Goal: Task Accomplishment & Management: Manage account settings

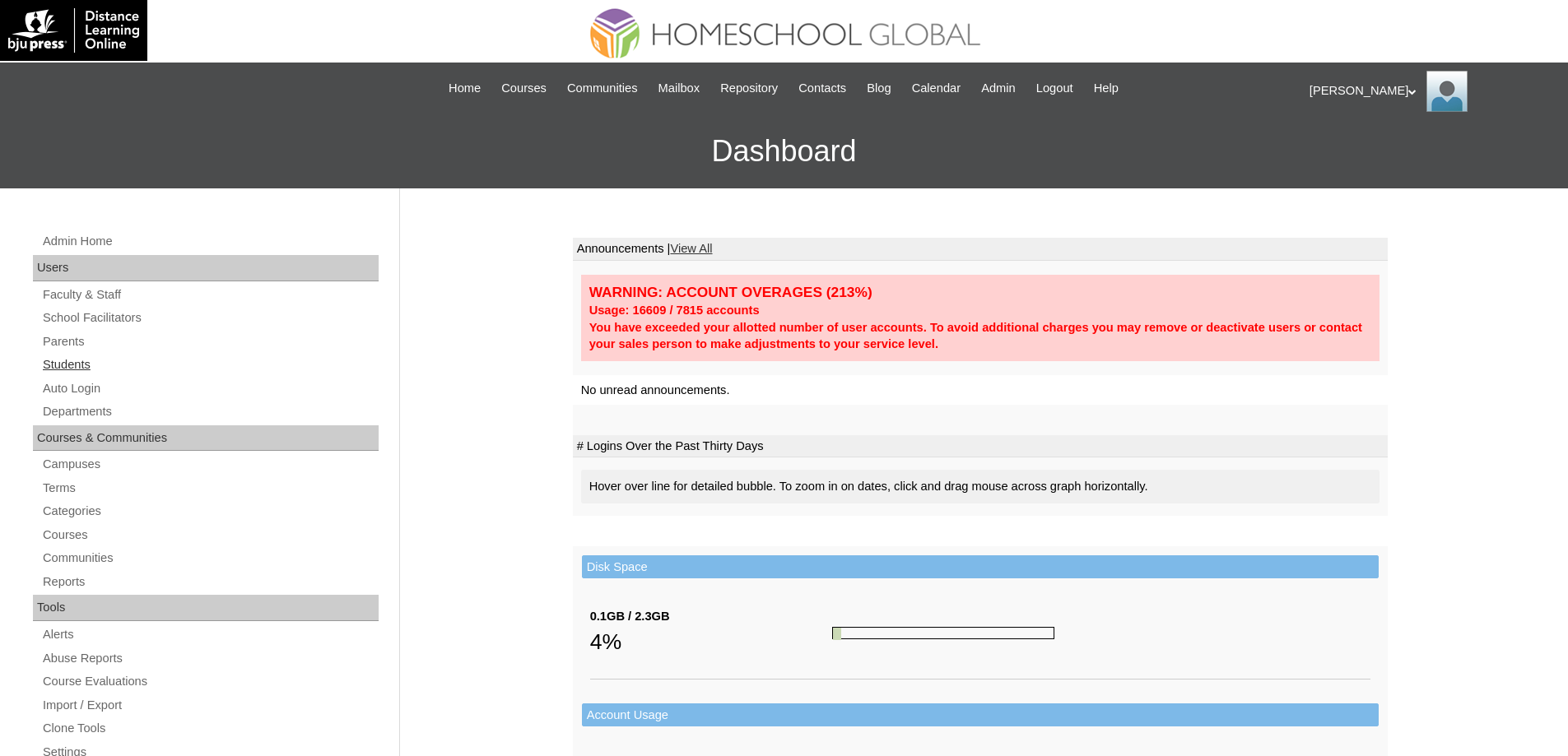
click at [82, 360] on link "Students" at bounding box center [210, 364] width 338 height 20
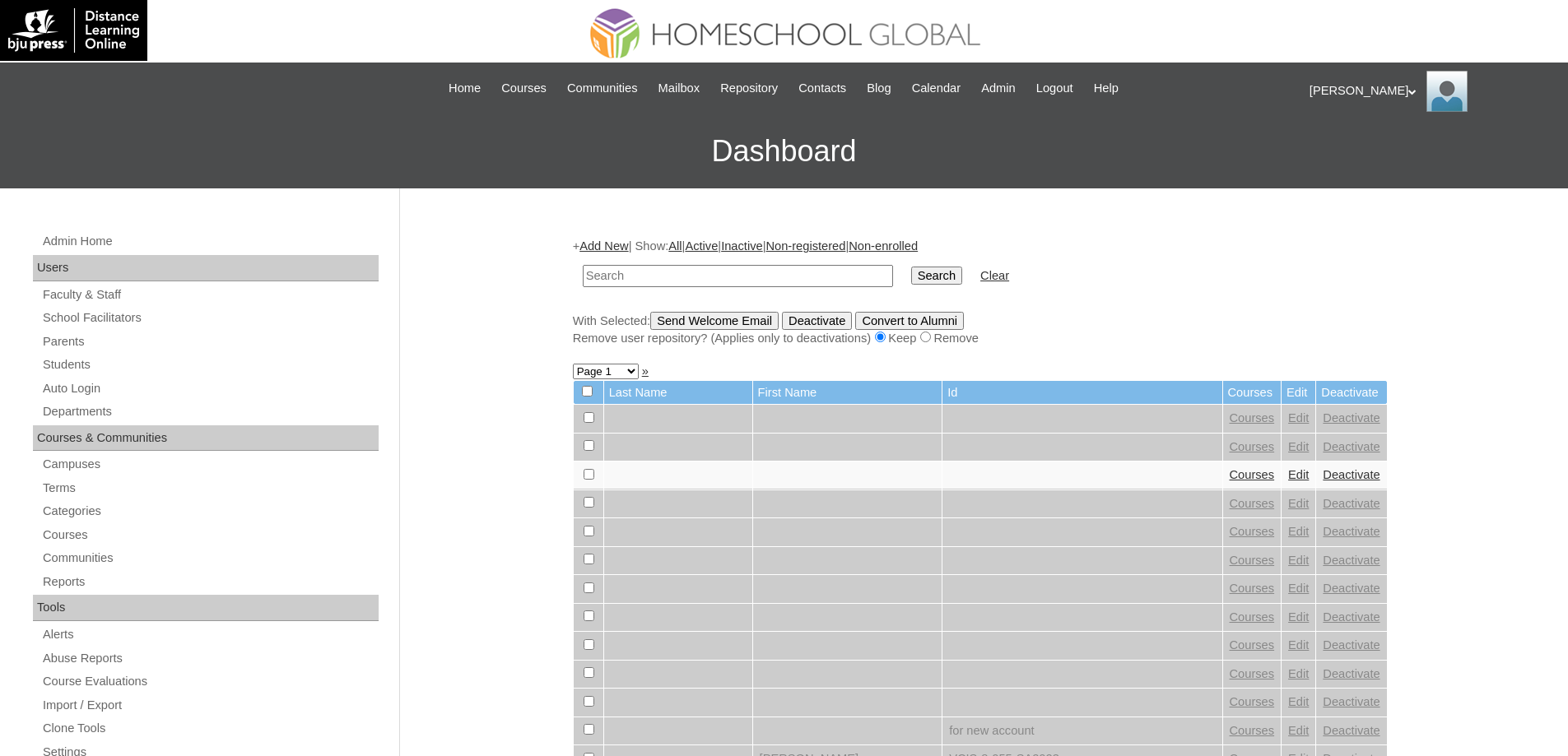
click at [742, 276] on input "text" at bounding box center [738, 276] width 310 height 22
type input "Leon Emm"
click at [918, 274] on td "Search" at bounding box center [937, 276] width 68 height 39
click at [929, 274] on input "Search" at bounding box center [937, 275] width 51 height 18
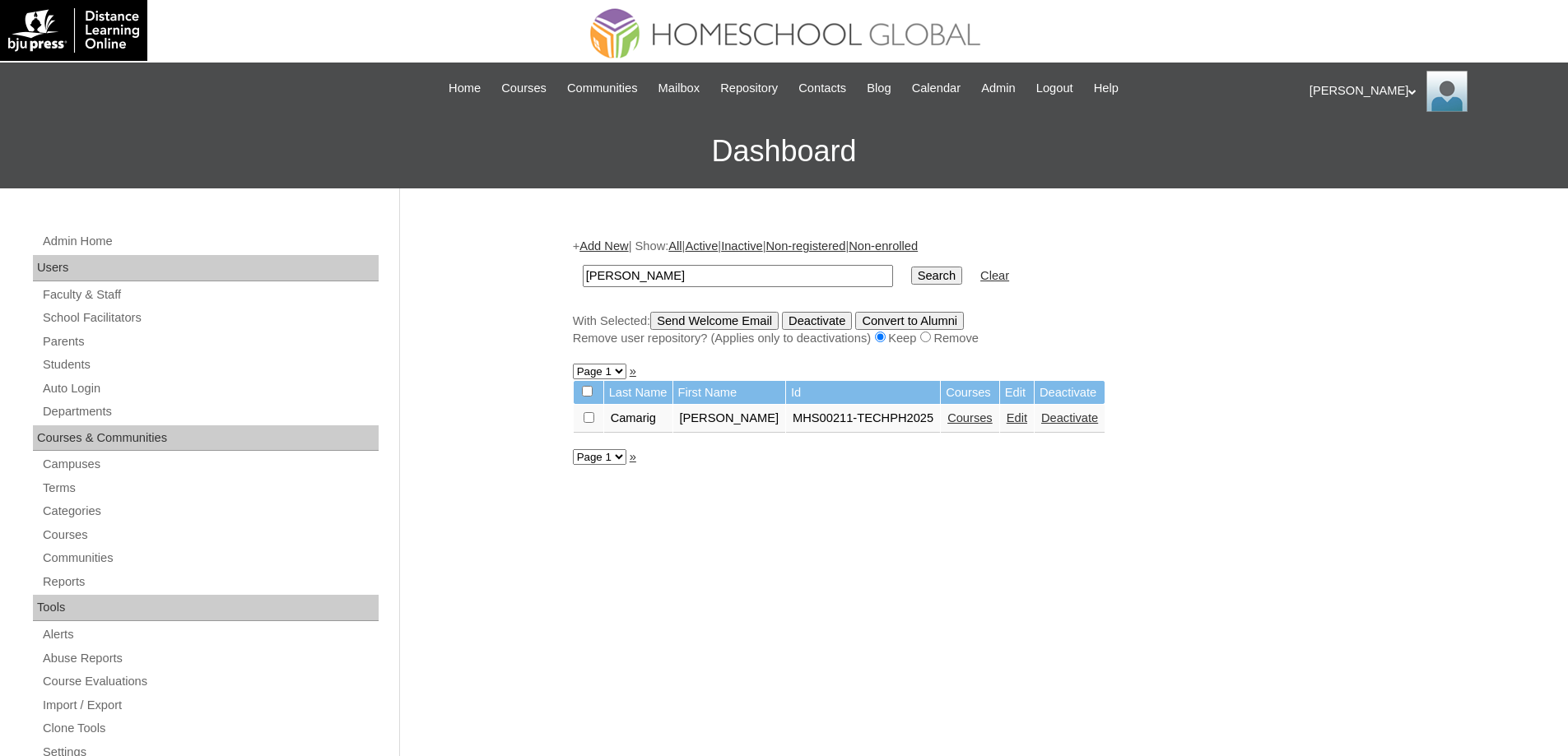
click at [983, 419] on link "Courses" at bounding box center [969, 418] width 45 height 14
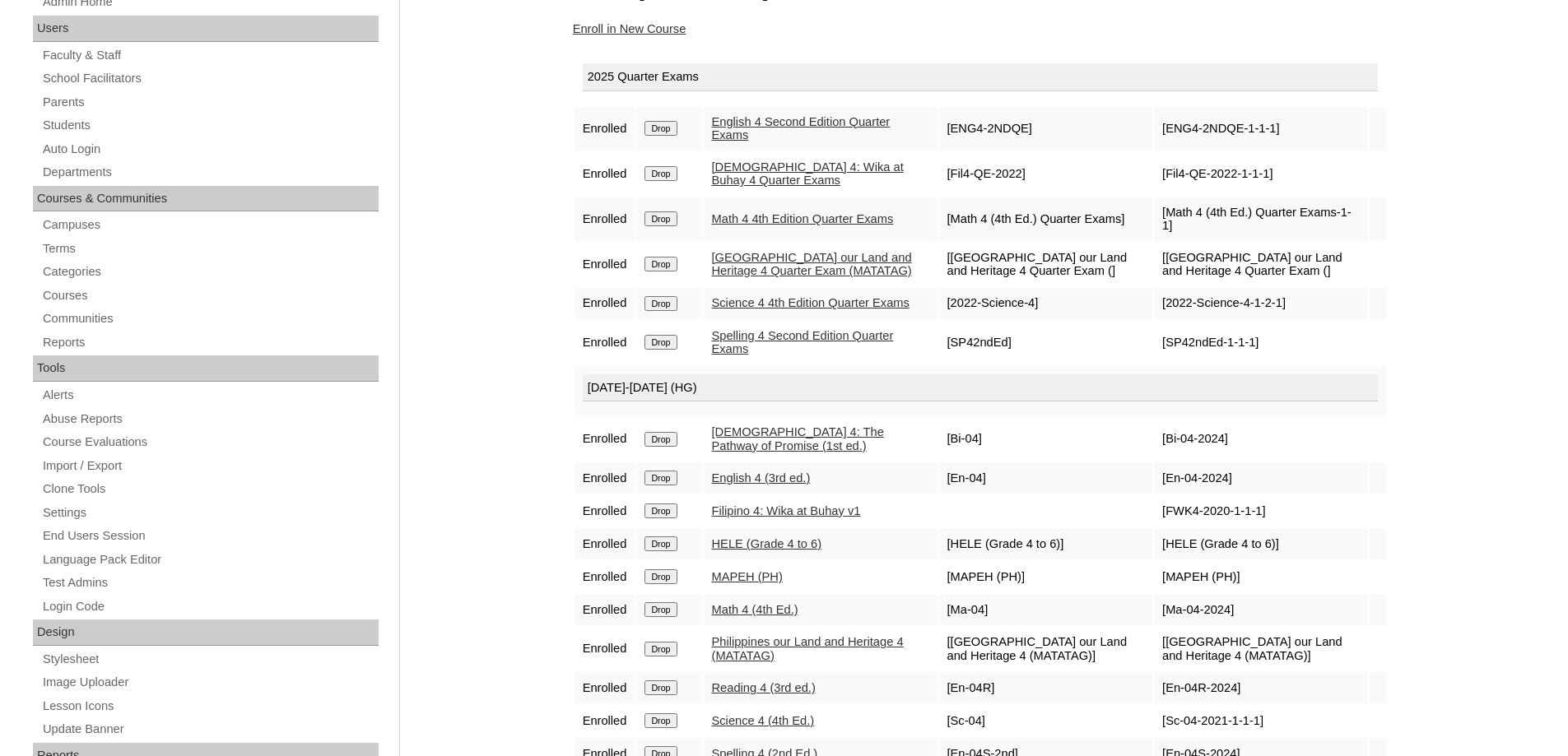
scroll to position [247, 0]
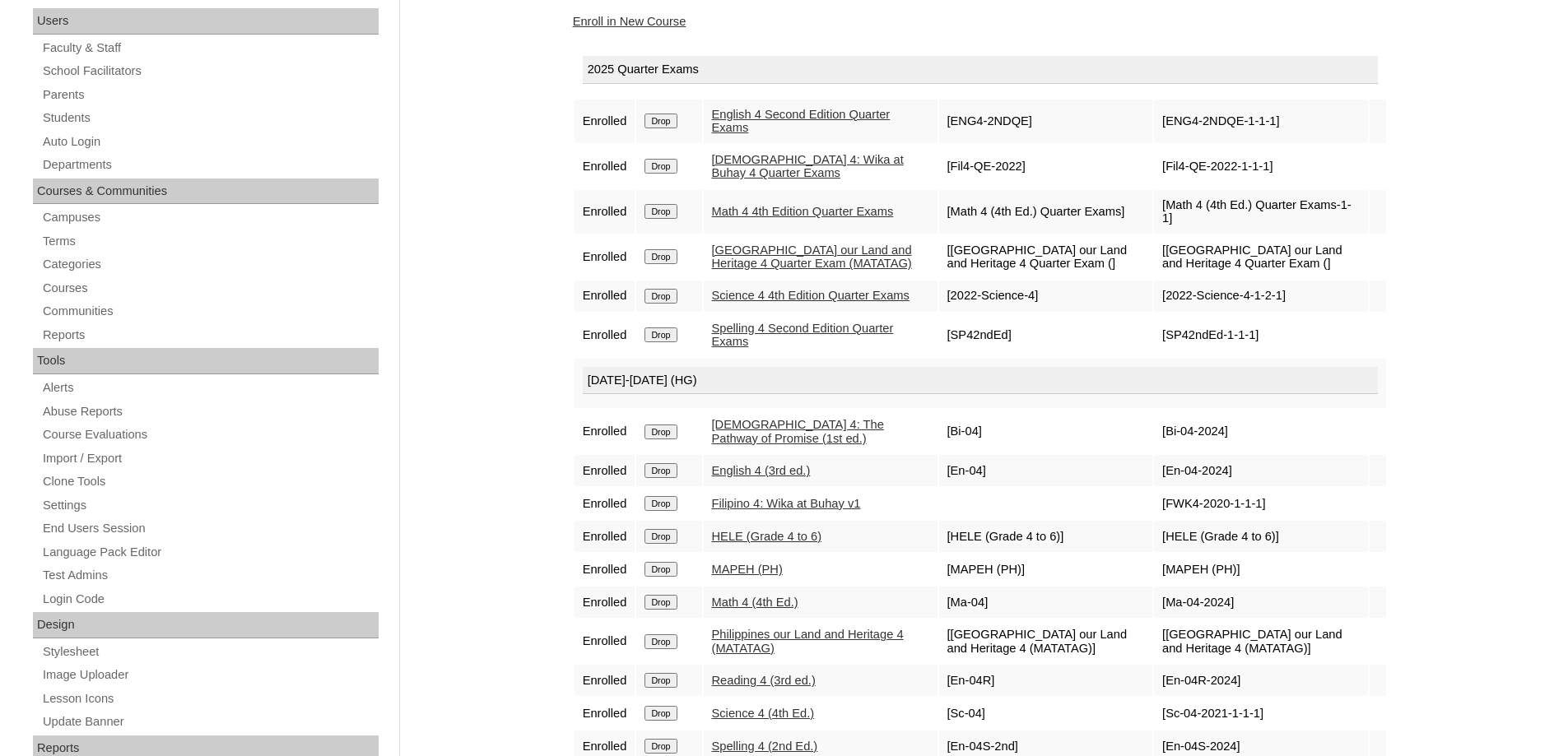
click at [701, 120] on td "Drop" at bounding box center [668, 120] width 65 height 43
click at [667, 118] on input "Drop" at bounding box center [661, 120] width 32 height 14
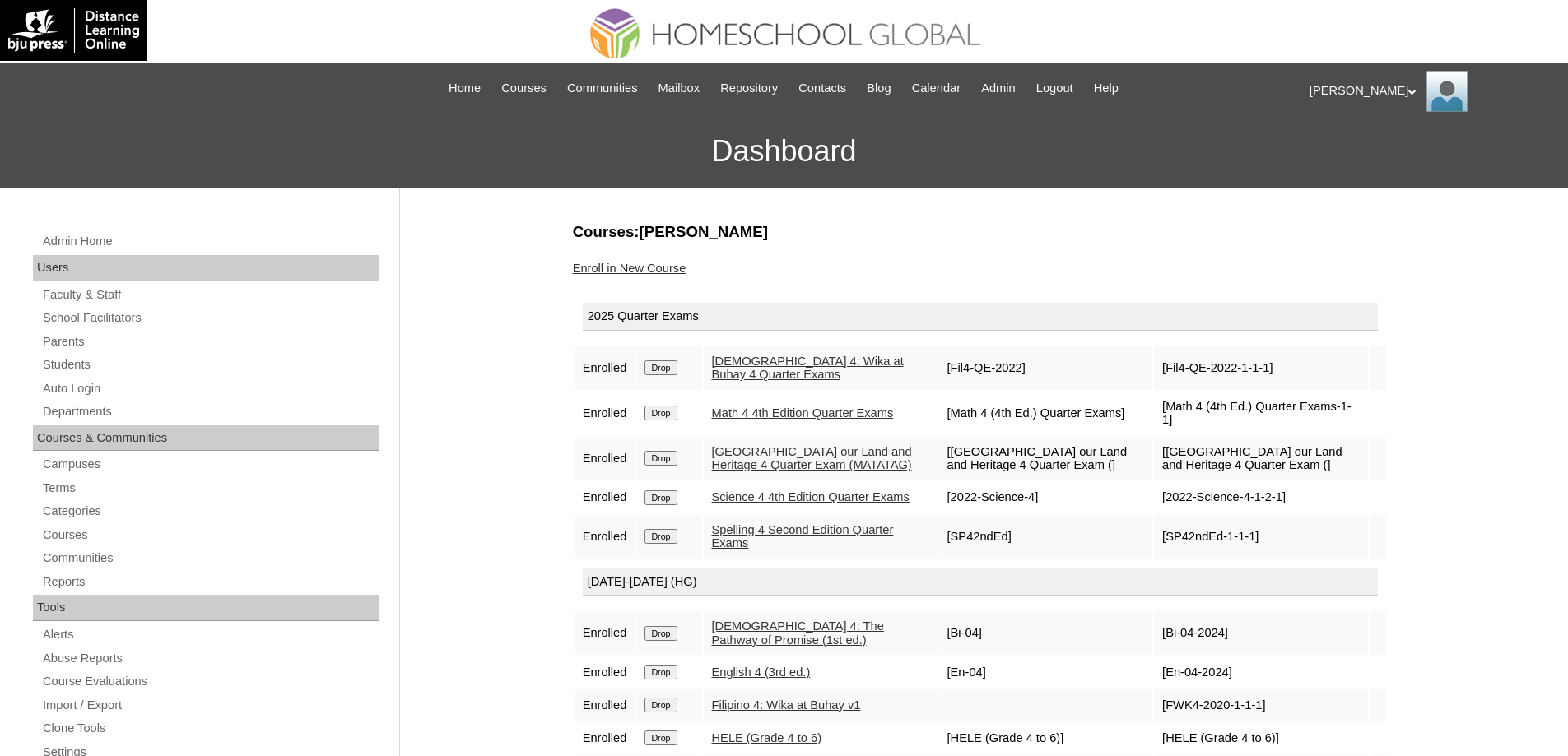
click at [651, 266] on link "Enroll in New Course" at bounding box center [630, 269] width 114 height 14
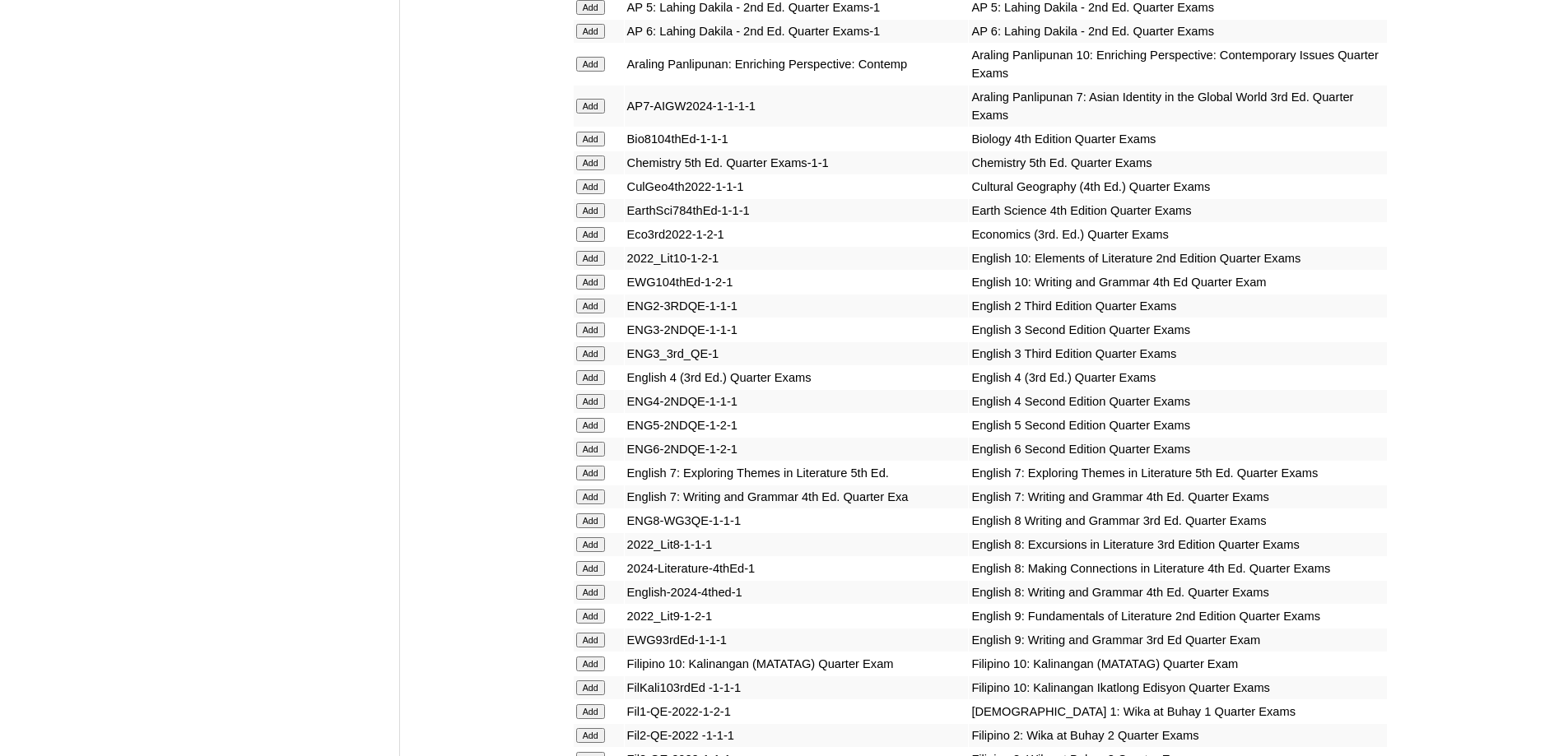
scroll to position [1810, 0]
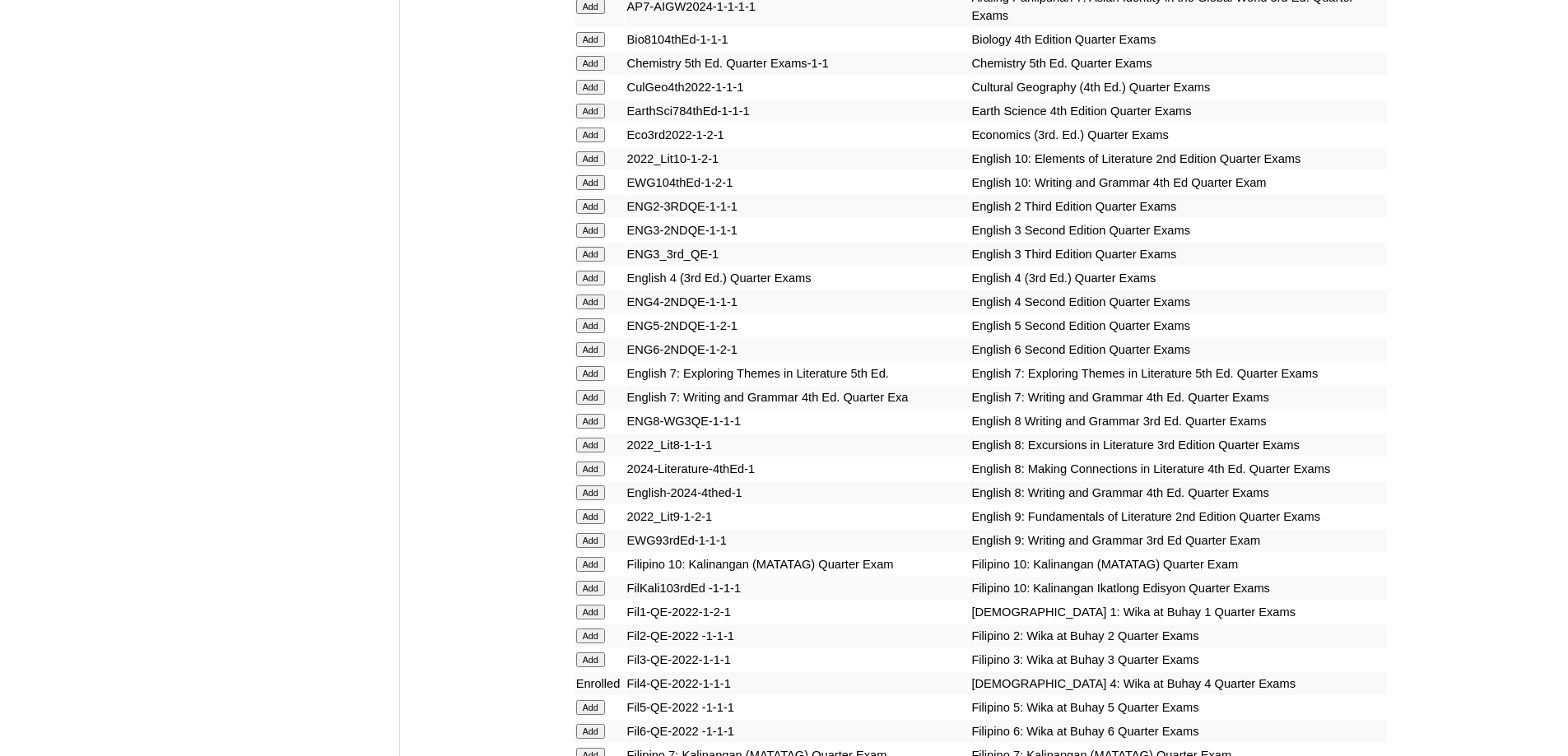
click at [600, 286] on input "Add" at bounding box center [591, 277] width 29 height 14
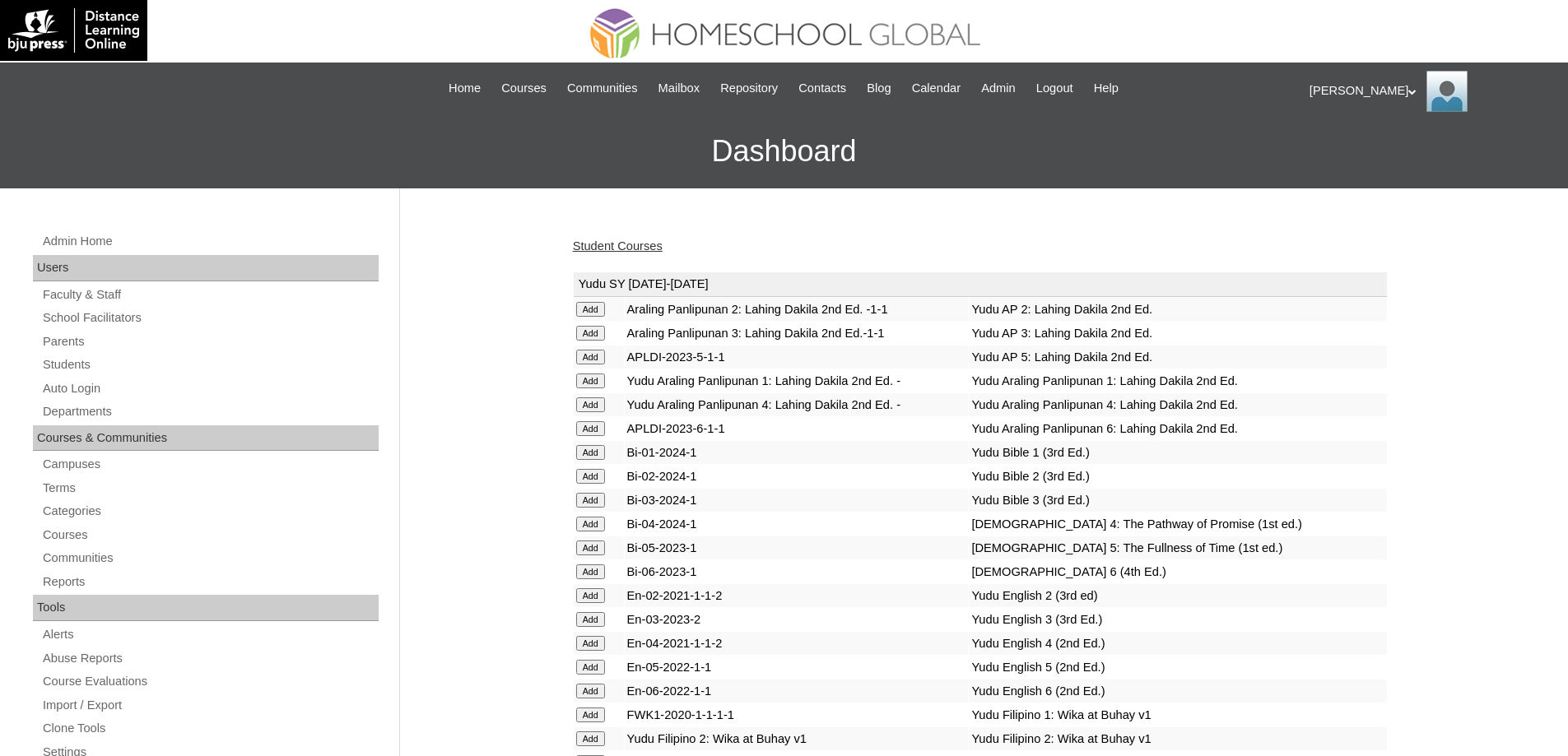
click at [639, 248] on link "Student Courses" at bounding box center [618, 247] width 90 height 14
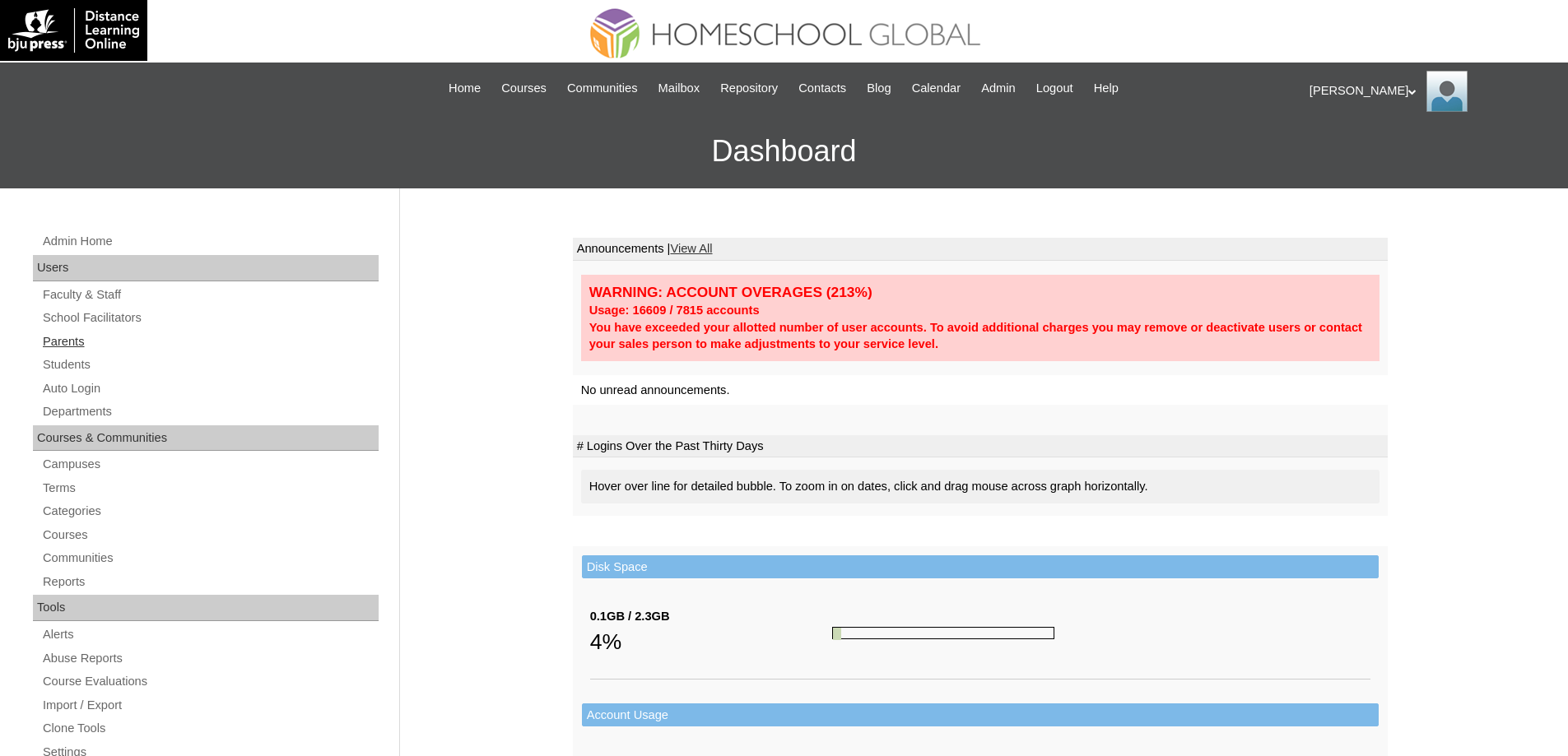
click at [143, 336] on link "Parents" at bounding box center [210, 342] width 338 height 20
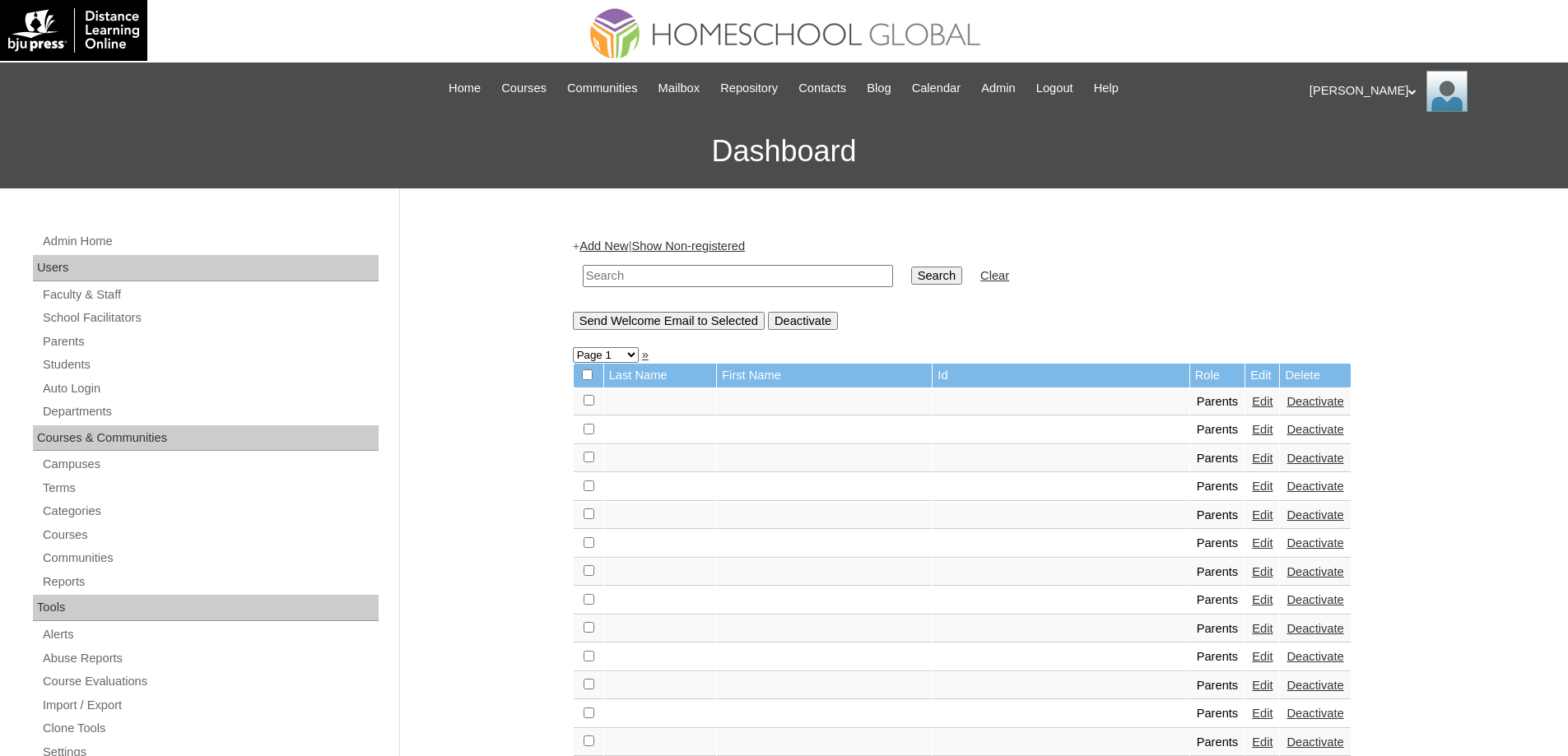
click at [683, 271] on input "text" at bounding box center [738, 276] width 310 height 22
paste input "MHP00699-TECHPH2021"
type input "MHP00699-TECHPH2021"
click at [954, 273] on input "Search" at bounding box center [937, 275] width 51 height 18
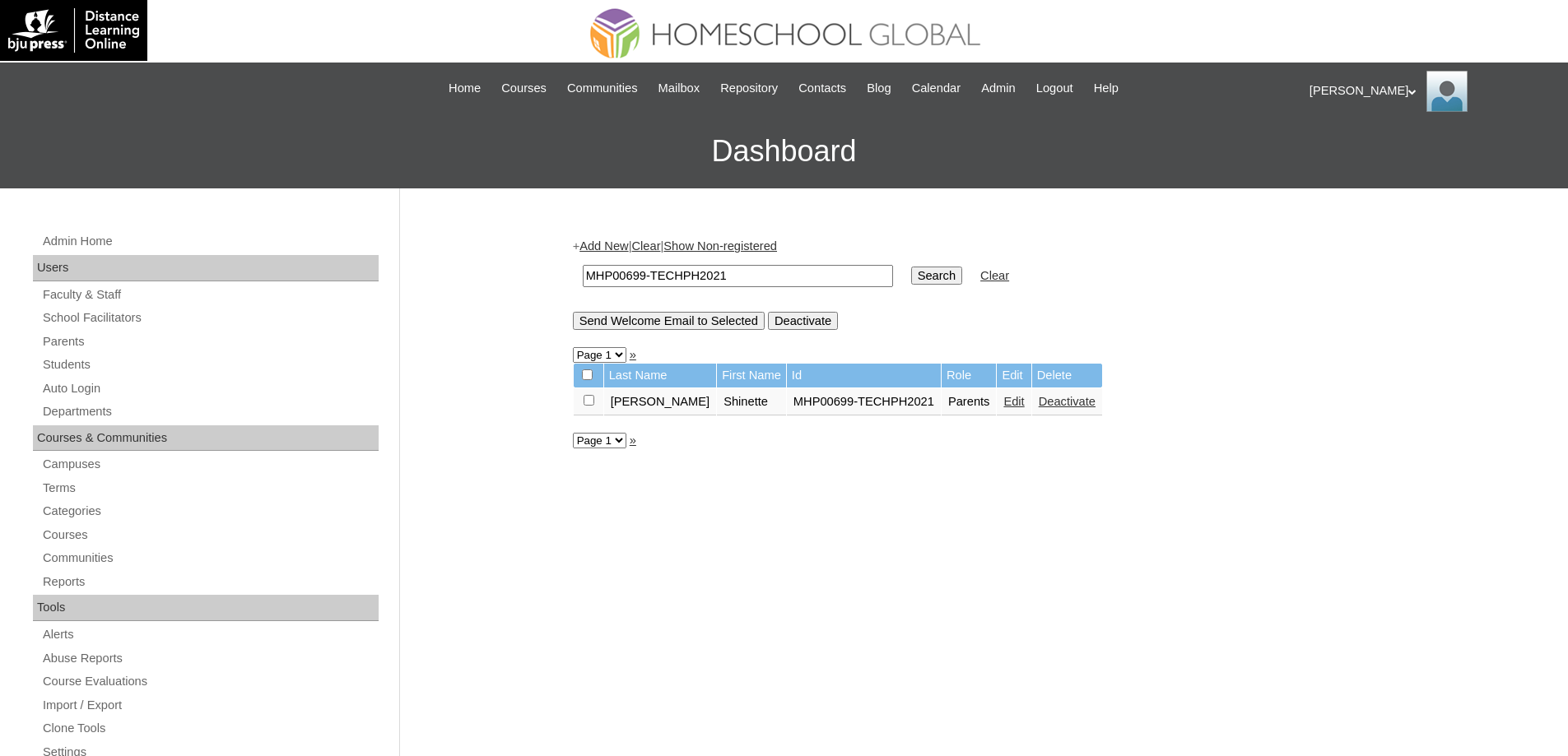
click at [1003, 405] on link "Edit" at bounding box center [1013, 402] width 20 height 14
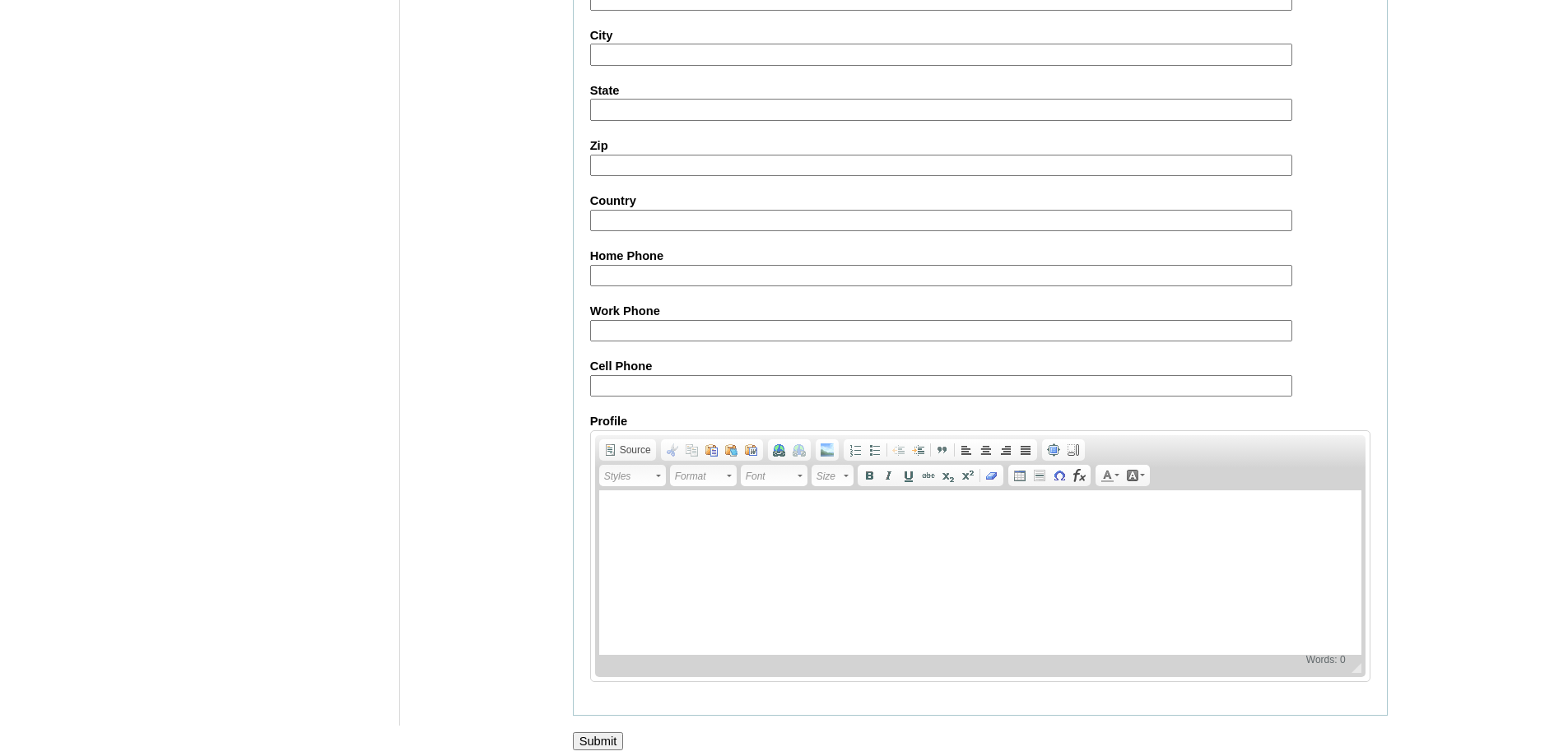
scroll to position [1405, 0]
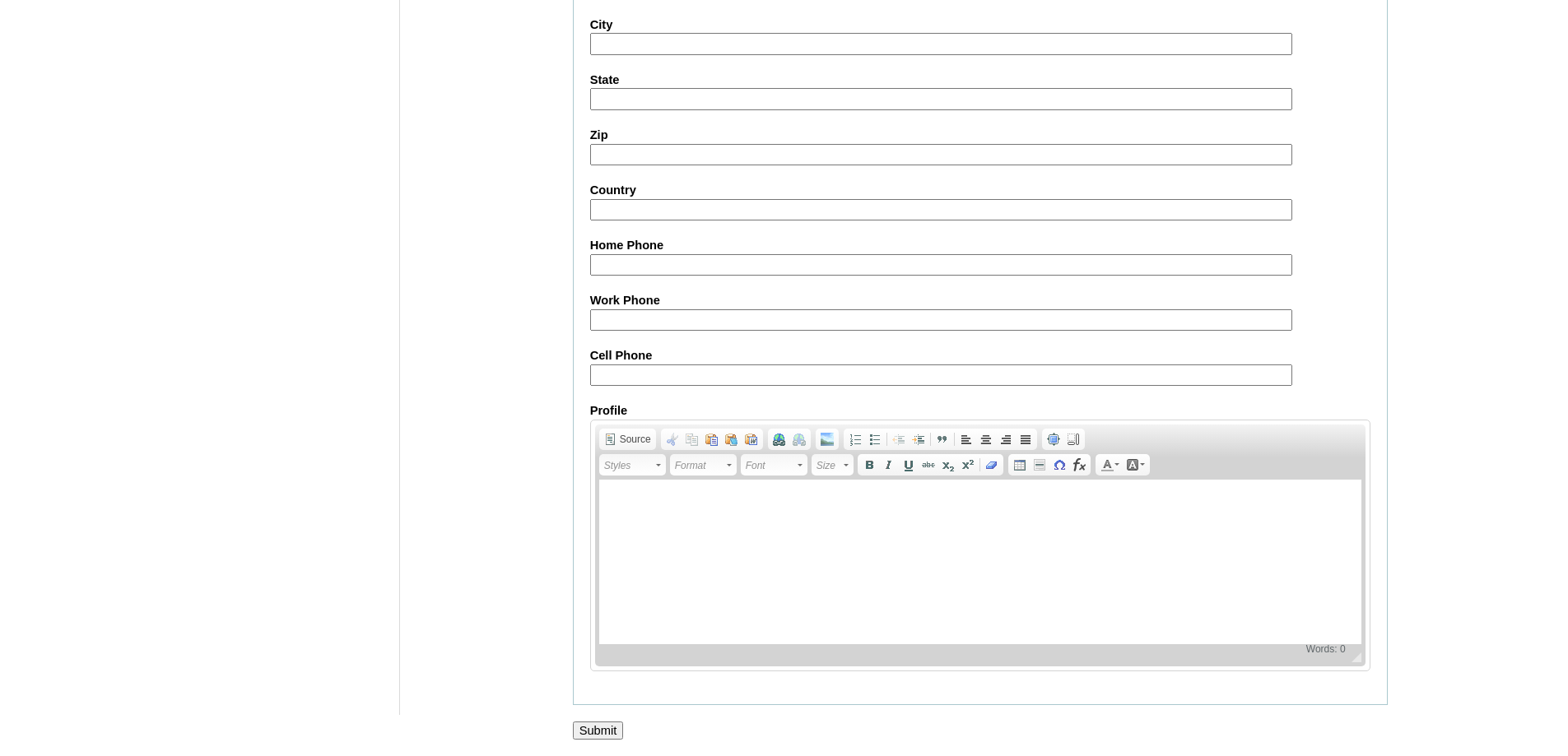
click at [603, 721] on input "Submit" at bounding box center [599, 730] width 51 height 18
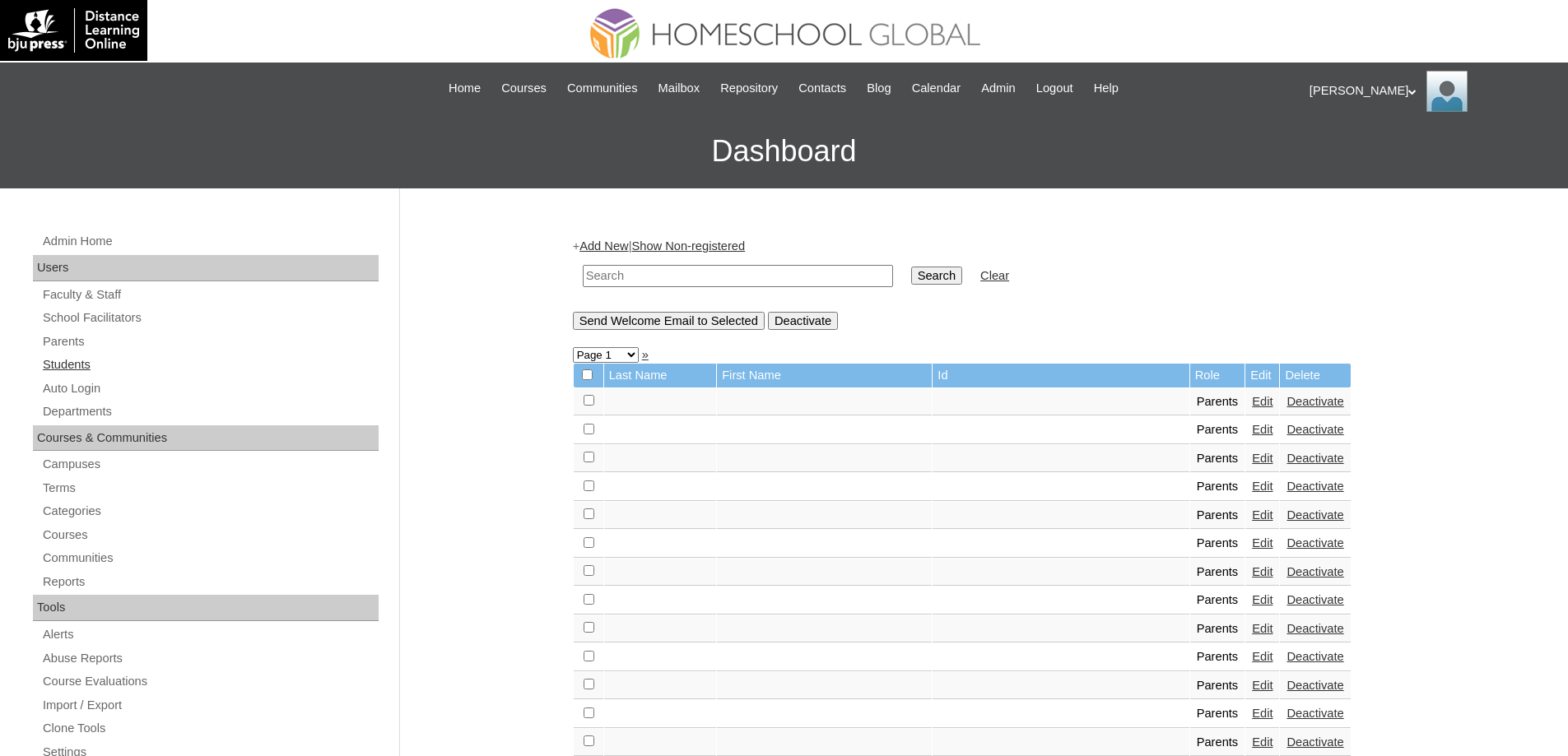
click at [159, 364] on link "Students" at bounding box center [210, 364] width 338 height 20
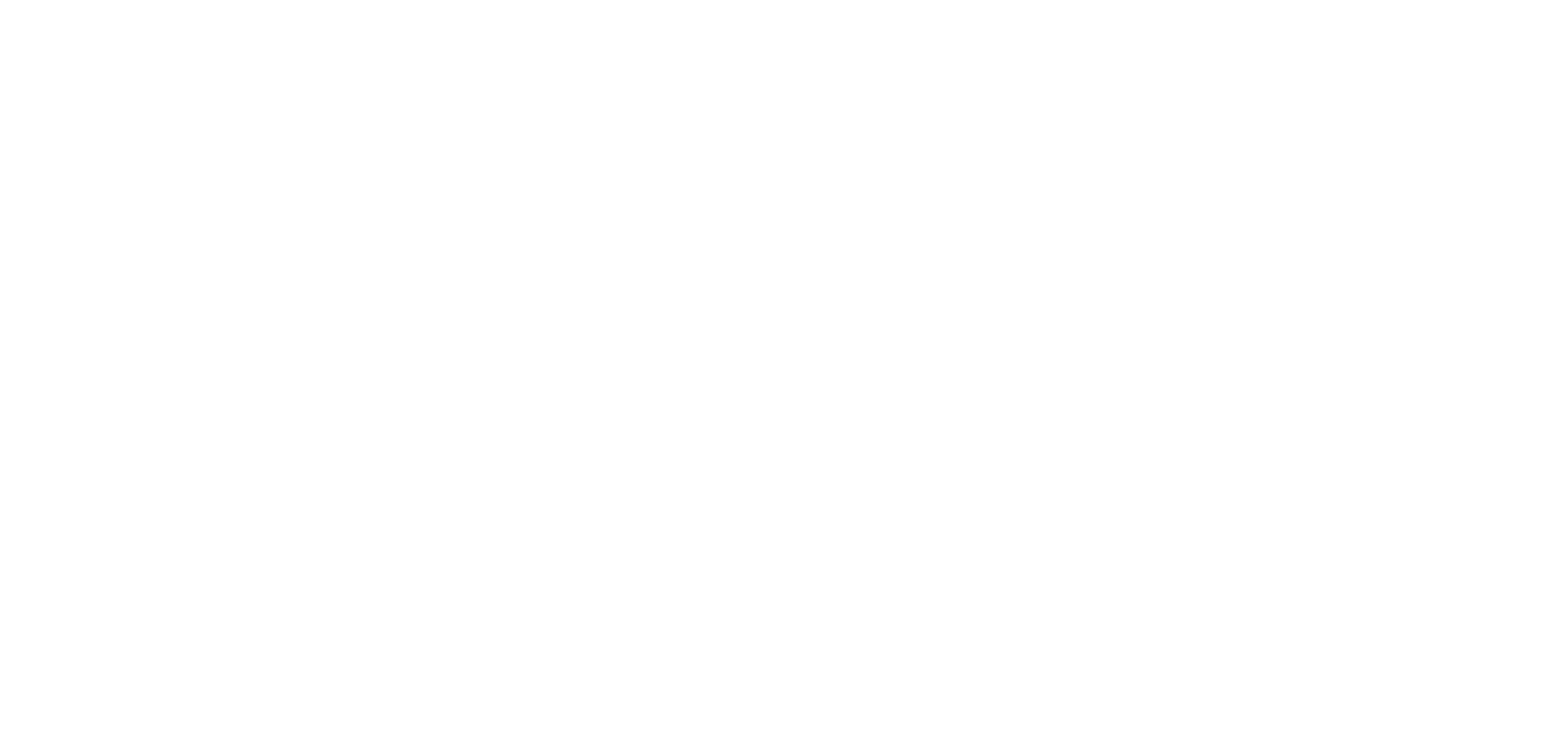
click at [728, 0] on html at bounding box center [784, 0] width 1568 height 0
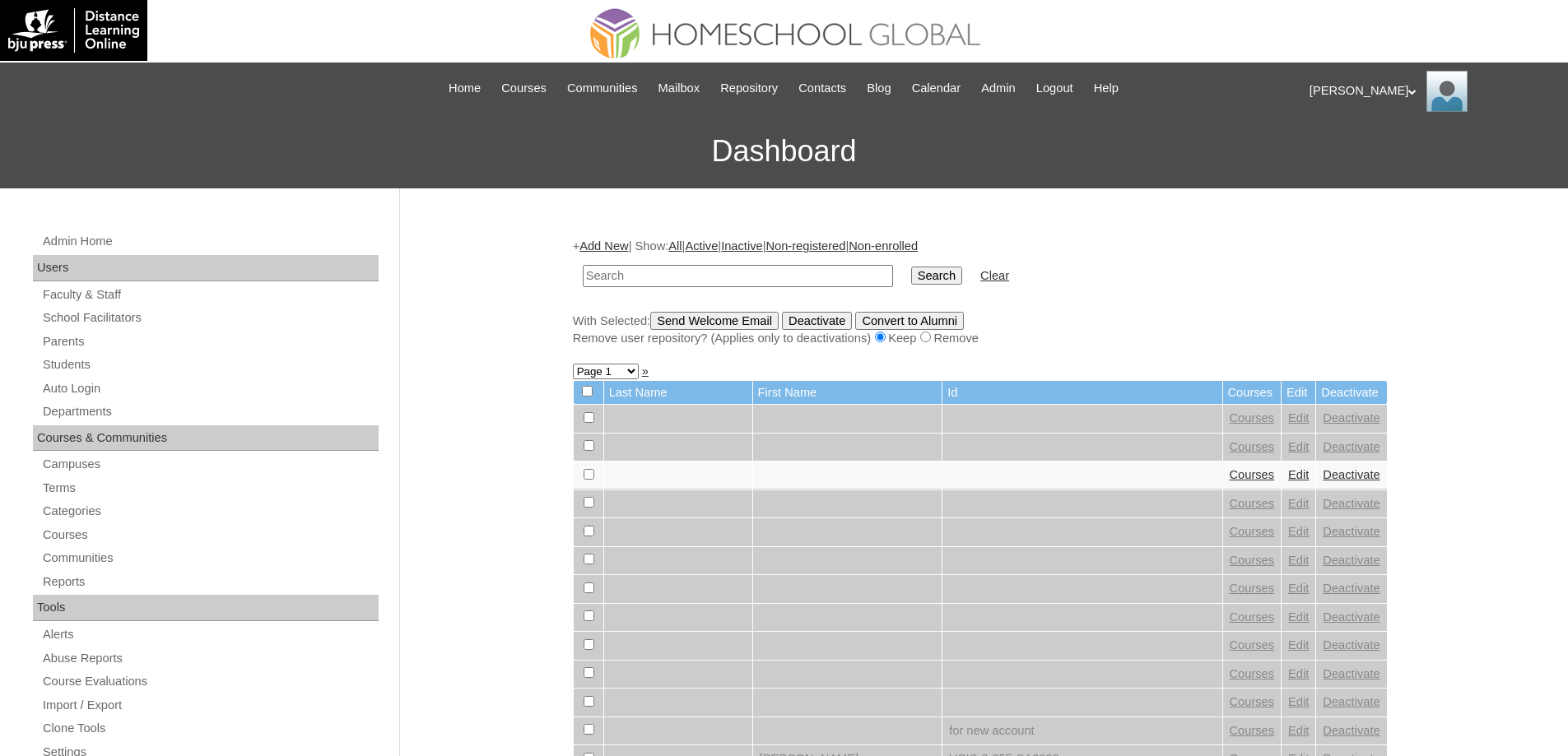
drag, startPoint x: 734, startPoint y: 282, endPoint x: 803, endPoint y: 281, distance: 69.0
click at [734, 282] on input "text" at bounding box center [738, 276] width 310 height 22
paste input "MHS0886-TECHPH2021"
type input "MHS0886-TECHPH2021"
click at [956, 283] on input "Search" at bounding box center [937, 275] width 51 height 18
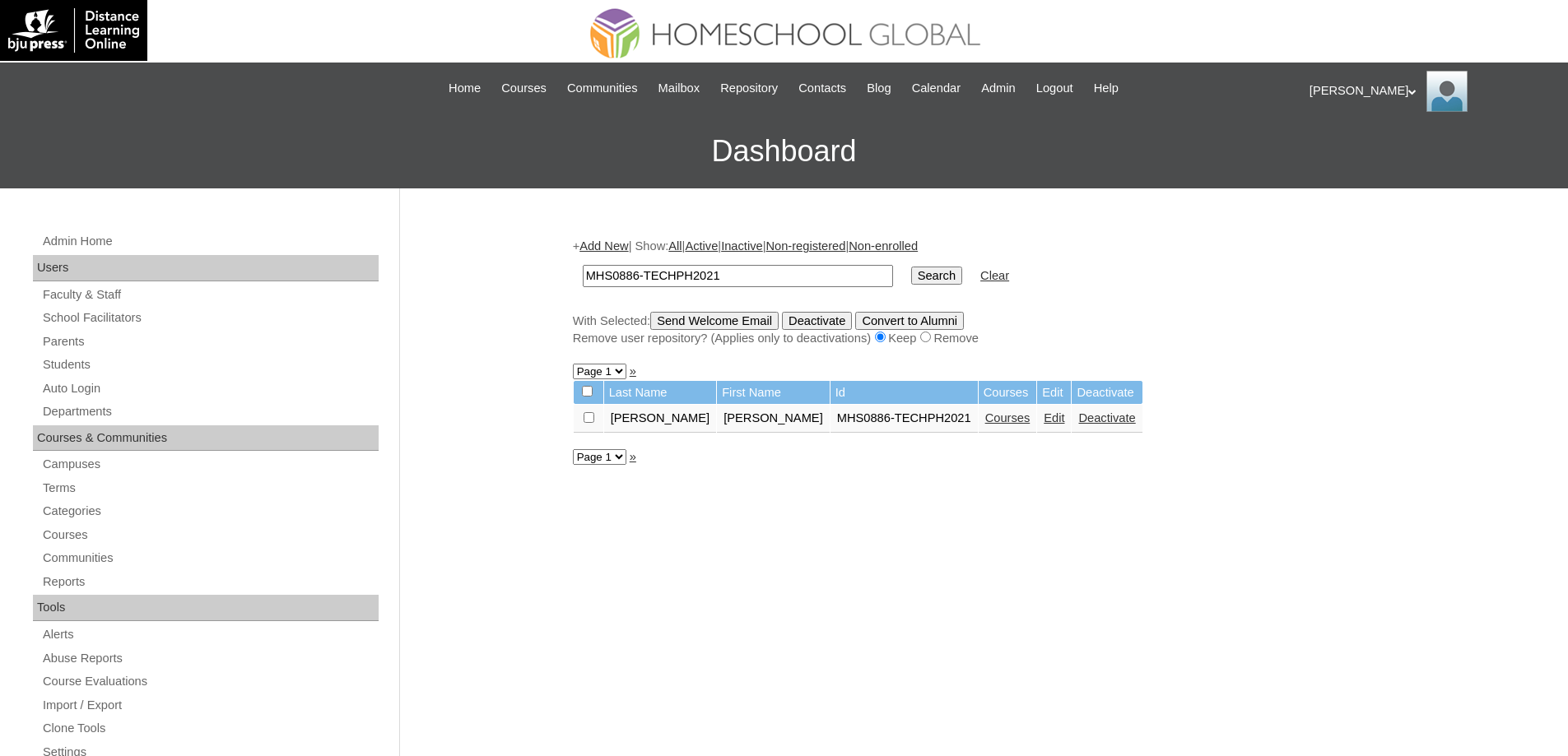
click at [985, 420] on link "Courses" at bounding box center [1007, 418] width 45 height 14
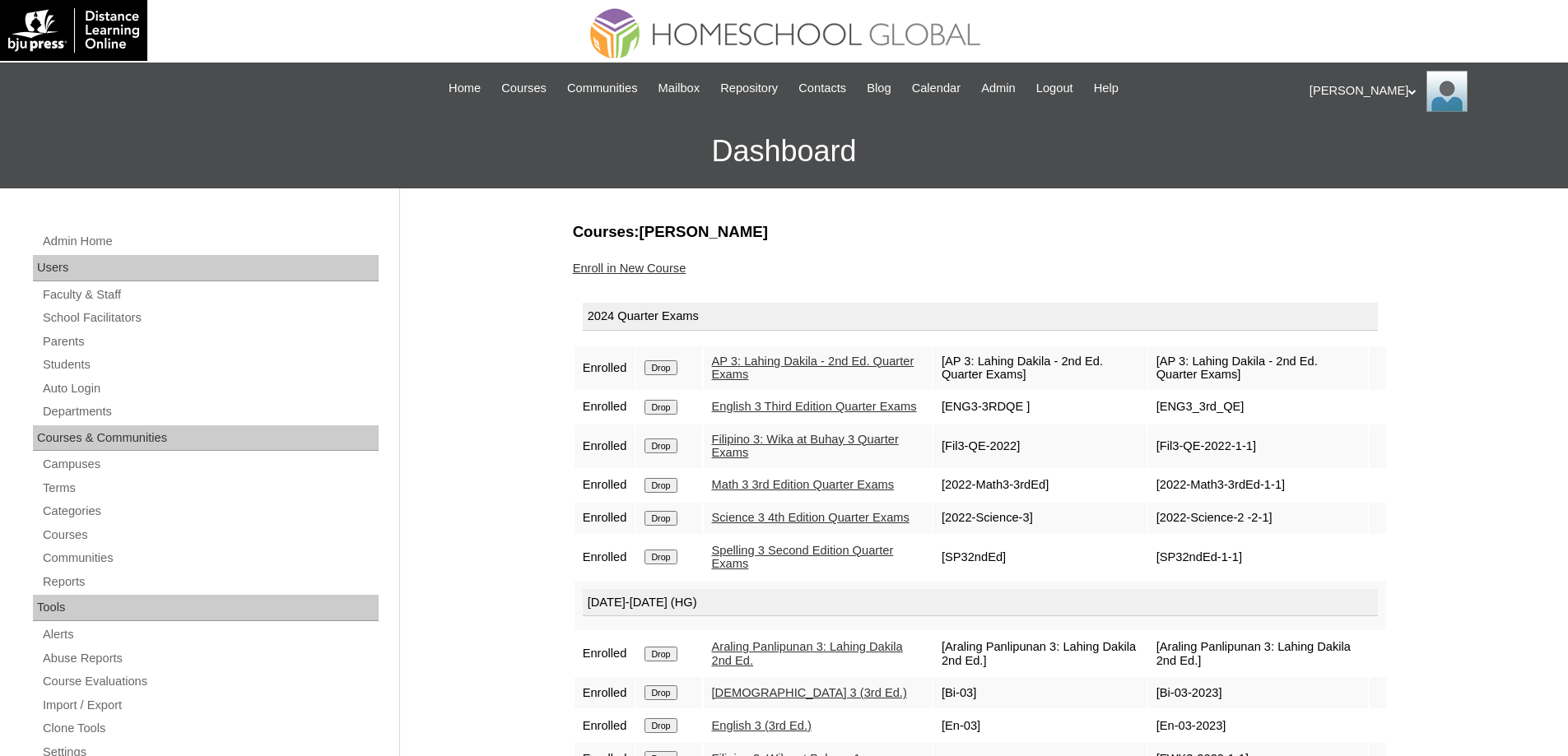
click at [677, 369] on input "Drop" at bounding box center [661, 367] width 32 height 14
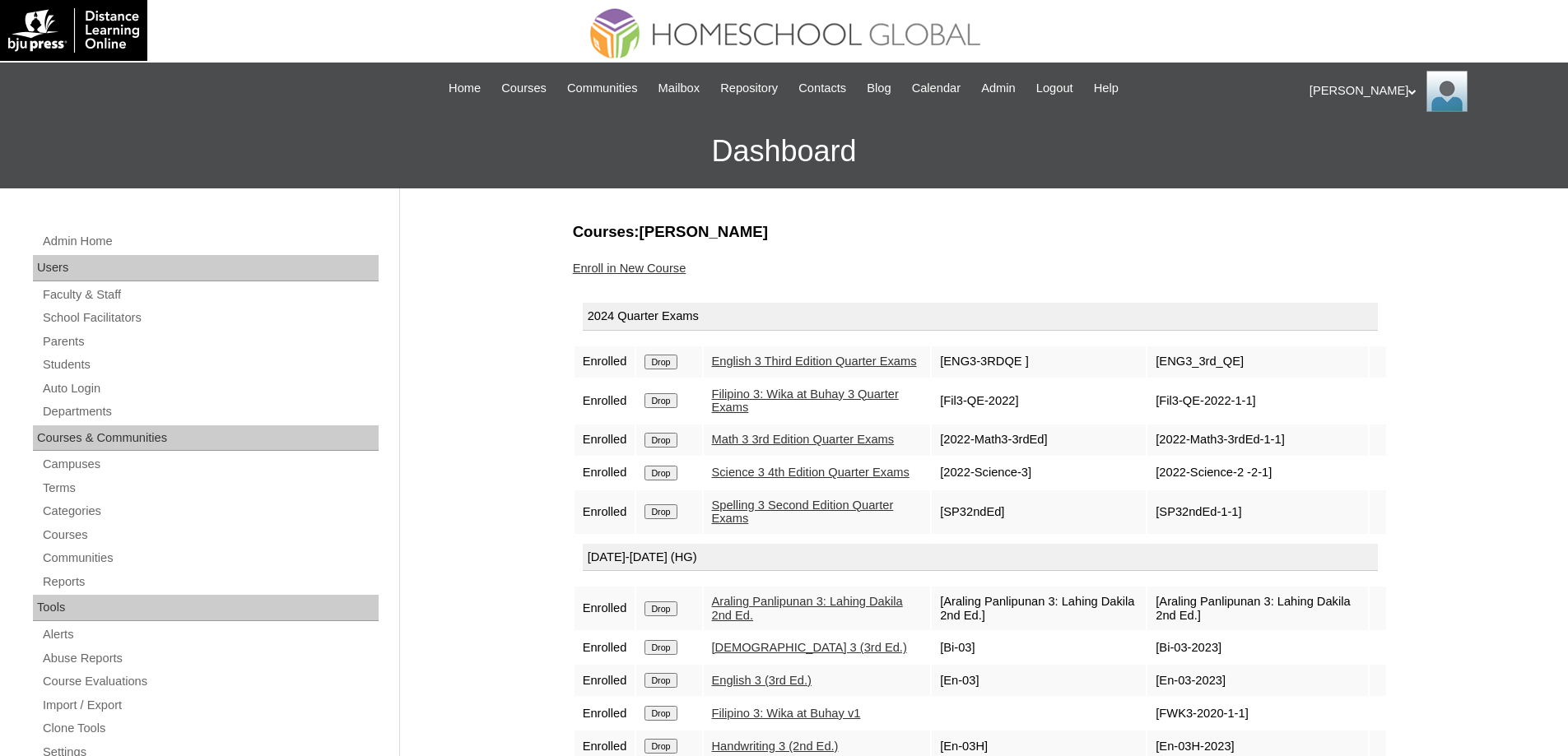
click at [665, 370] on input "Drop" at bounding box center [661, 361] width 32 height 14
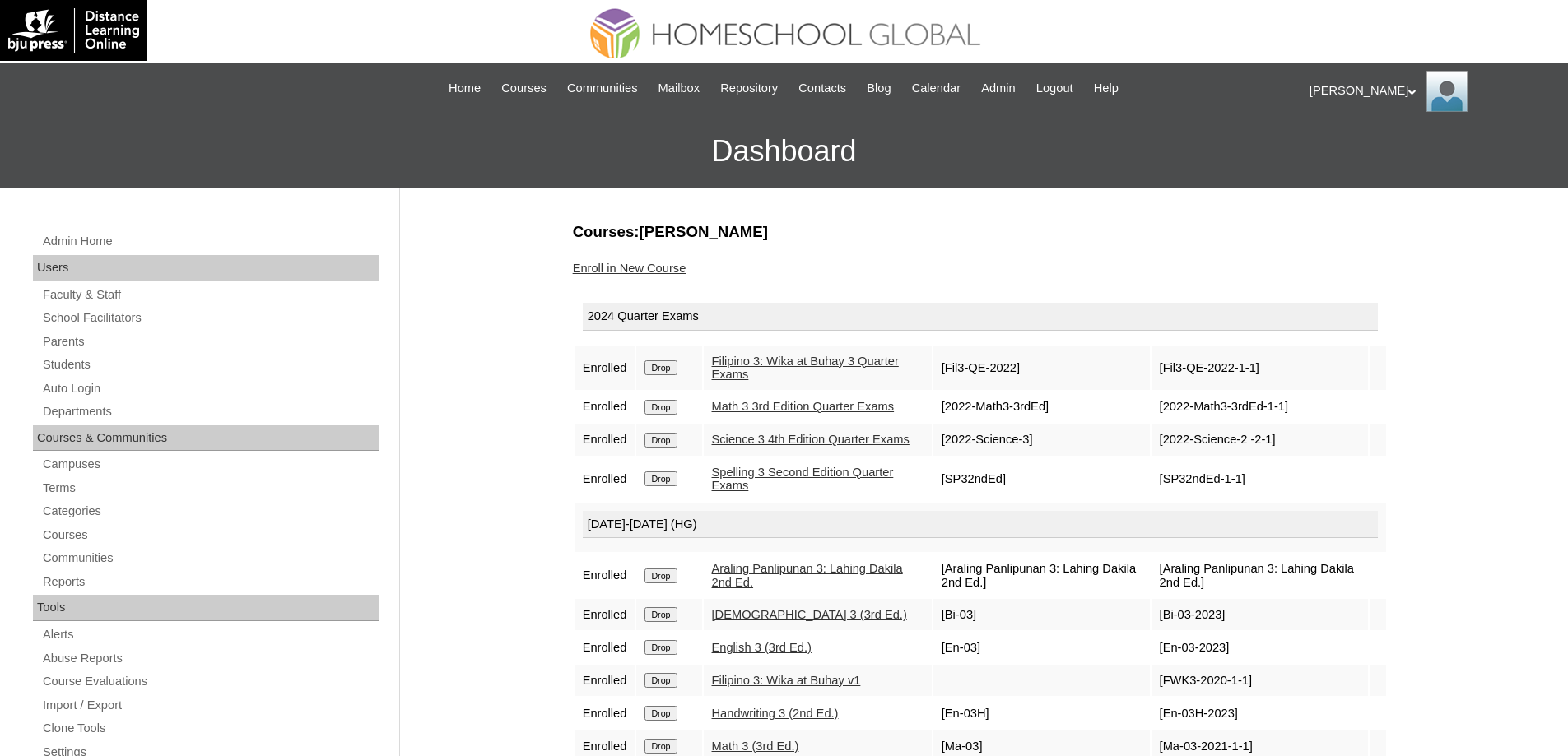
click at [673, 365] on input "Drop" at bounding box center [661, 367] width 32 height 14
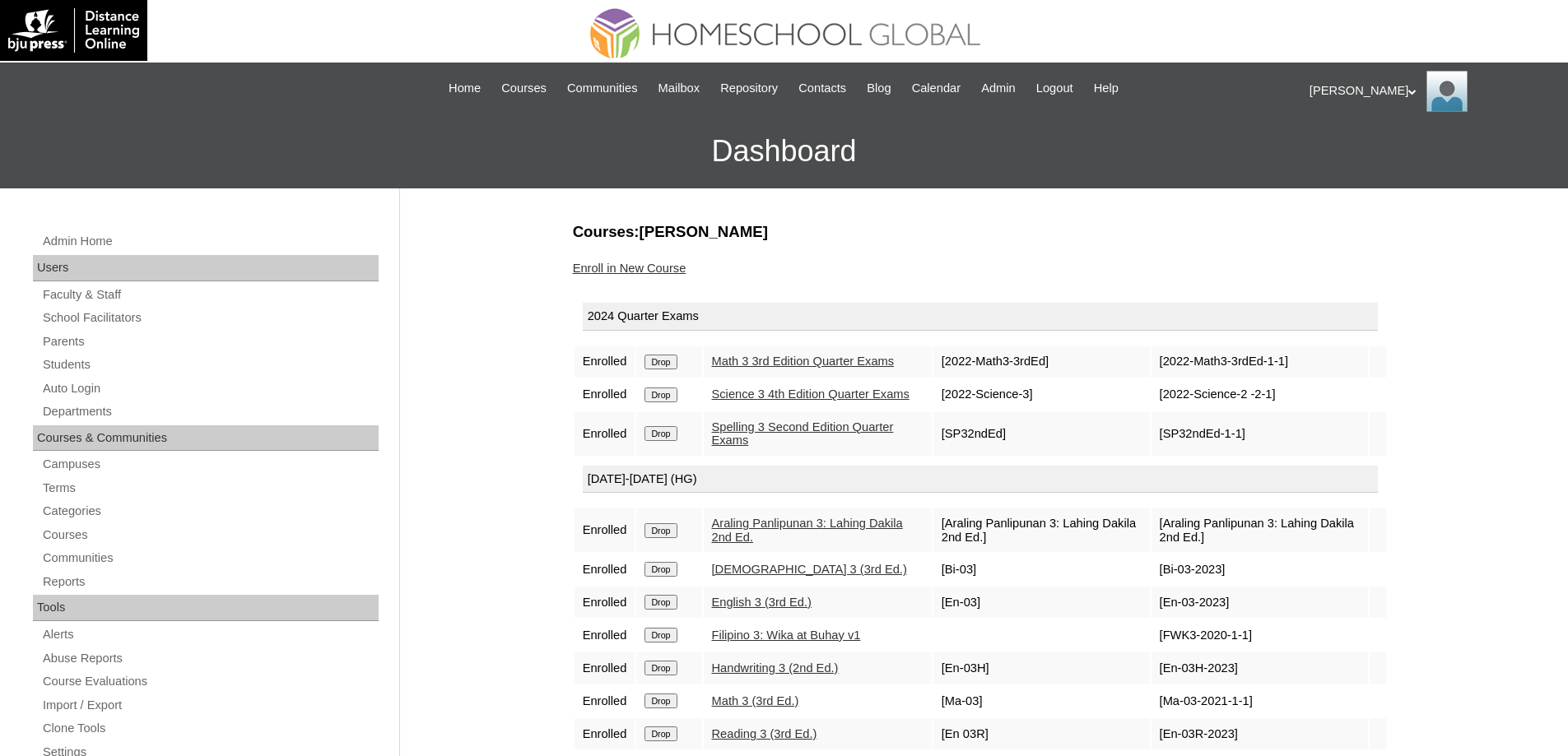
click at [665, 370] on input "Drop" at bounding box center [661, 361] width 32 height 14
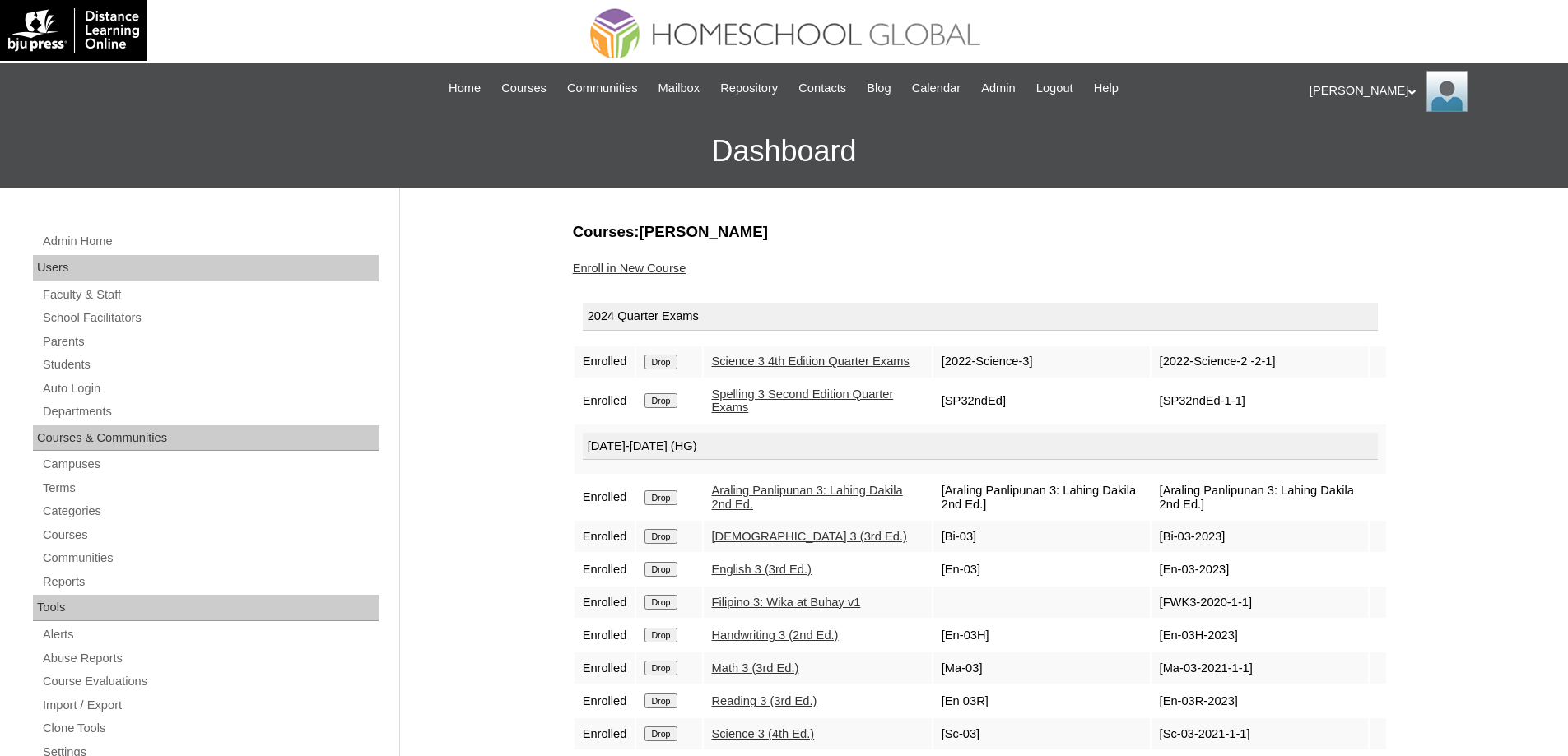
drag, startPoint x: 666, startPoint y: 357, endPoint x: 669, endPoint y: 368, distance: 11.4
click at [667, 359] on td "Drop" at bounding box center [668, 362] width 65 height 31
click at [669, 368] on input "Drop" at bounding box center [661, 361] width 32 height 14
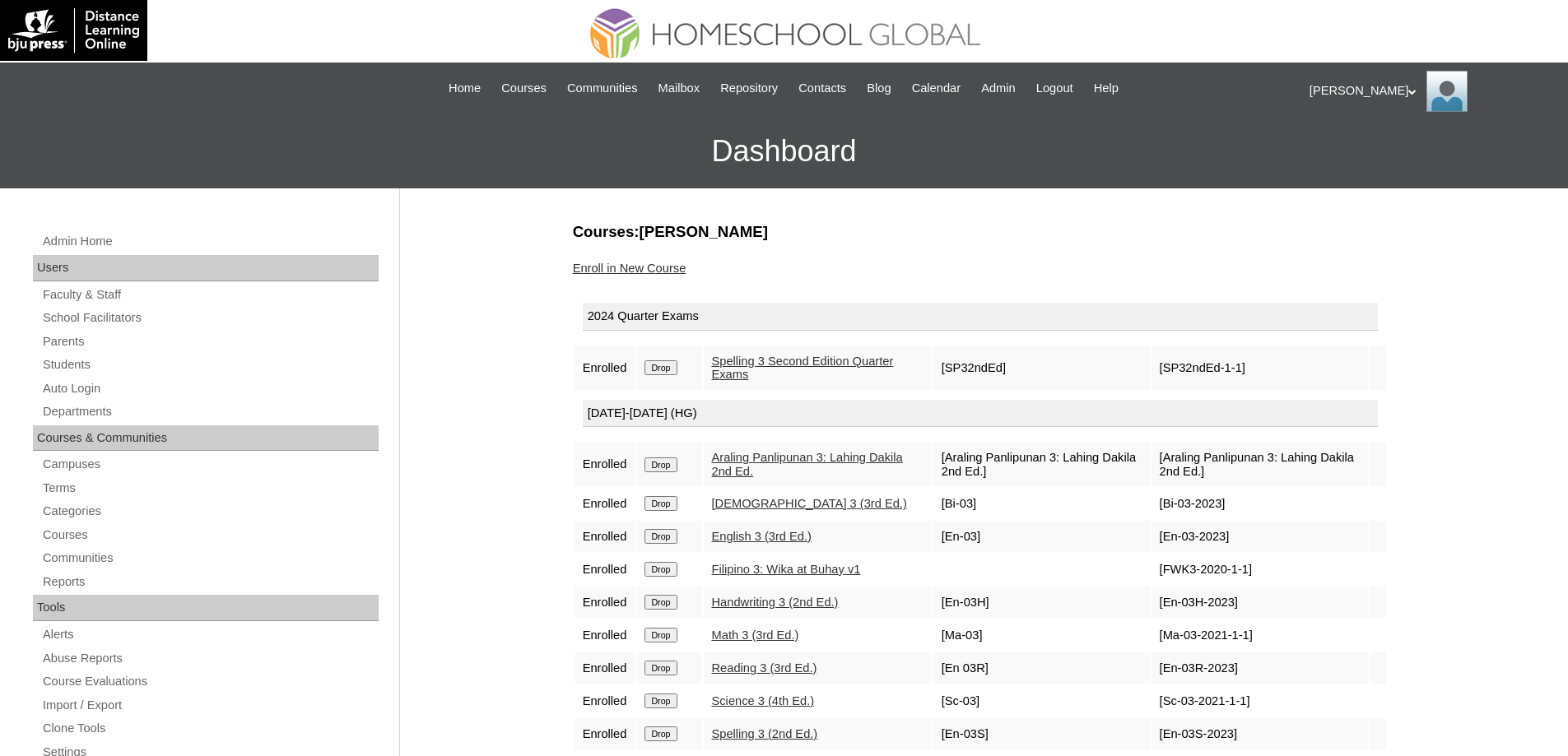
click at [675, 370] on input "Drop" at bounding box center [661, 367] width 32 height 14
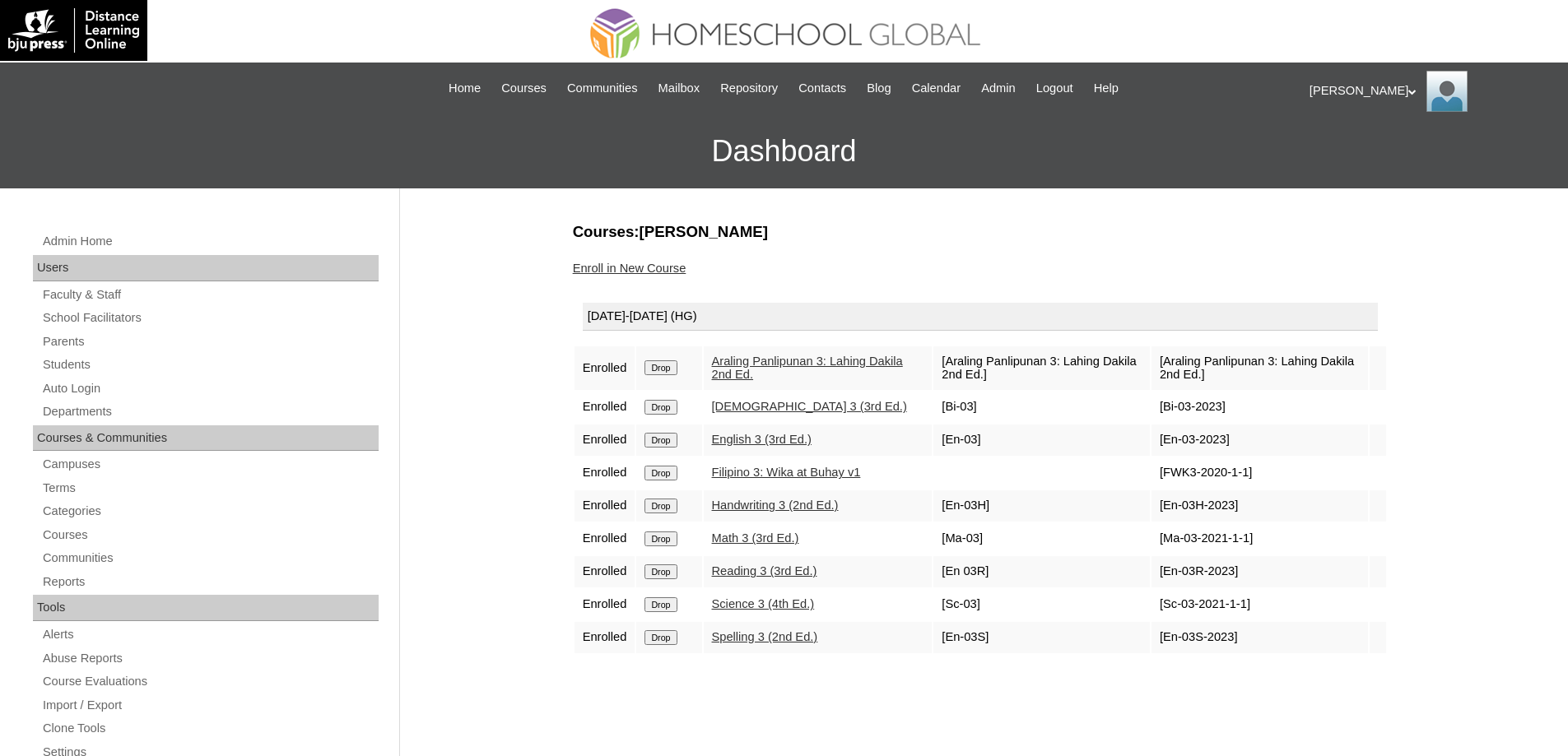
click at [662, 362] on input "Drop" at bounding box center [661, 367] width 32 height 14
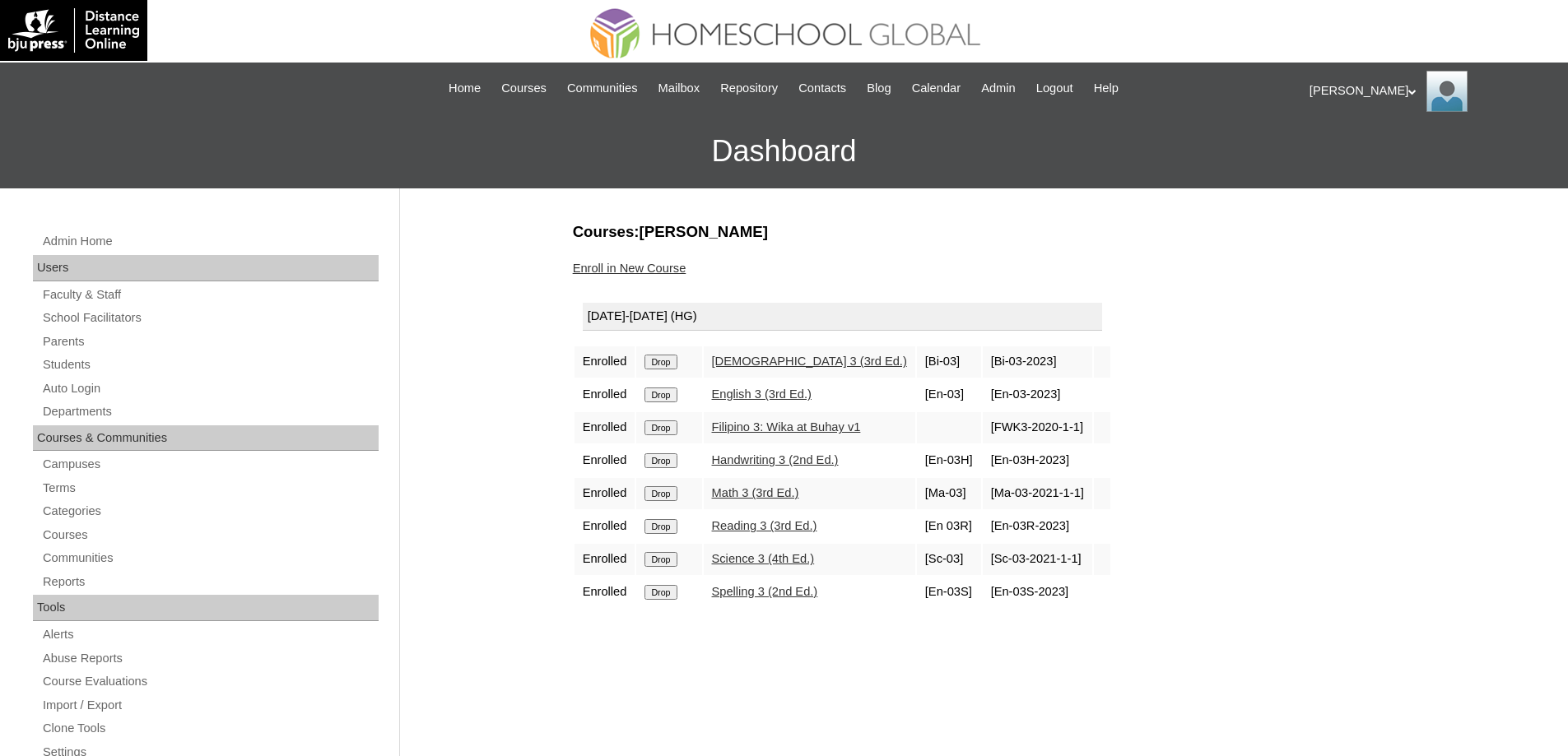
click at [674, 364] on input "Drop" at bounding box center [661, 361] width 32 height 14
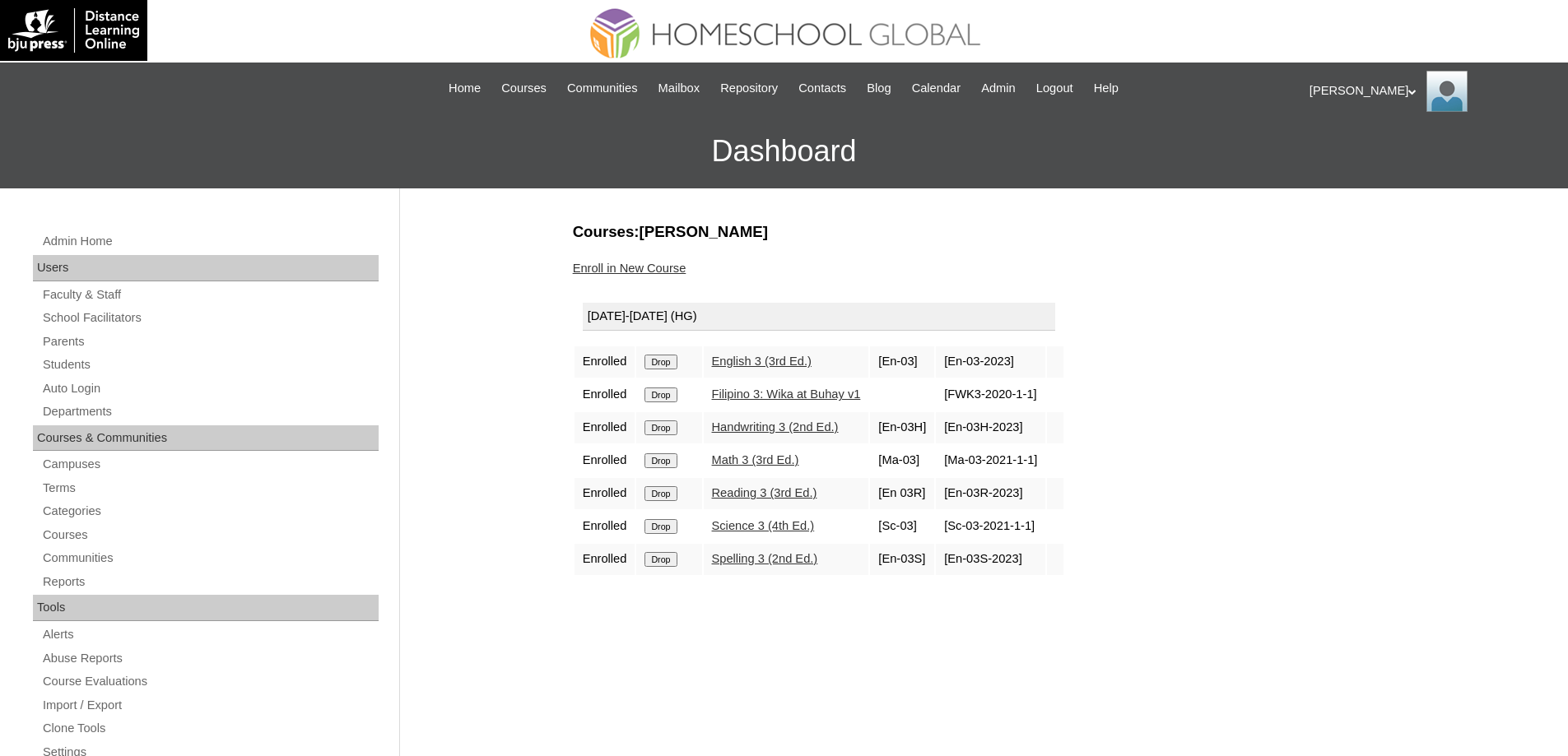
click at [672, 366] on input "Drop" at bounding box center [661, 361] width 32 height 14
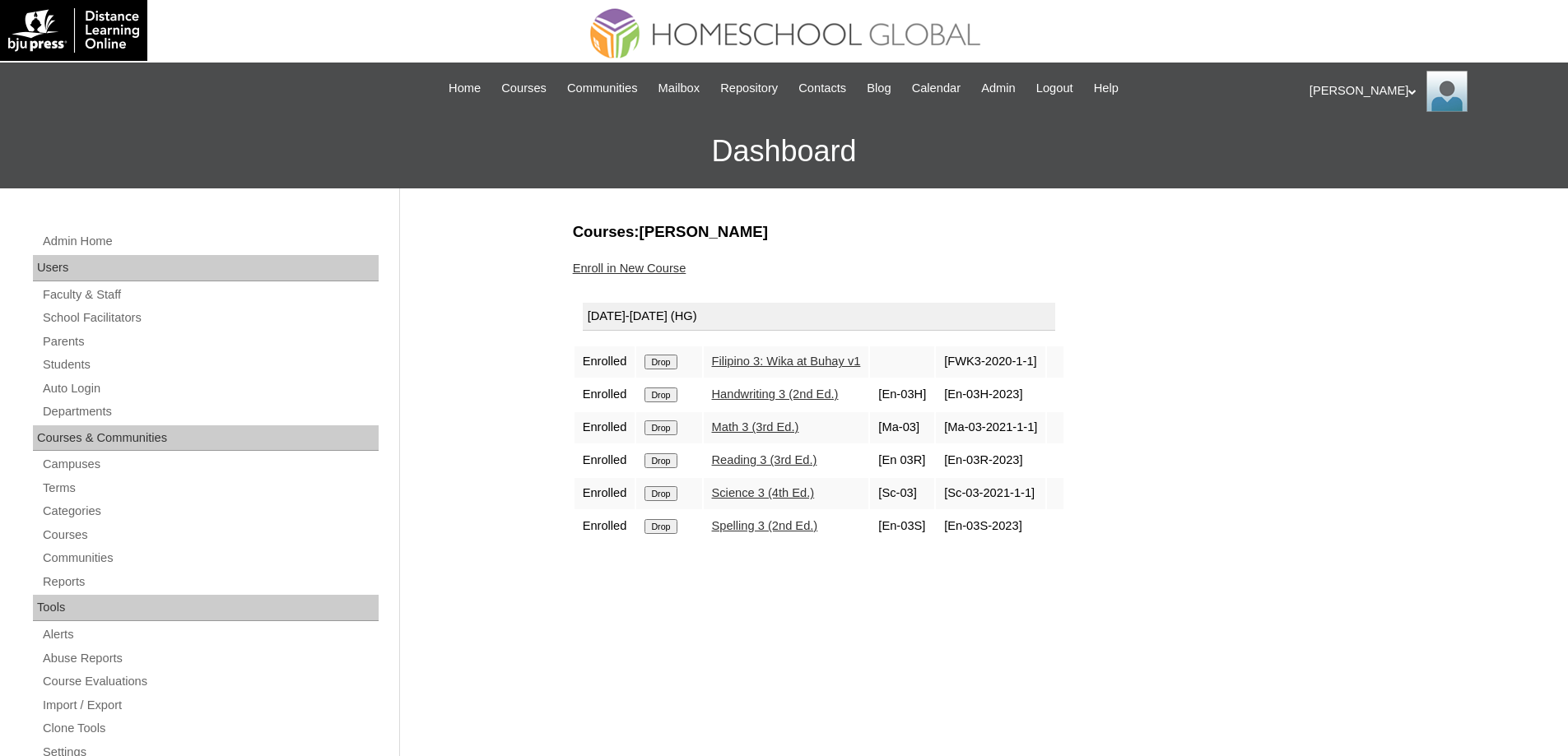
click at [676, 362] on input "Drop" at bounding box center [661, 361] width 32 height 14
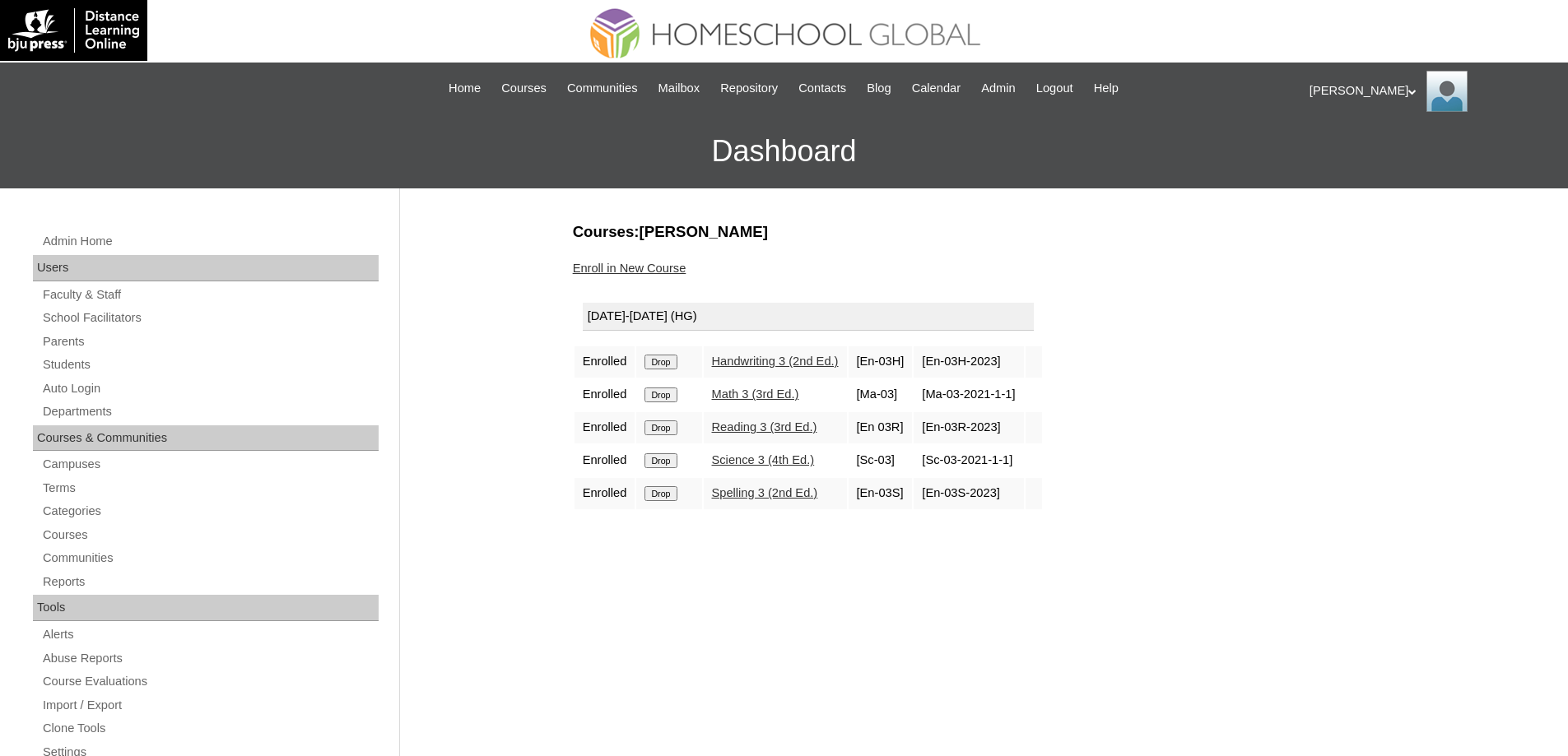
click at [677, 359] on input "Drop" at bounding box center [661, 361] width 32 height 14
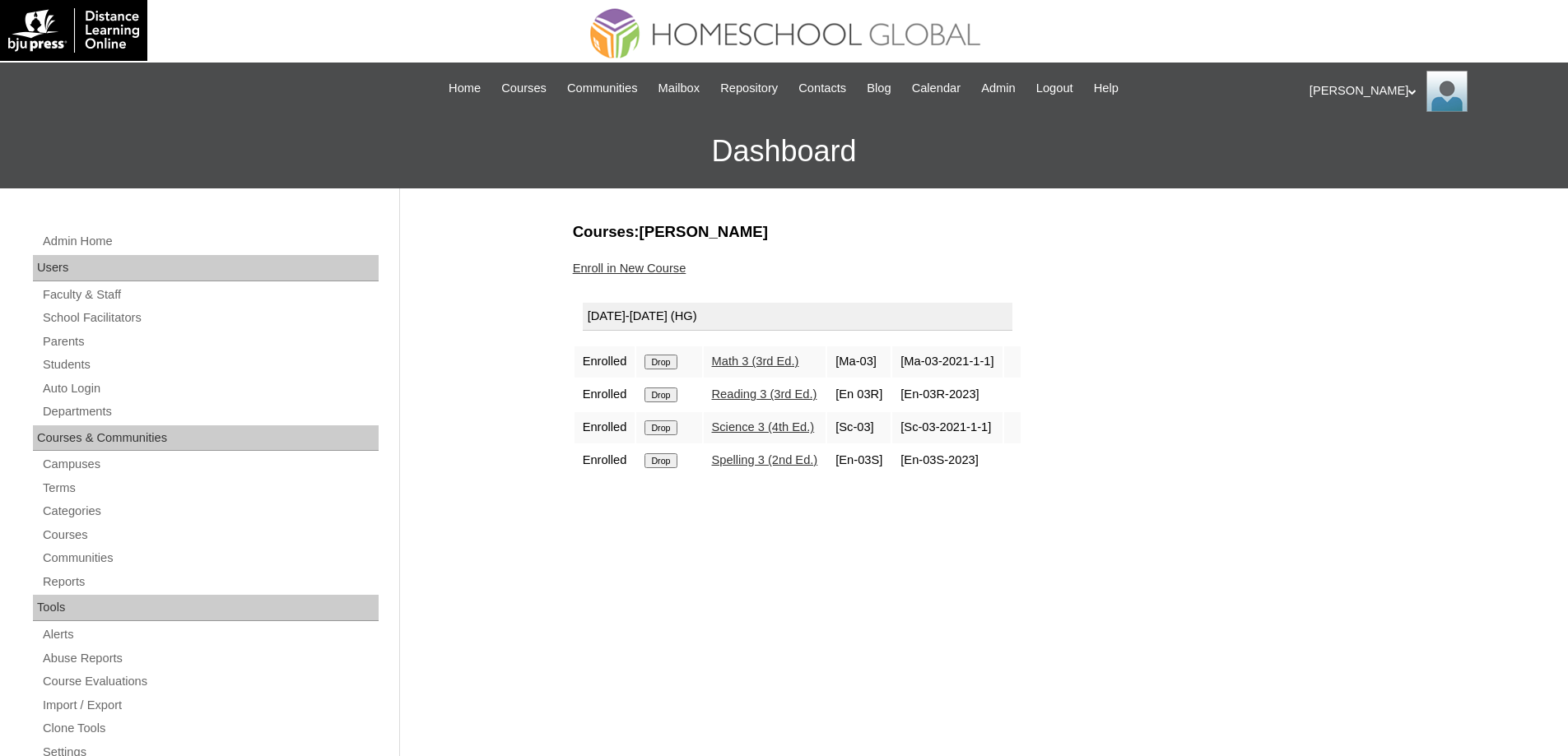
click at [666, 358] on input "Drop" at bounding box center [661, 361] width 32 height 14
click at [672, 364] on input "Drop" at bounding box center [661, 361] width 32 height 14
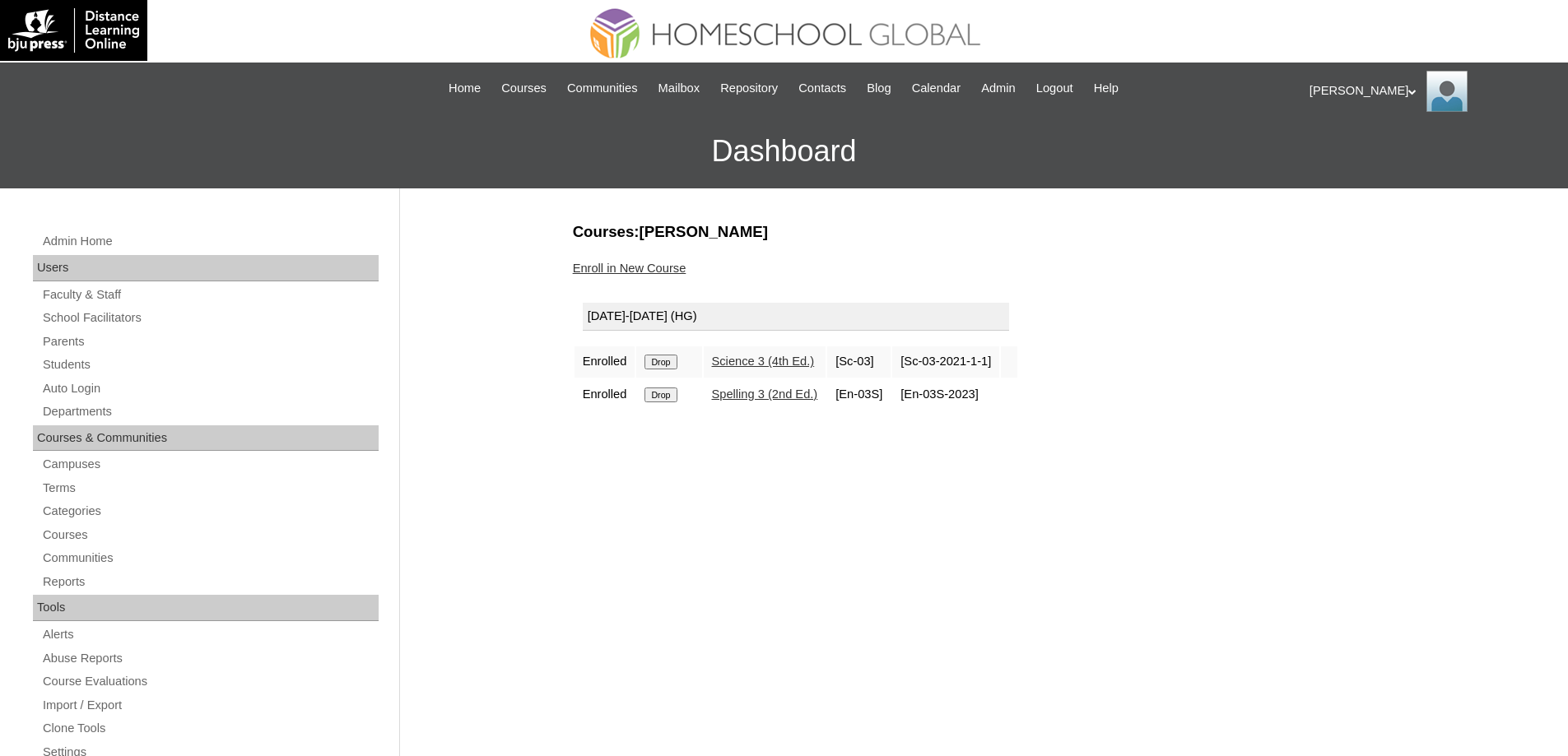
click at [660, 368] on input "Drop" at bounding box center [661, 361] width 32 height 14
click at [667, 365] on input "Drop" at bounding box center [661, 361] width 32 height 14
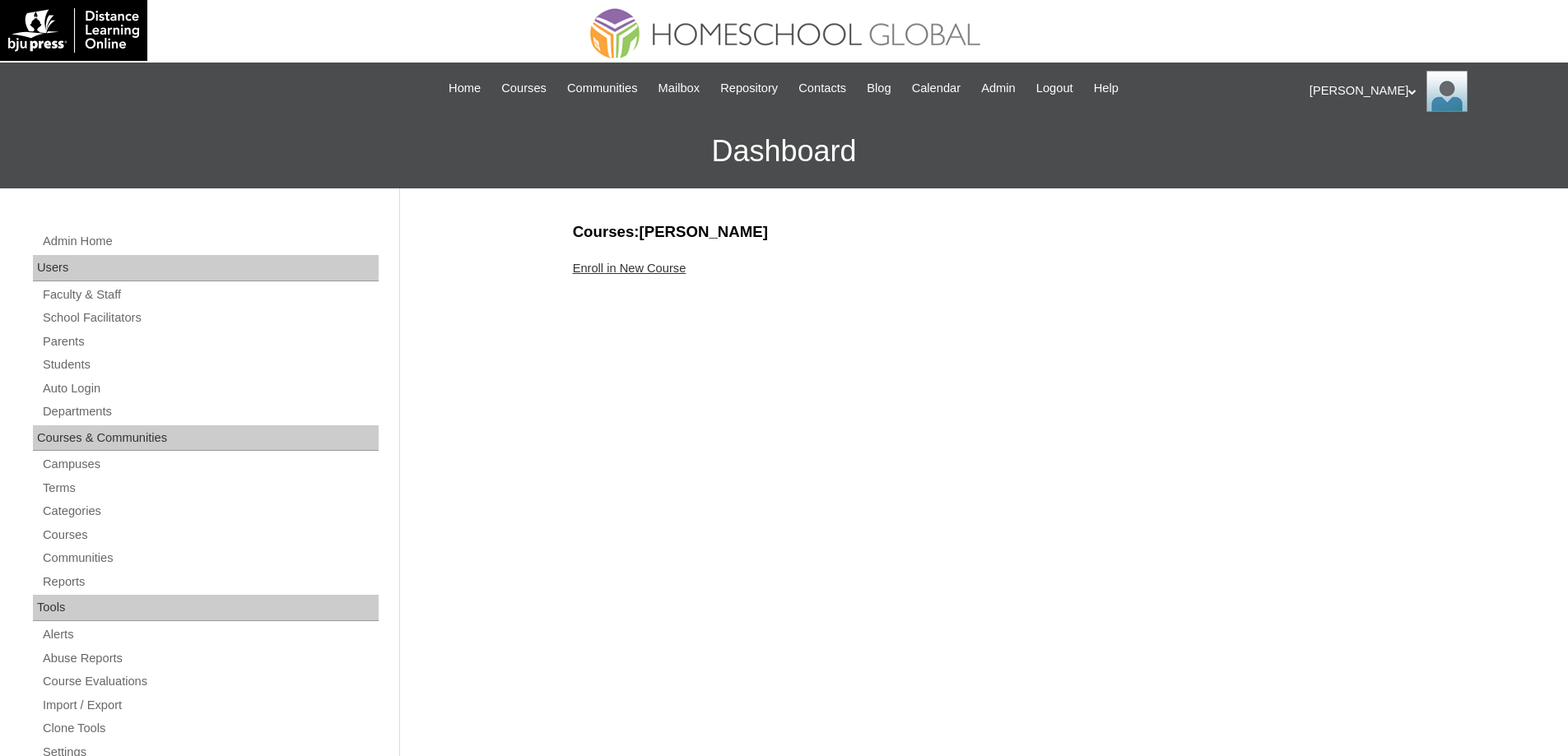
click at [641, 274] on link "Enroll in New Course" at bounding box center [630, 269] width 114 height 14
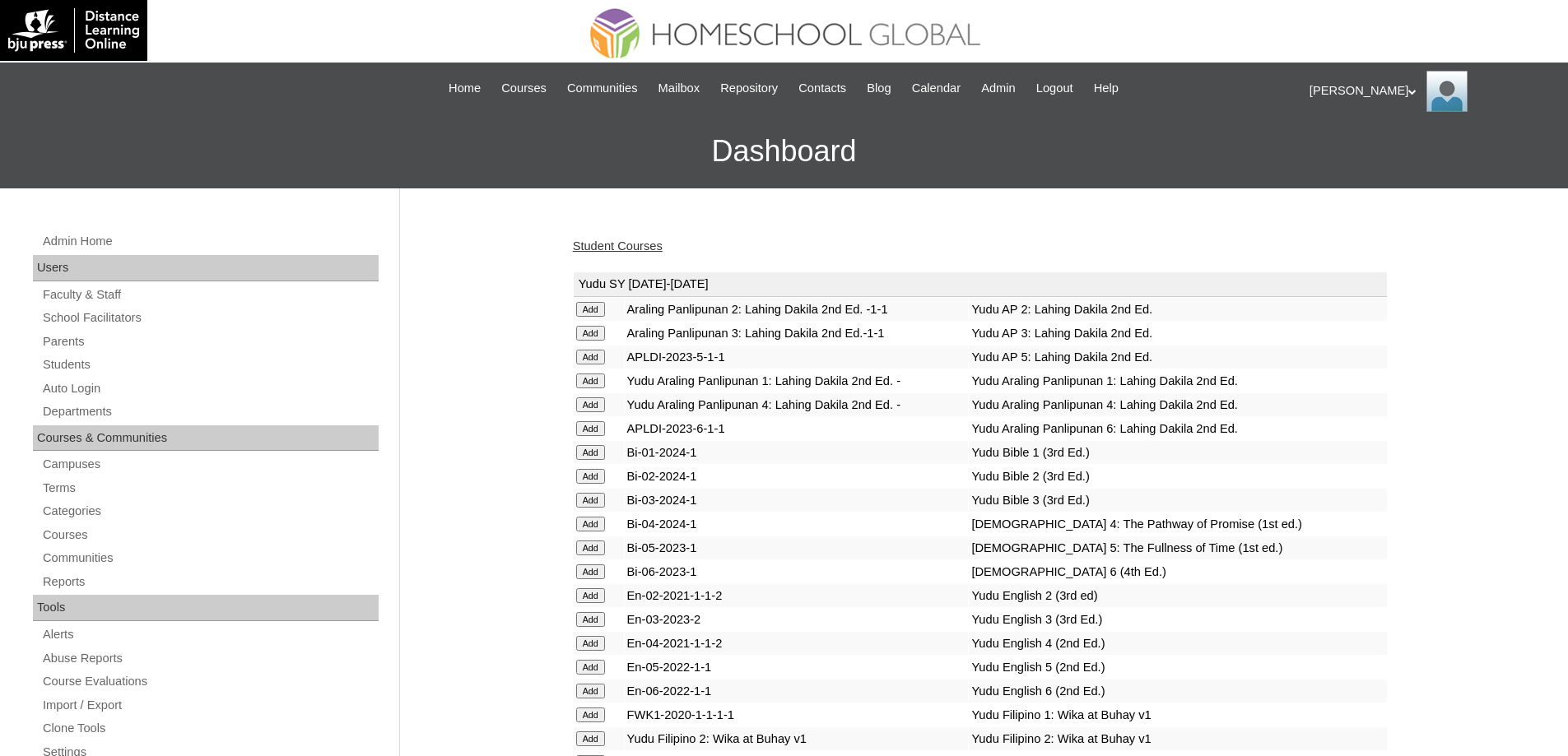
click at [645, 253] on link "Student Courses" at bounding box center [618, 247] width 90 height 14
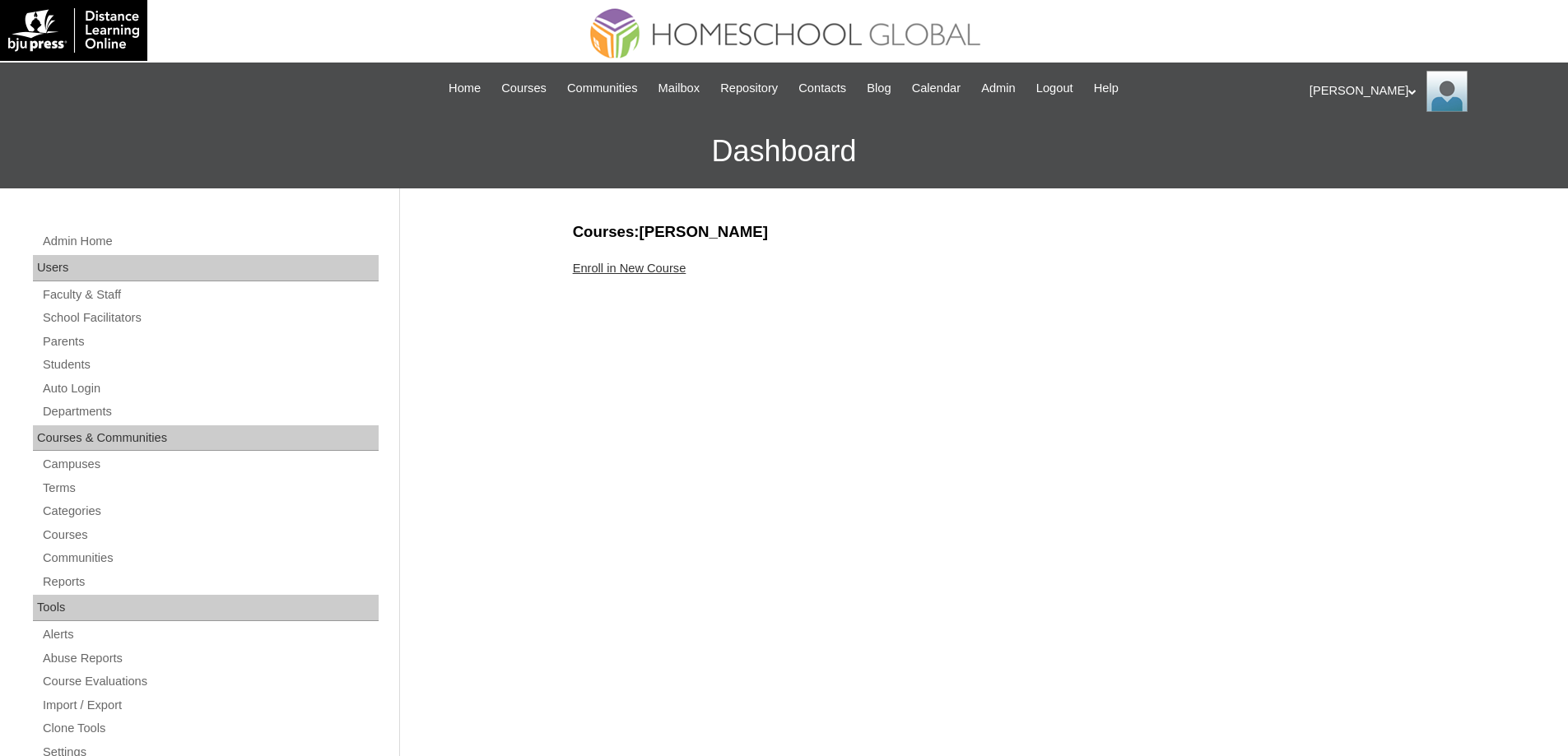
click at [649, 269] on link "Enroll in New Course" at bounding box center [630, 269] width 114 height 14
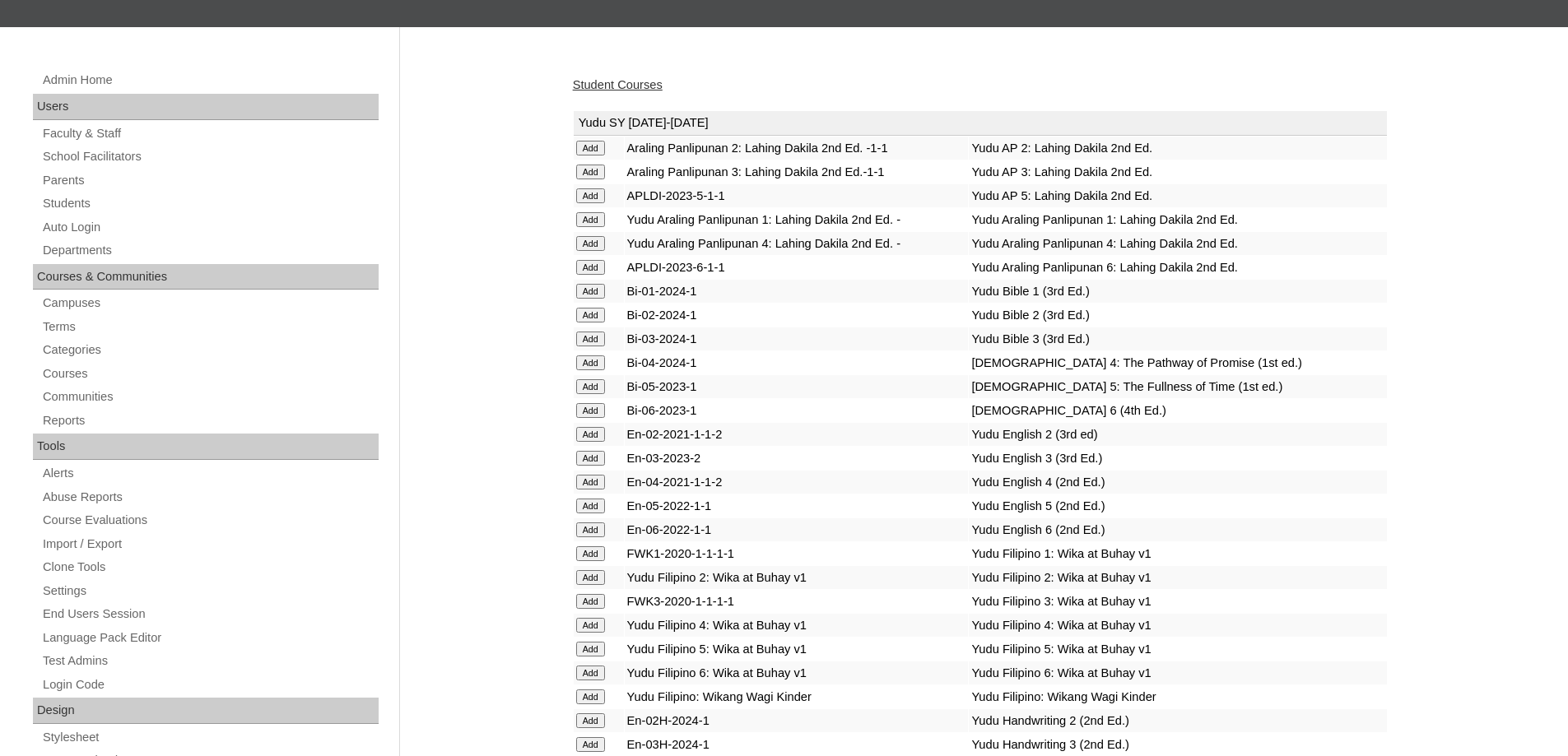
scroll to position [164, 0]
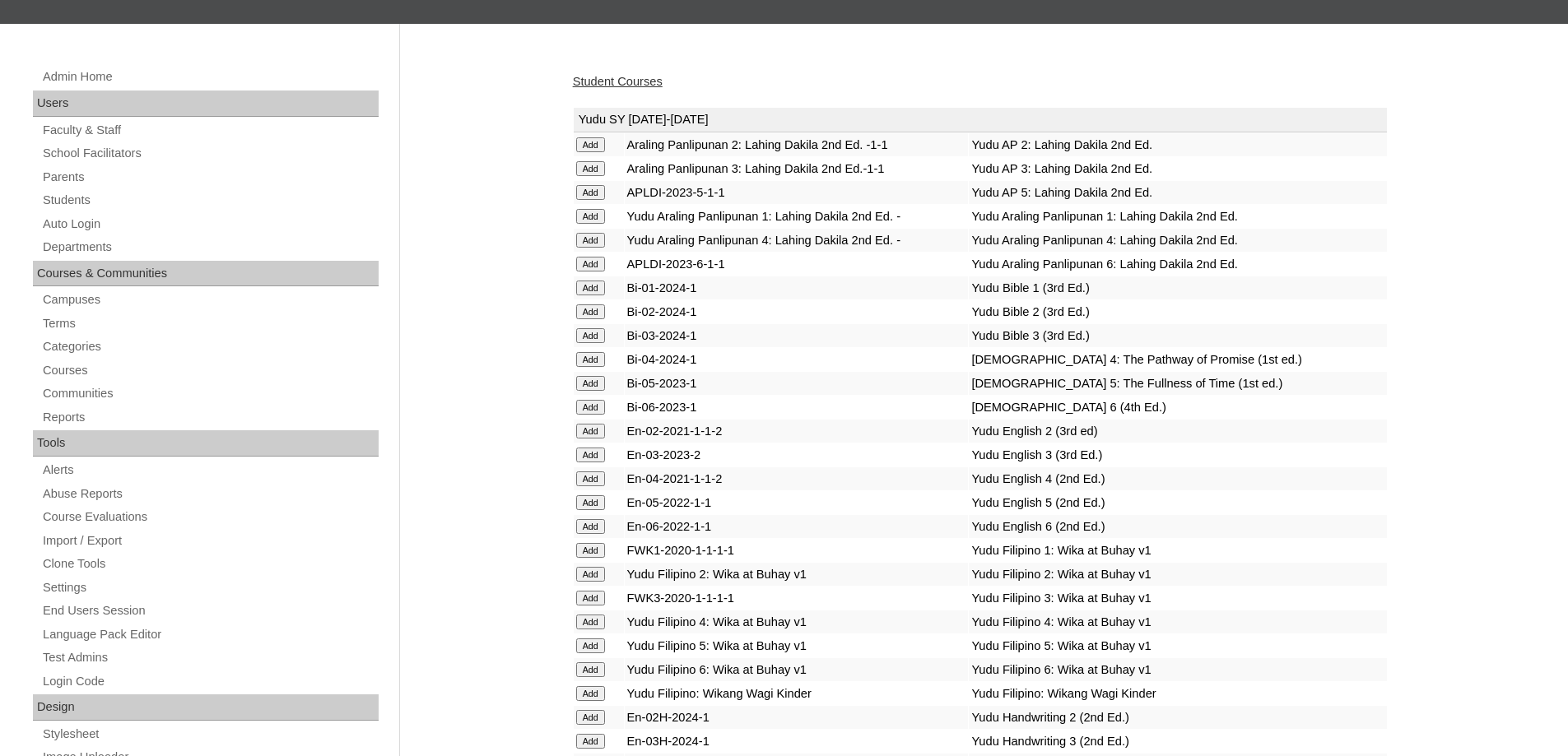
click at [605, 367] on input "Add" at bounding box center [591, 359] width 29 height 14
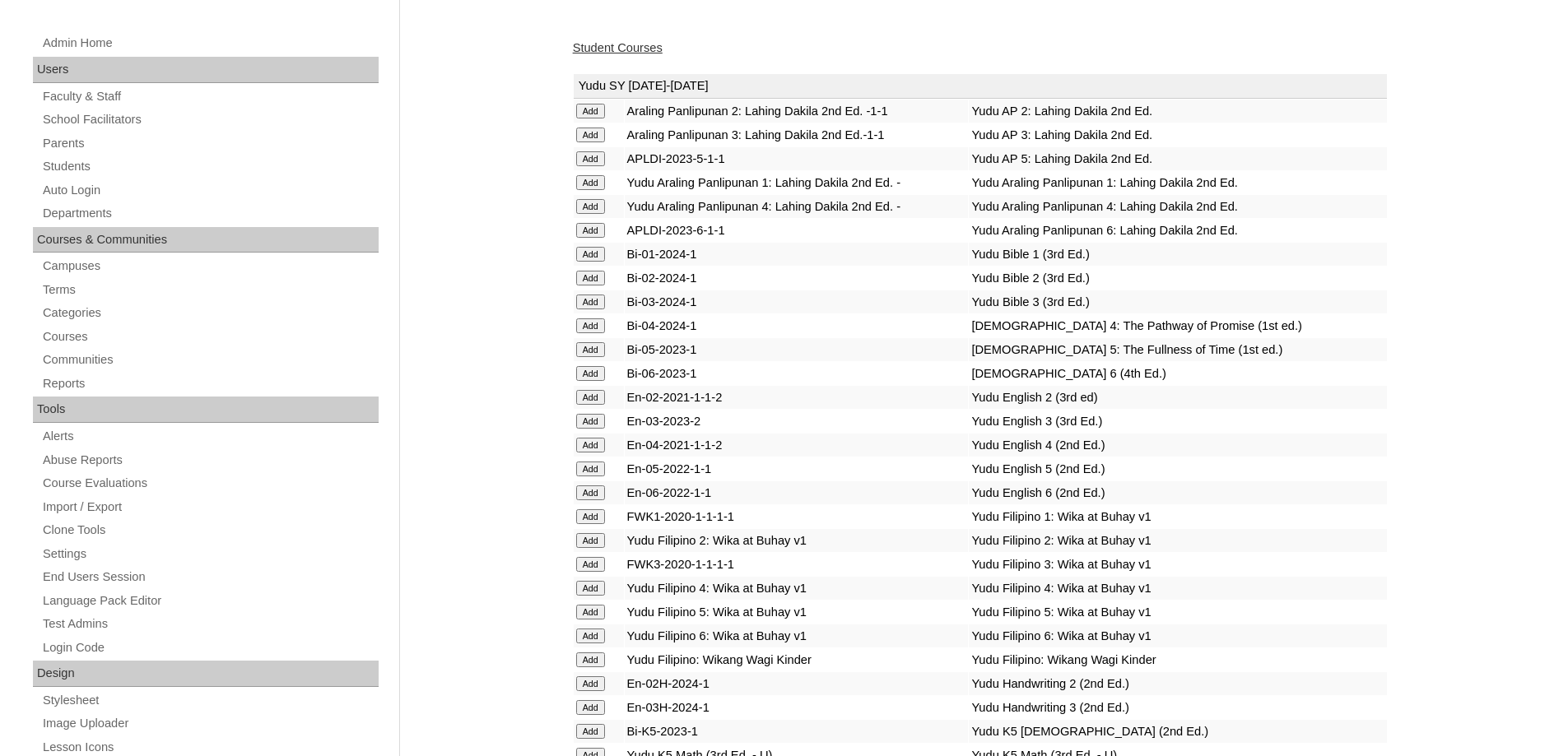
scroll to position [329, 0]
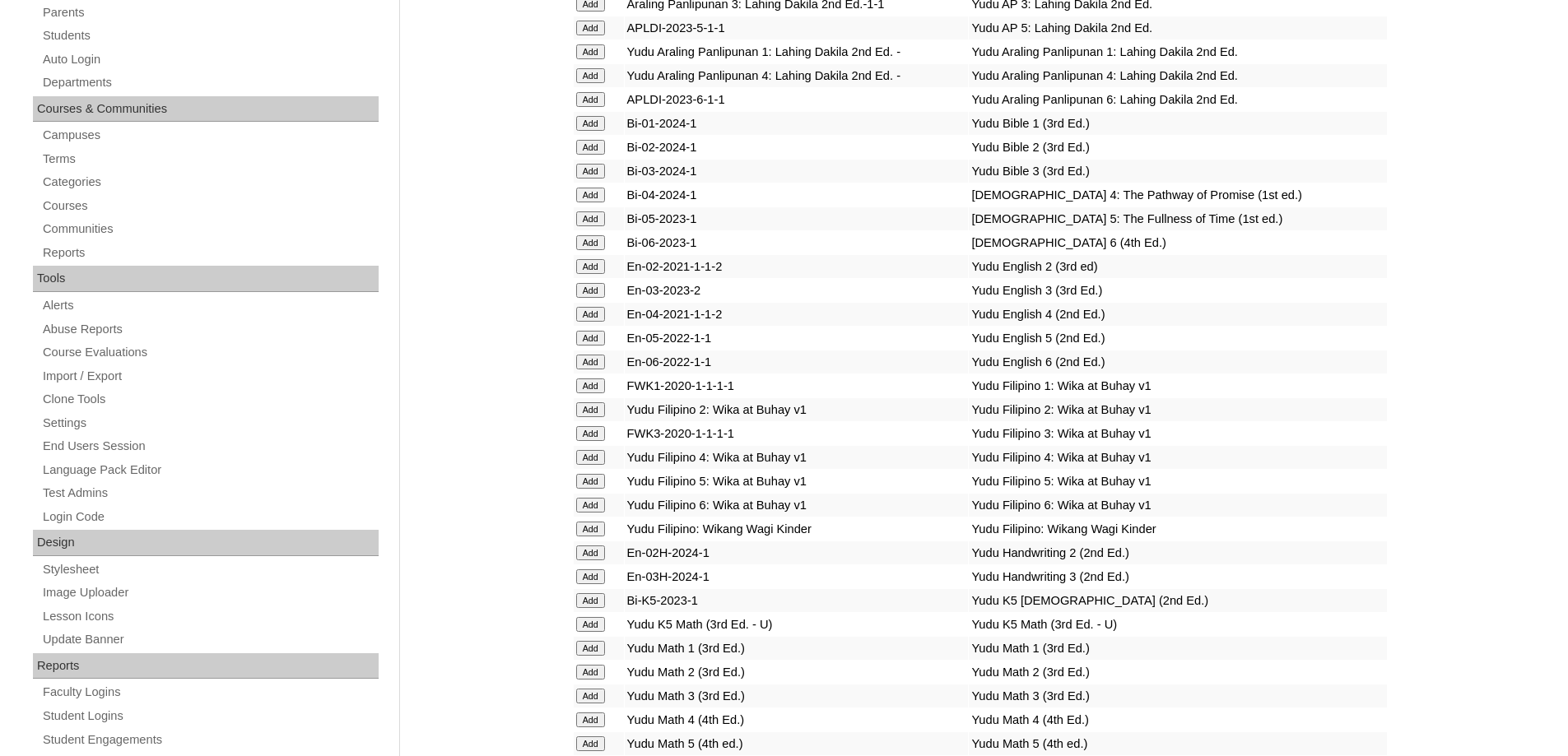
click at [582, 322] on input "Add" at bounding box center [591, 314] width 29 height 14
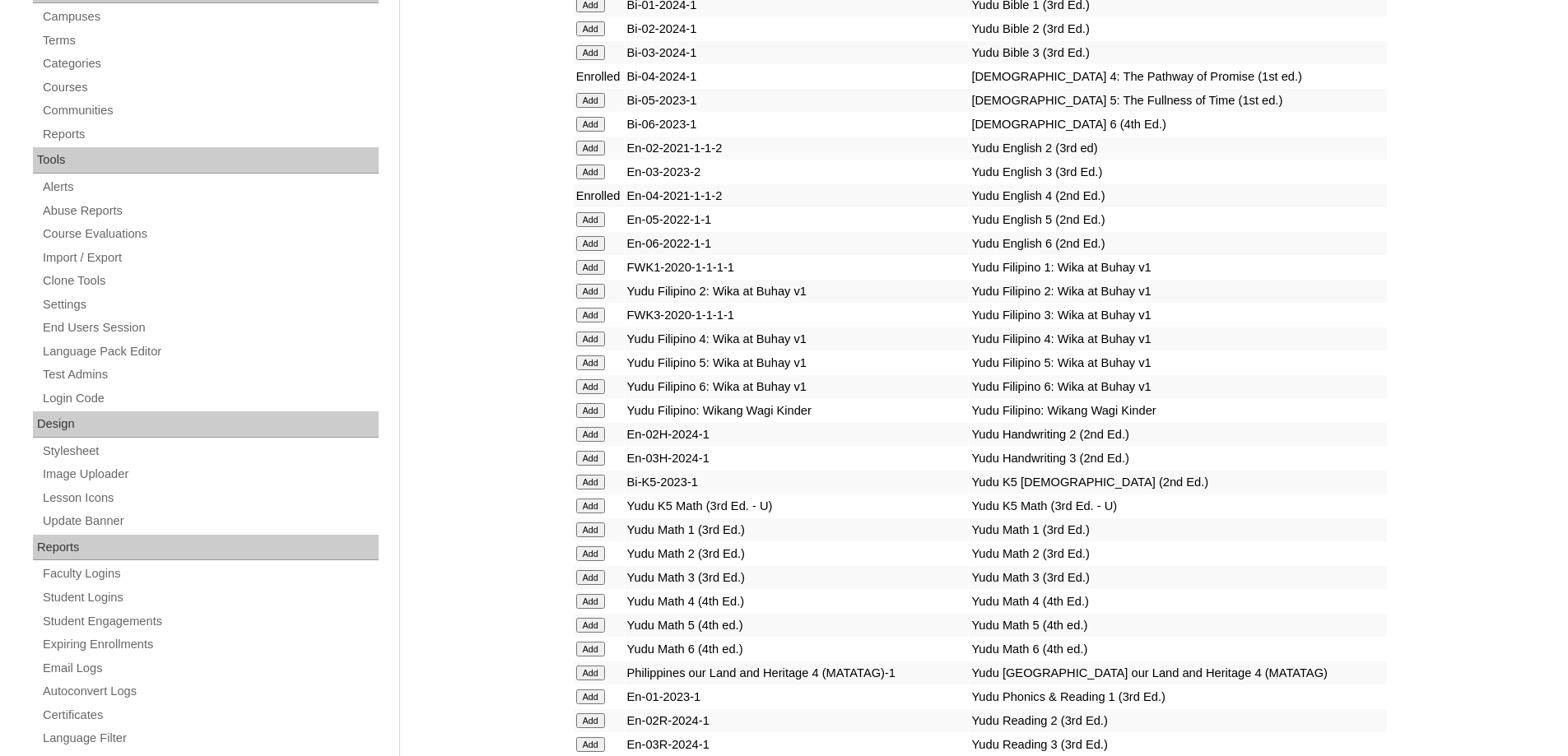
scroll to position [493, 0]
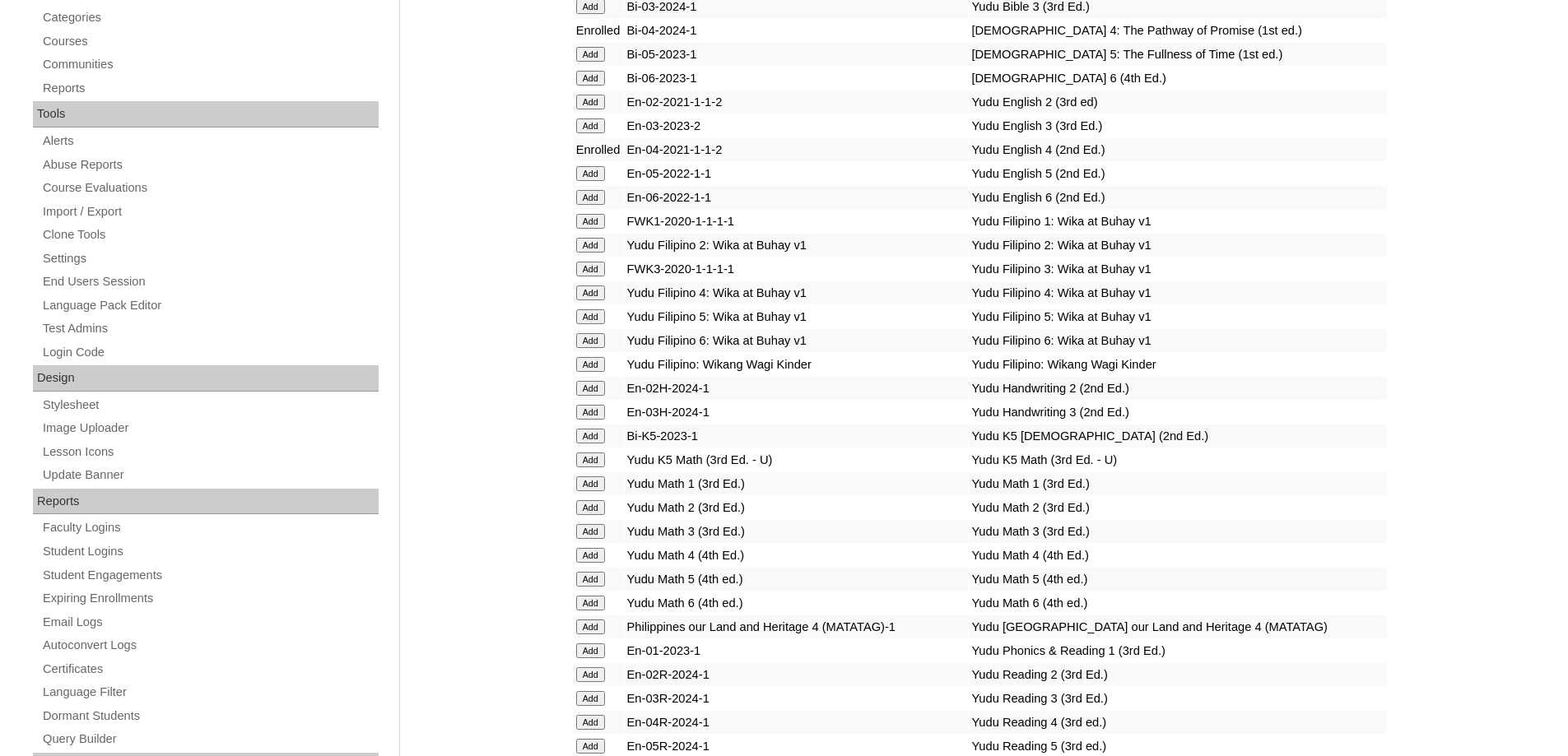
click at [577, 300] on input "Add" at bounding box center [591, 292] width 29 height 14
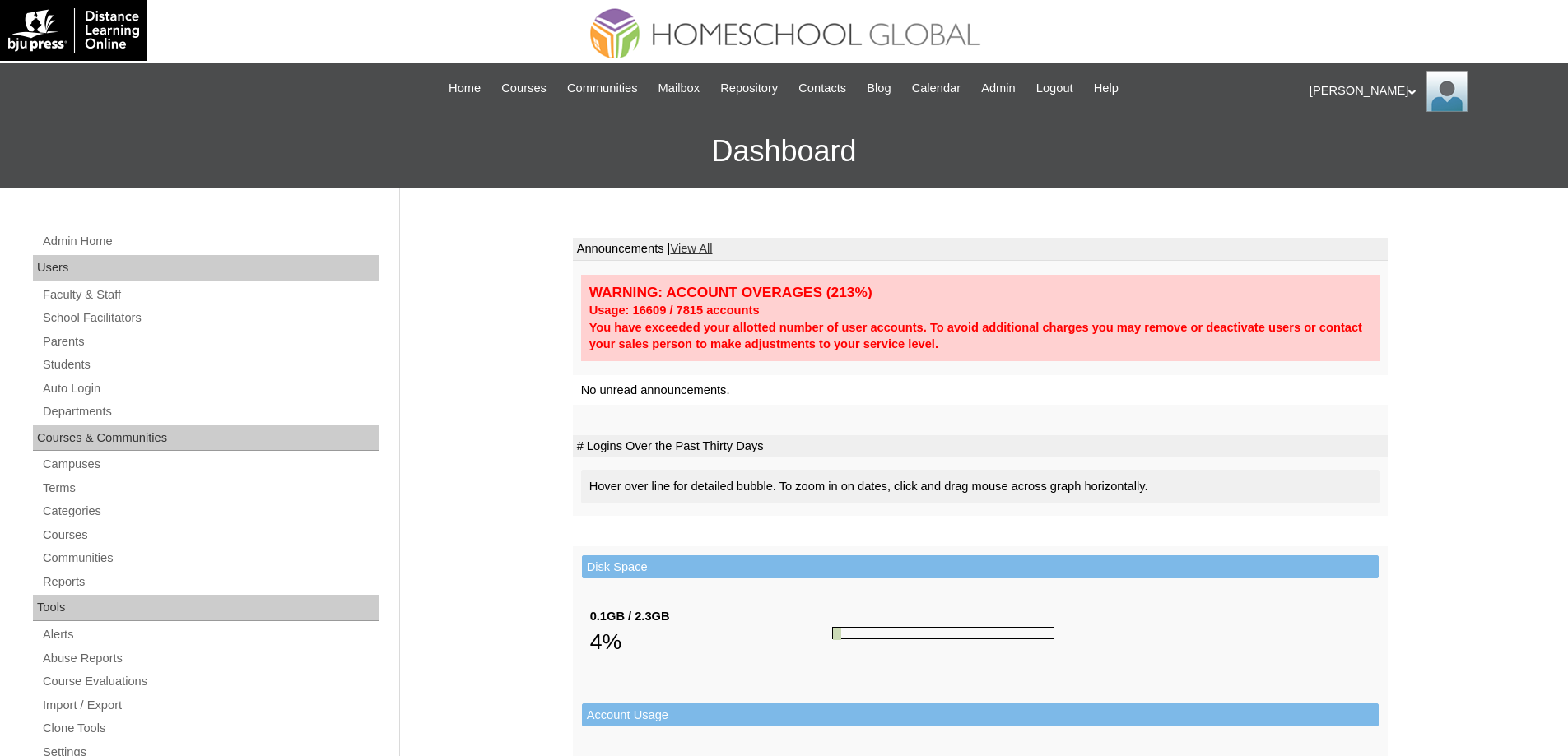
drag, startPoint x: 1381, startPoint y: 470, endPoint x: 983, endPoint y: 370, distance: 410.4
click at [1375, 470] on td "Hover over line for detailed bubble. To zoom in on dates, click and drag mouse …" at bounding box center [980, 486] width 815 height 58
click at [185, 364] on link "Students" at bounding box center [210, 364] width 338 height 20
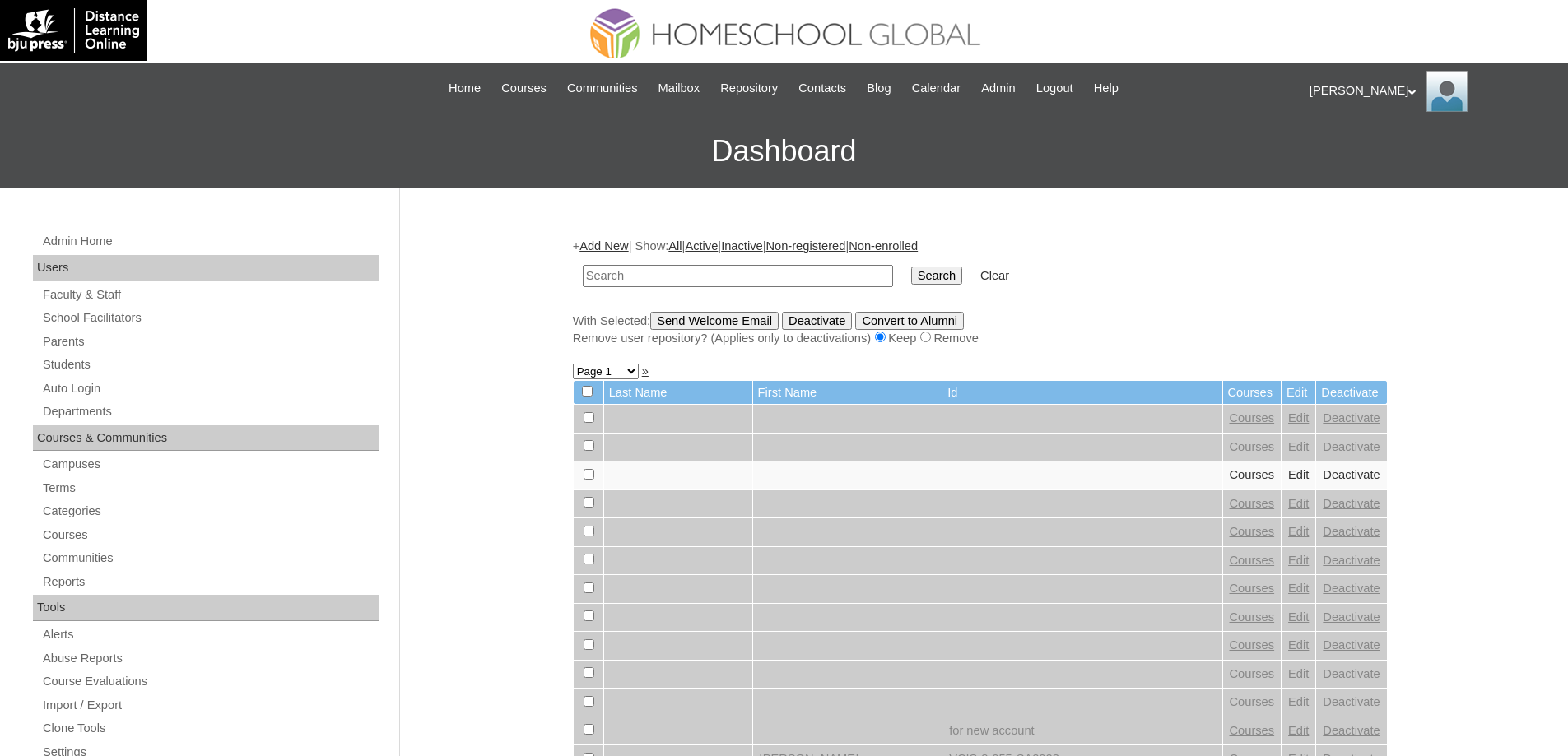
drag, startPoint x: 756, startPoint y: 283, endPoint x: 775, endPoint y: 283, distance: 19.0
click at [758, 283] on input "text" at bounding box center [738, 276] width 310 height 22
type input "Reina Imar"
click at [937, 279] on input "Search" at bounding box center [937, 275] width 51 height 18
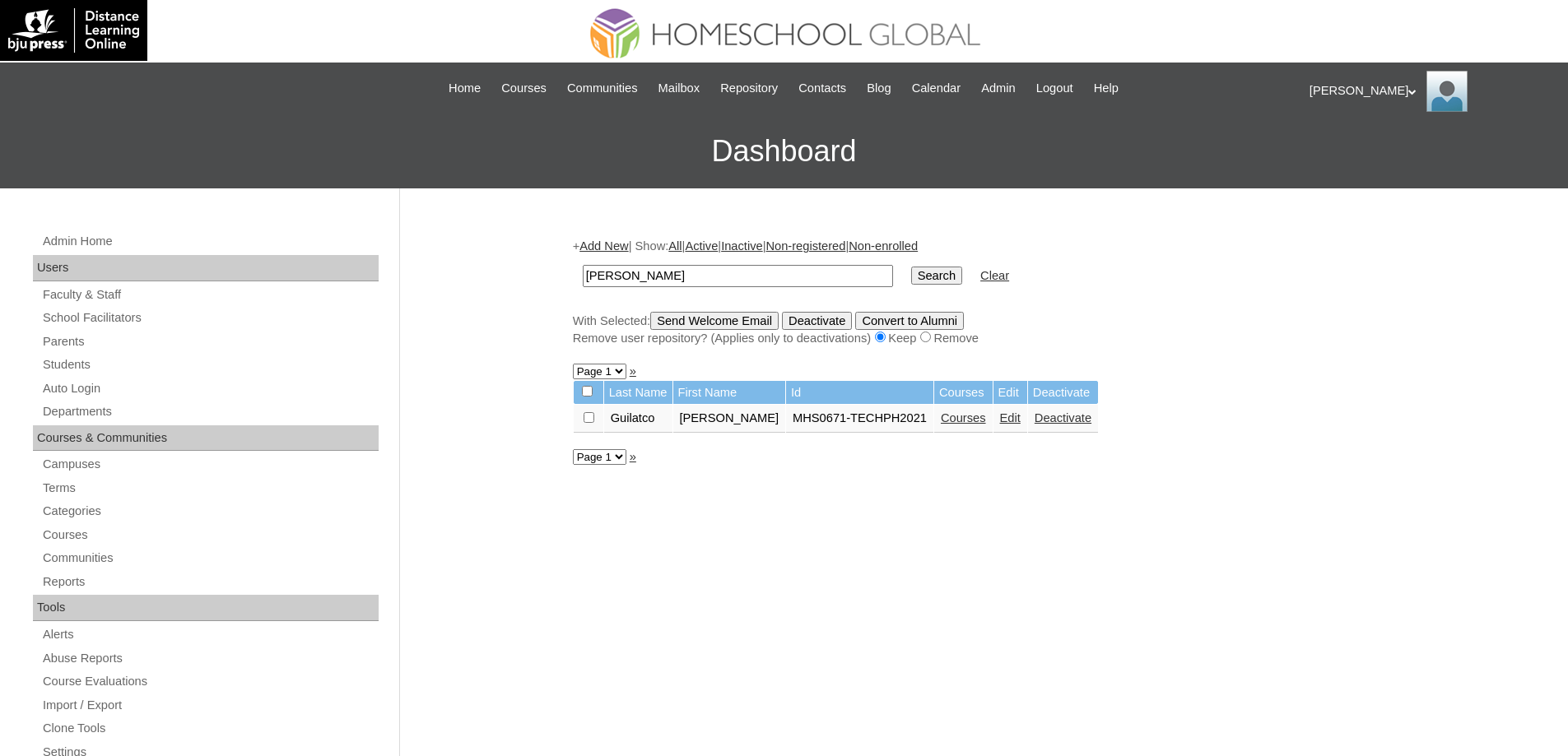
click at [941, 420] on link "Courses" at bounding box center [963, 418] width 45 height 14
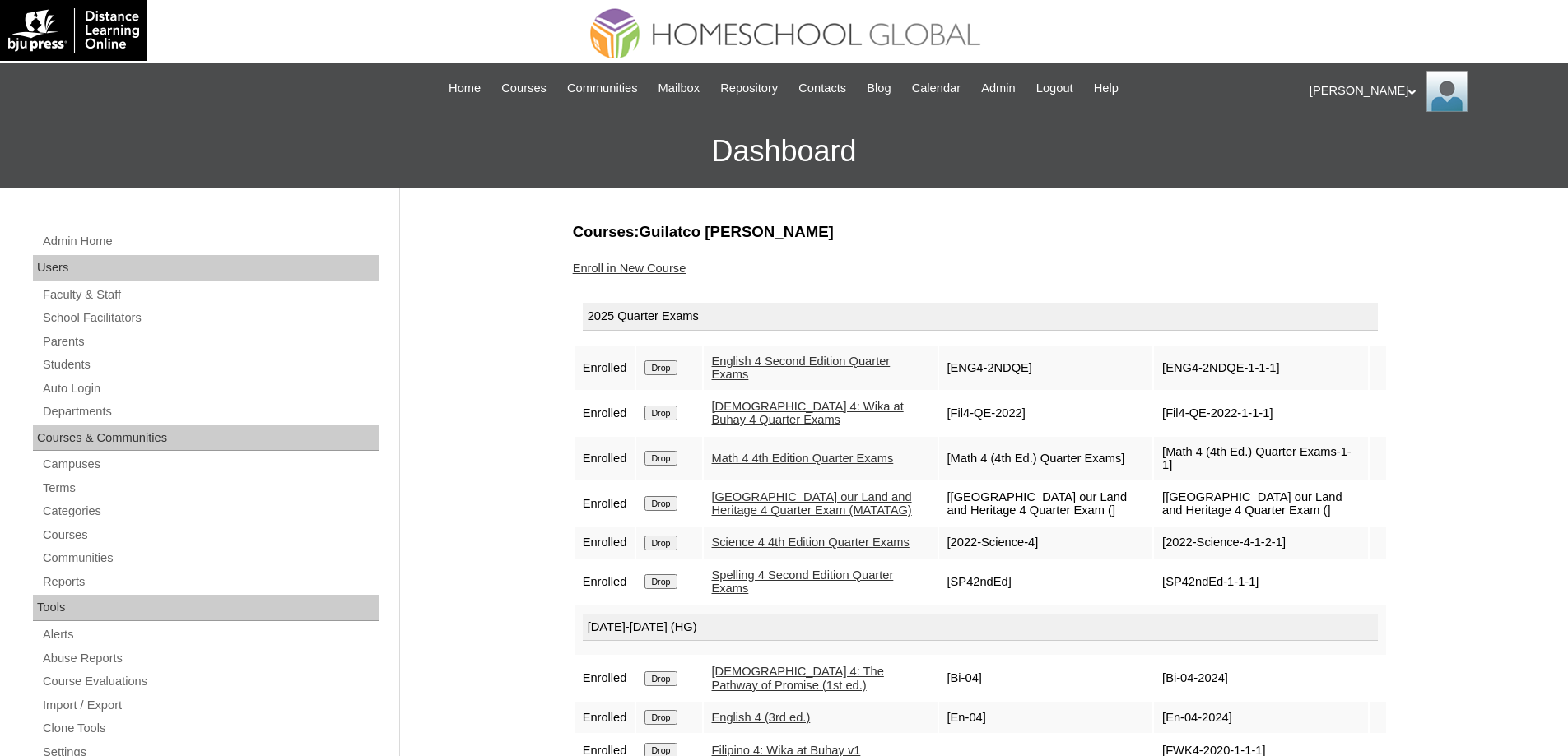
click at [677, 365] on input "Drop" at bounding box center [661, 367] width 32 height 14
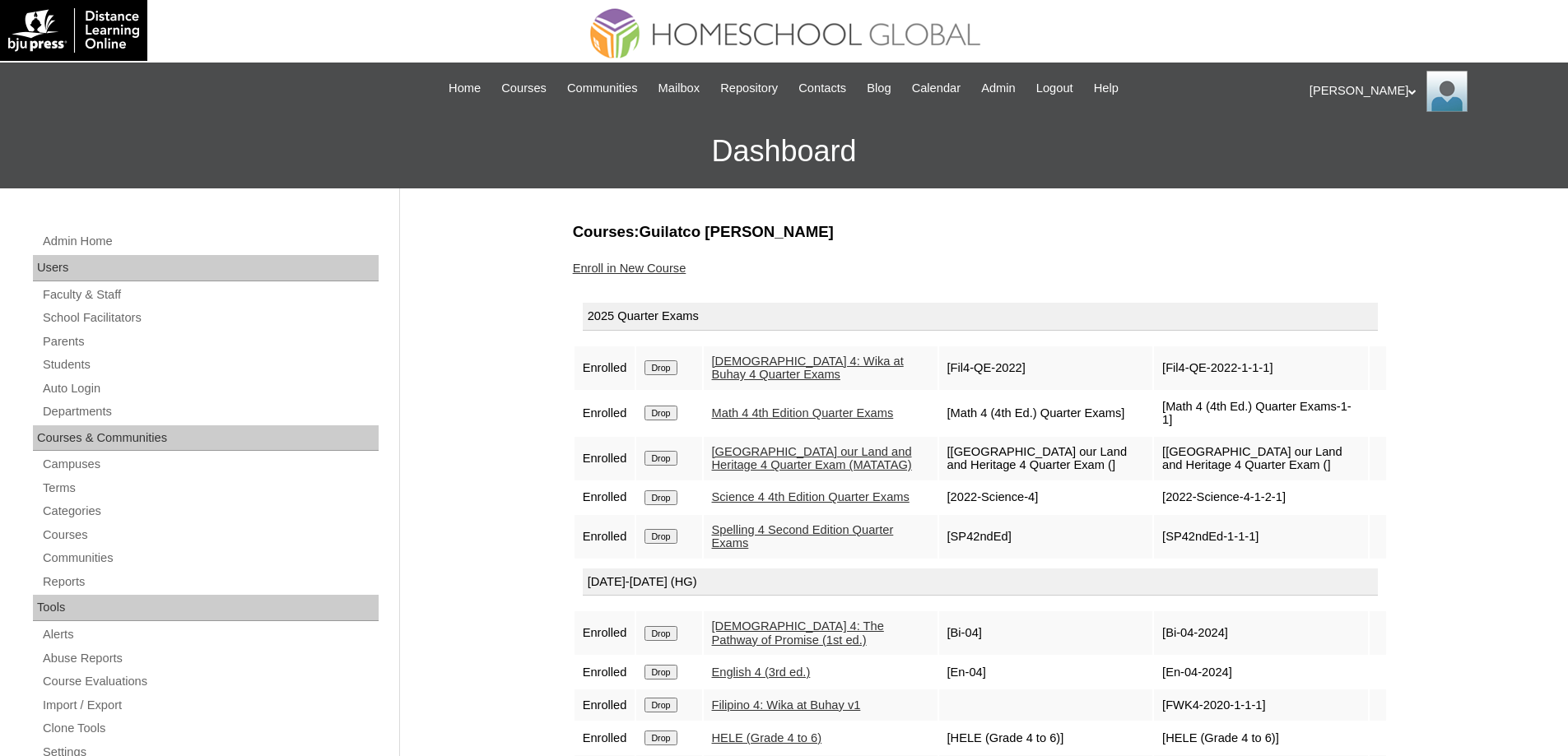
click at [653, 262] on link "Enroll in New Course" at bounding box center [630, 269] width 114 height 14
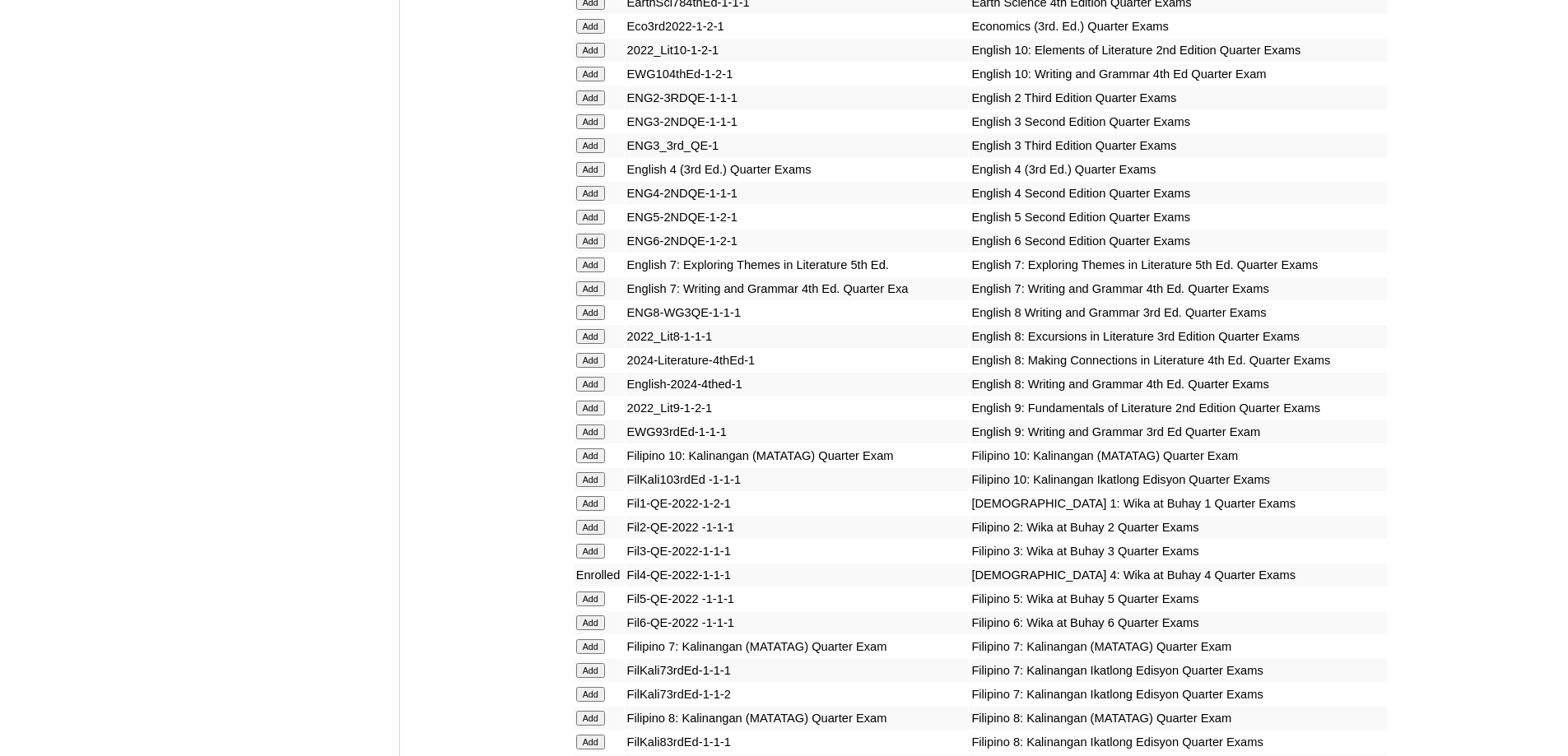
scroll to position [1893, 0]
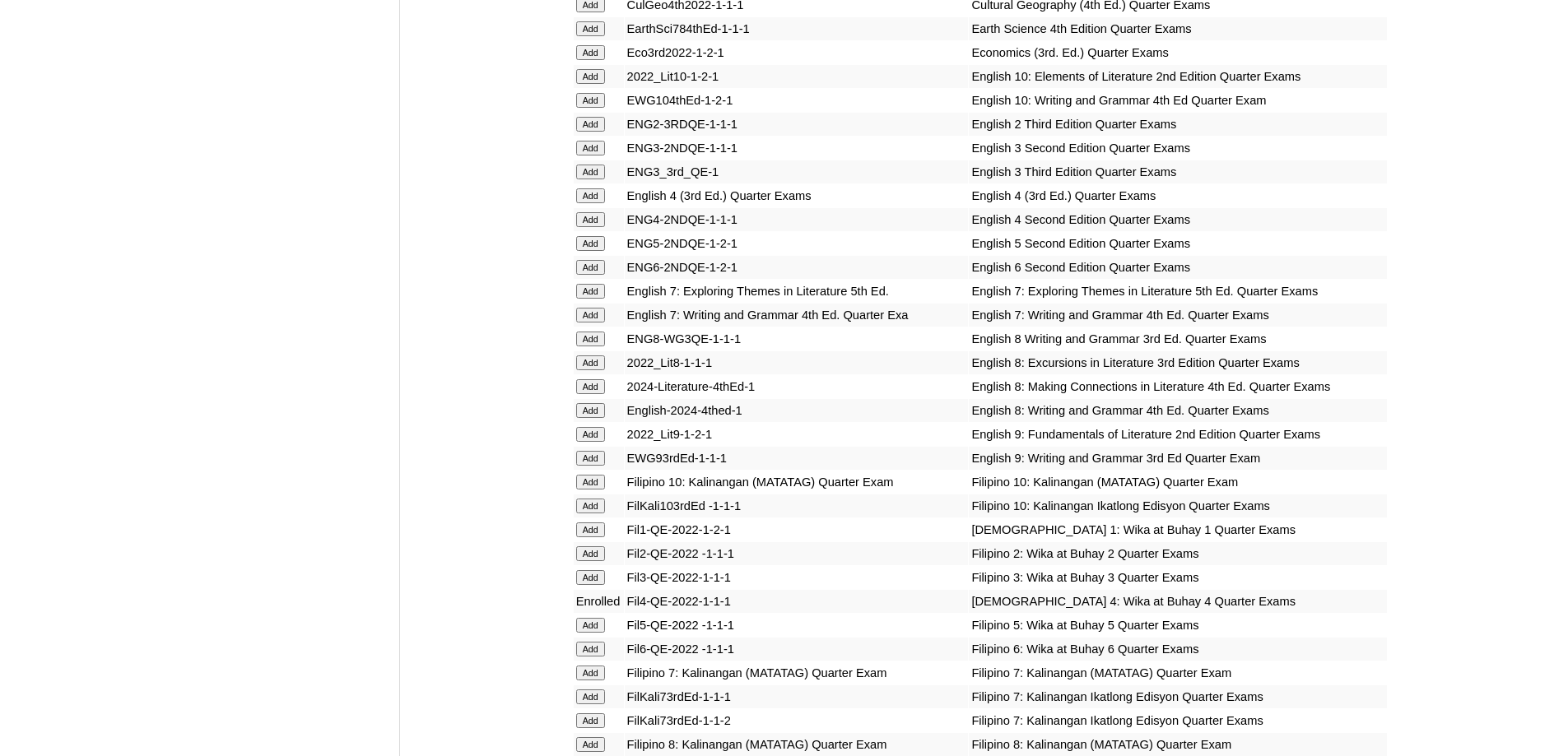
click at [594, 203] on input "Add" at bounding box center [591, 195] width 29 height 14
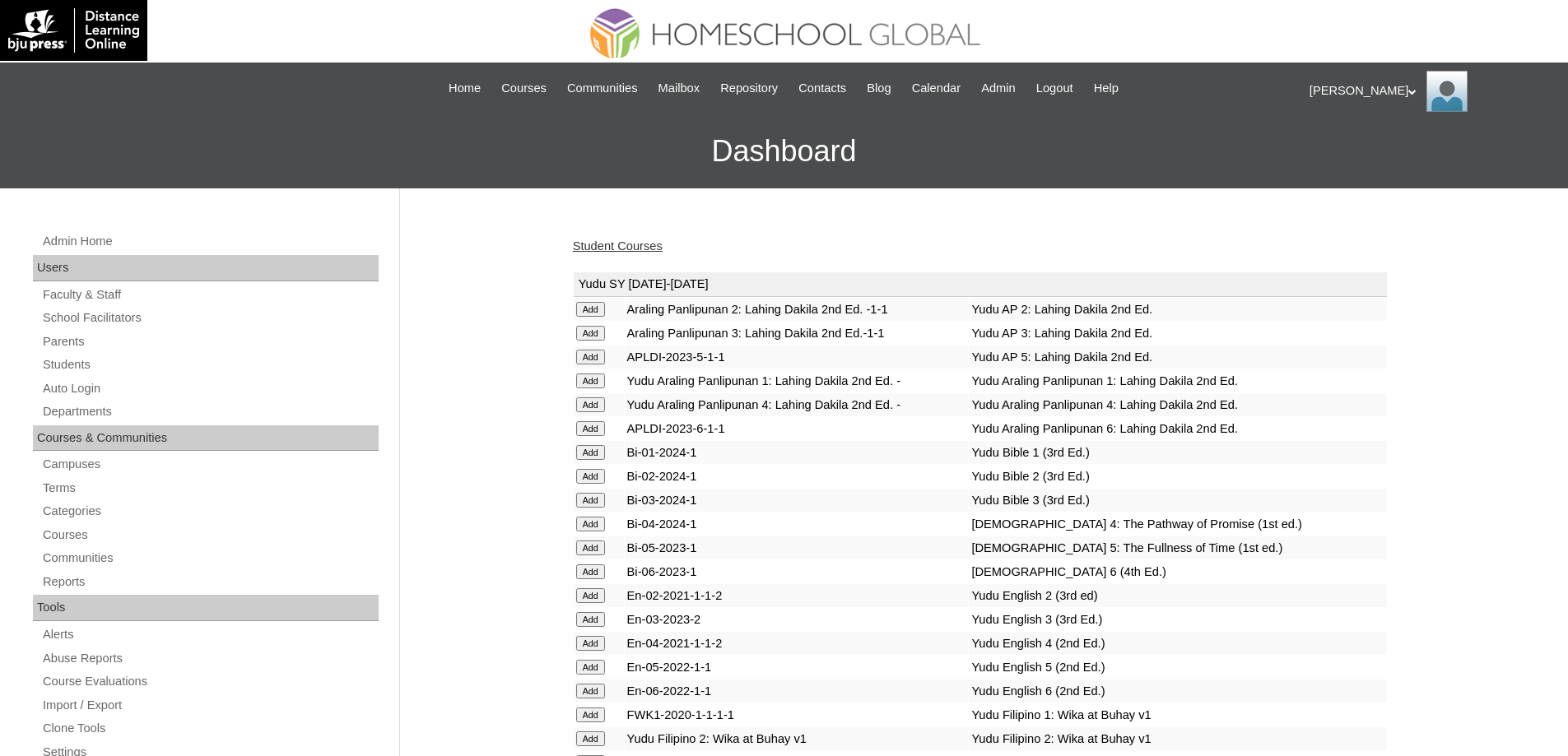
click at [631, 249] on link "Student Courses" at bounding box center [618, 247] width 90 height 14
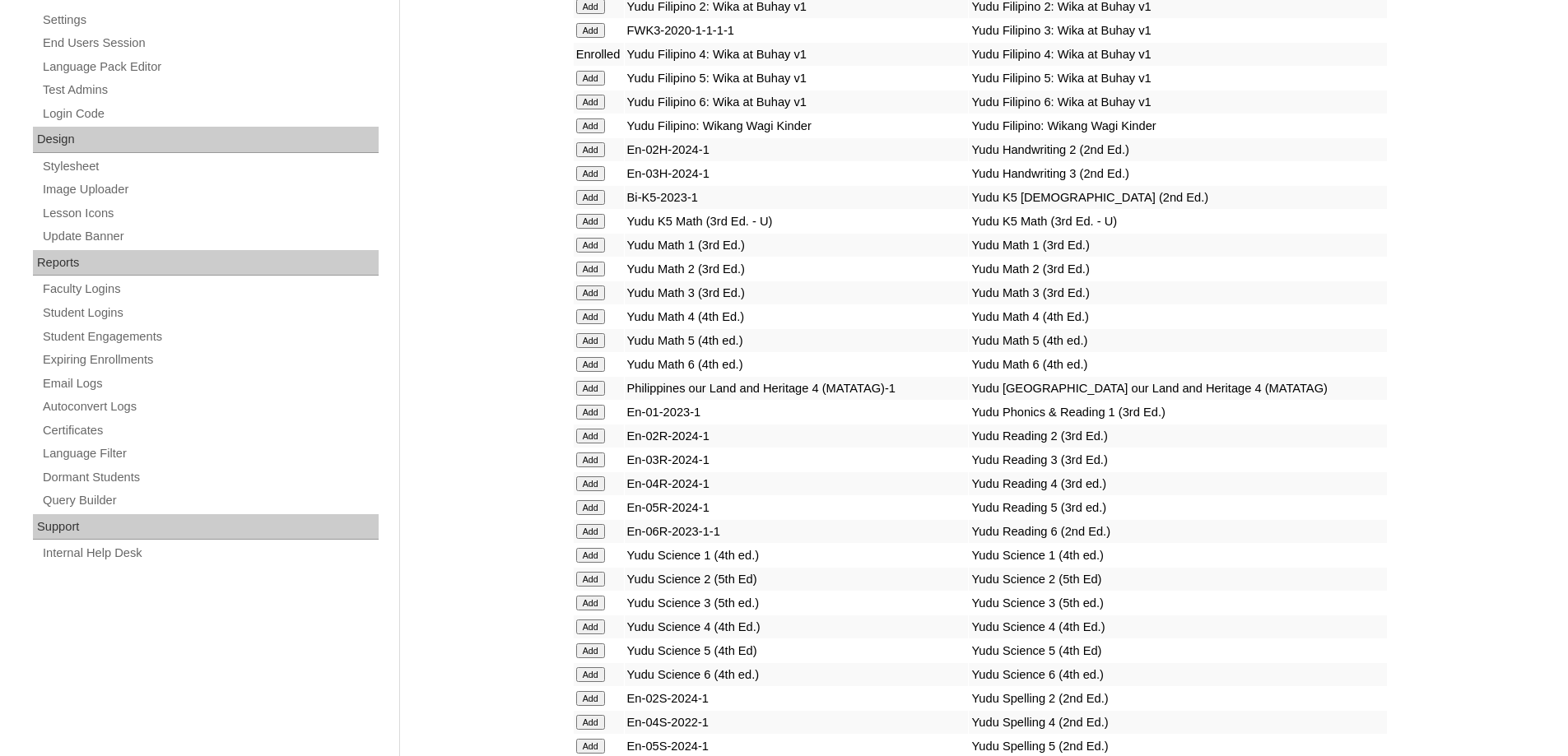
scroll to position [987, 0]
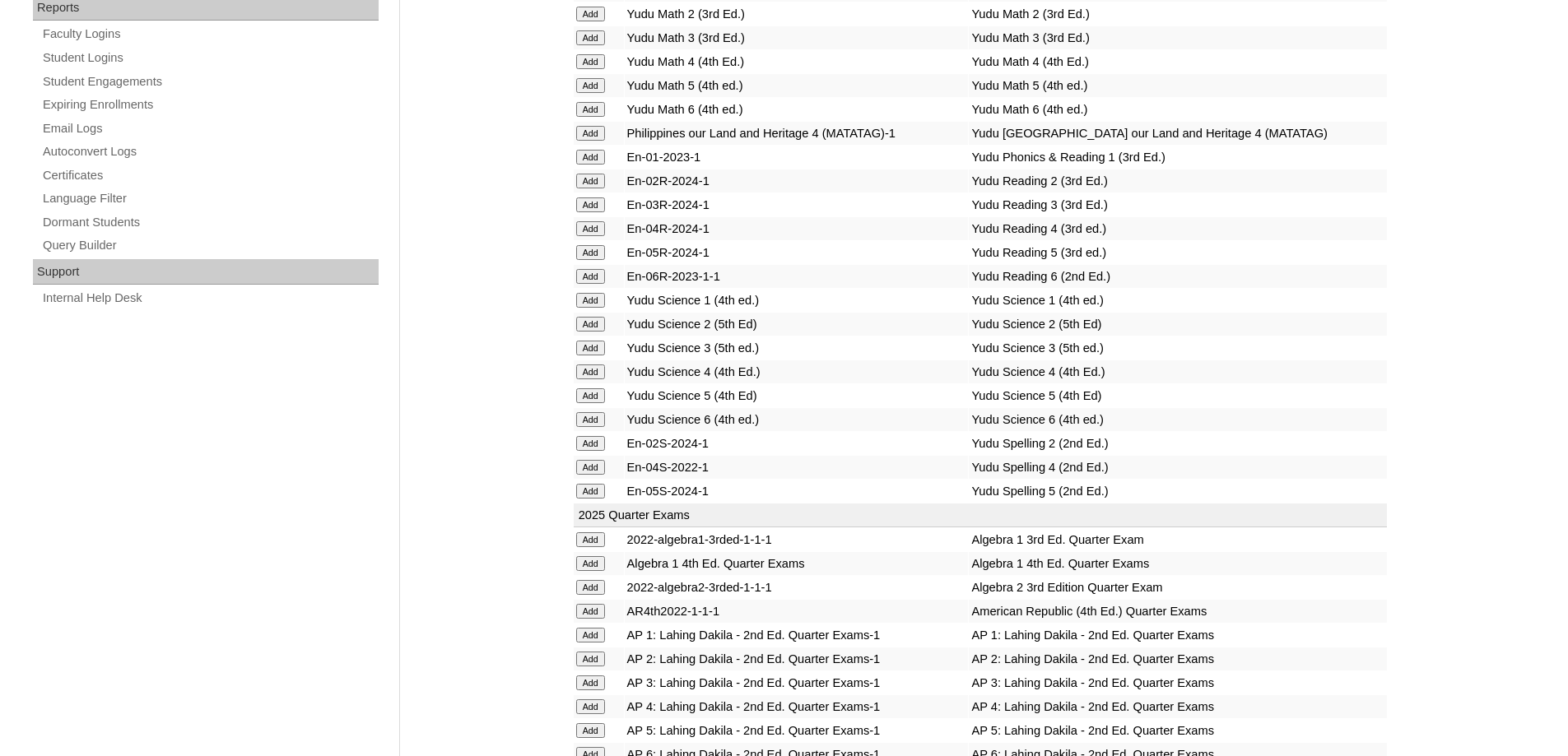
click at [594, 236] on input "Add" at bounding box center [591, 228] width 29 height 14
click at [599, 380] on input "Add" at bounding box center [591, 371] width 29 height 14
click at [603, 475] on input "Add" at bounding box center [591, 467] width 29 height 14
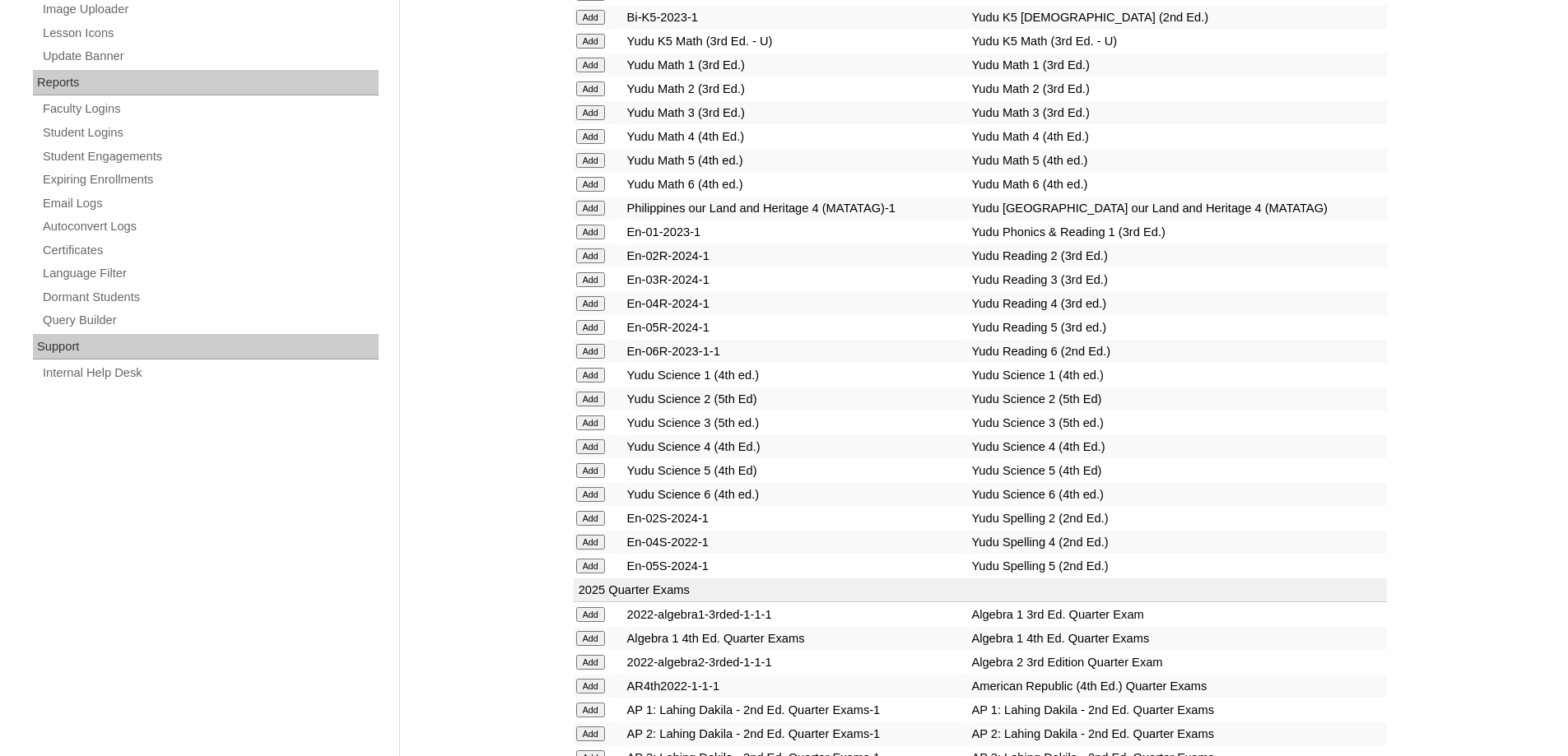
scroll to position [905, 0]
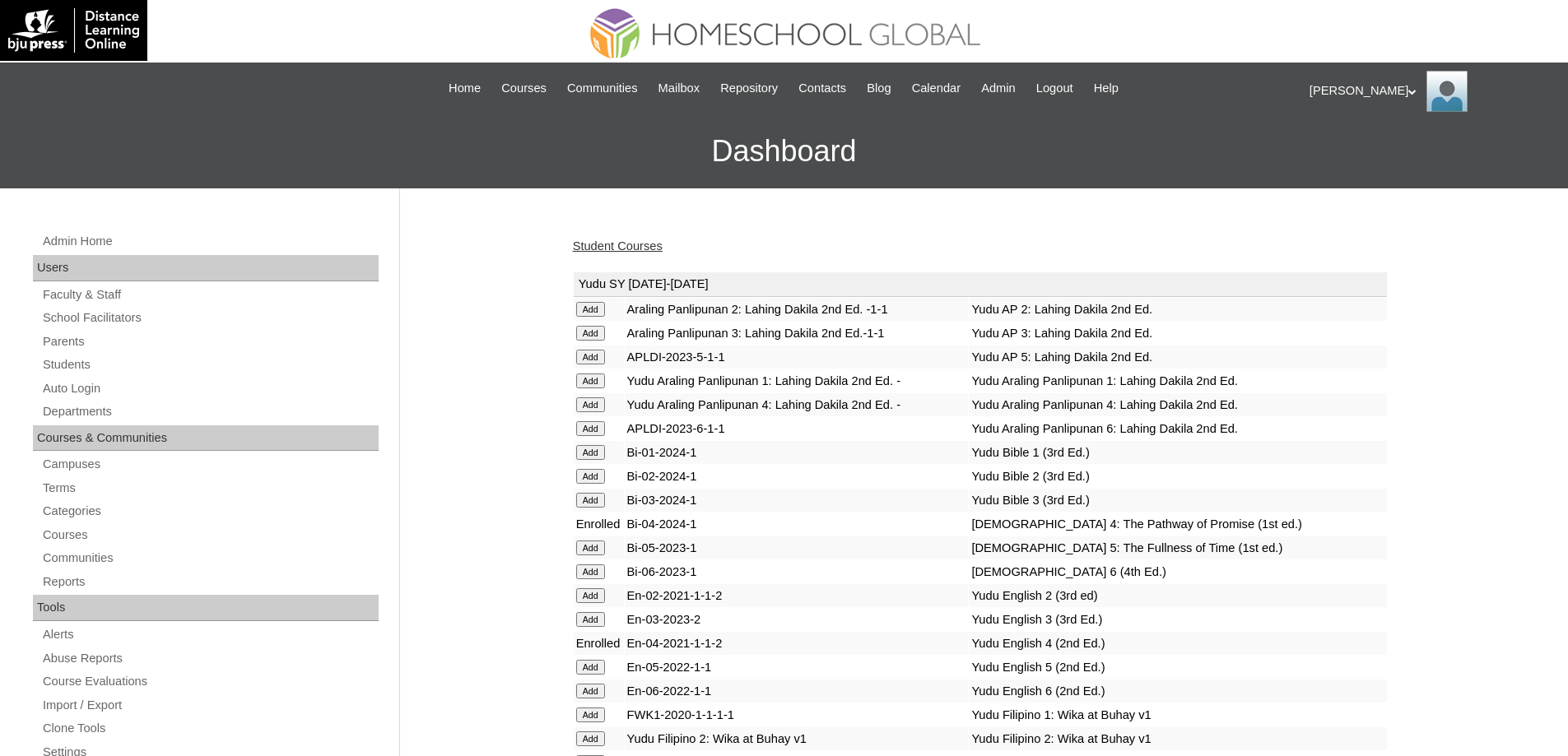
click at [627, 247] on link "Student Courses" at bounding box center [618, 247] width 90 height 14
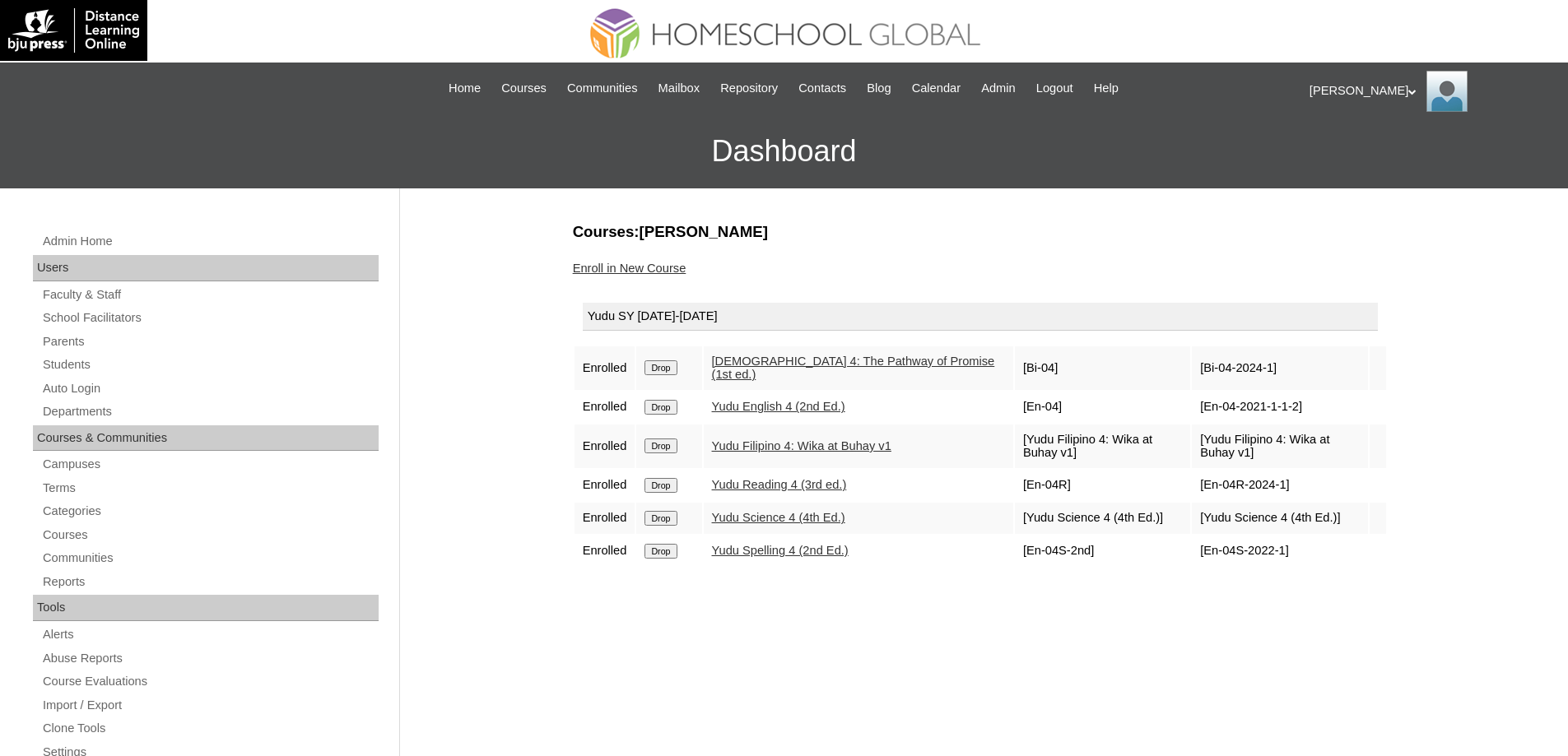
click at [662, 265] on link "Enroll in New Course" at bounding box center [630, 269] width 114 height 14
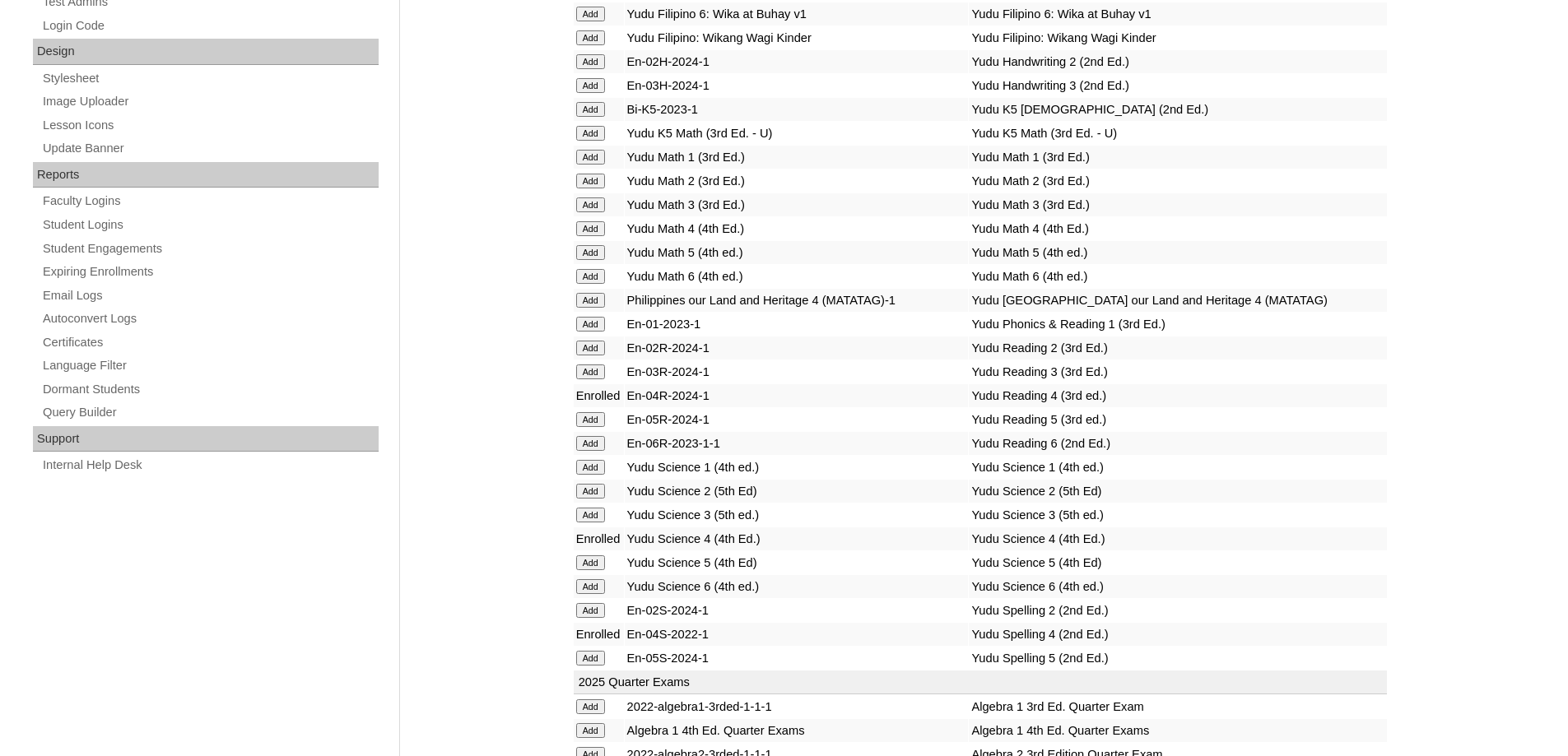
scroll to position [823, 0]
click at [582, 305] on input "Add" at bounding box center [591, 297] width 29 height 14
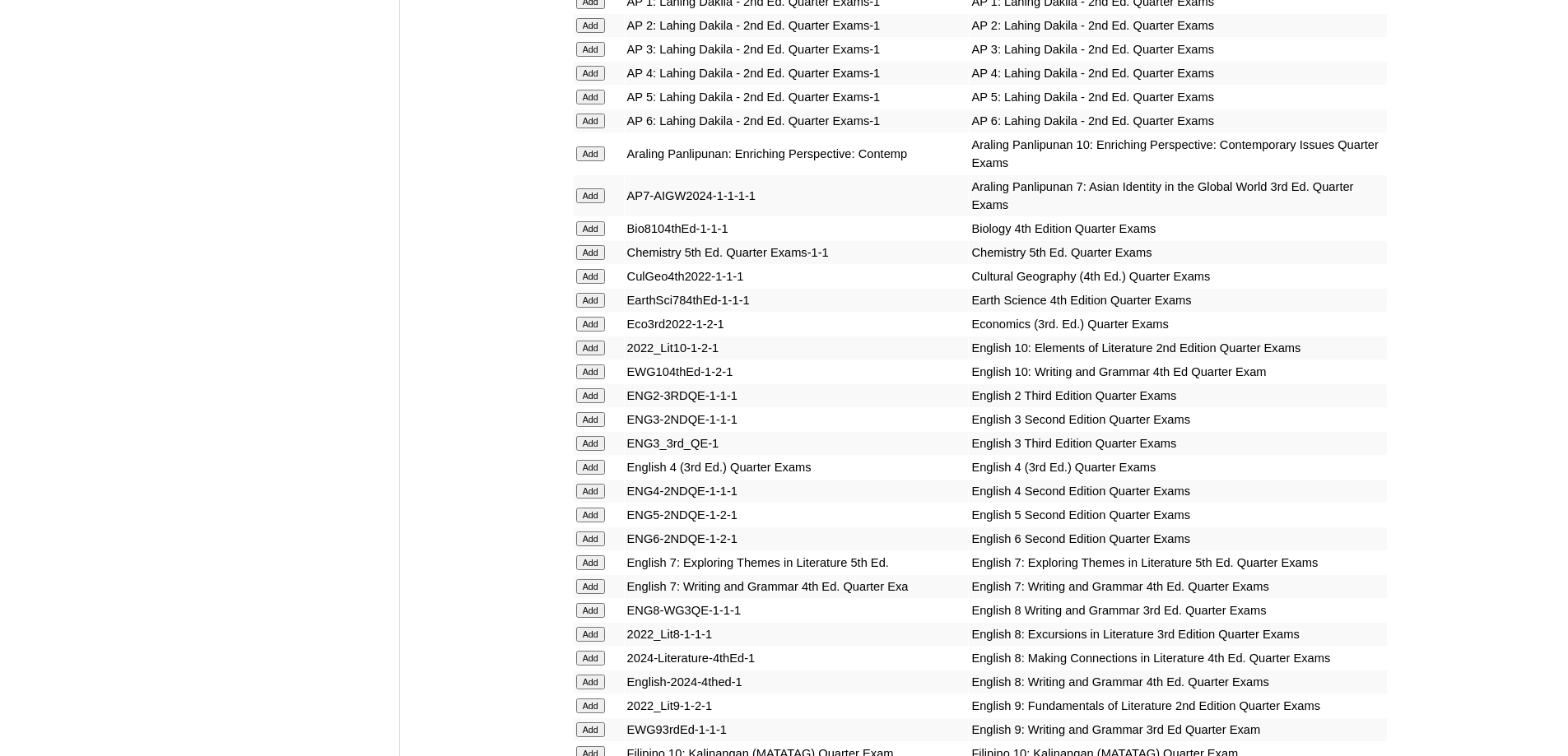
scroll to position [1728, 0]
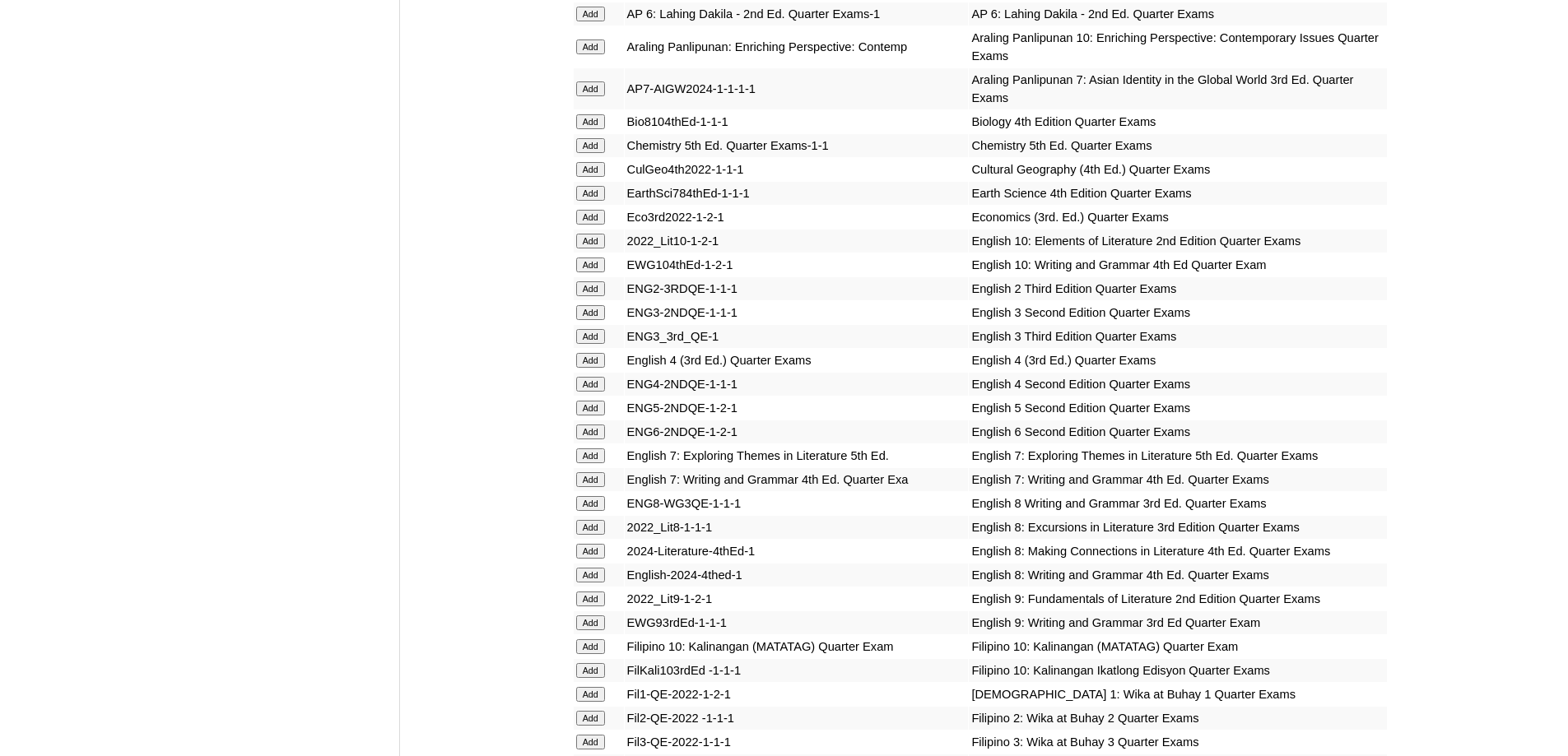
click at [600, 368] on input "Add" at bounding box center [591, 359] width 29 height 14
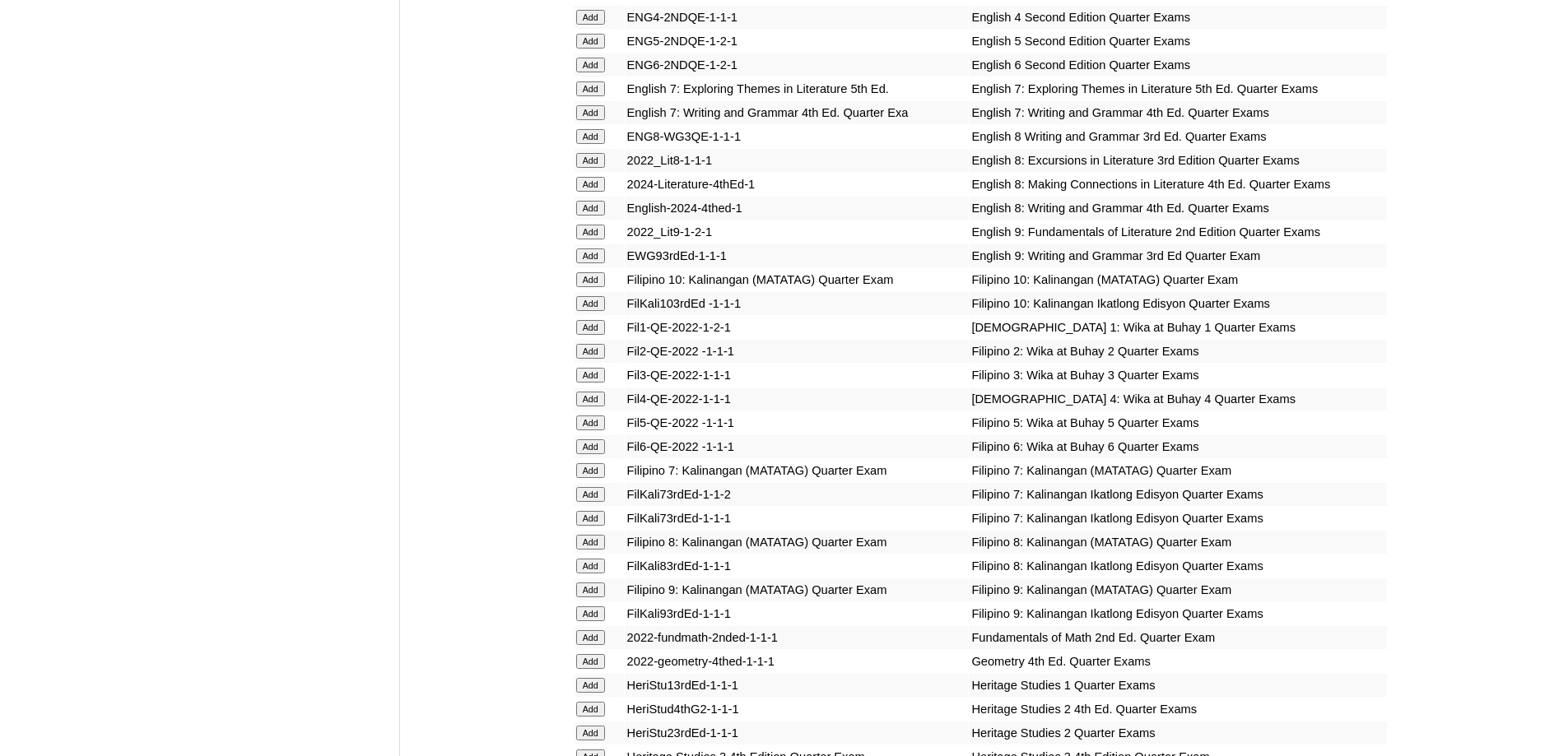
scroll to position [2139, 0]
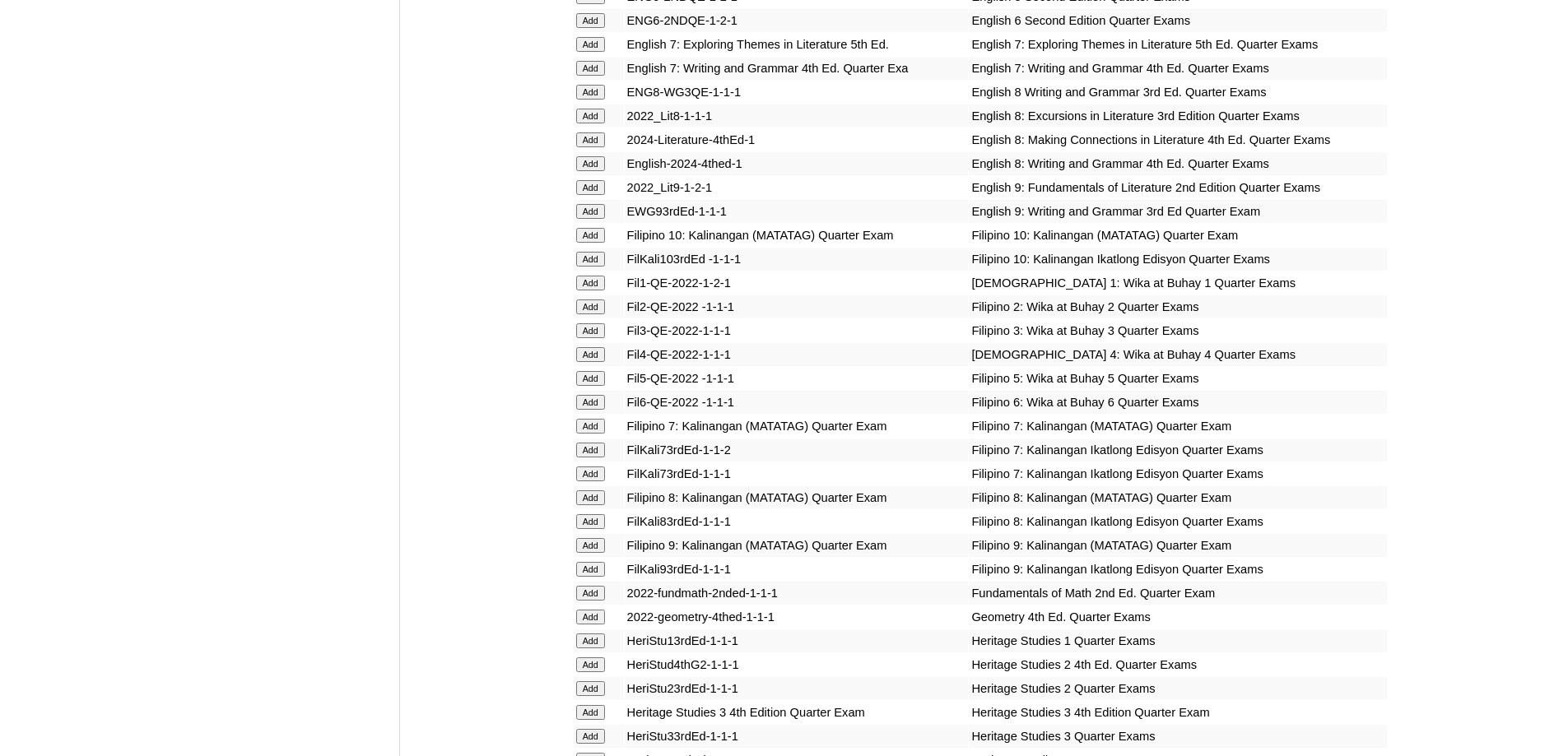
click at [615, 360] on form "Add" at bounding box center [599, 354] width 45 height 14
click at [604, 362] on input "Add" at bounding box center [591, 354] width 29 height 14
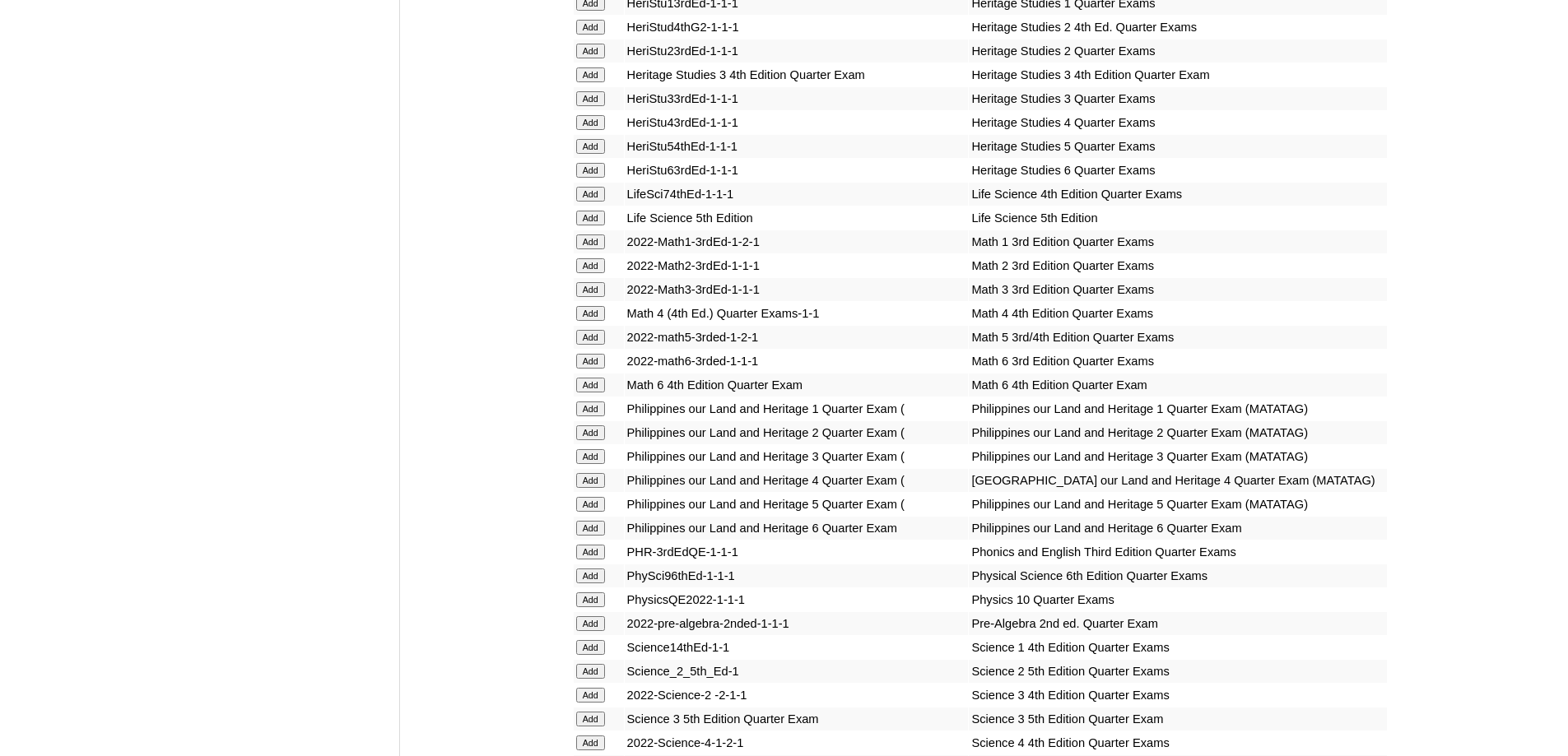
scroll to position [2837, 0]
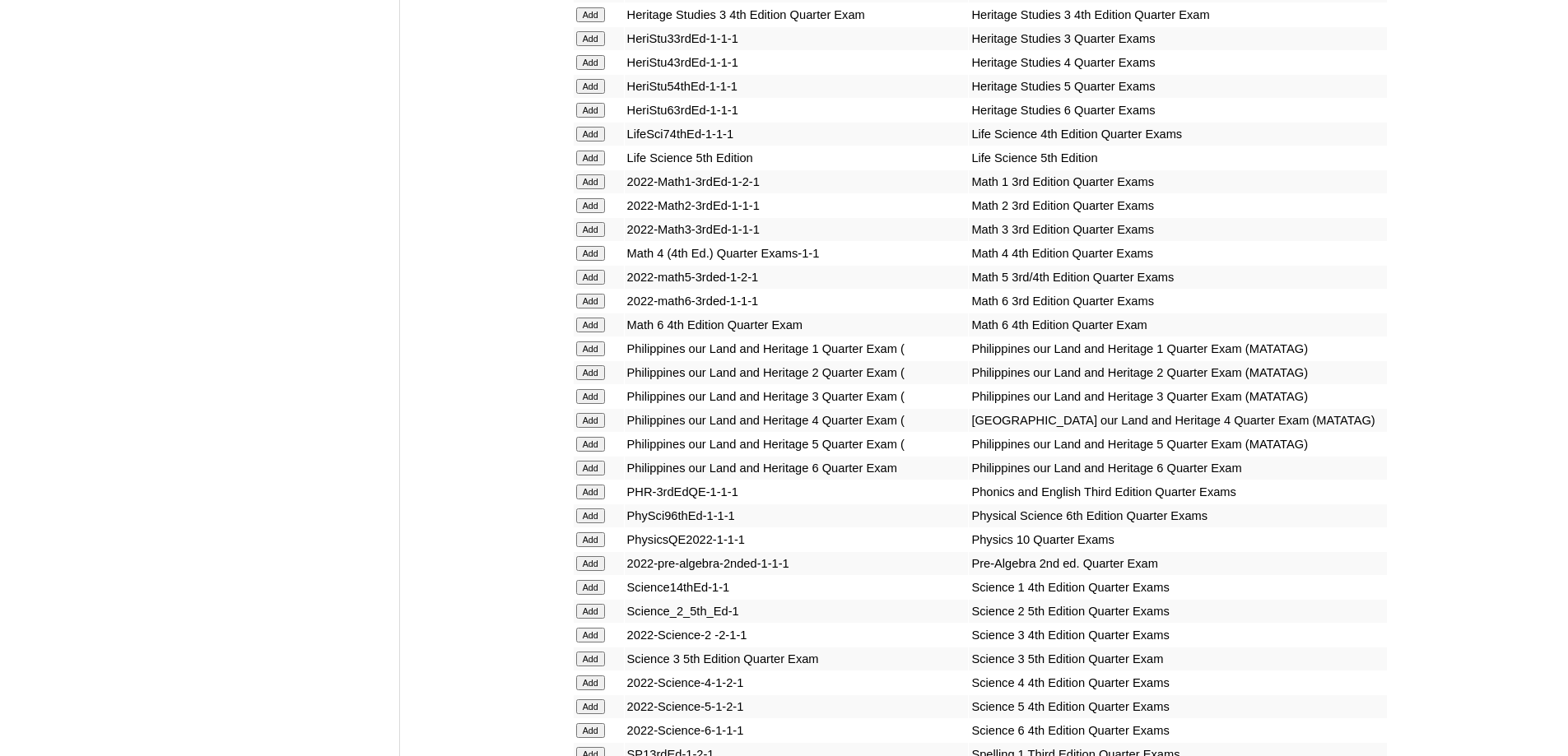
click at [614, 265] on td "Add" at bounding box center [599, 253] width 50 height 23
click at [594, 261] on input "Add" at bounding box center [591, 253] width 29 height 14
click at [595, 428] on input "Add" at bounding box center [591, 420] width 29 height 14
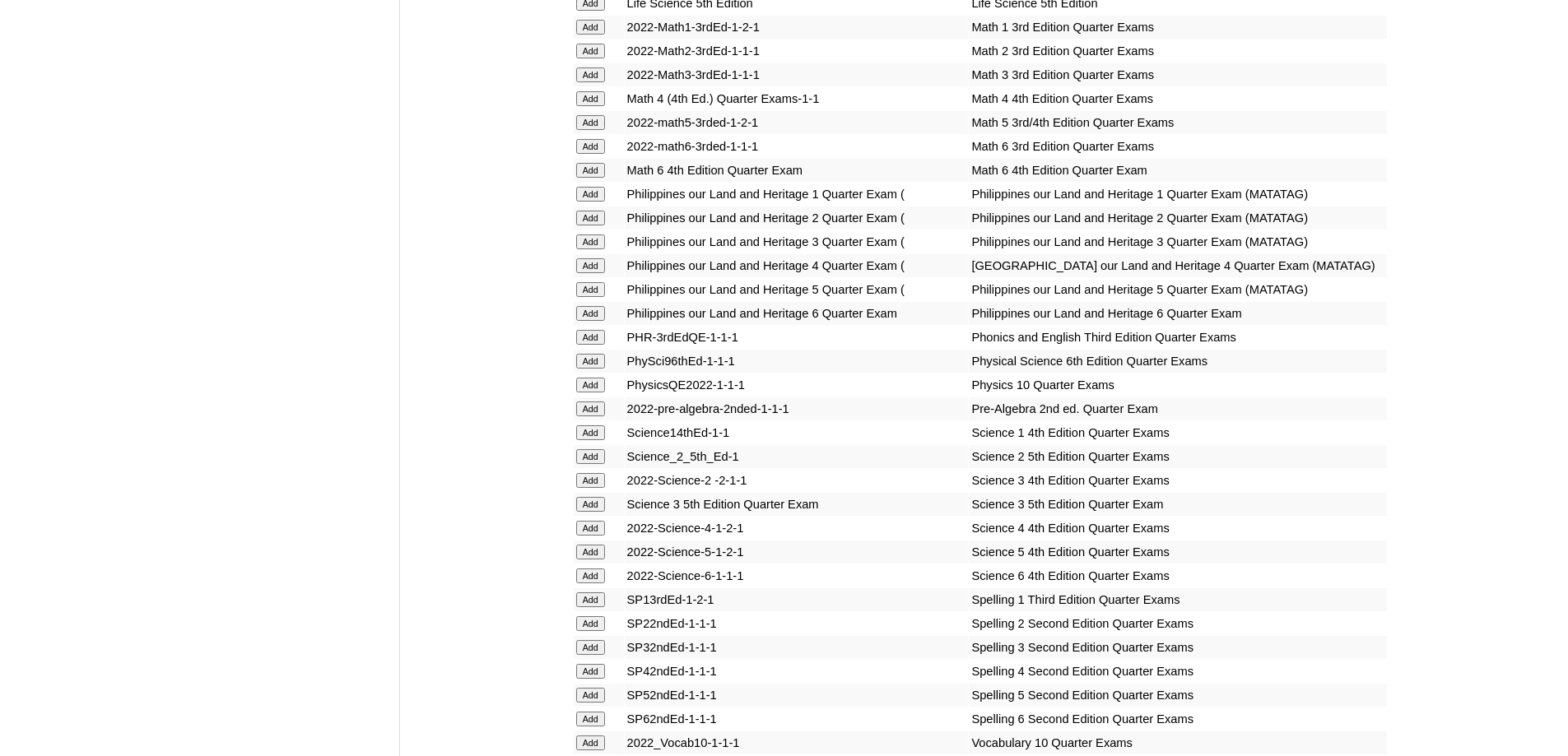
scroll to position [3084, 0]
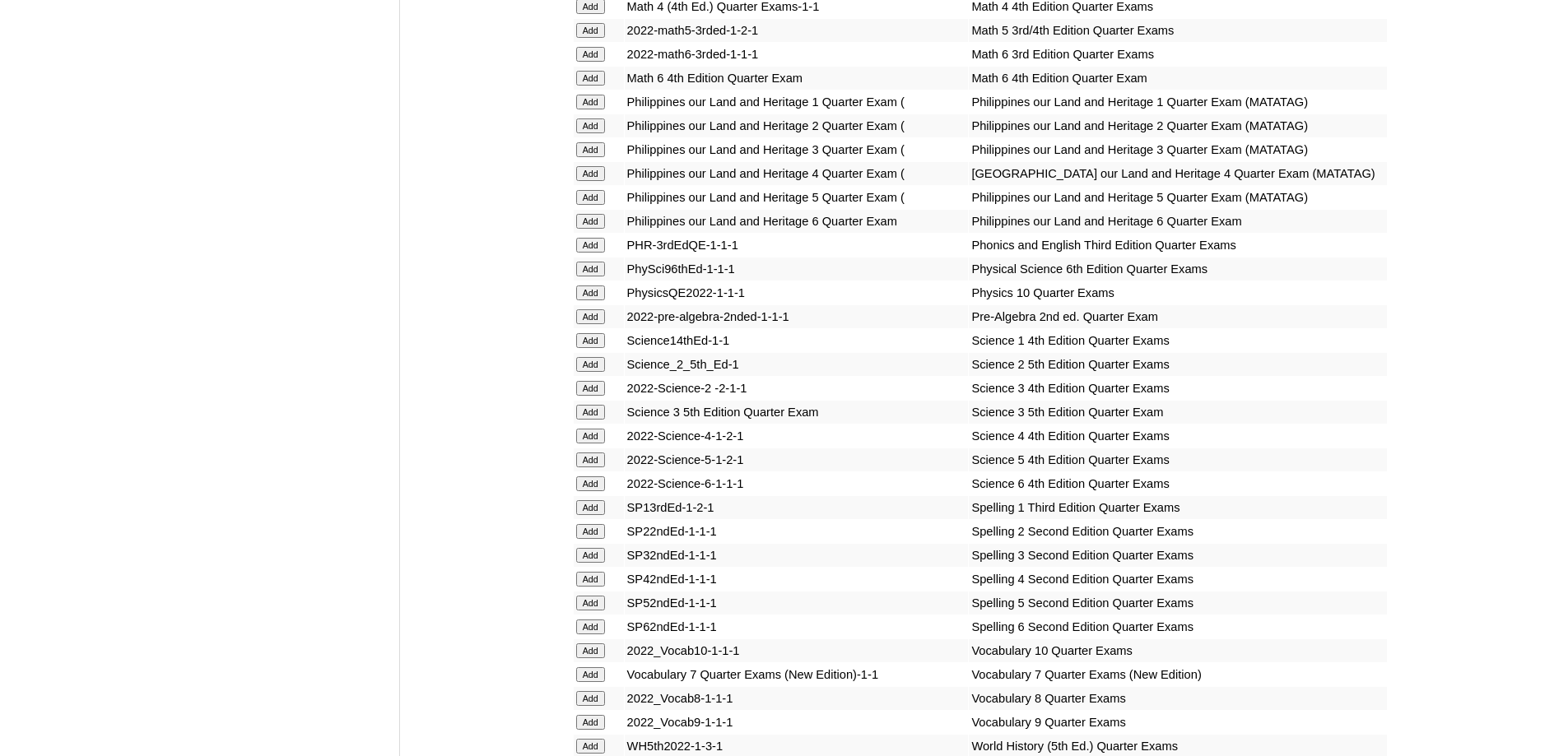
click at [599, 443] on input "Add" at bounding box center [591, 436] width 29 height 14
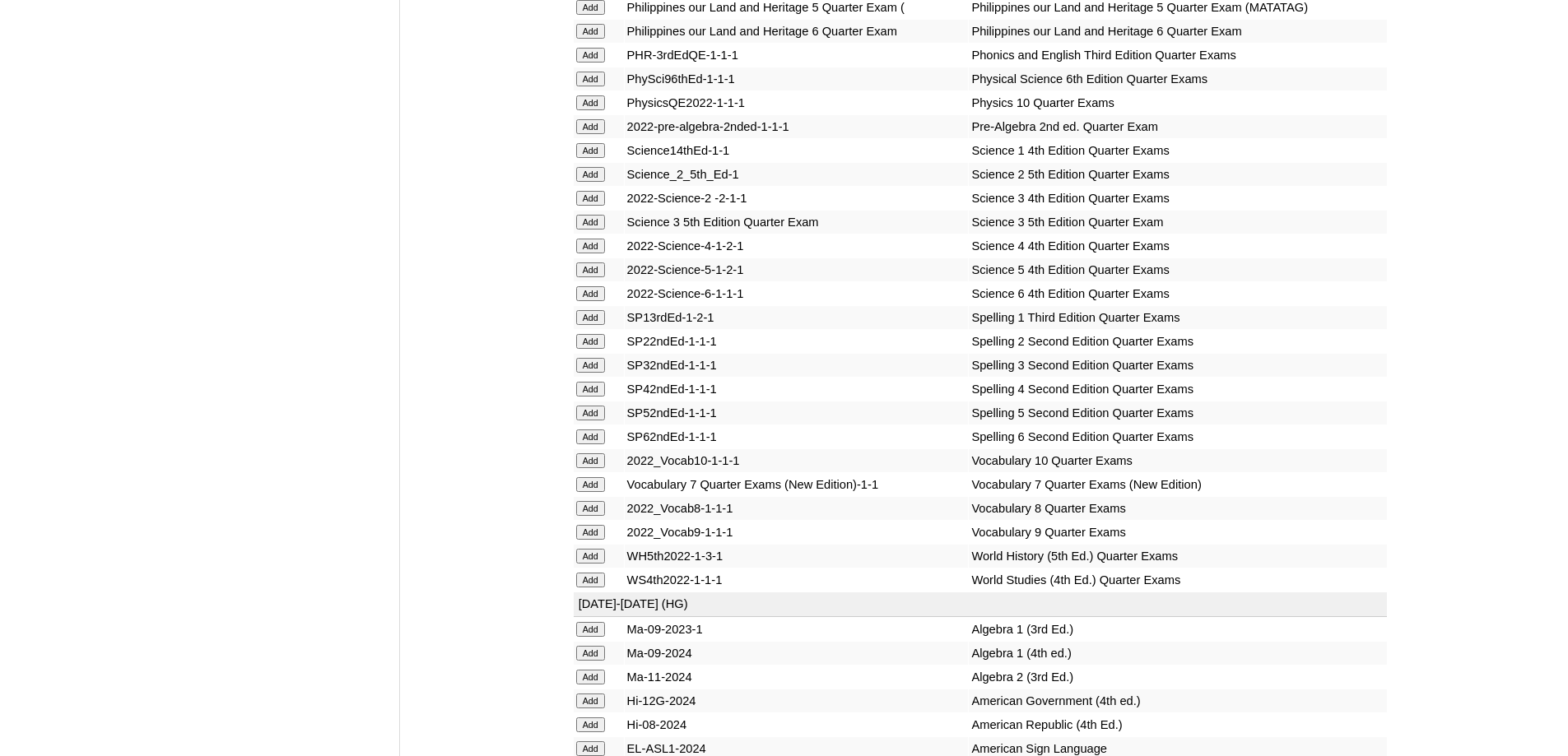
scroll to position [3331, 0]
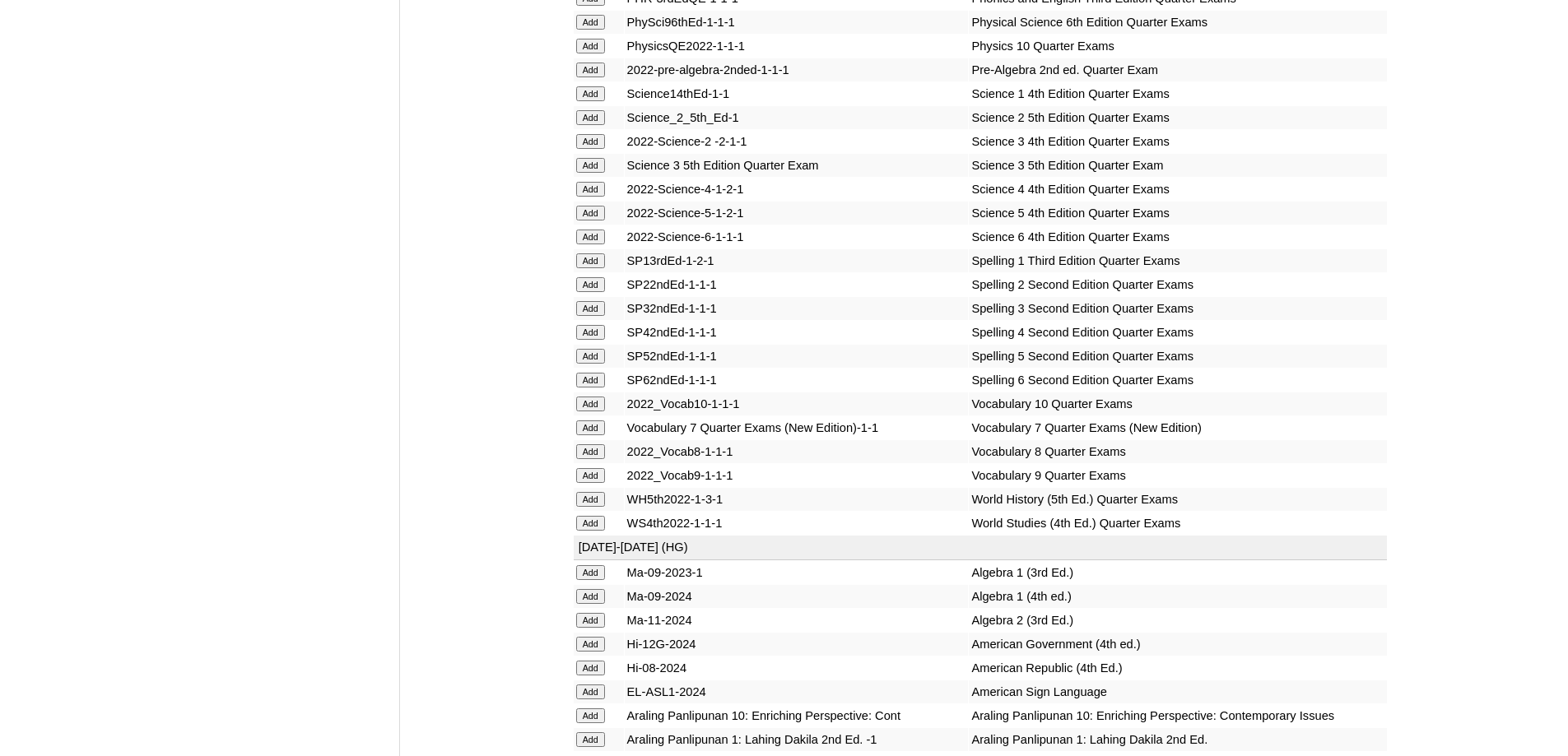
click at [593, 340] on input "Add" at bounding box center [591, 331] width 29 height 14
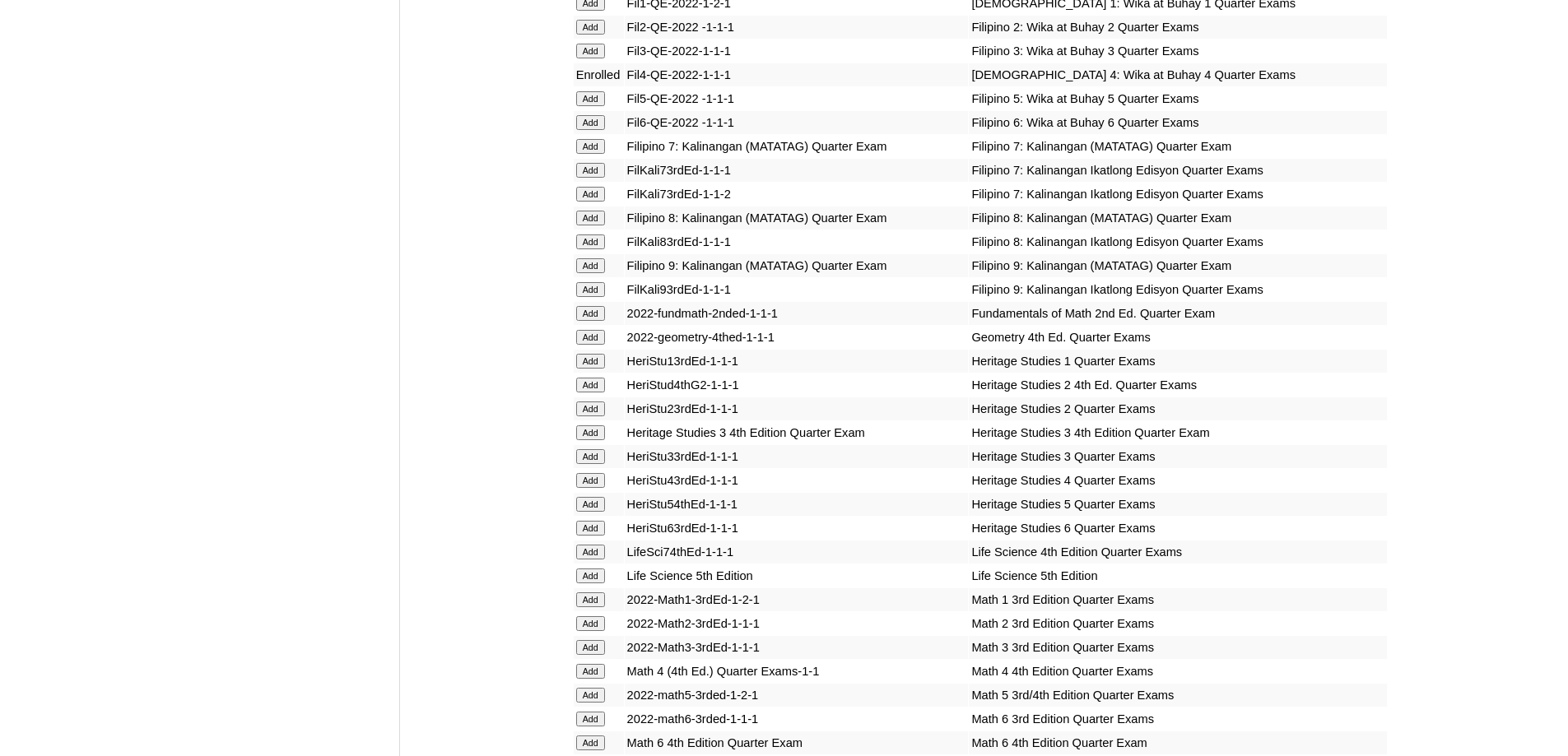
scroll to position [2343, 0]
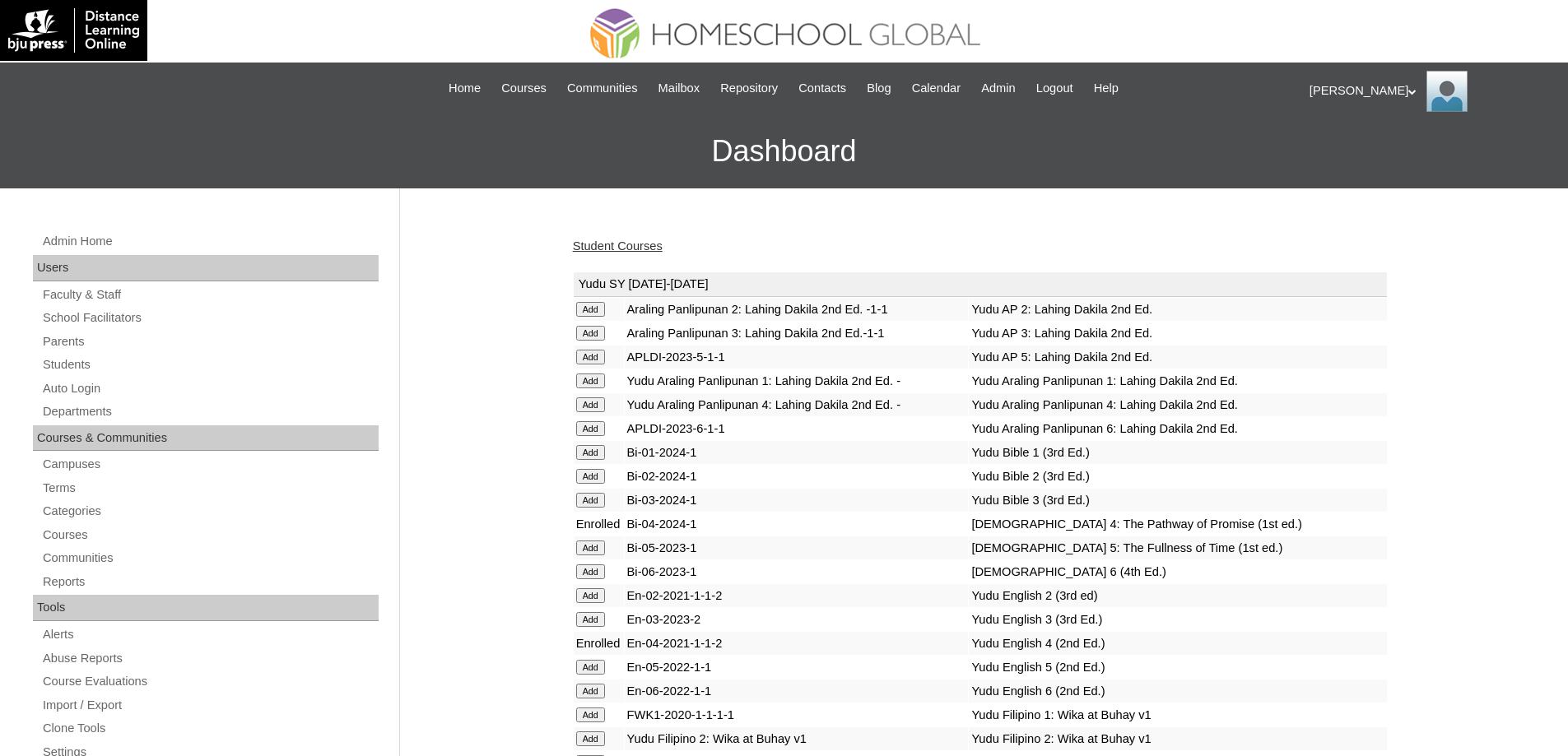
click at [659, 251] on link "Student Courses" at bounding box center [618, 247] width 90 height 14
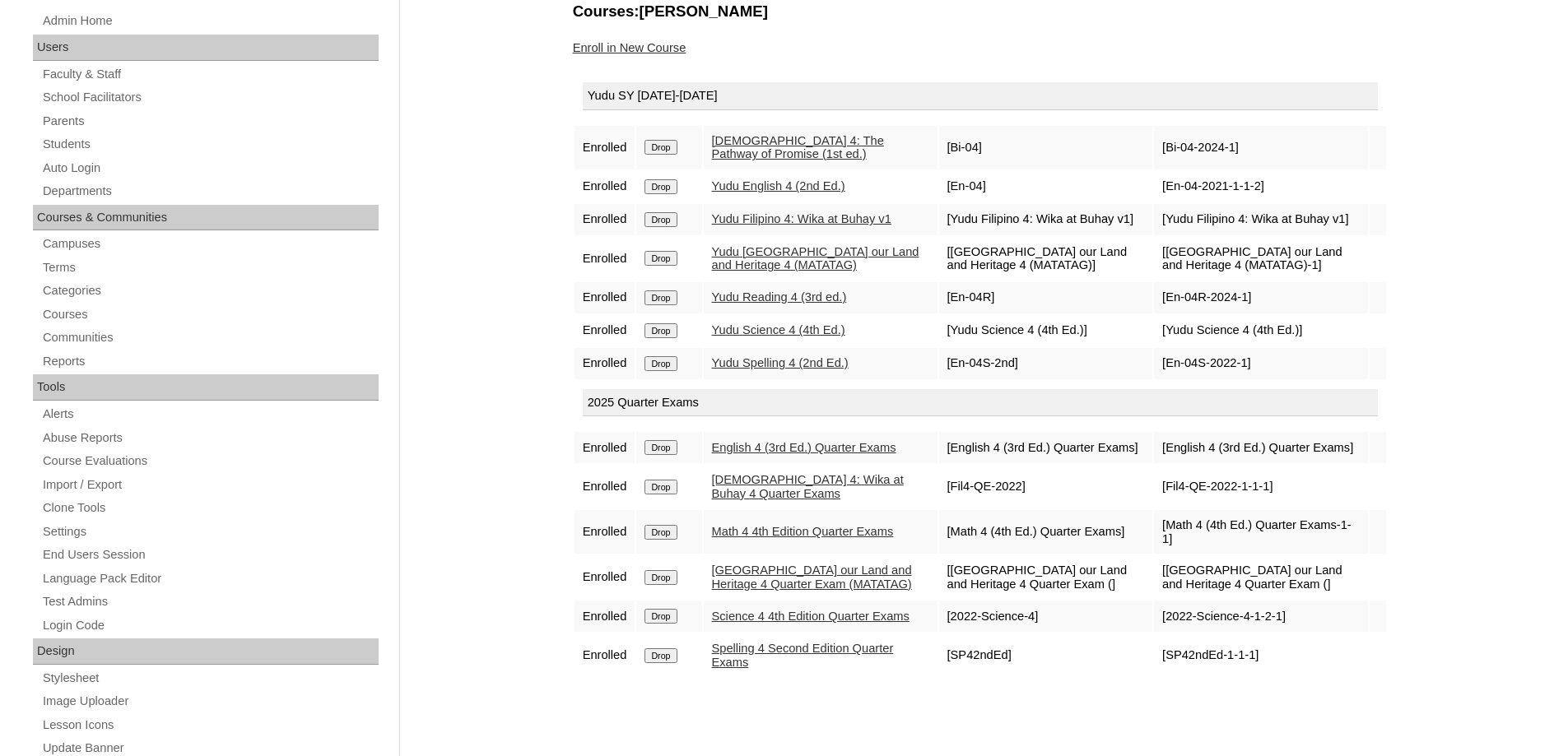
scroll to position [164, 0]
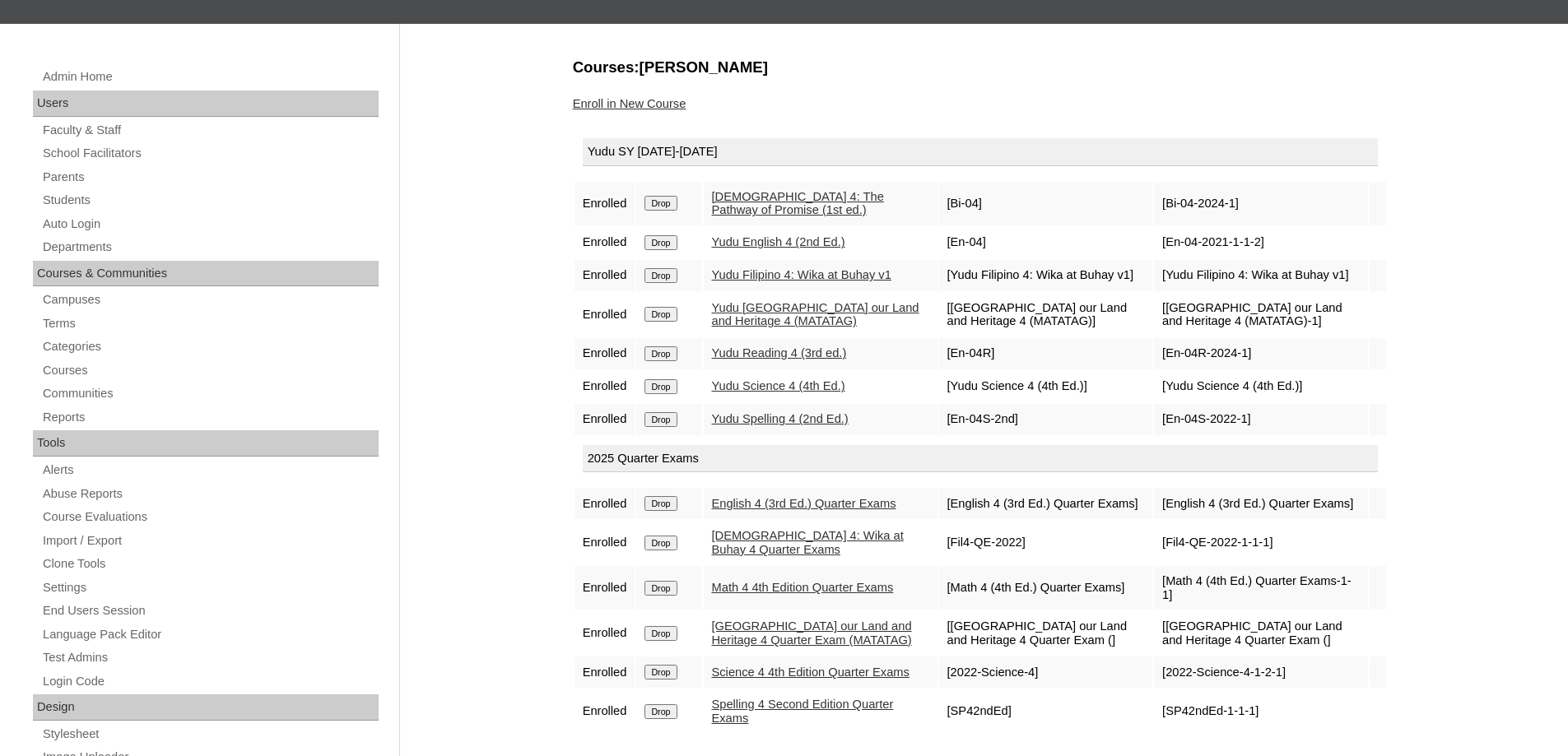
click at [638, 104] on link "Enroll in New Course" at bounding box center [630, 104] width 114 height 14
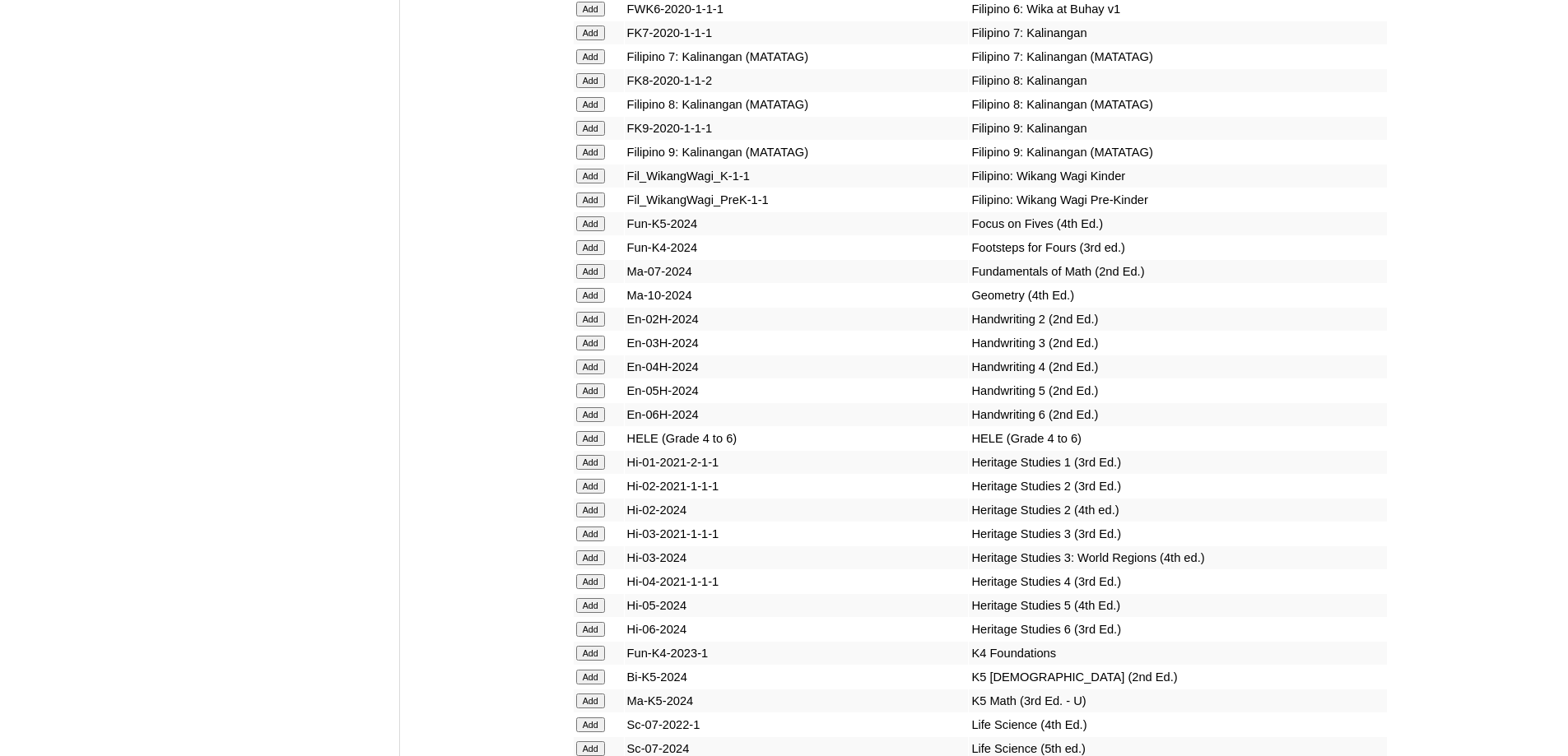
scroll to position [5512, 0]
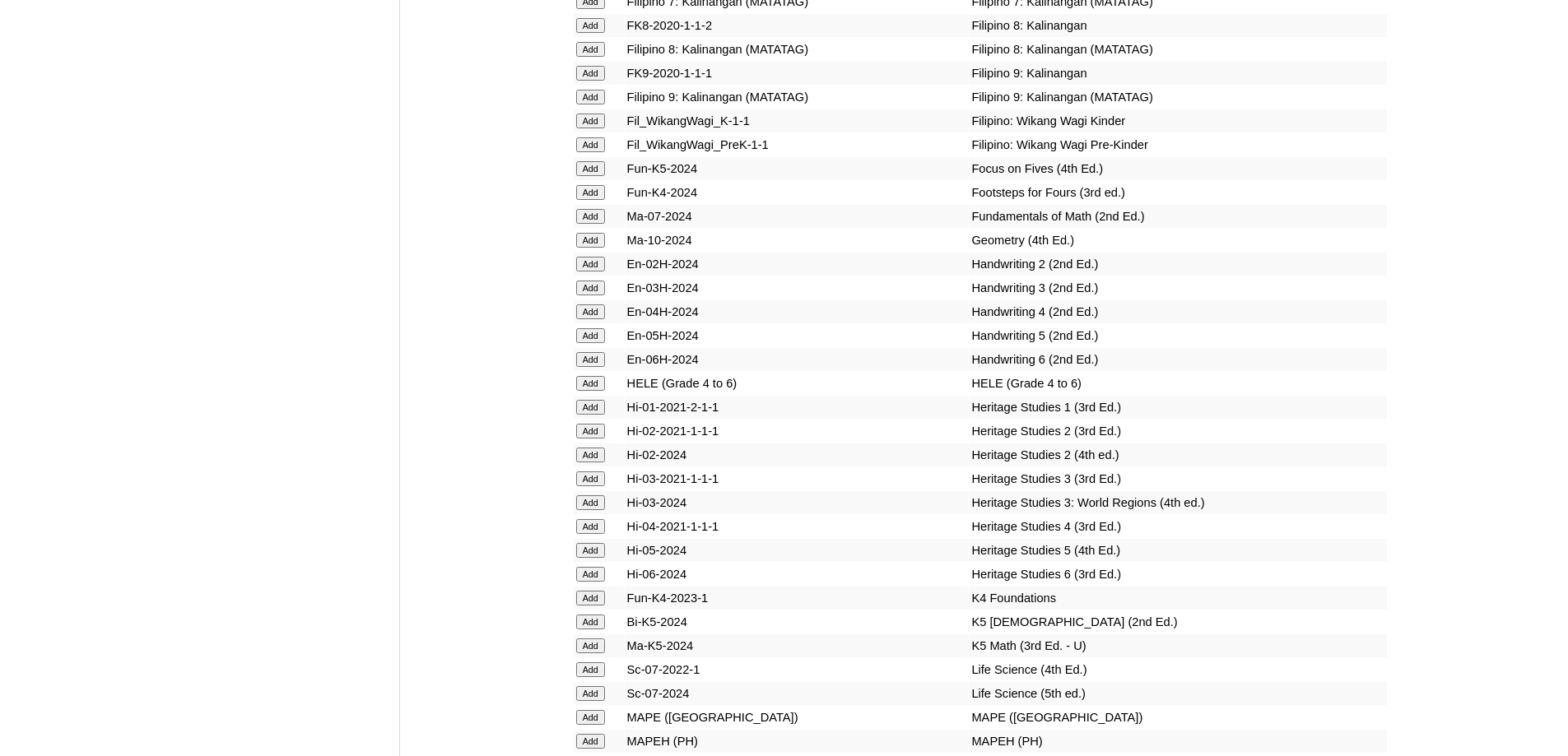
click at [578, 391] on input "Add" at bounding box center [591, 383] width 29 height 14
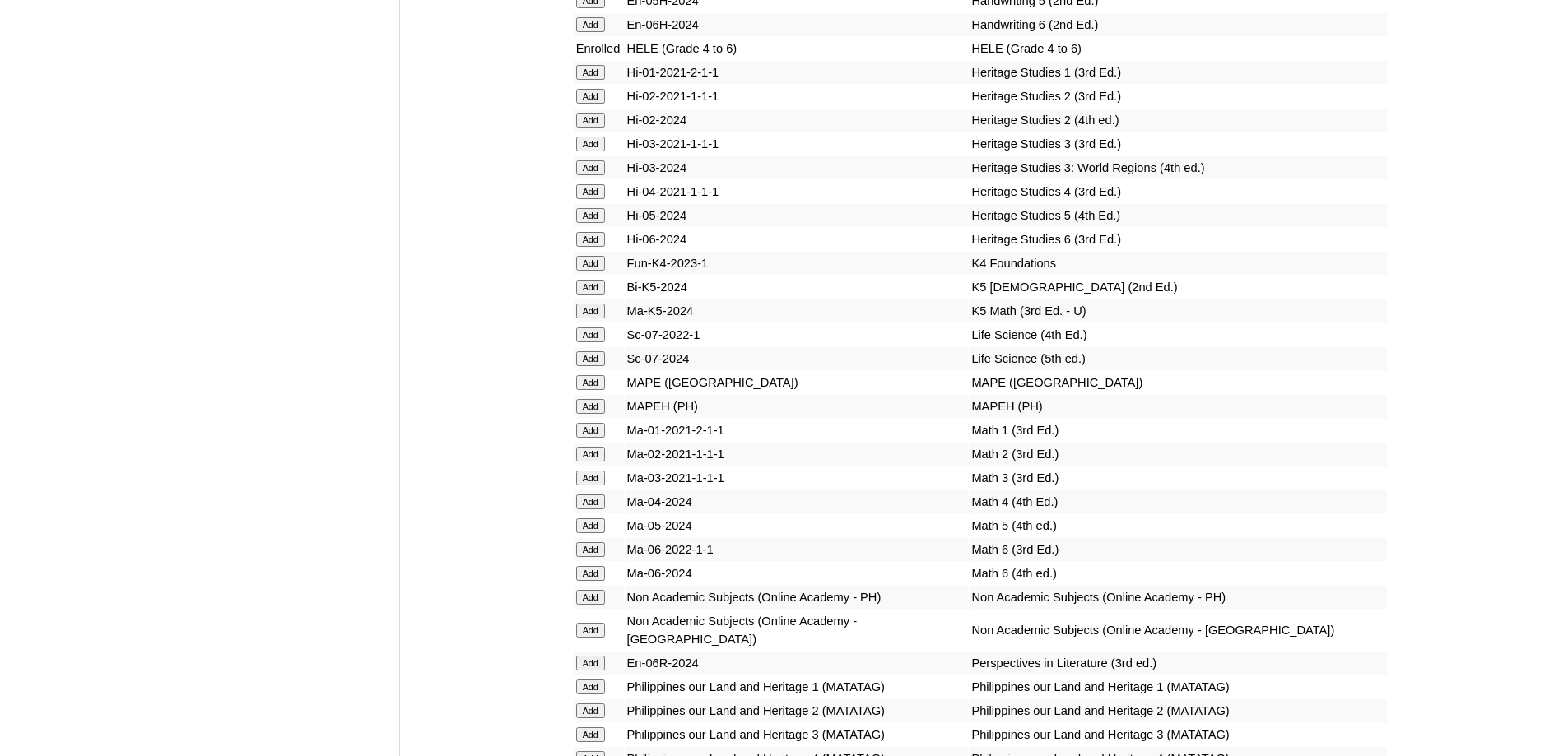
scroll to position [5924, 0]
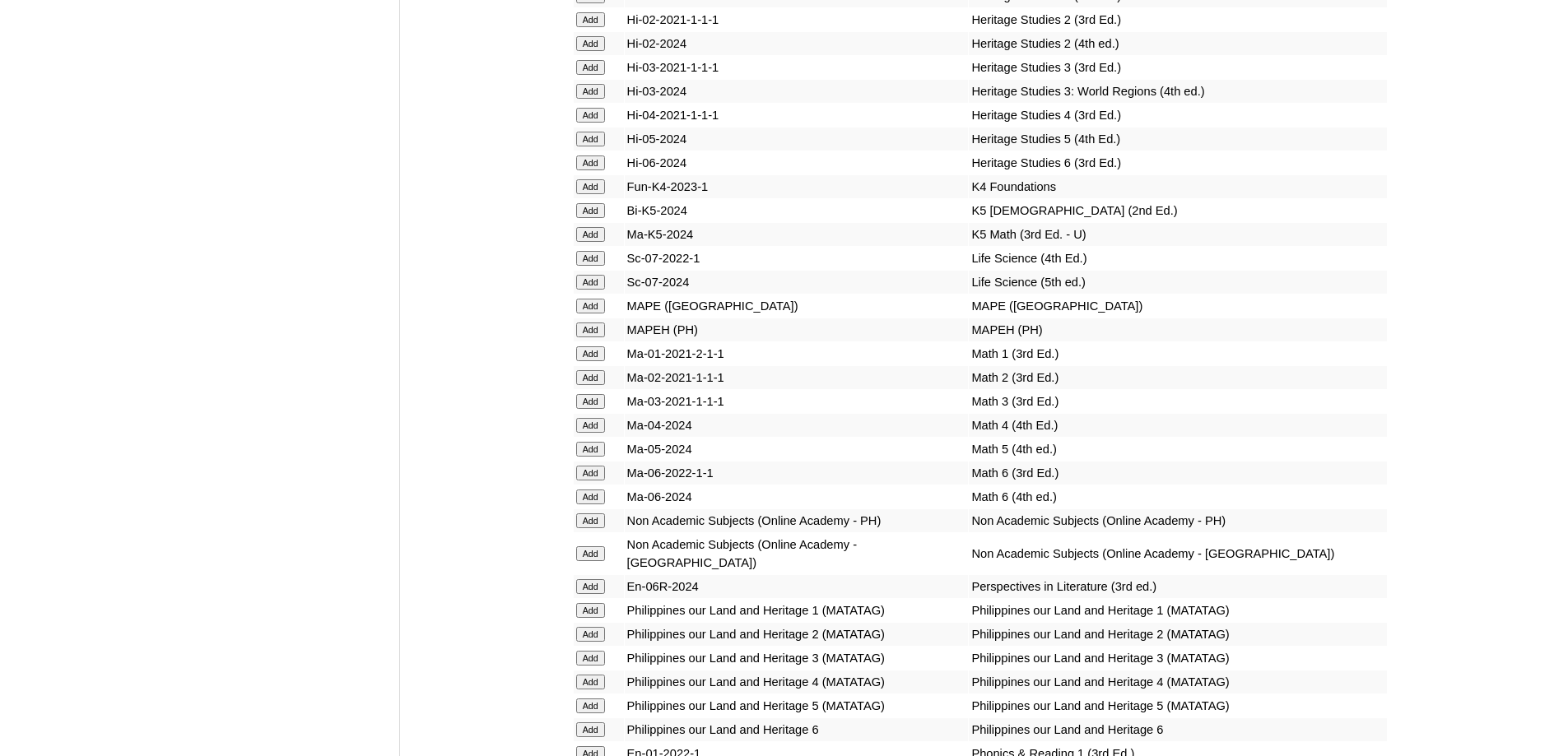
click at [589, 337] on input "Add" at bounding box center [591, 330] width 29 height 14
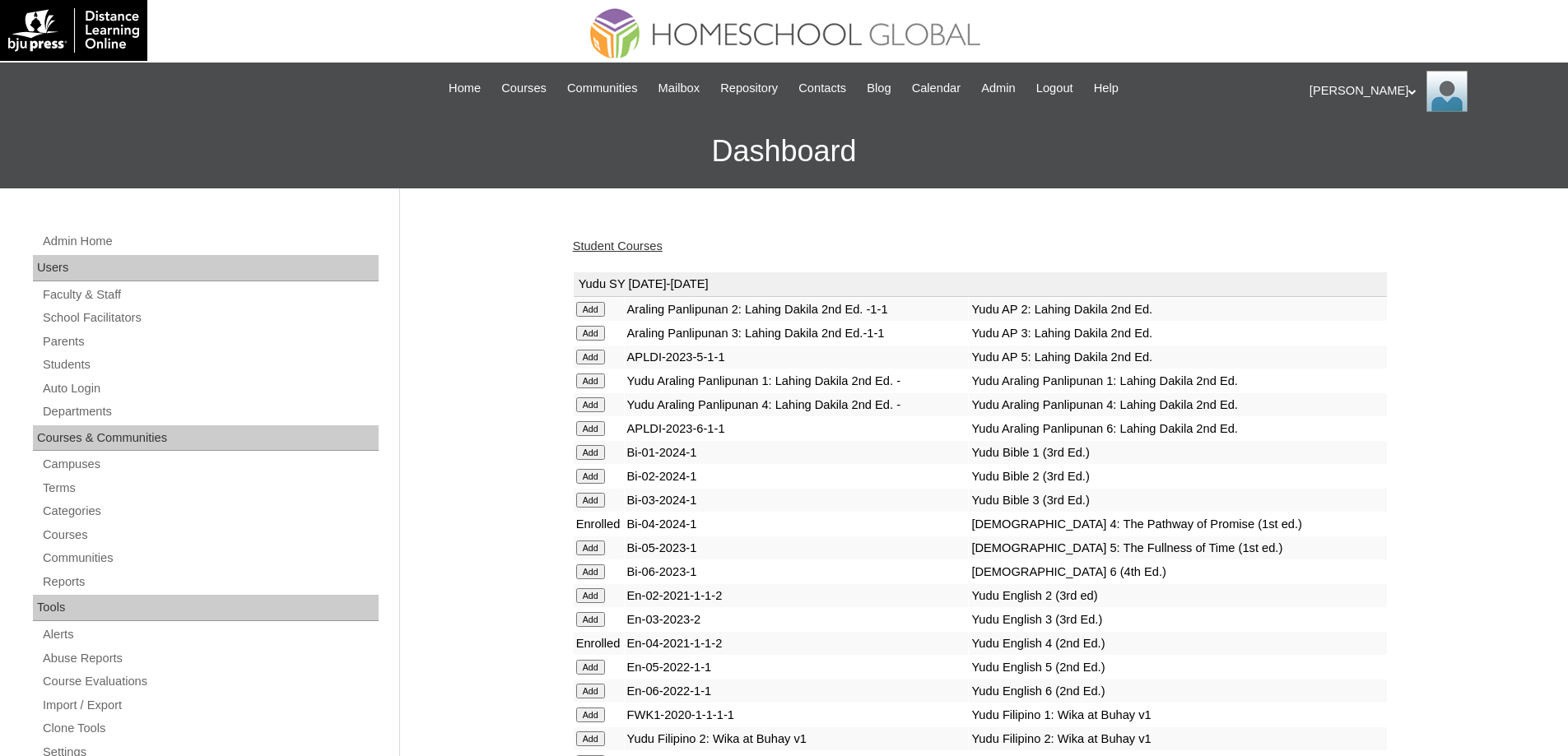
click at [628, 247] on link "Student Courses" at bounding box center [618, 247] width 90 height 14
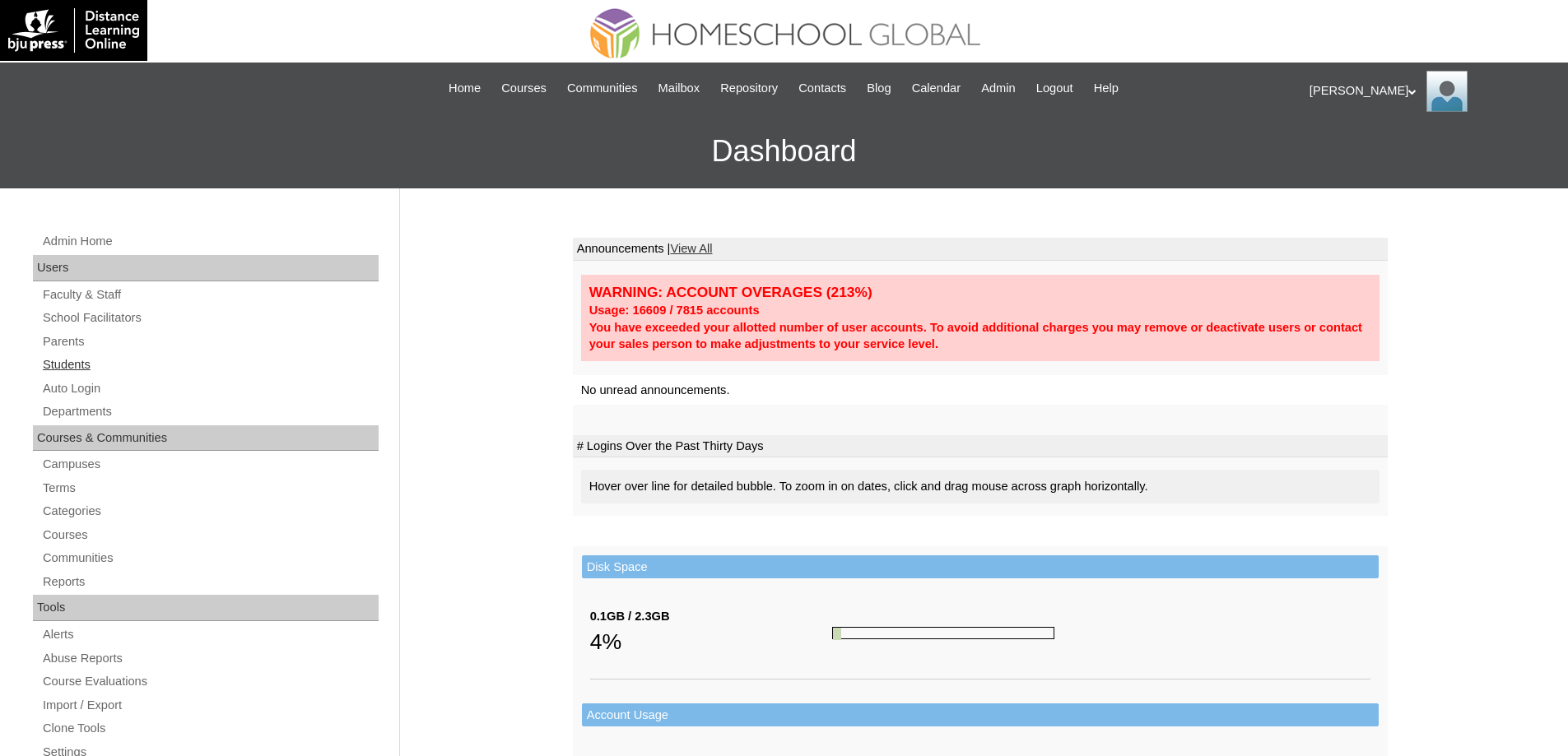
click at [131, 364] on link "Students" at bounding box center [210, 364] width 338 height 20
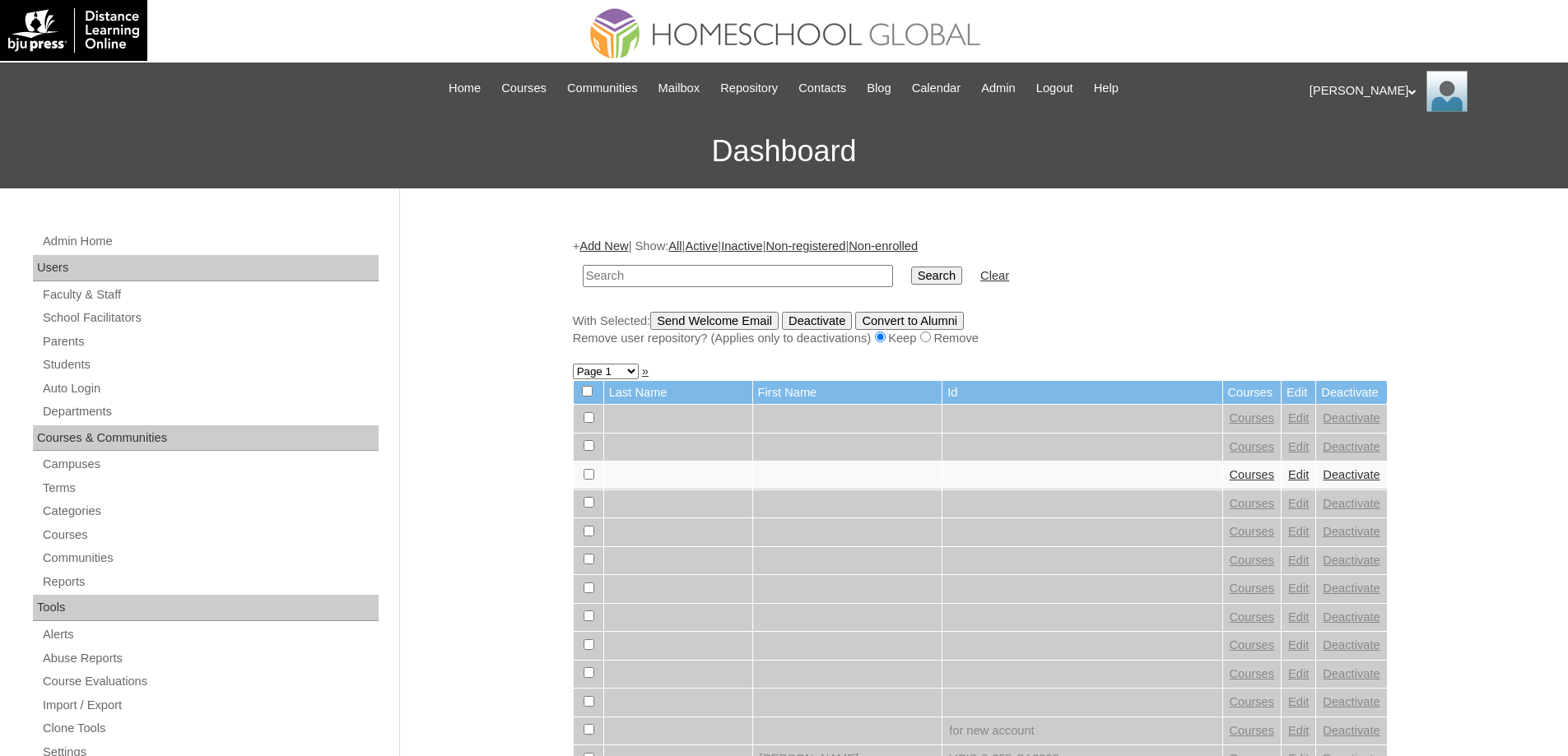
drag, startPoint x: 715, startPoint y: 277, endPoint x: 945, endPoint y: 288, distance: 230.3
click at [718, 277] on input "text" at bounding box center [738, 276] width 310 height 22
type input "Kelsey Cha"
click at [947, 288] on td "Search" at bounding box center [937, 276] width 68 height 39
click at [947, 278] on input "Search" at bounding box center [937, 275] width 51 height 18
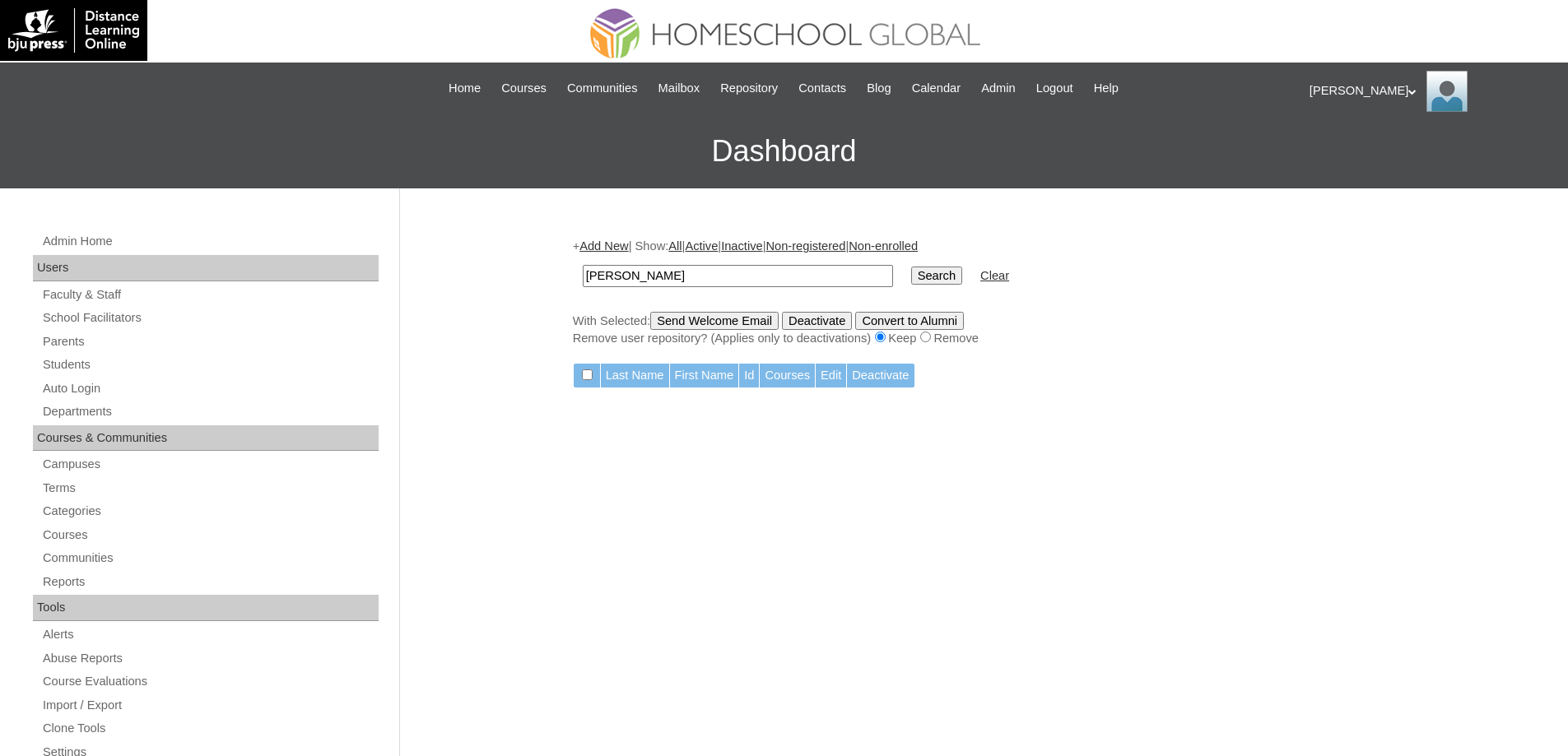
drag, startPoint x: 668, startPoint y: 281, endPoint x: 867, endPoint y: 292, distance: 199.3
click at [625, 281] on input "[PERSON_NAME]" at bounding box center [738, 276] width 310 height 22
type input "[PERSON_NAME]"
click at [963, 275] on input "Search" at bounding box center [937, 275] width 51 height 18
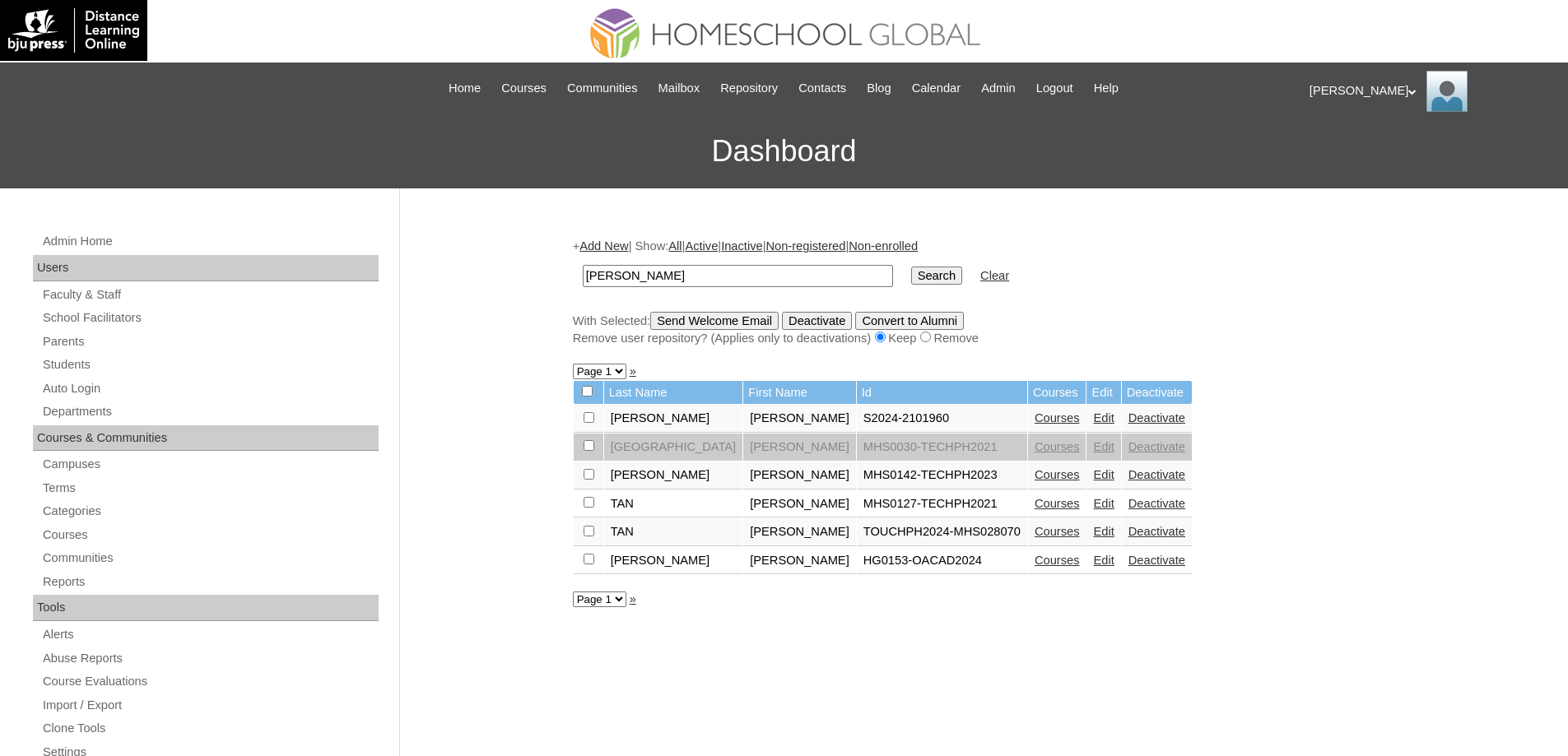
click at [1035, 473] on link "Courses" at bounding box center [1057, 475] width 45 height 14
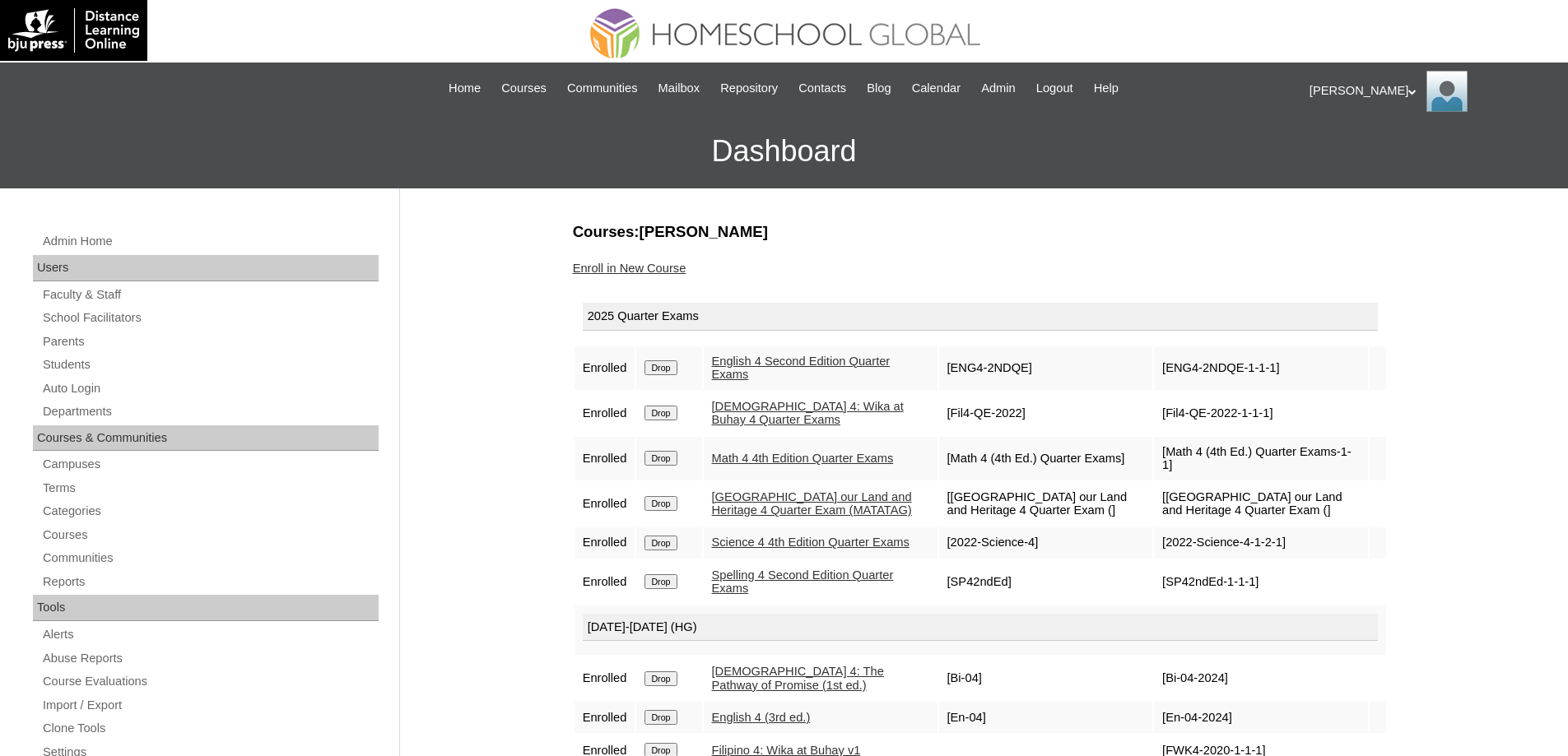
drag, startPoint x: 693, startPoint y: 370, endPoint x: 680, endPoint y: 368, distance: 13.2
click at [692, 370] on form "Drop" at bounding box center [668, 367] width 48 height 14
click at [669, 365] on input "Drop" at bounding box center [661, 367] width 32 height 14
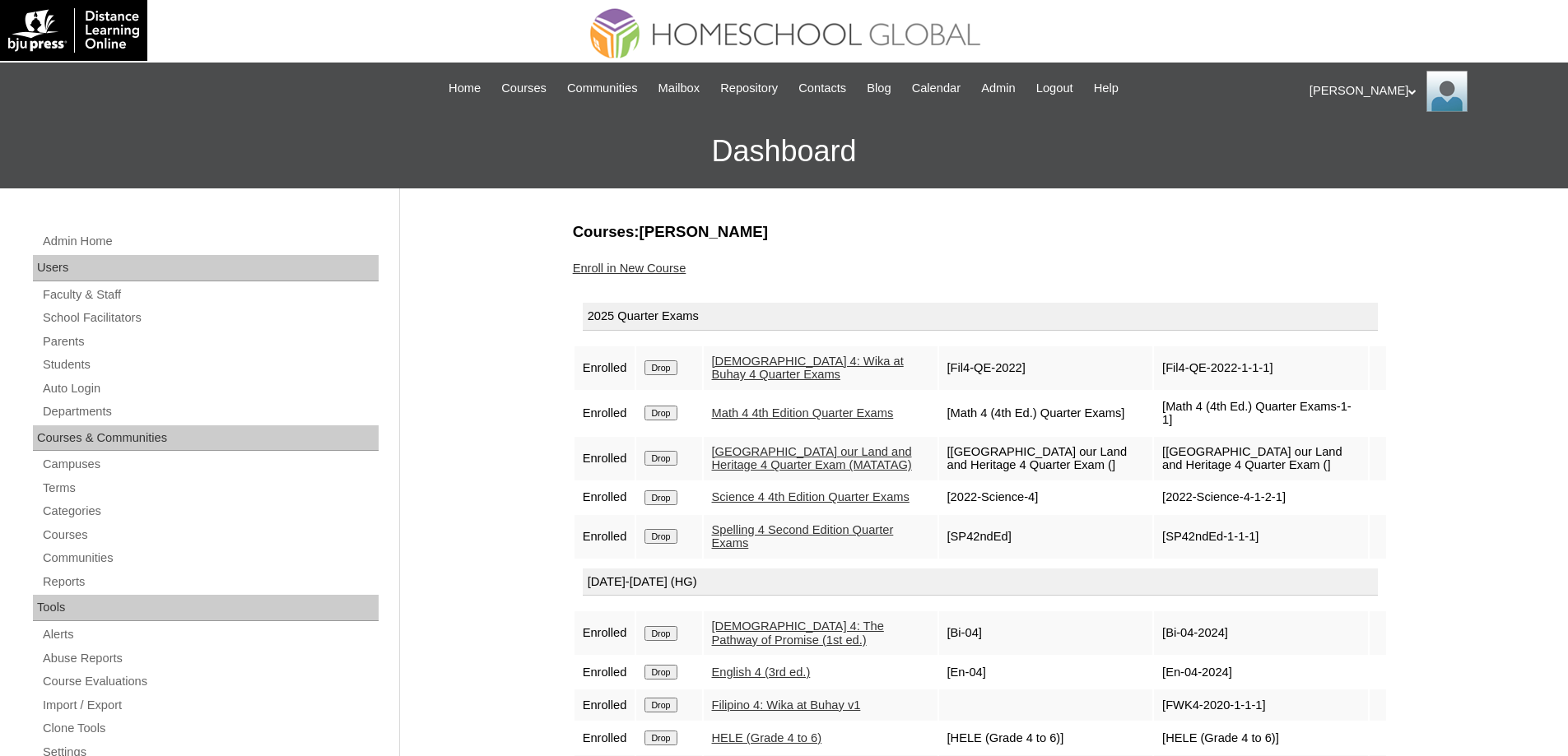
click at [659, 269] on link "Enroll in New Course" at bounding box center [630, 269] width 114 height 14
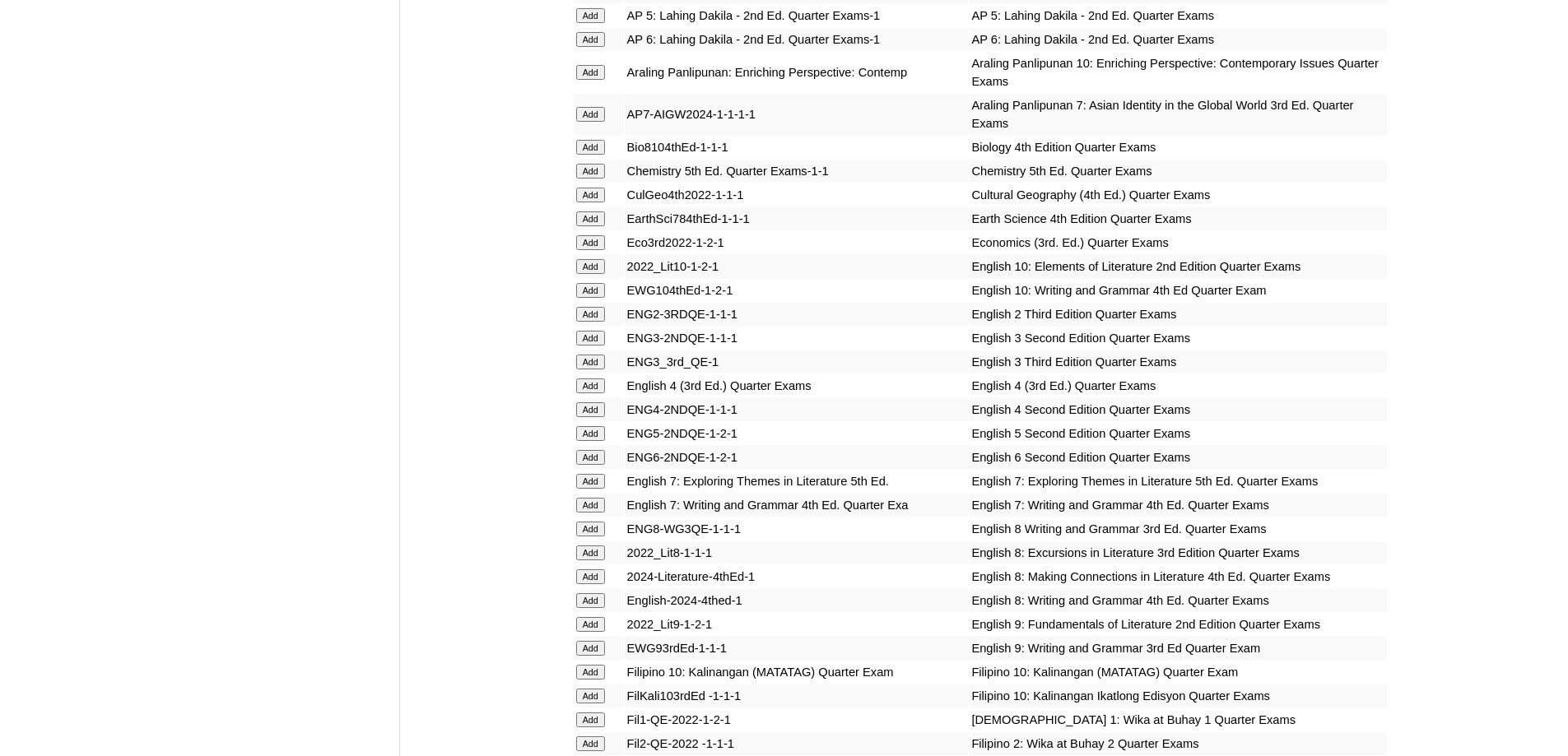
scroll to position [1728, 0]
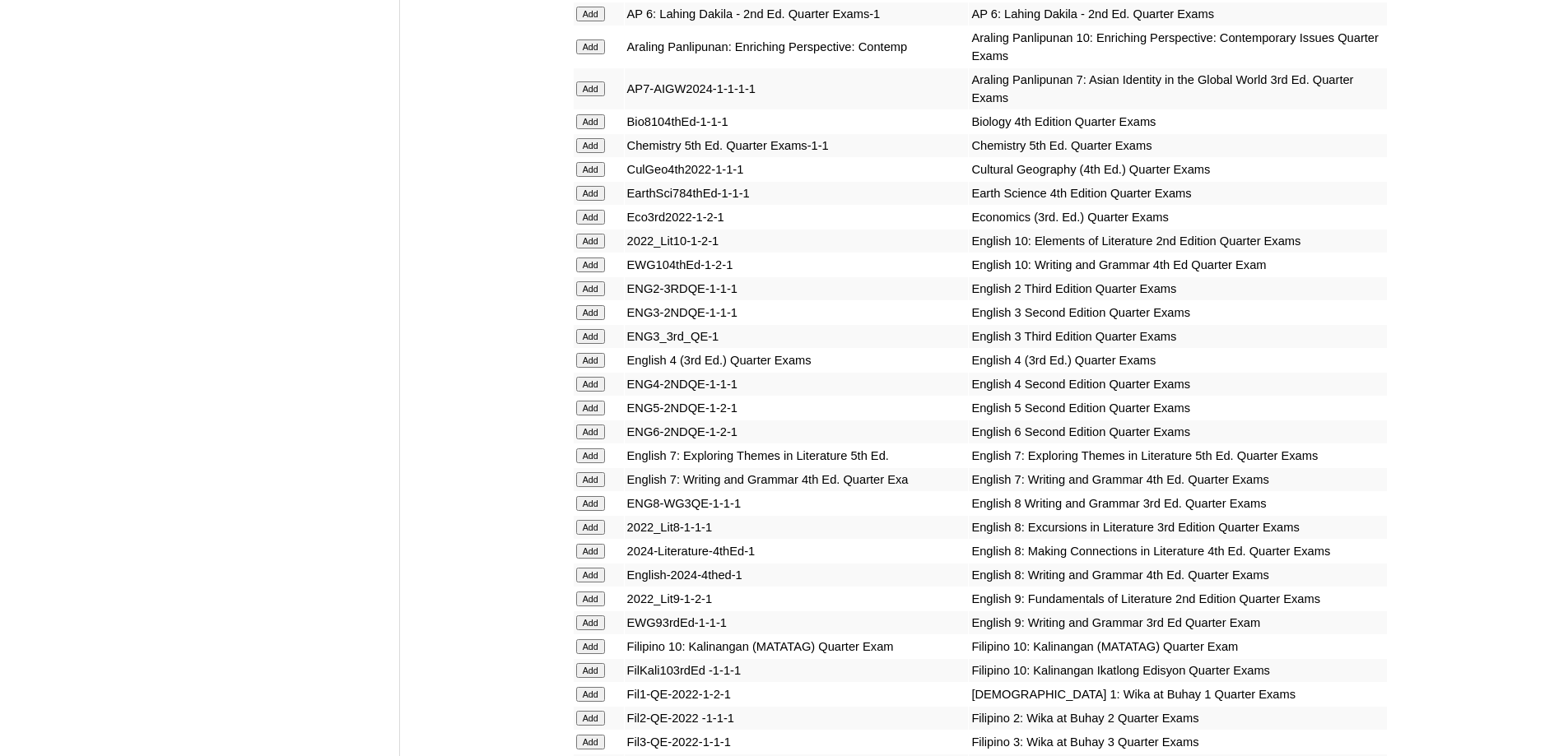
click at [593, 368] on input "Add" at bounding box center [591, 359] width 29 height 14
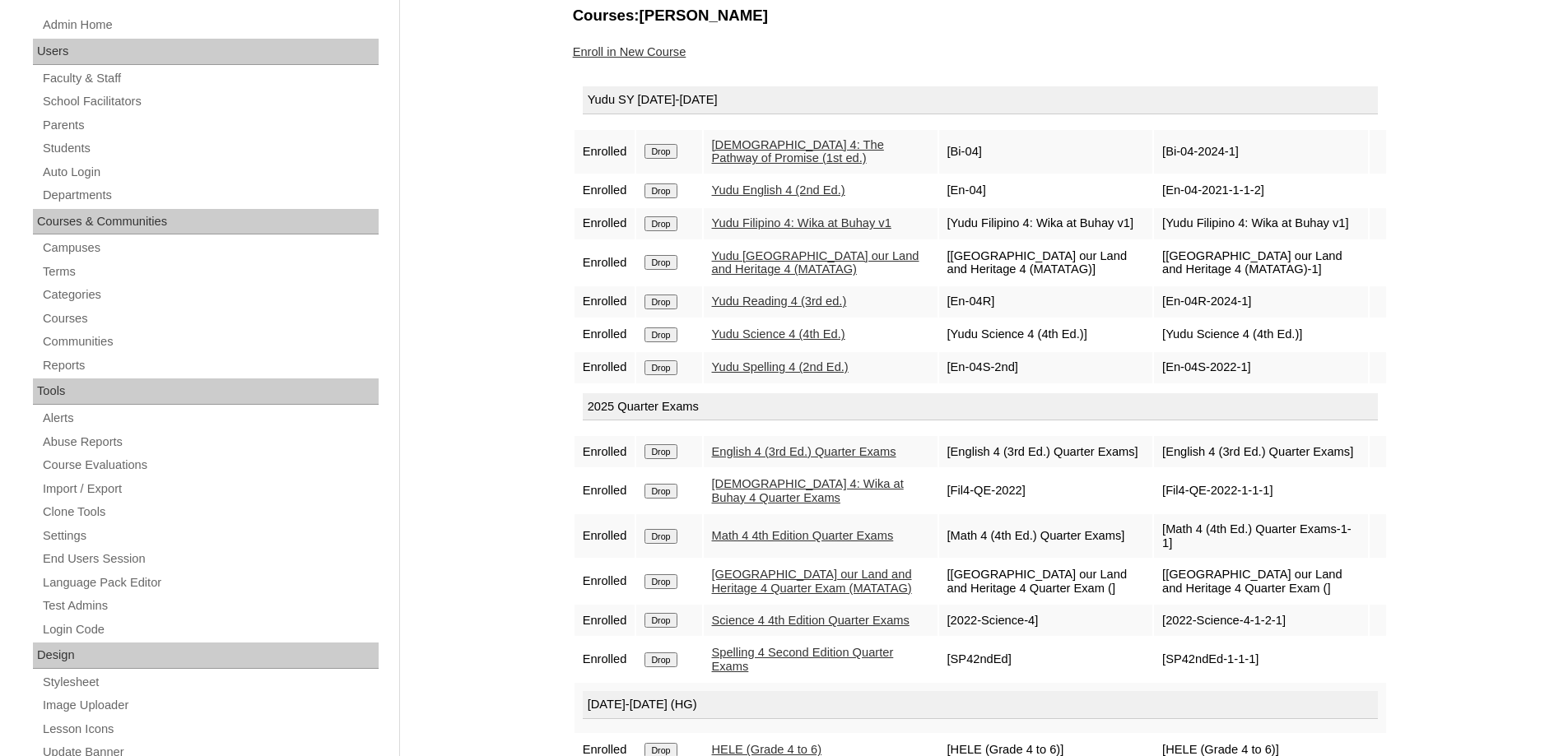
scroll to position [164, 0]
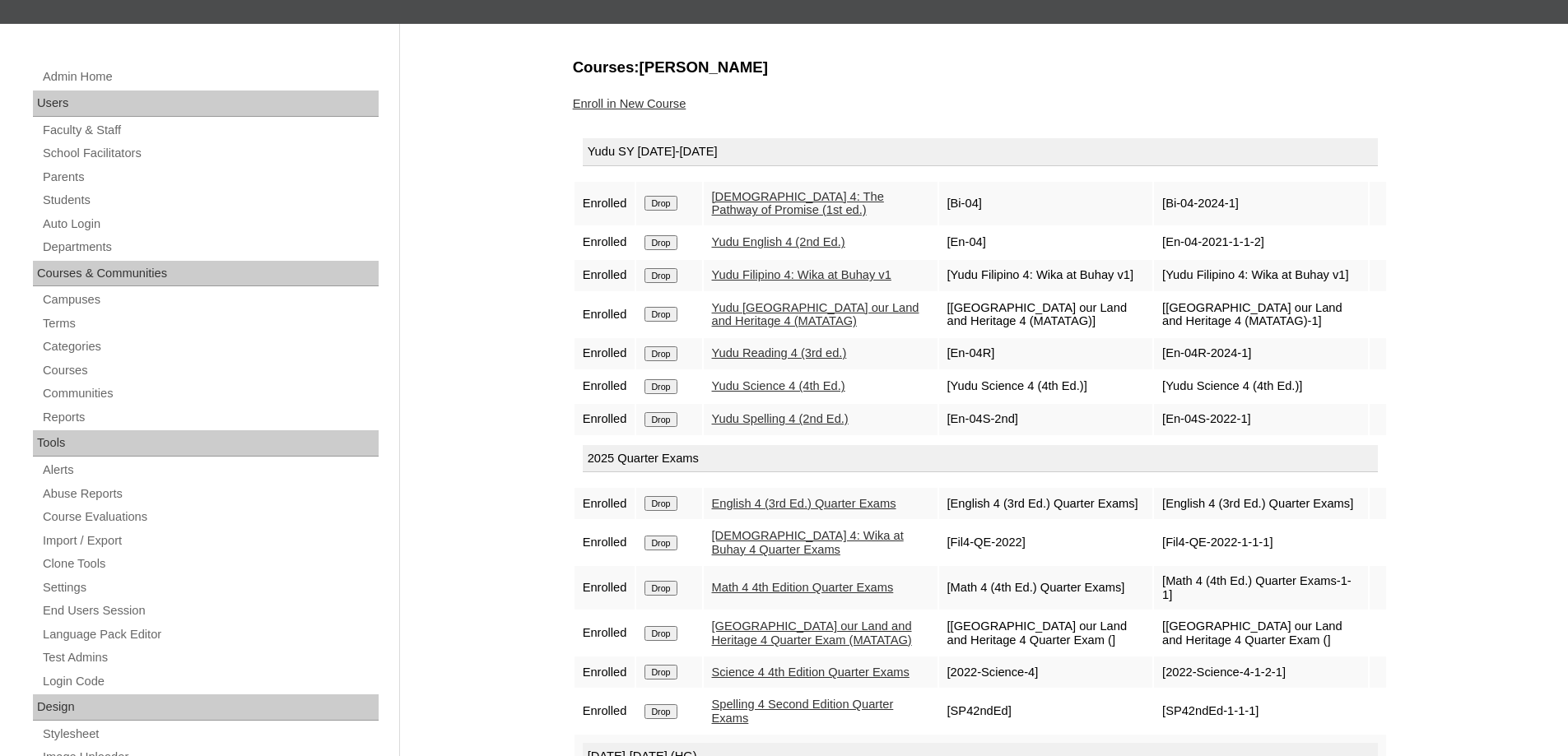
click at [662, 105] on link "Enroll in New Course" at bounding box center [630, 104] width 114 height 14
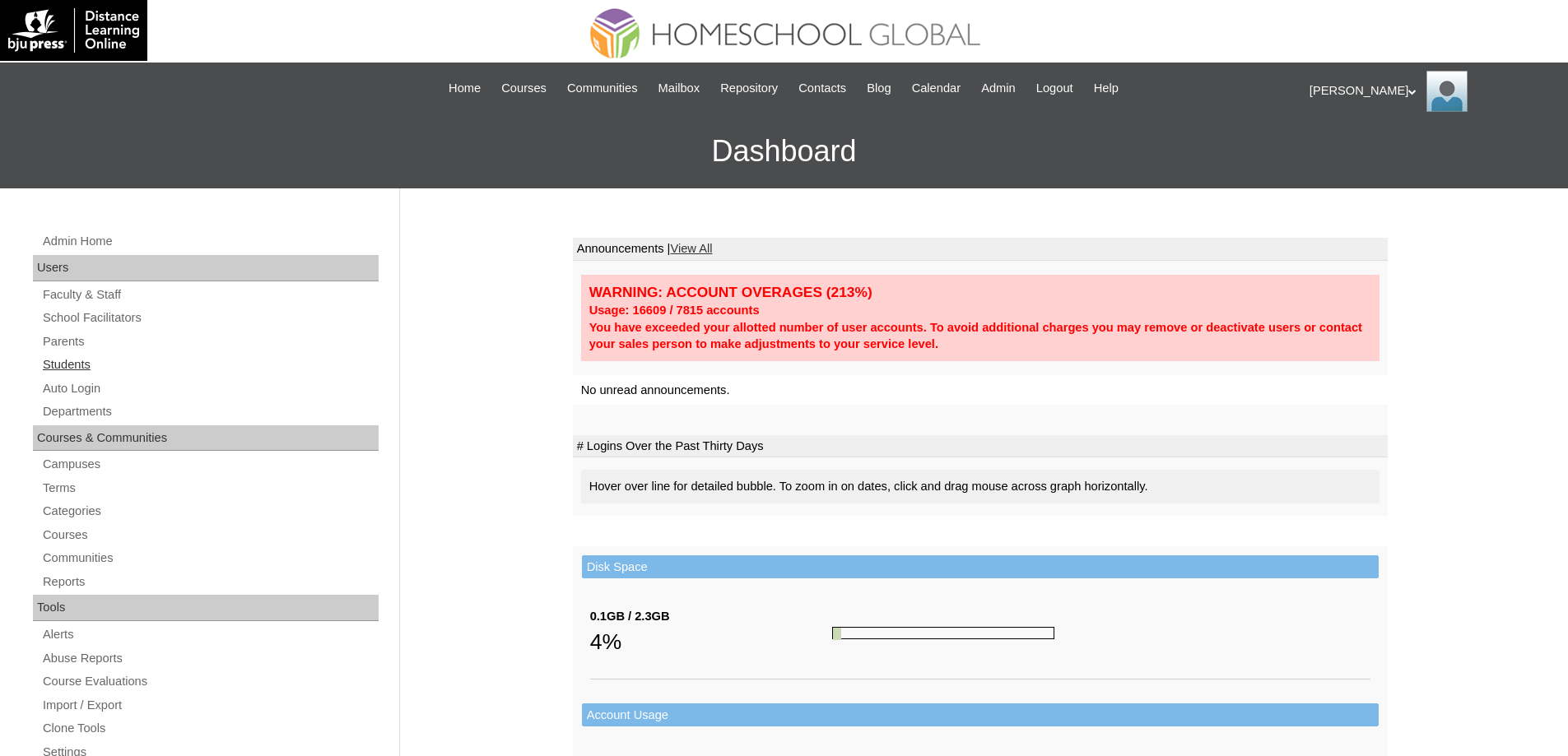
click at [112, 370] on link "Students" at bounding box center [210, 364] width 338 height 20
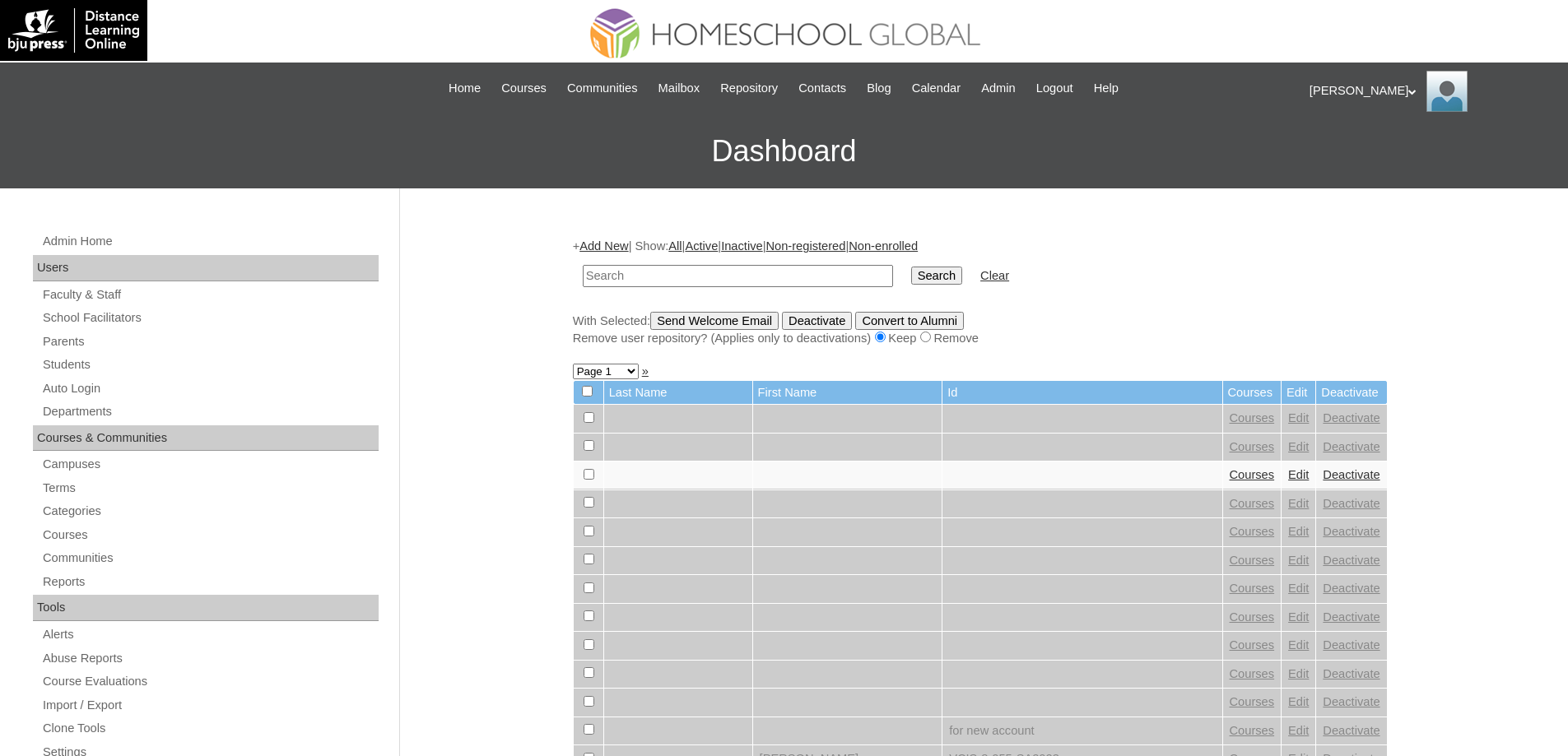
click at [787, 264] on td at bounding box center [738, 276] width 326 height 39
drag, startPoint x: 814, startPoint y: 272, endPoint x: 902, endPoint y: 275, distance: 88.1
click at [815, 272] on input "text" at bounding box center [738, 276] width 310 height 22
paste input "MHS0886-TECHPH2021"
type input "MHS0886-TECHPH2021"
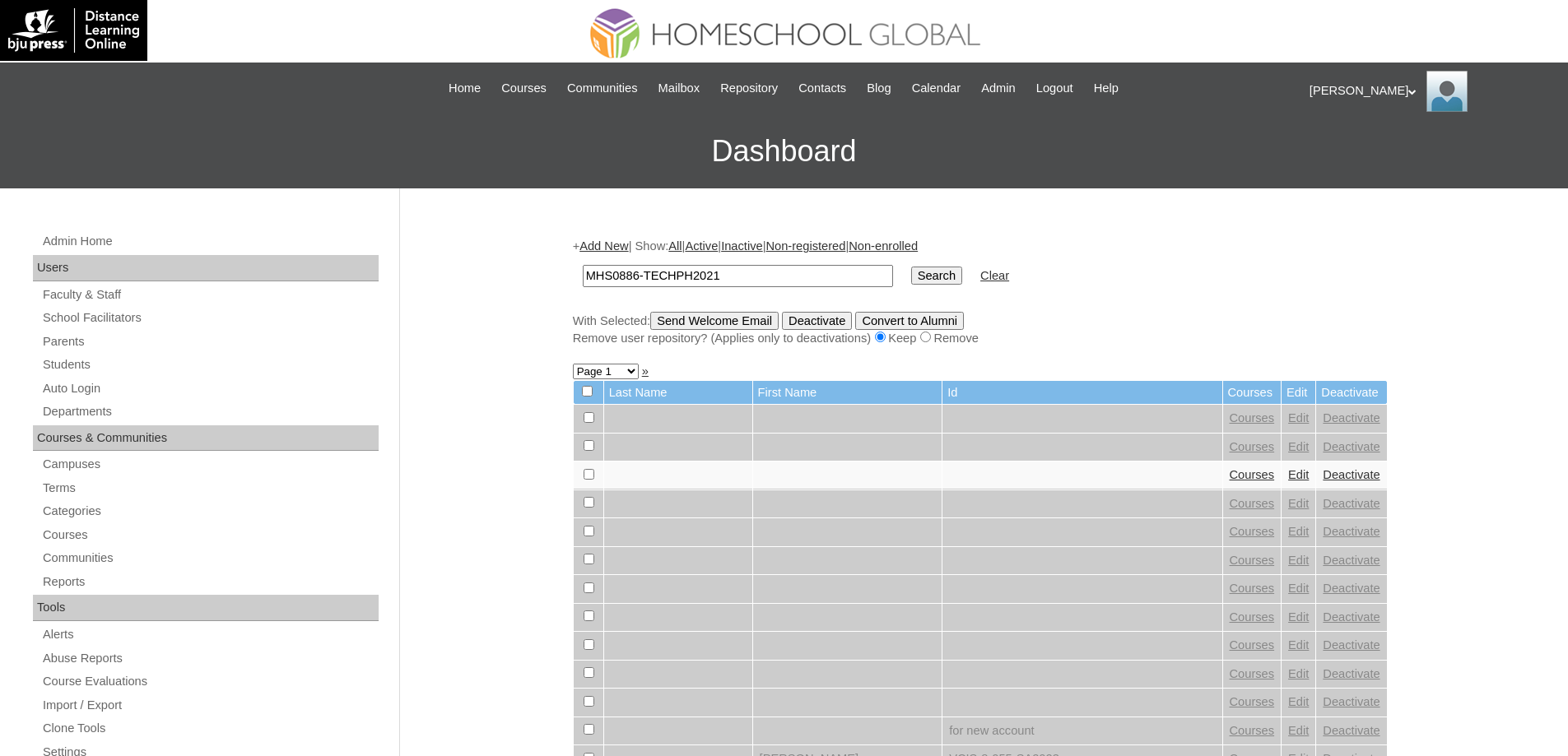
click at [928, 275] on input "Search" at bounding box center [937, 275] width 51 height 18
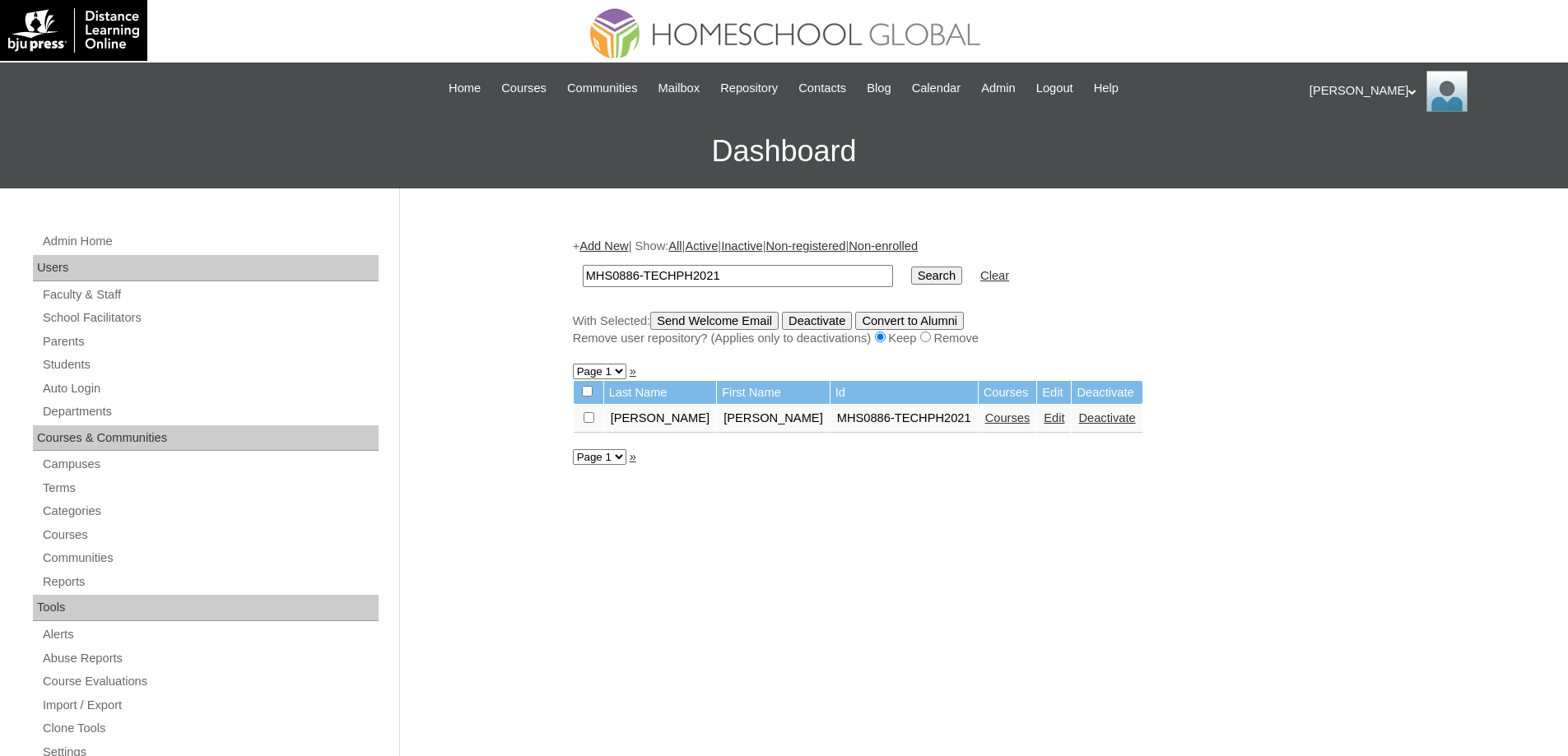
click at [985, 420] on link "Courses" at bounding box center [1007, 418] width 45 height 14
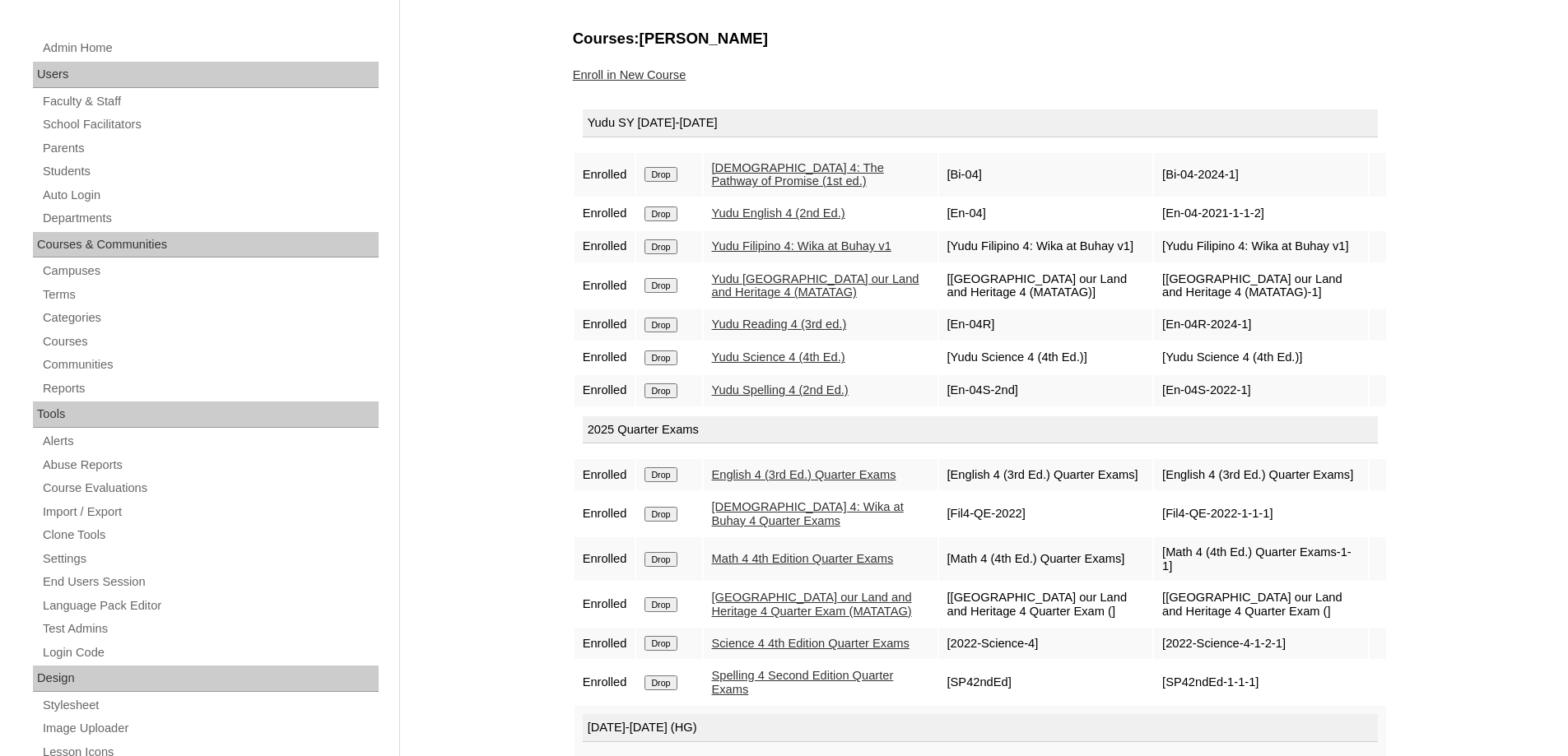
scroll to position [247, 0]
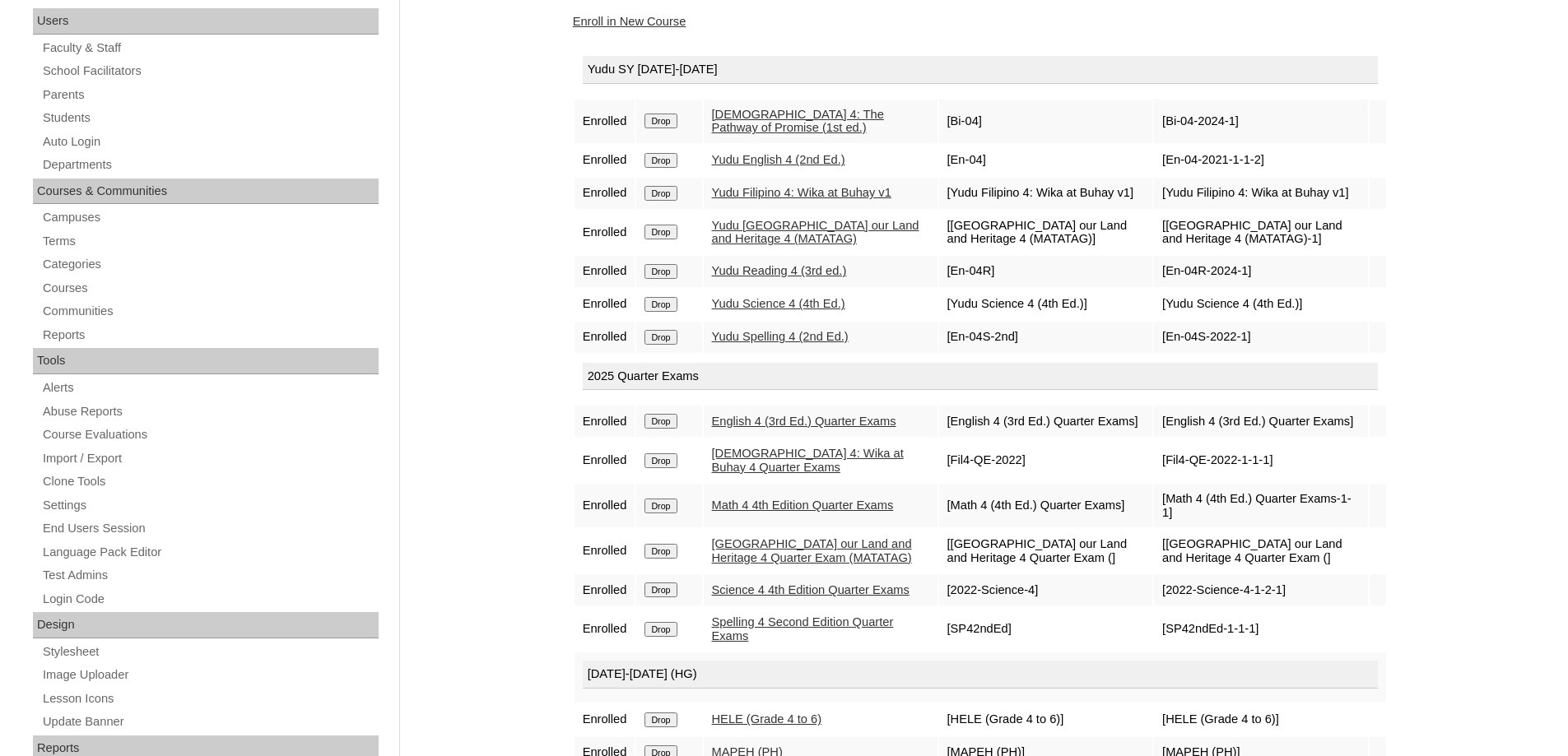
click at [677, 158] on input "Drop" at bounding box center [661, 160] width 32 height 14
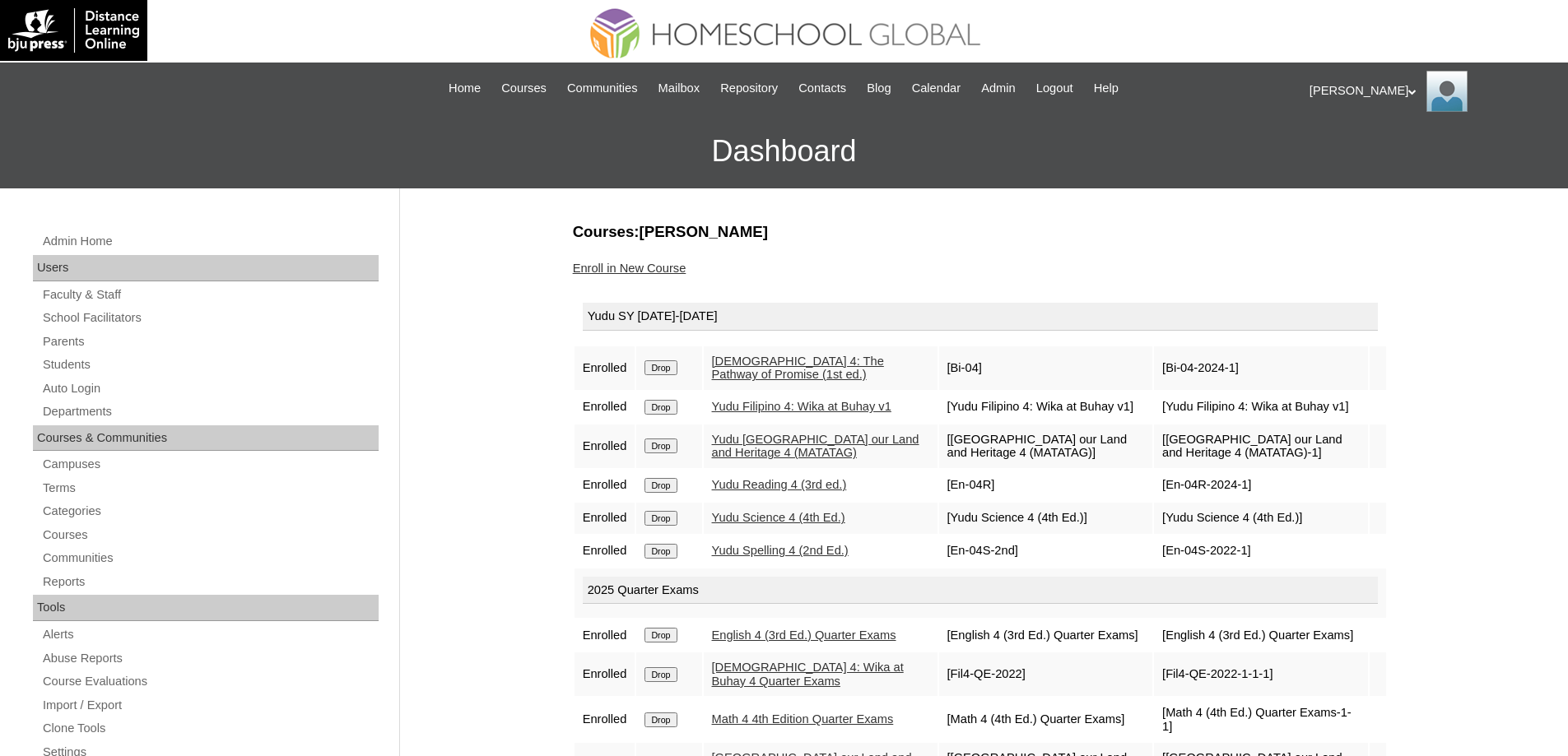
click at [656, 320] on div "Yudu SY [DATE]-[DATE]" at bounding box center [980, 316] width 795 height 28
click at [653, 275] on link "Enroll in New Course" at bounding box center [630, 269] width 114 height 14
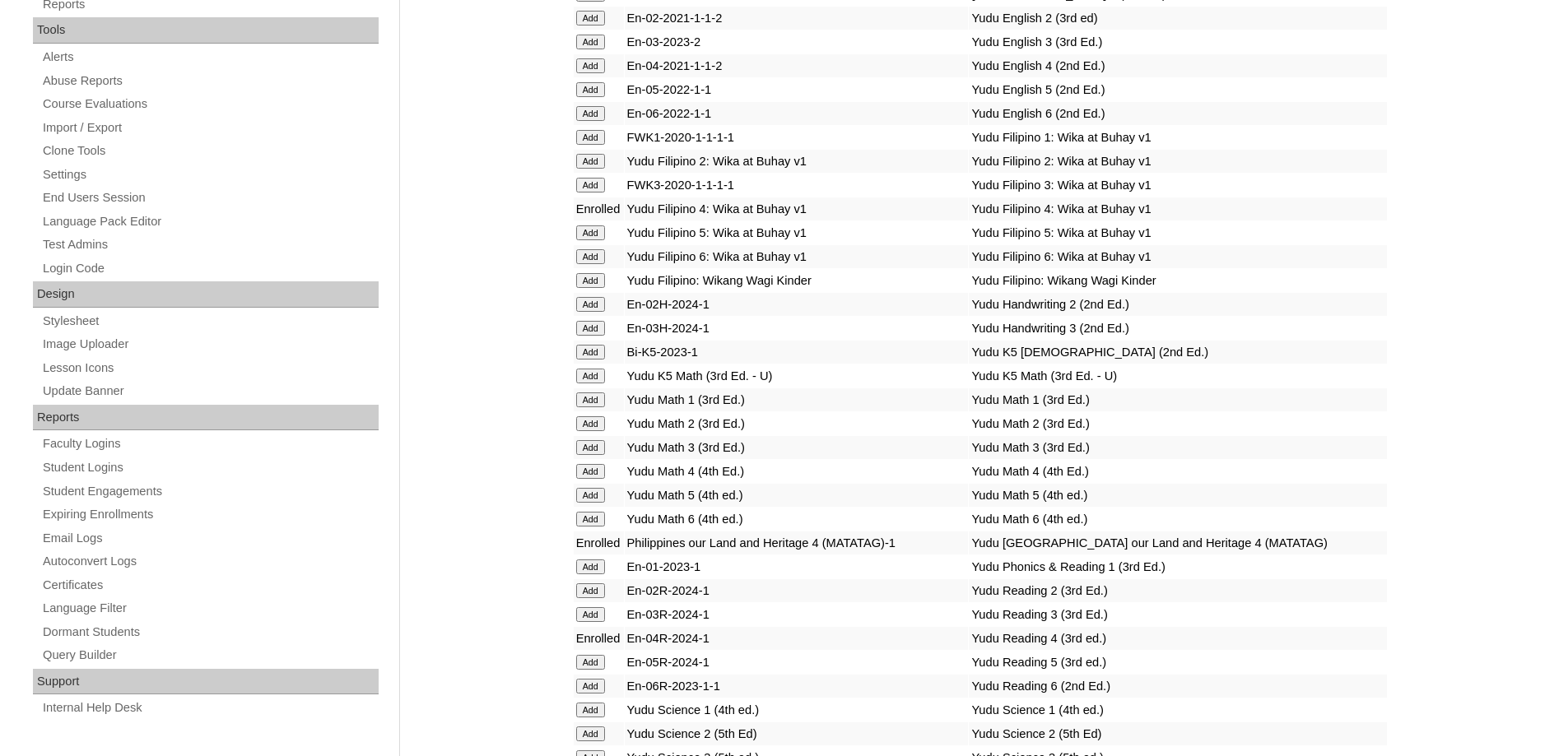
scroll to position [576, 0]
click at [607, 25] on form "Add" at bounding box center [599, 19] width 45 height 14
click at [601, 27] on input "Add" at bounding box center [591, 19] width 29 height 14
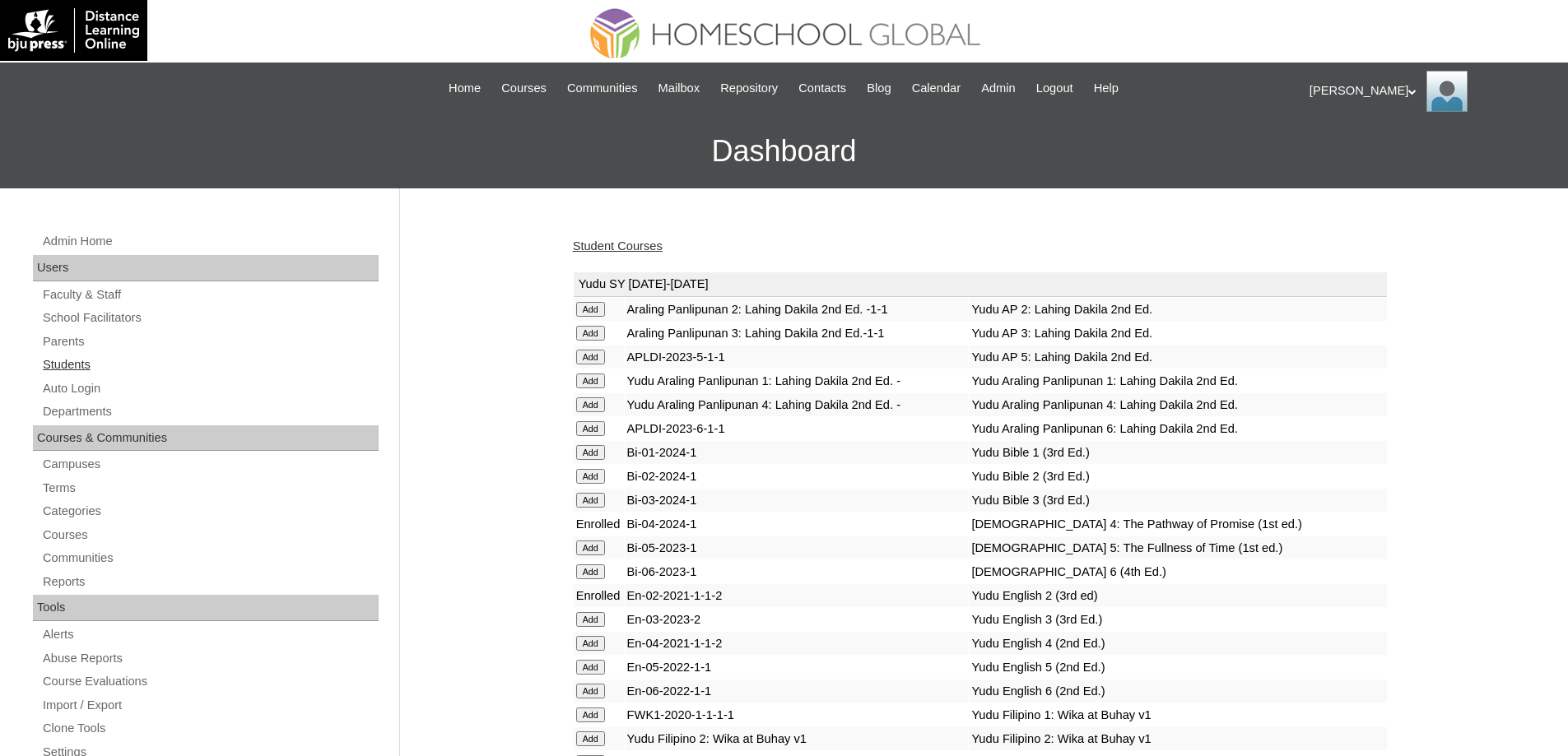
click at [106, 354] on link "Students" at bounding box center [210, 364] width 338 height 20
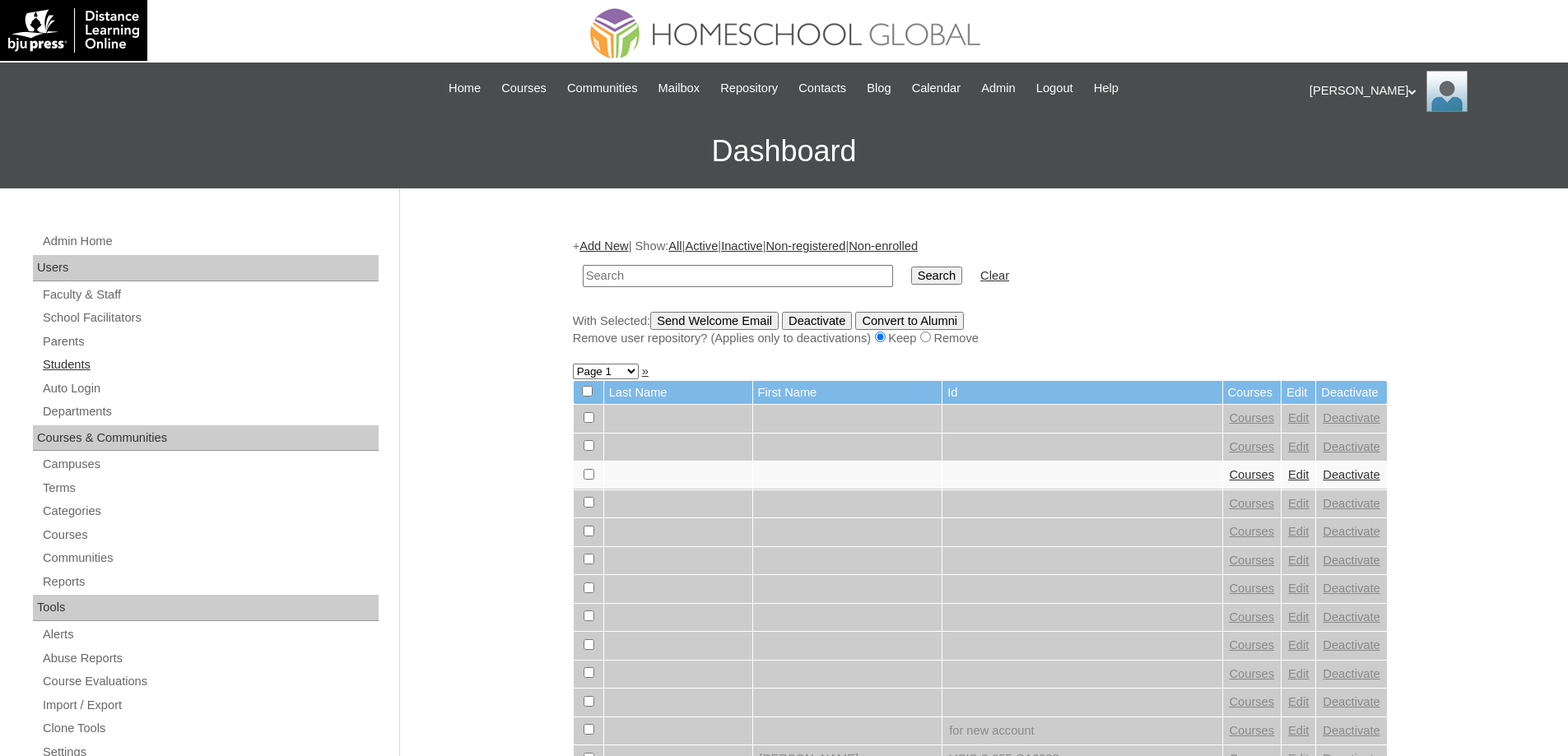
click at [127, 362] on link "Students" at bounding box center [210, 364] width 338 height 20
click at [650, 269] on input "text" at bounding box center [738, 276] width 310 height 22
paste input "Xaelena Mar"
type input "Xaelena Mar"
click at [942, 285] on input "Search" at bounding box center [937, 275] width 51 height 18
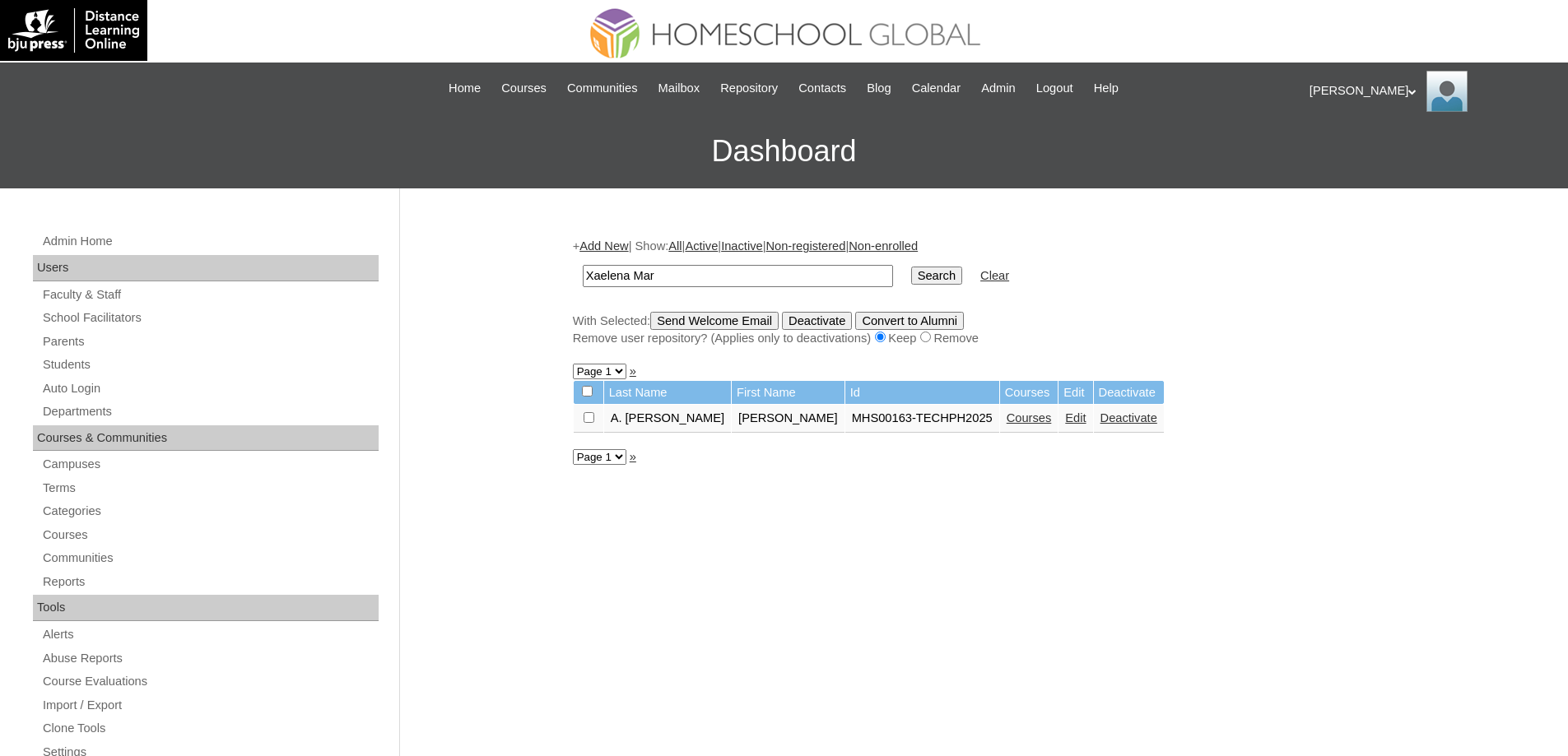
click at [1007, 425] on link "Courses" at bounding box center [1029, 418] width 45 height 14
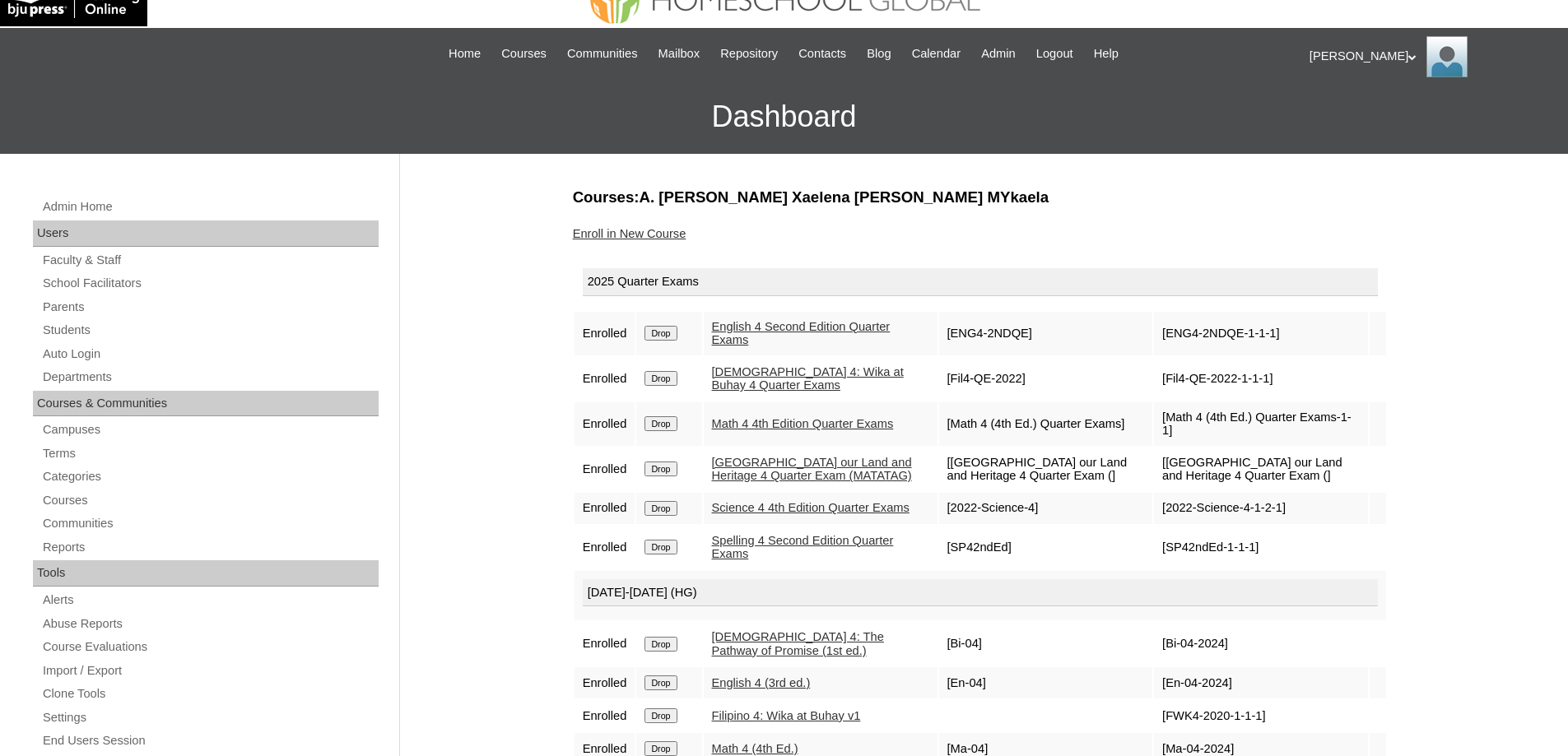
scroll to position [164, 0]
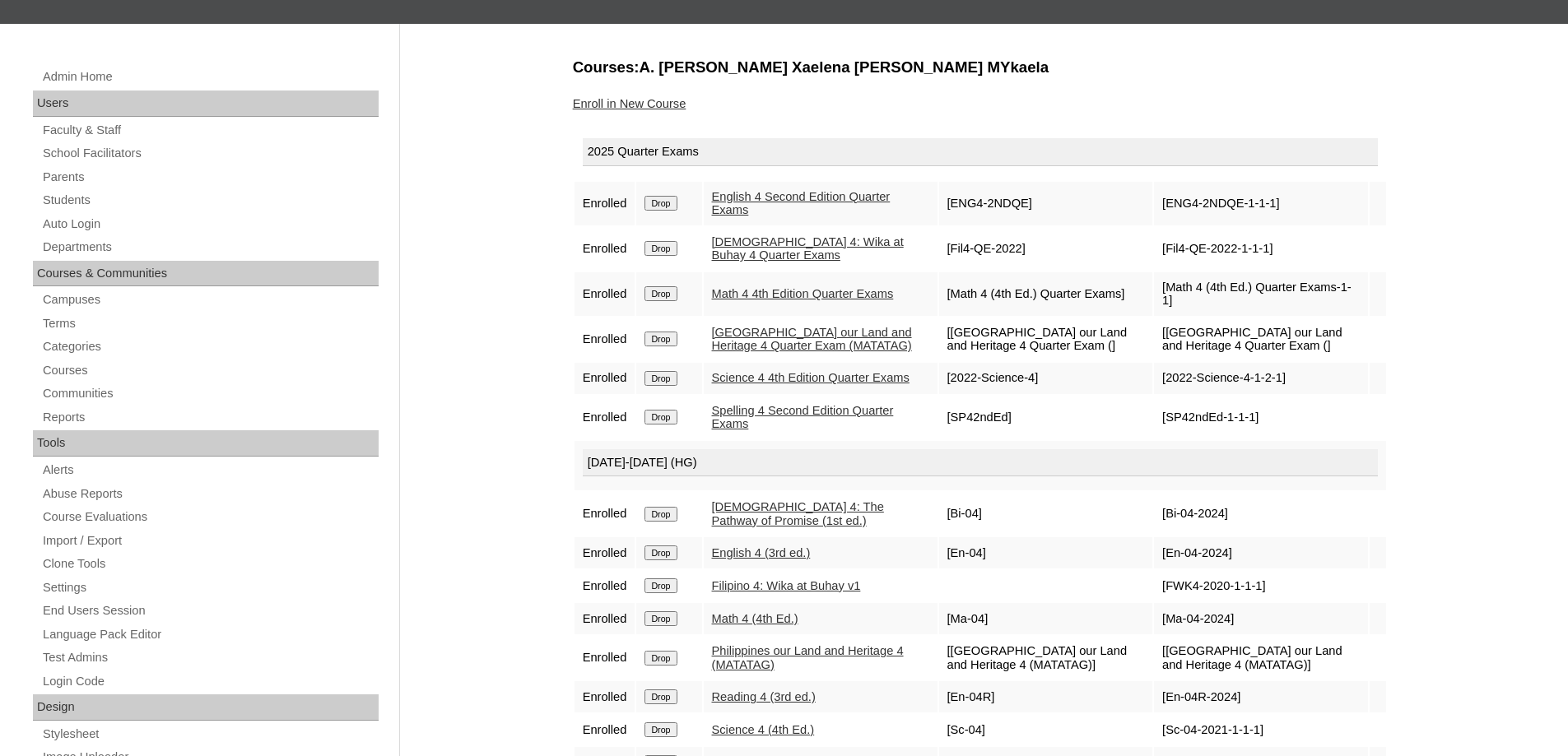
click at [660, 104] on link "Enroll in New Course" at bounding box center [630, 104] width 114 height 14
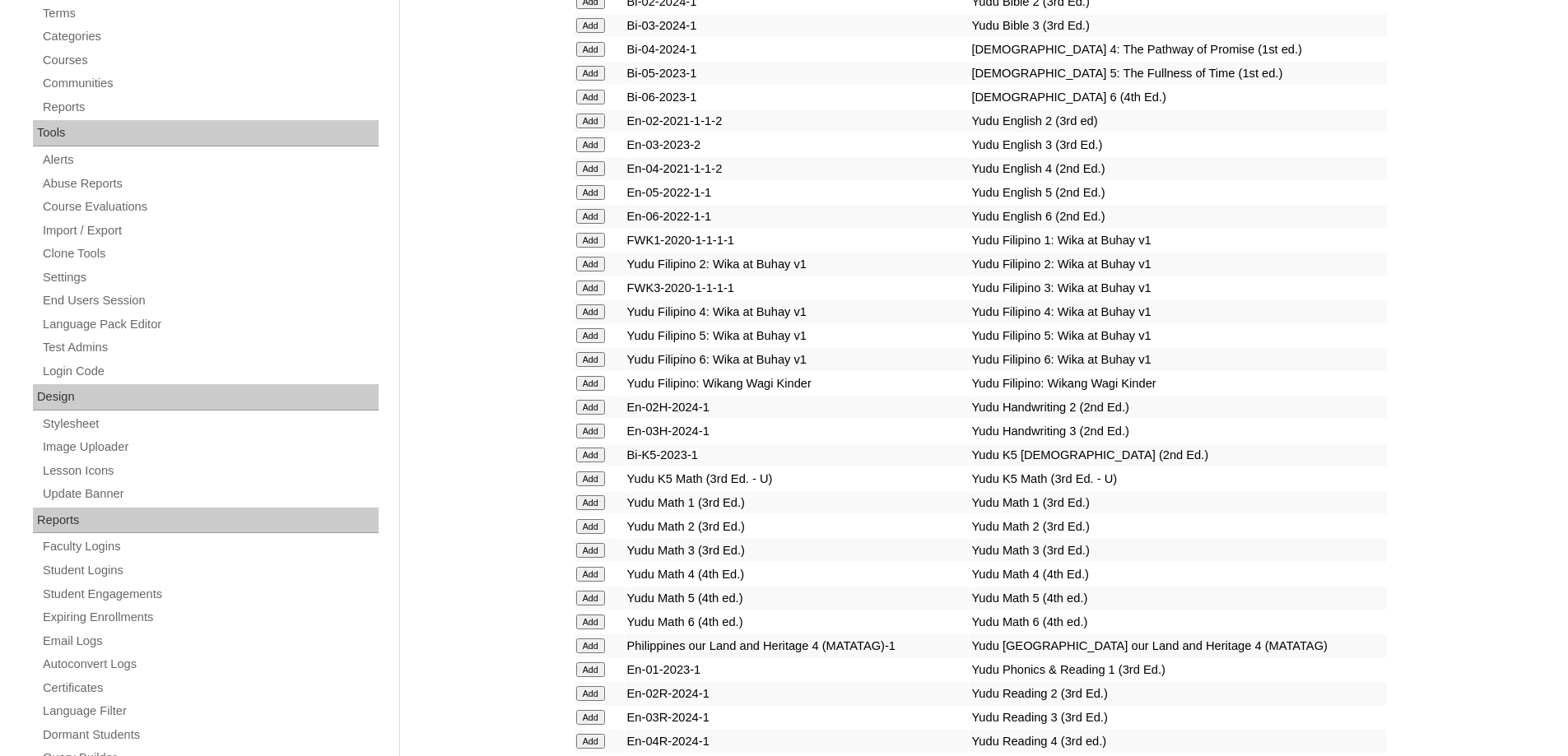
scroll to position [493, 0]
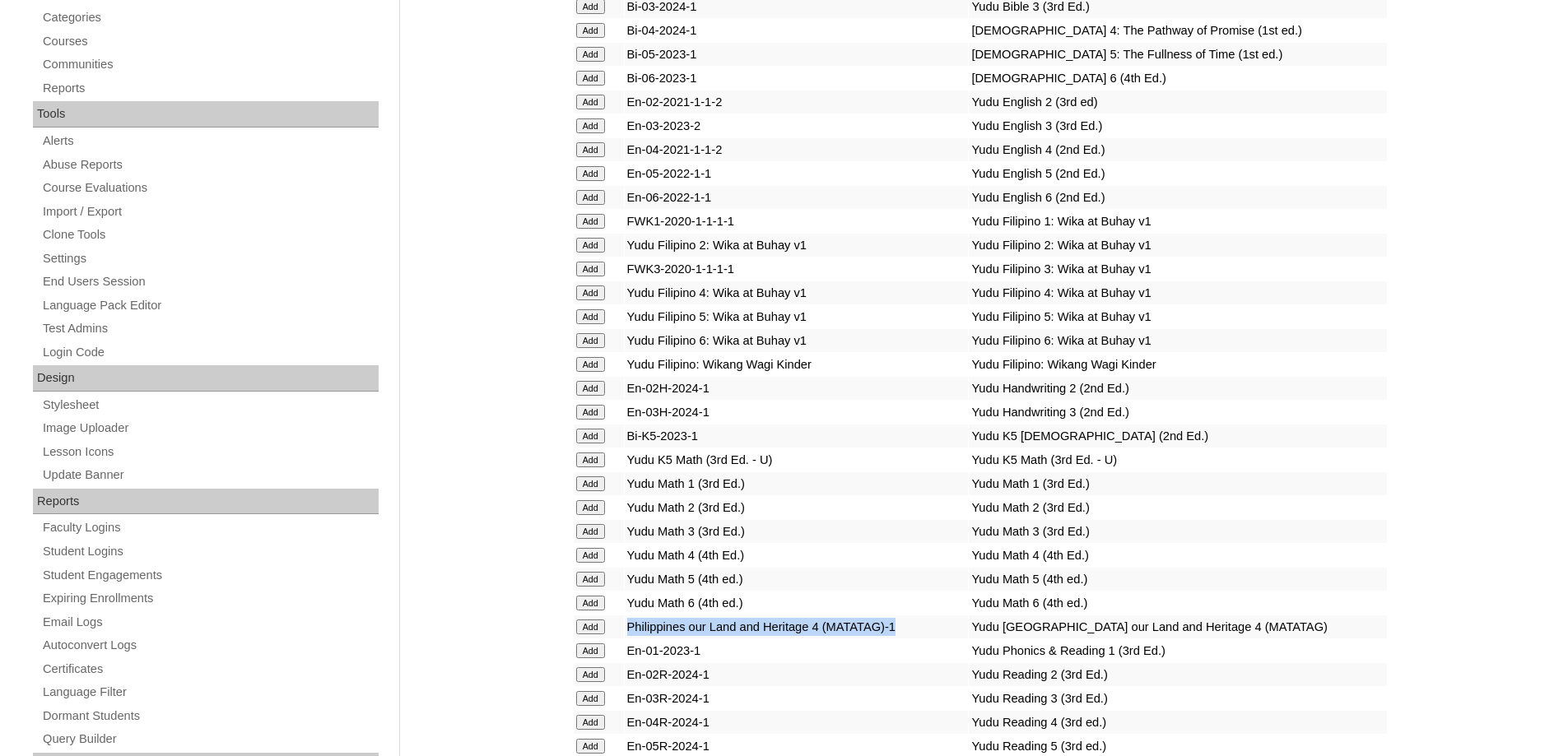
drag, startPoint x: 732, startPoint y: 682, endPoint x: 648, endPoint y: 663, distance: 86.1
click at [633, 638] on td "Philippines our Land and Heritage 4 (MATATAG)-1" at bounding box center [797, 626] width 344 height 23
copy td "Philippines our Land and Heritage 4 (MATATAG)-1"
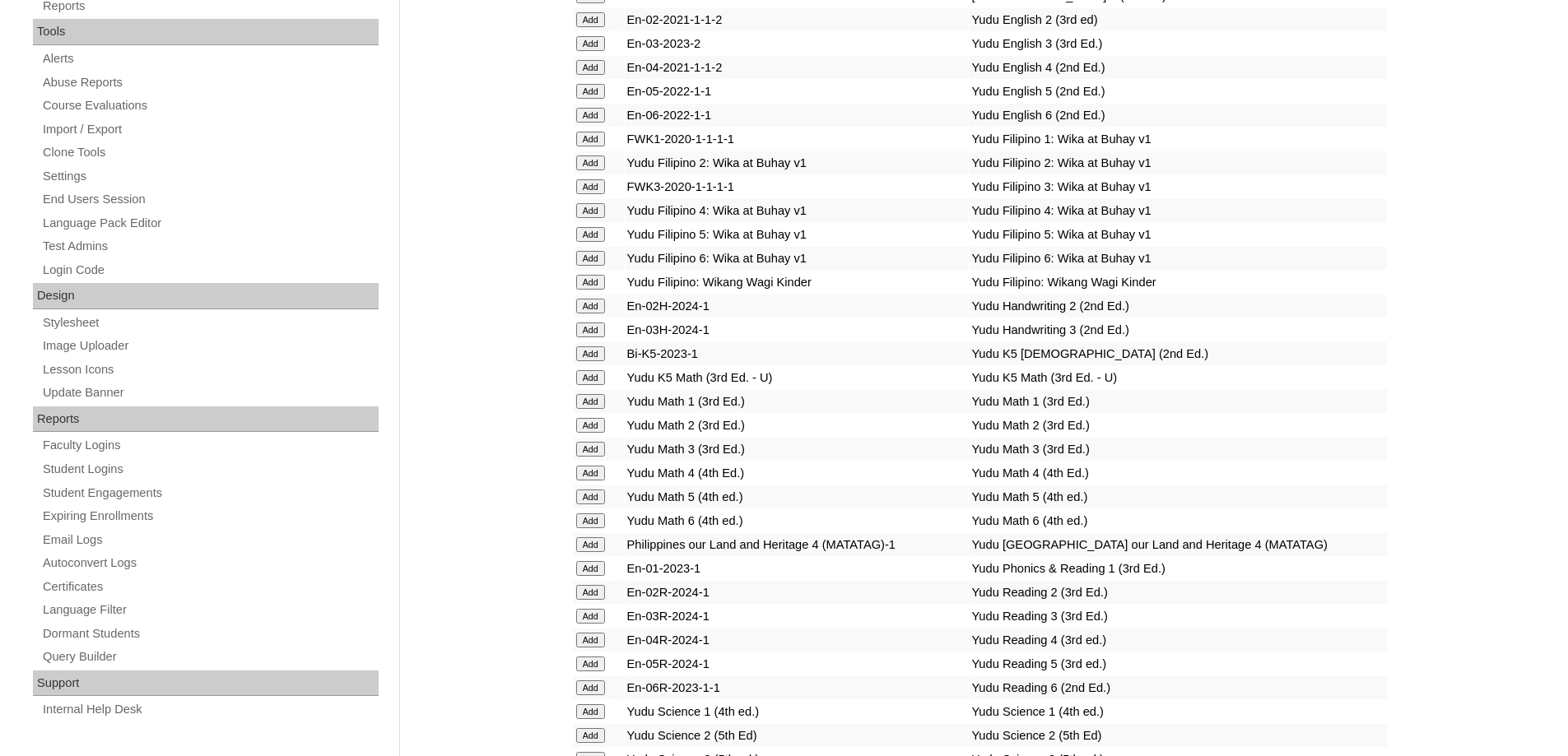
click at [1202, 556] on td "Yudu [GEOGRAPHIC_DATA] our Land and Heritage 4 (MATATAG)" at bounding box center [1178, 544] width 417 height 23
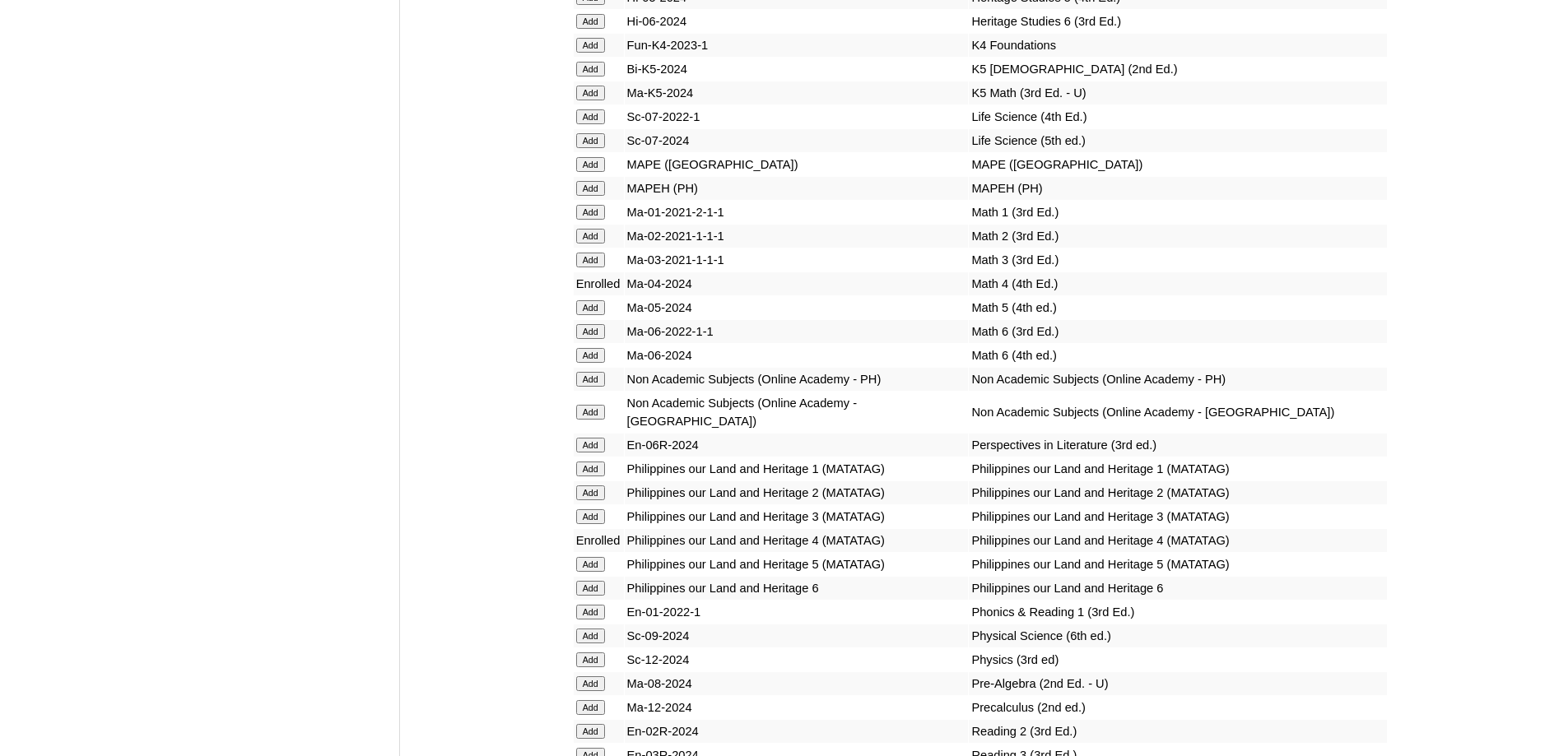
scroll to position [6089, 0]
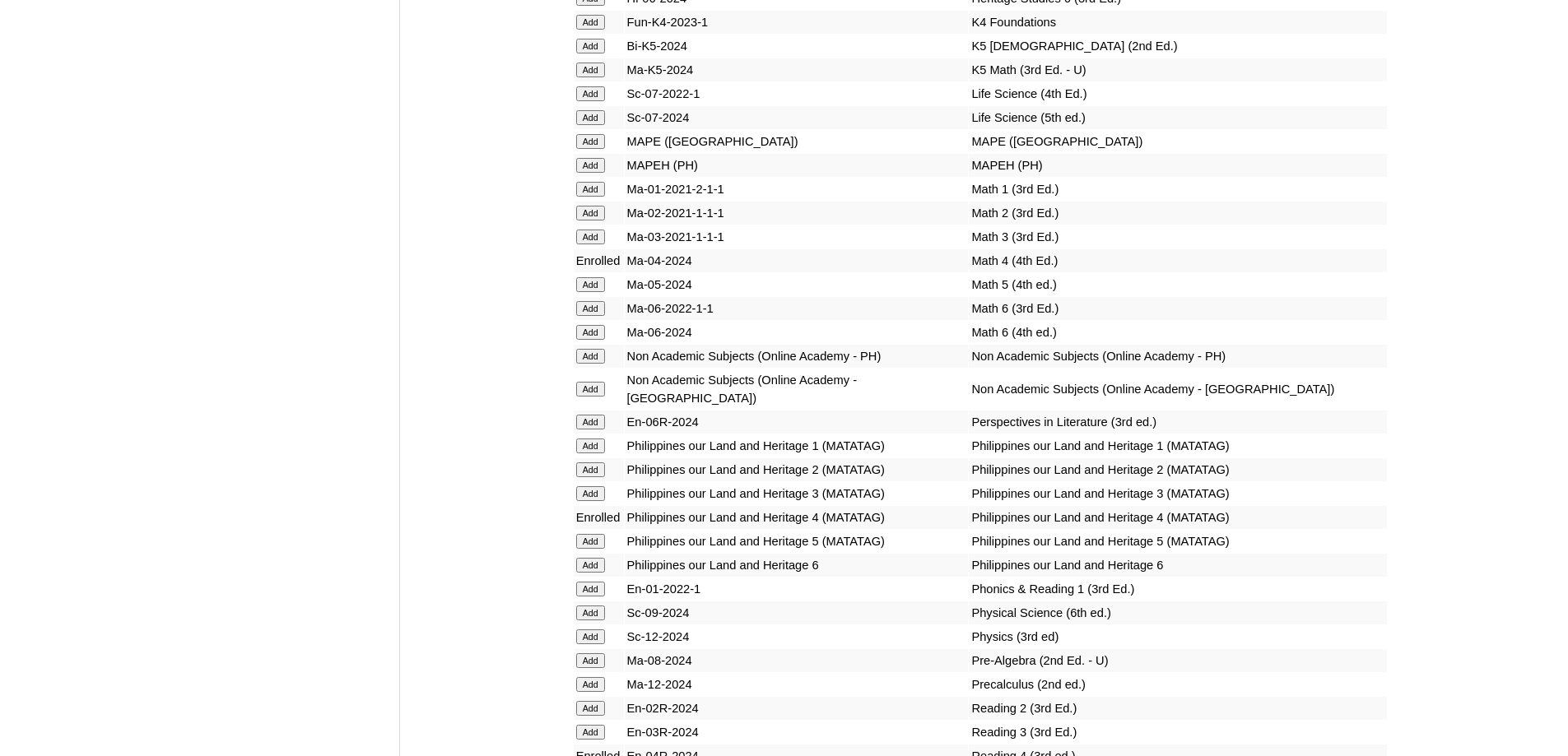
click at [596, 173] on input "Add" at bounding box center [591, 164] width 29 height 14
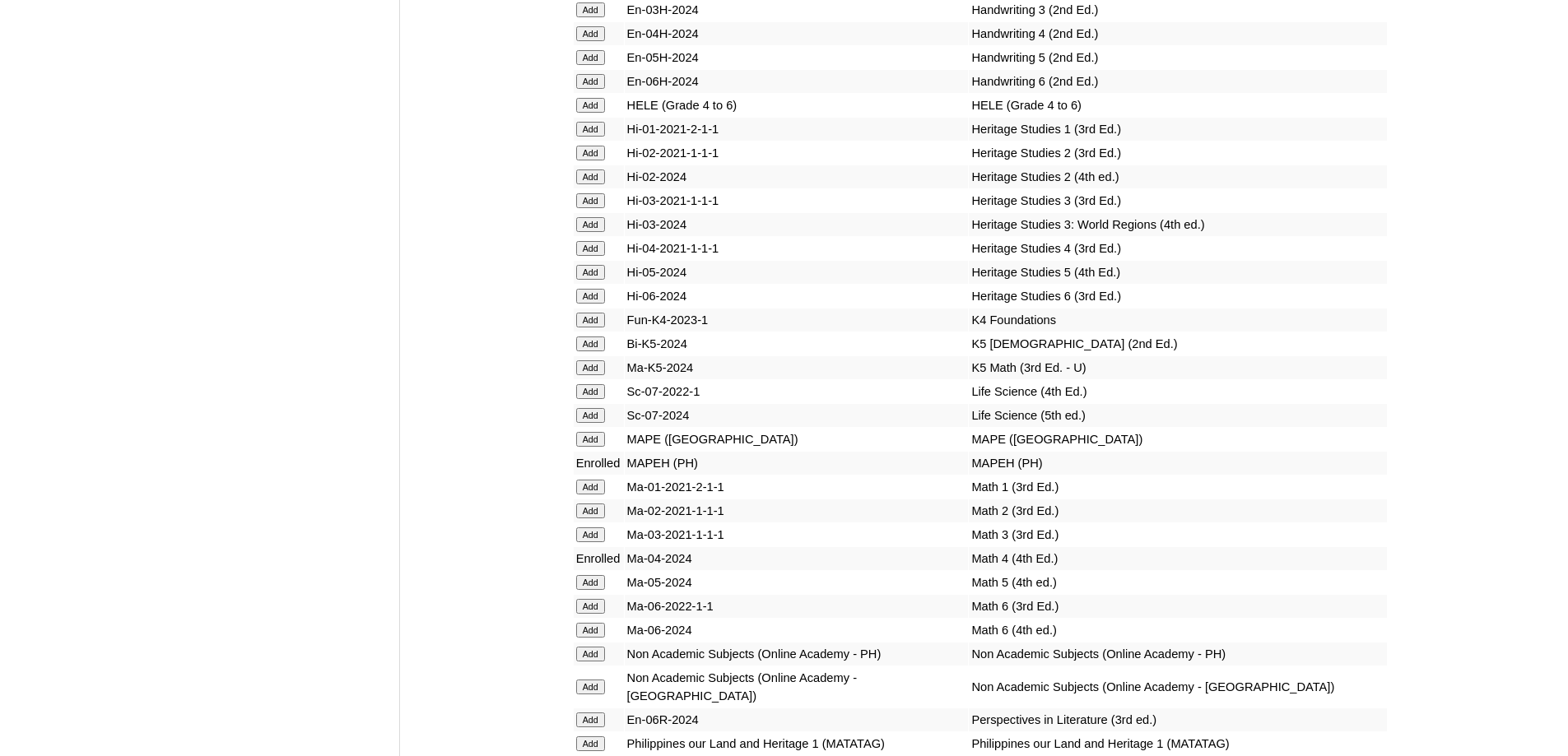
scroll to position [5784, 0]
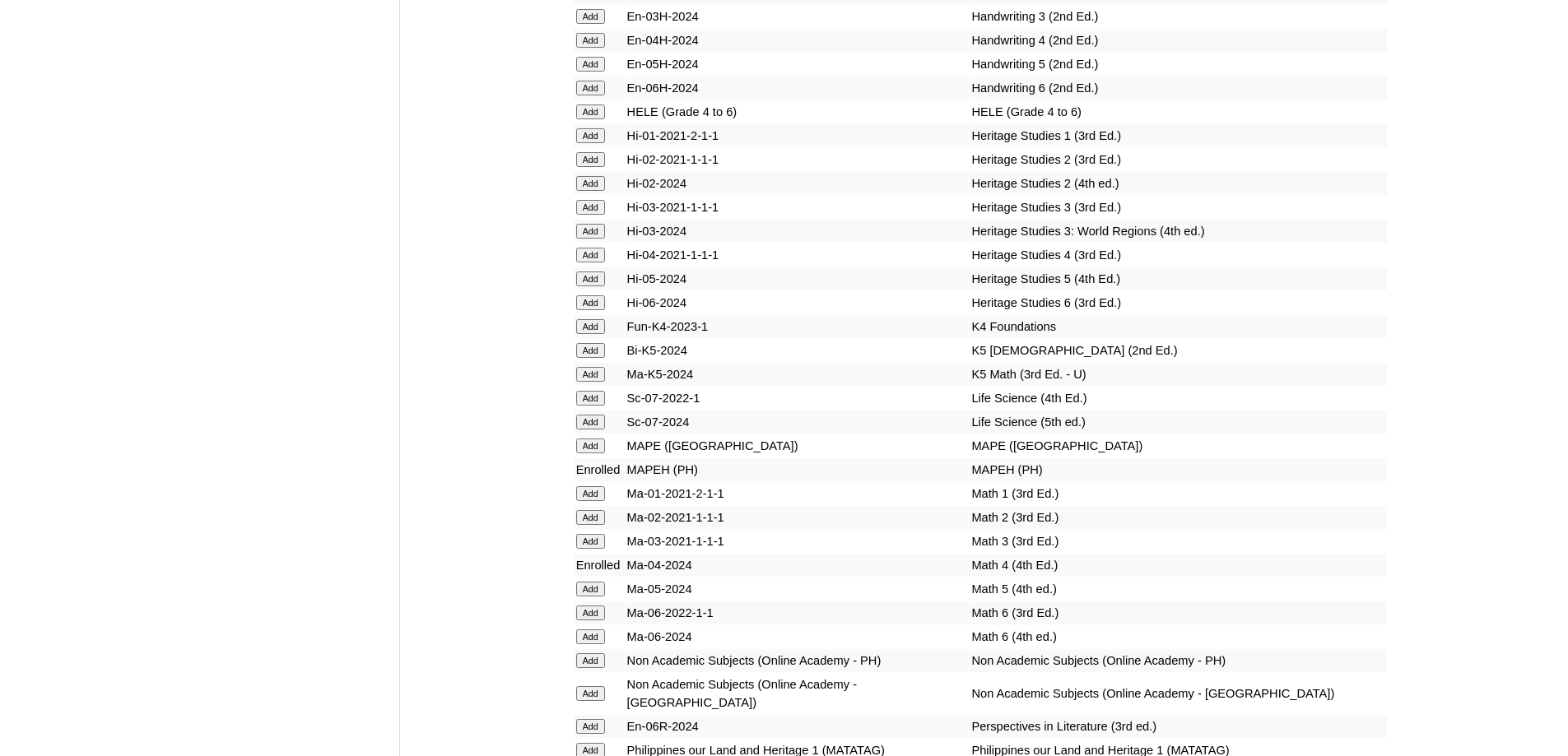
click at [588, 120] on input "Add" at bounding box center [591, 111] width 29 height 14
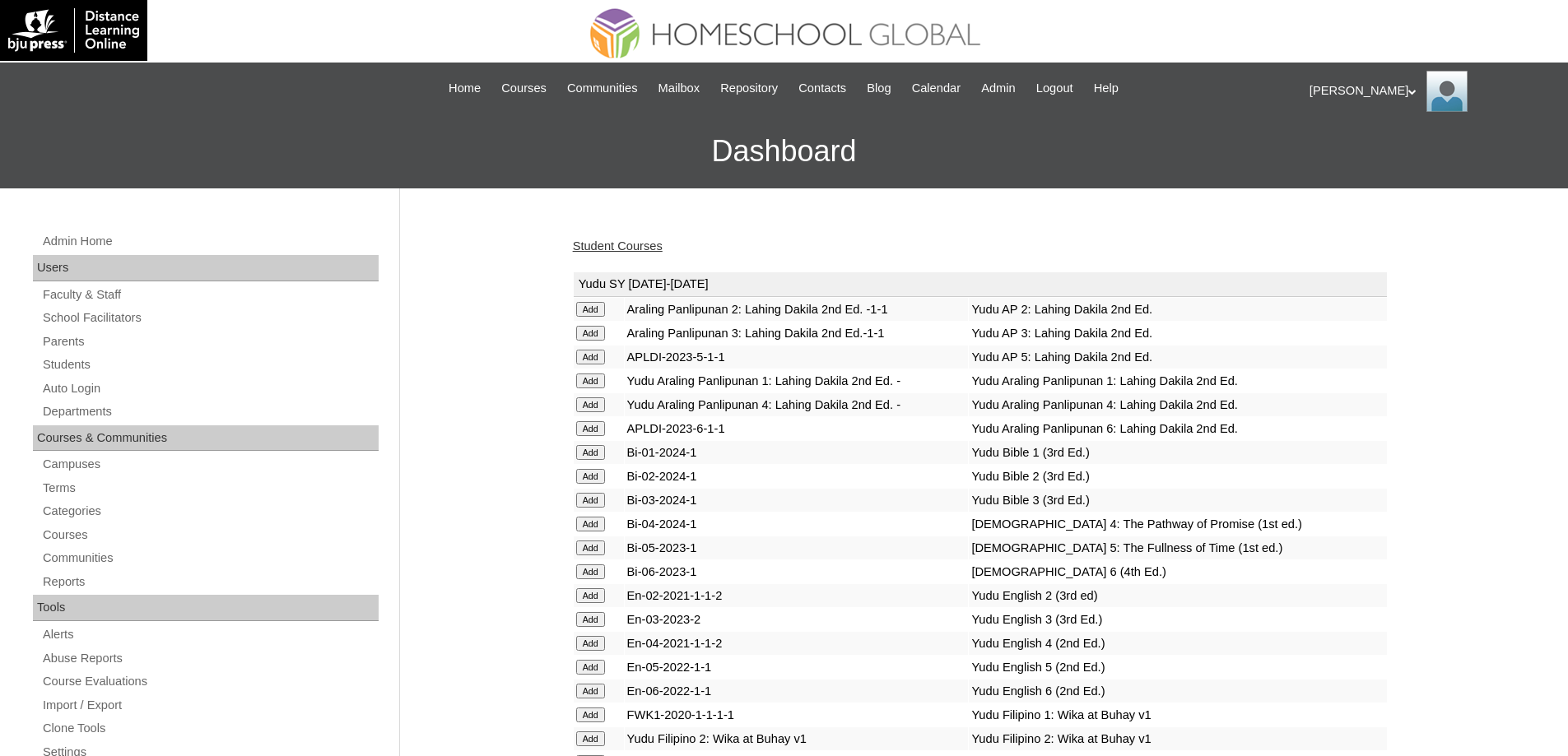
click at [608, 251] on link "Student Courses" at bounding box center [618, 247] width 90 height 14
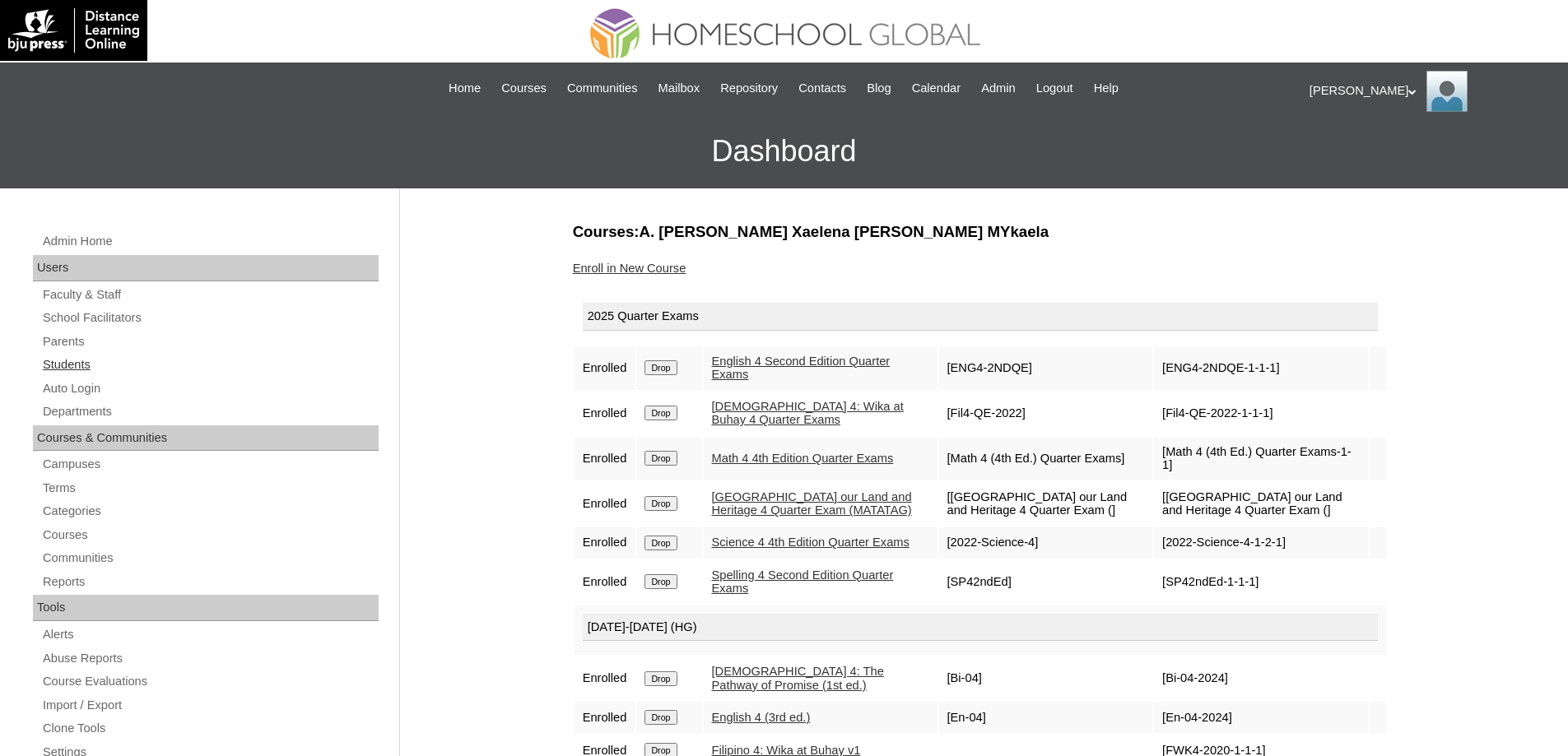
click at [131, 364] on link "Students" at bounding box center [210, 364] width 338 height 20
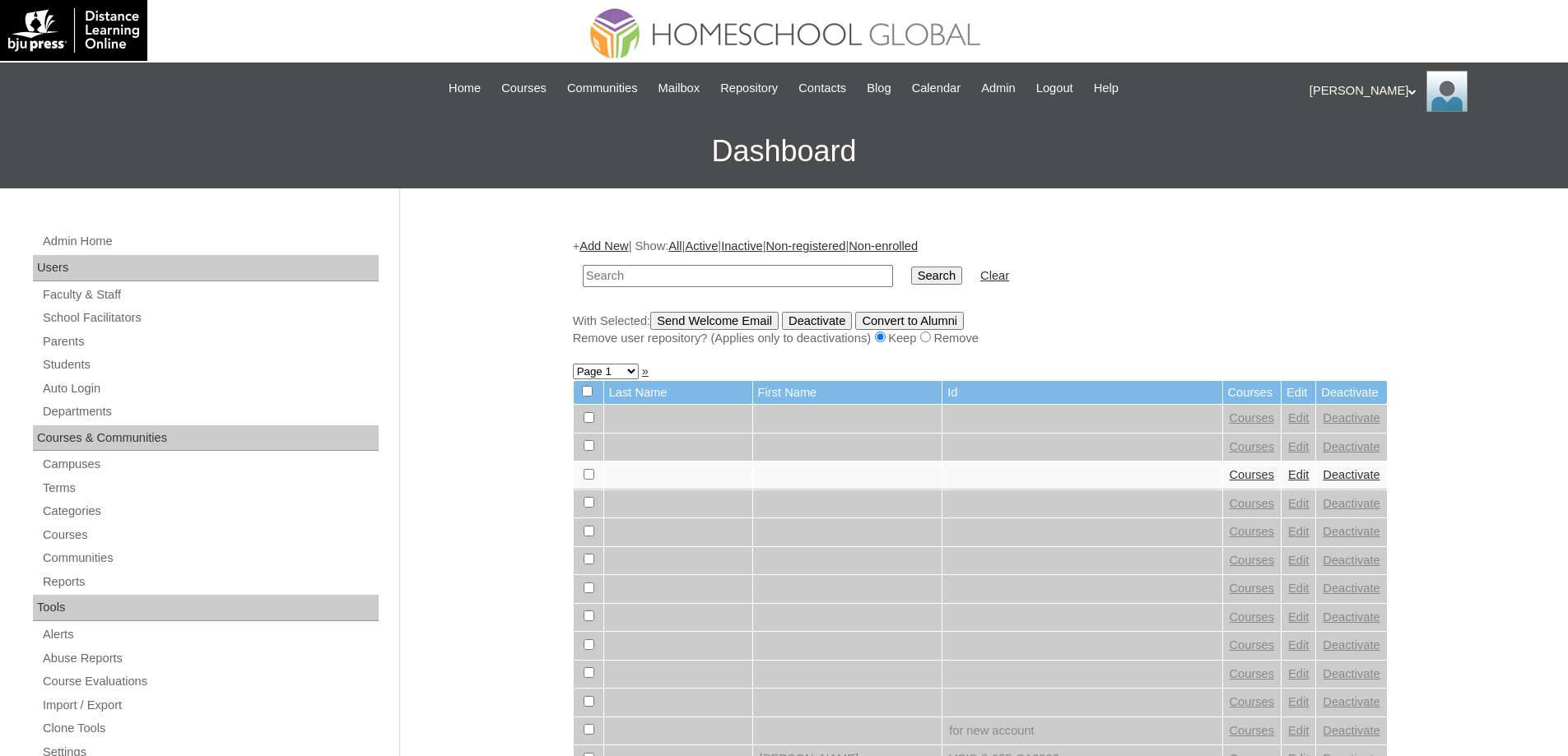
drag, startPoint x: 0, startPoint y: 0, endPoint x: 838, endPoint y: 292, distance: 887.4
click at [689, 273] on input "text" at bounding box center [738, 276] width 310 height 22
type input "Xaelena Mar"
click at [929, 284] on input "Search" at bounding box center [937, 275] width 51 height 18
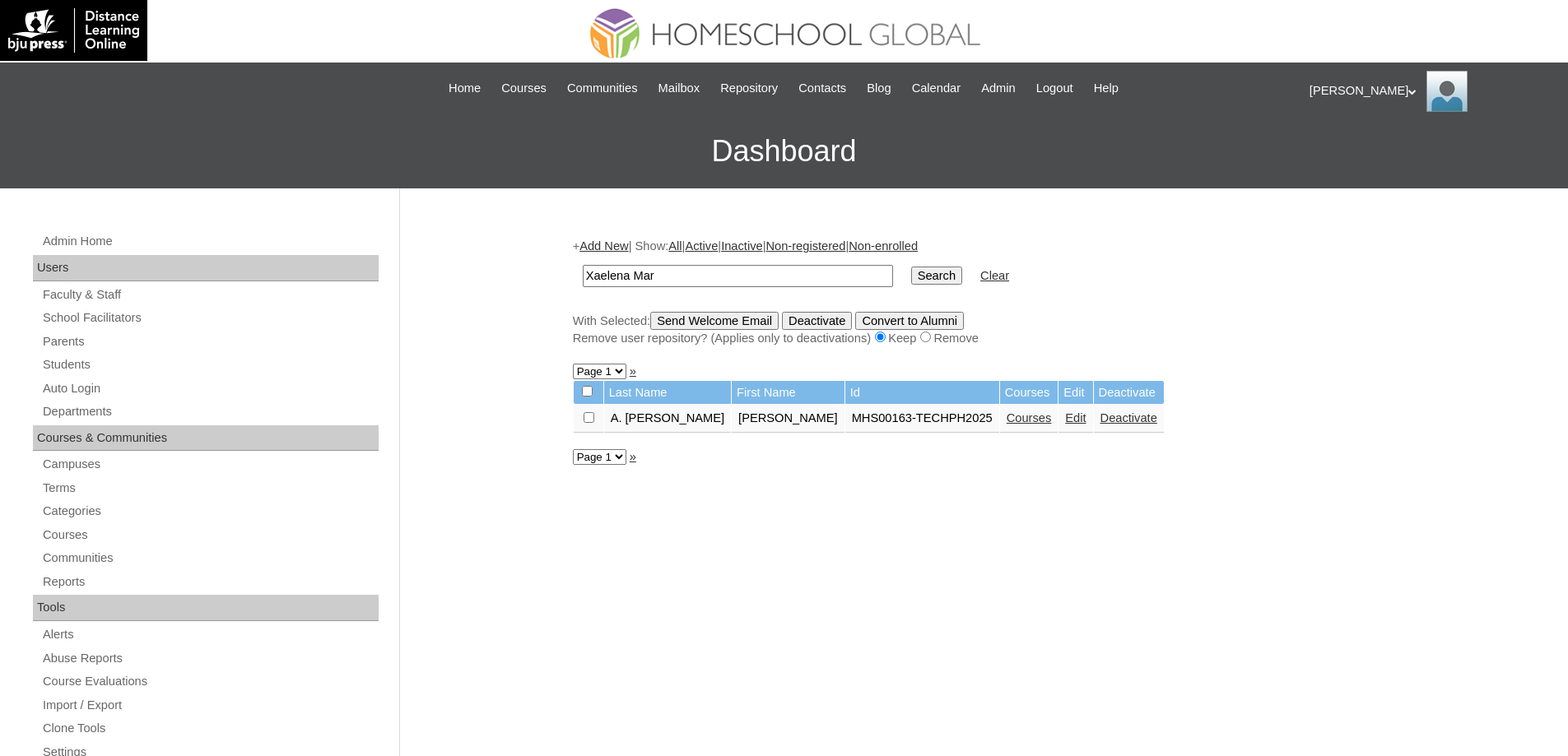
drag, startPoint x: 1048, startPoint y: 409, endPoint x: 1033, endPoint y: 419, distance: 18.0
click at [1047, 409] on td "Courses" at bounding box center [1030, 419] width 59 height 28
click at [1030, 421] on link "Courses" at bounding box center [1029, 418] width 45 height 14
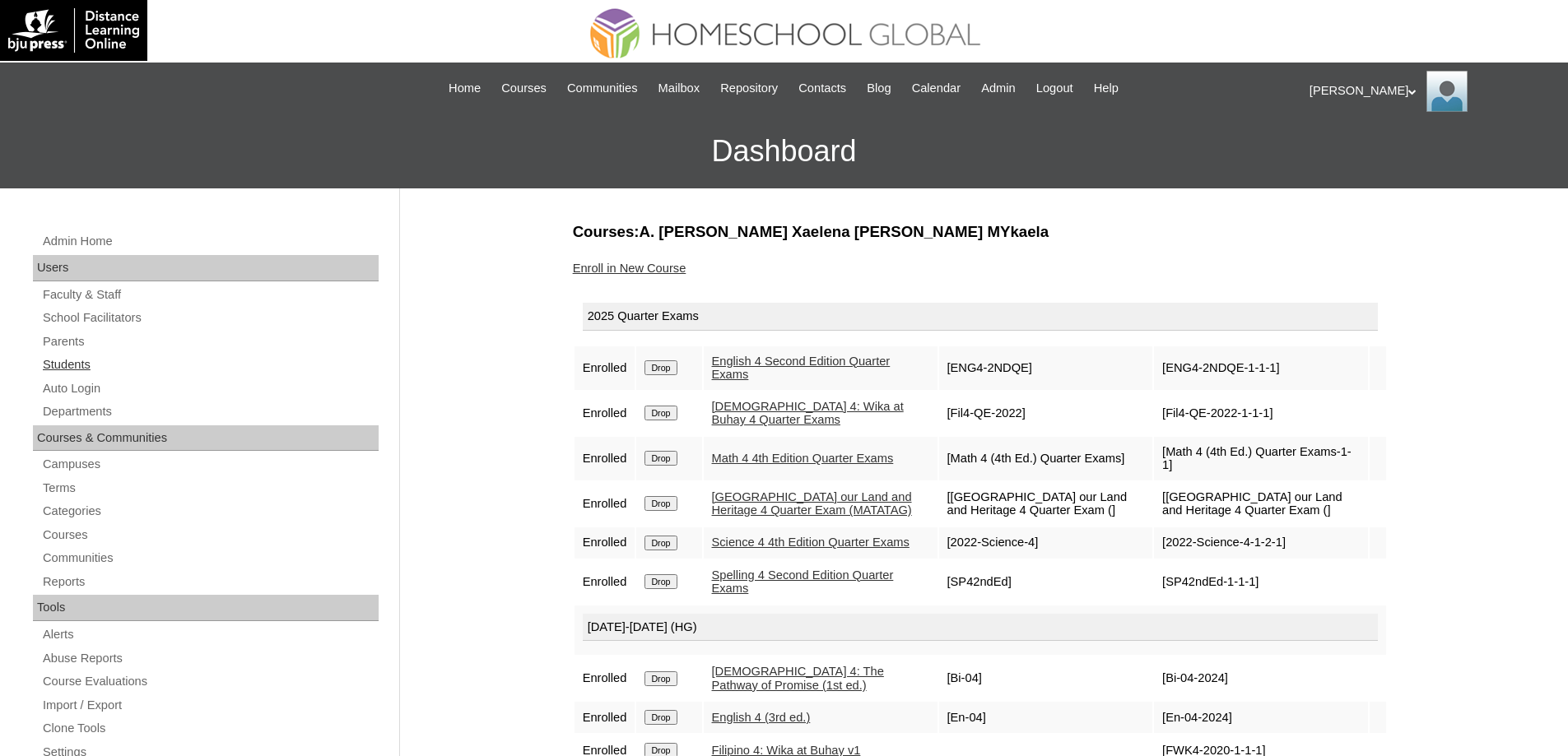
click at [93, 357] on link "Students" at bounding box center [210, 364] width 338 height 20
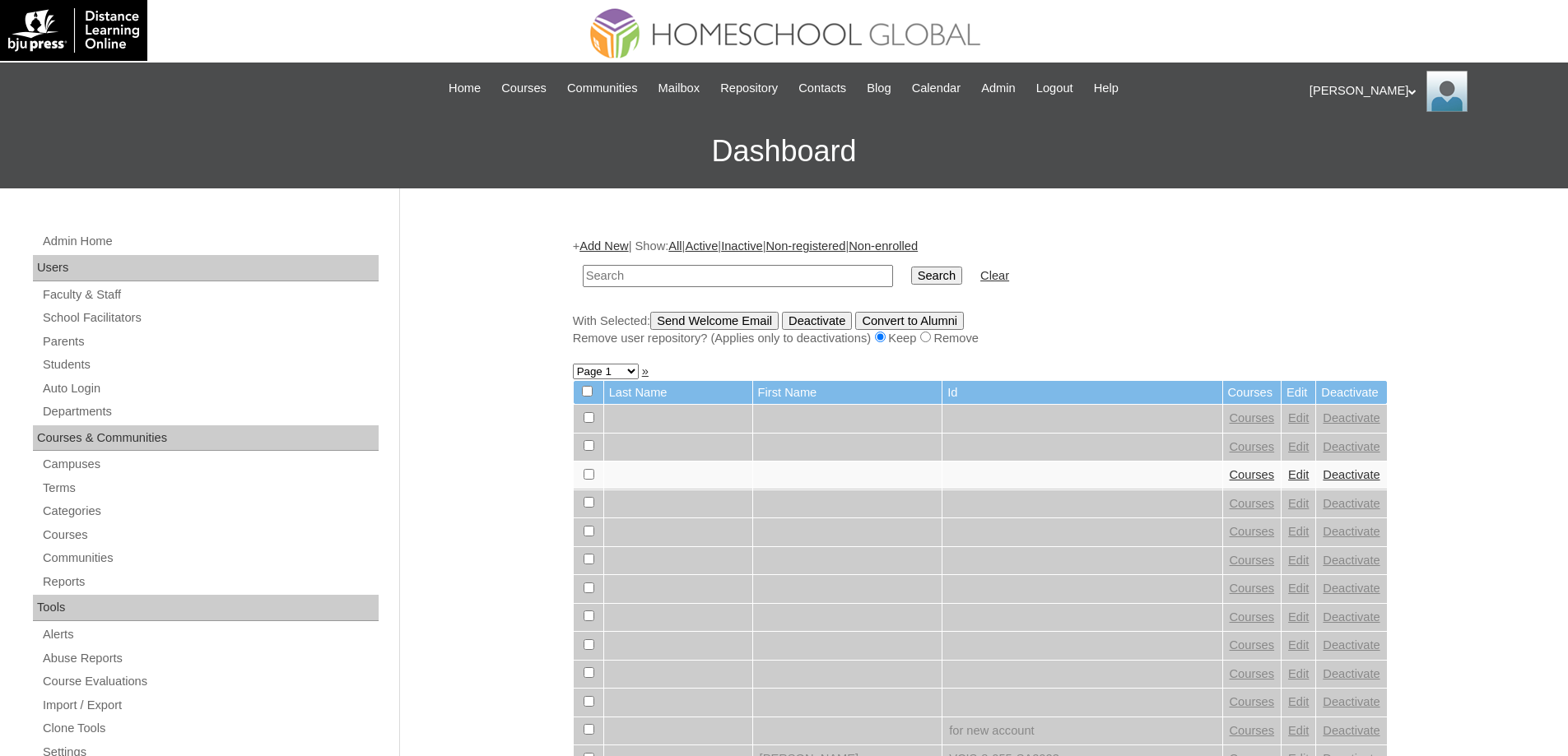
click at [700, 283] on input "text" at bounding box center [738, 276] width 310 height 22
paste input "[PERSON_NAME]"
type input "[PERSON_NAME]"
click at [924, 286] on td "Search" at bounding box center [937, 276] width 68 height 39
click at [936, 276] on input "Search" at bounding box center [937, 275] width 51 height 18
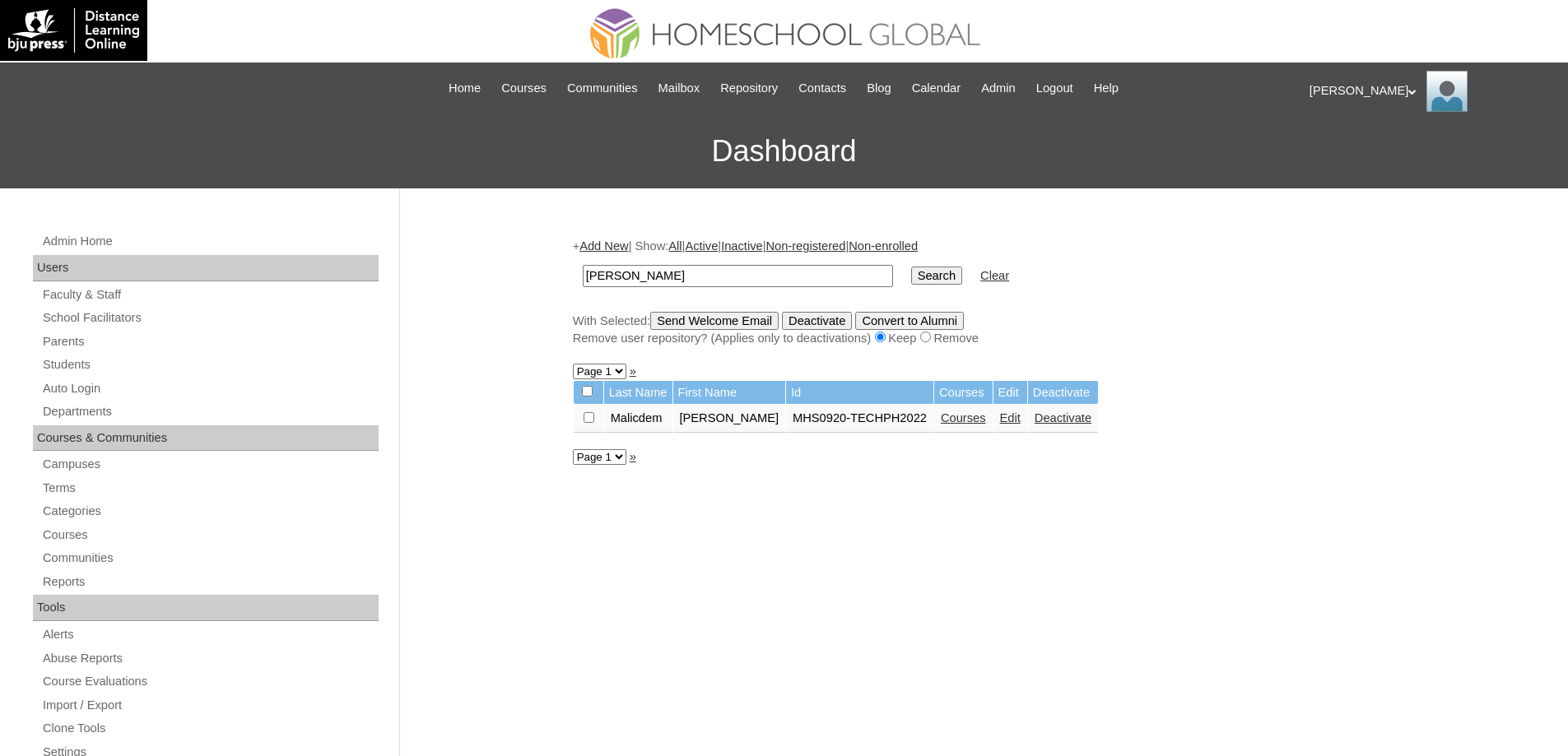
click at [986, 416] on link "Courses" at bounding box center [963, 418] width 45 height 14
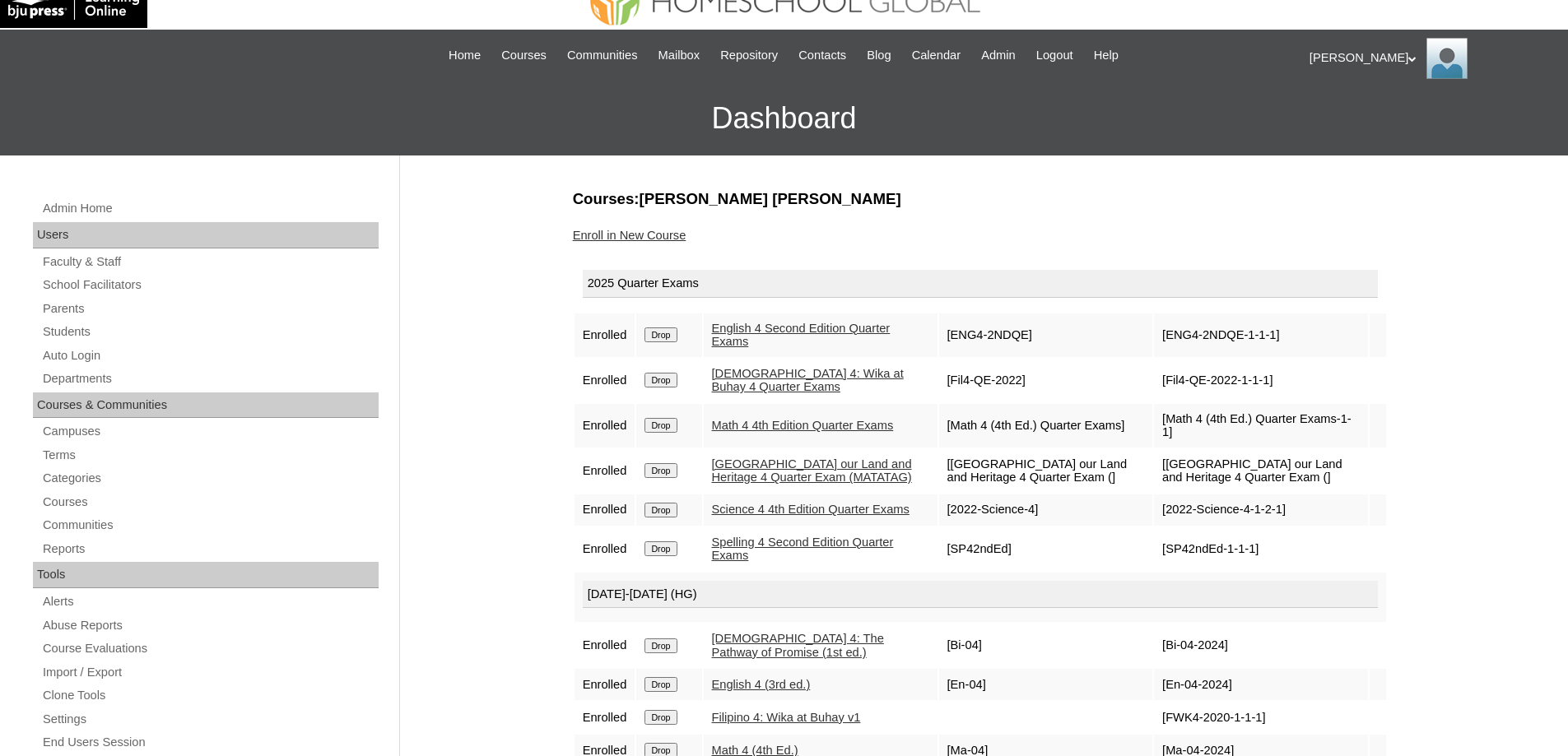
scroll to position [8, 0]
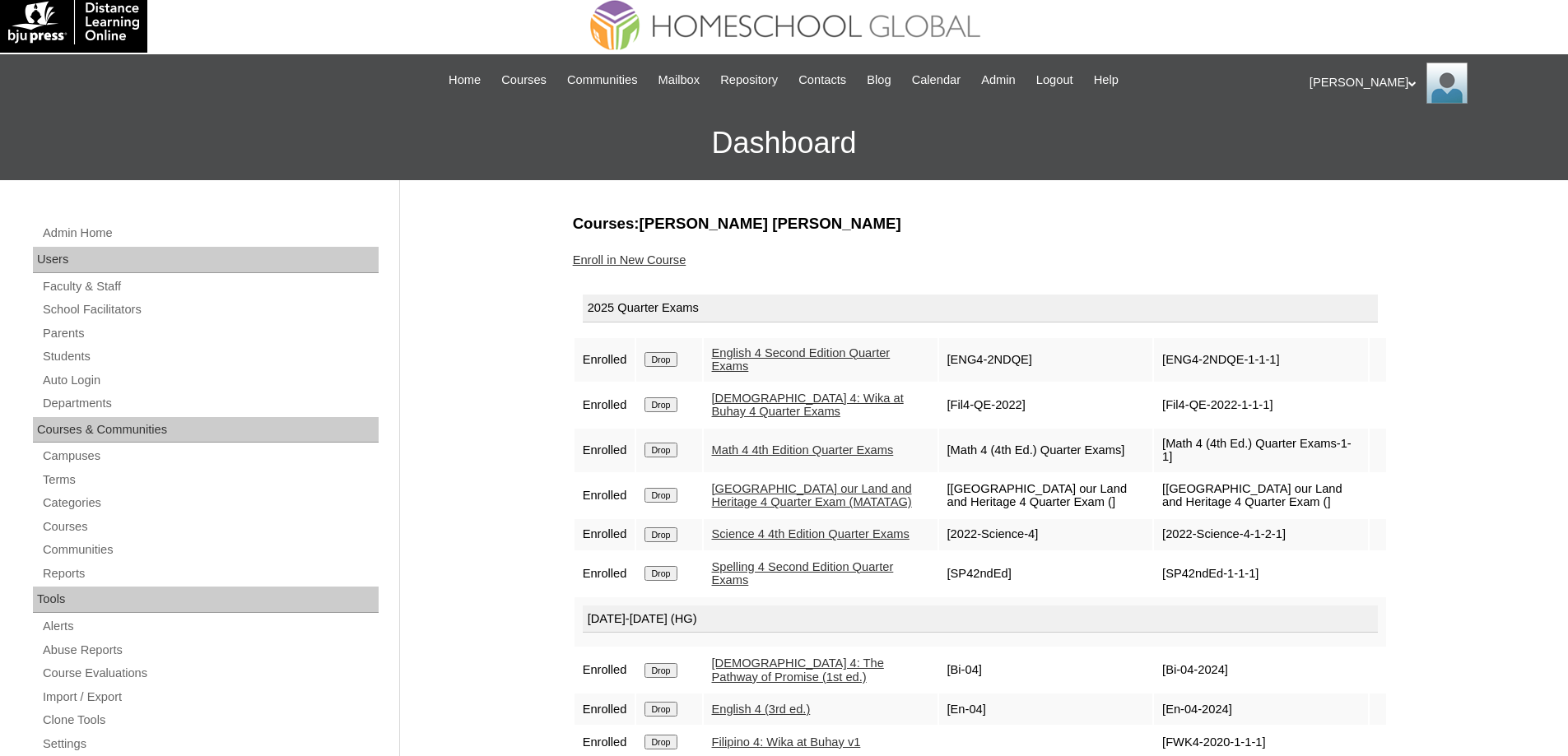
click at [662, 268] on div "Enroll in New Course" at bounding box center [980, 260] width 815 height 17
click at [662, 258] on link "Enroll in New Course" at bounding box center [630, 260] width 114 height 14
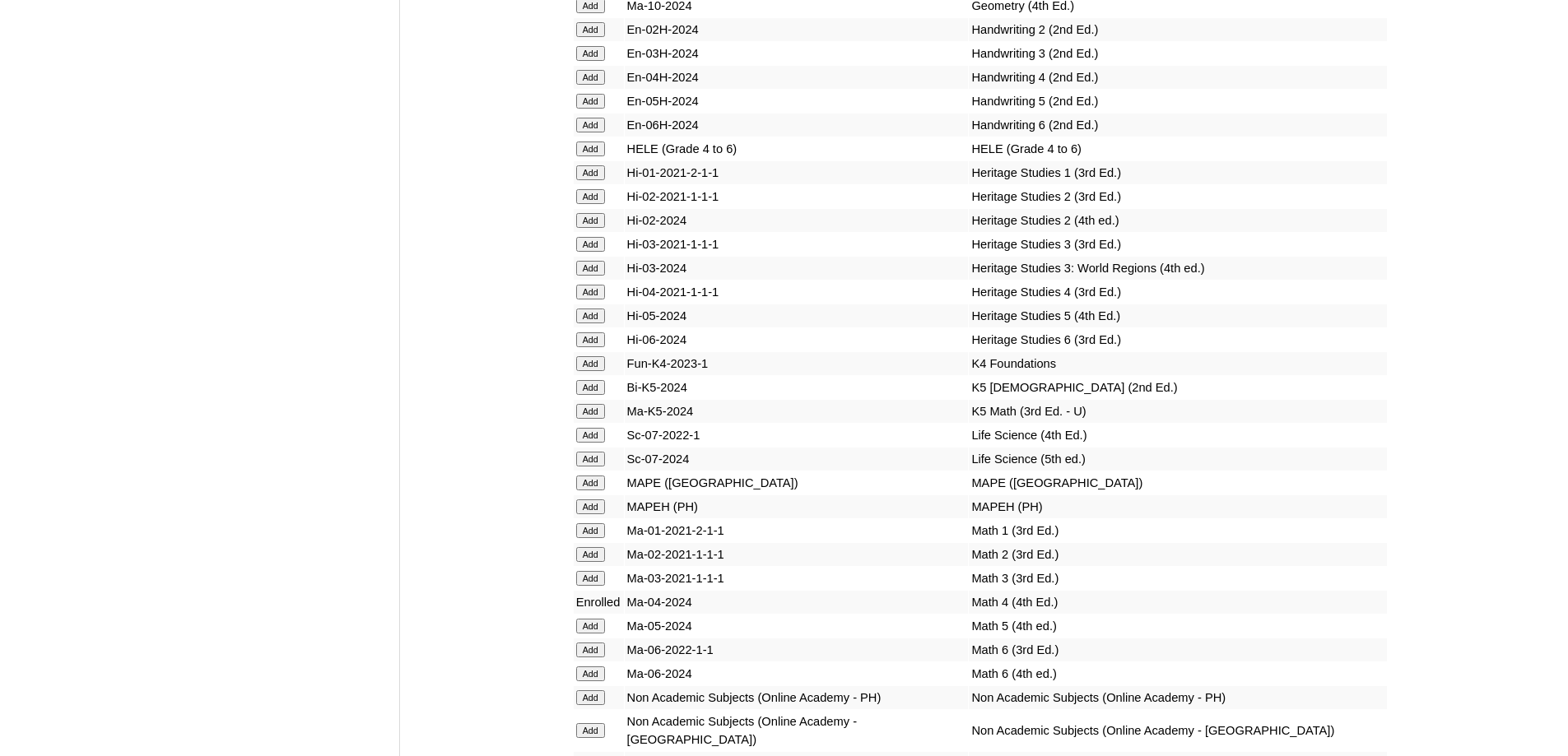
scroll to position [5760, 0]
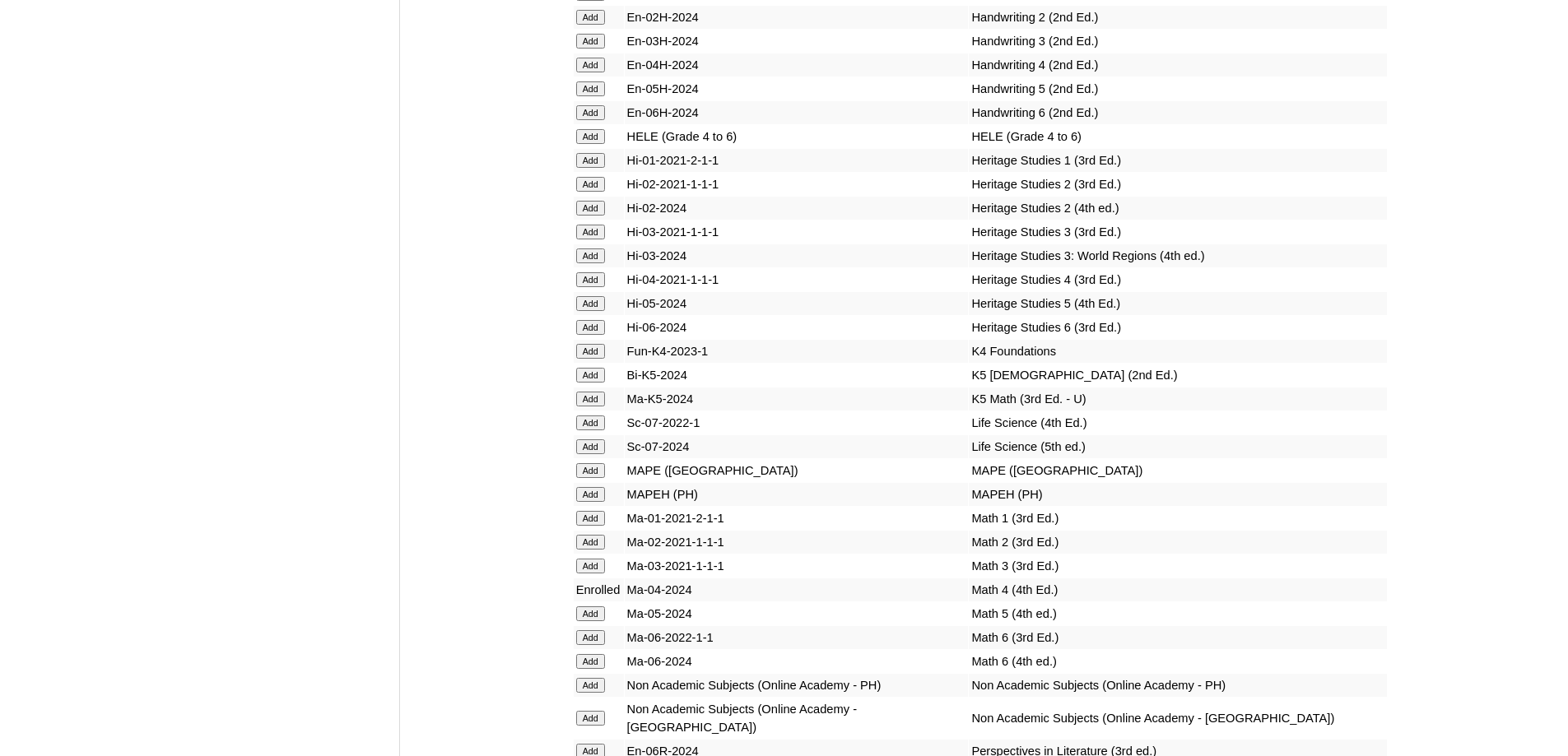
click at [602, 144] on input "Add" at bounding box center [591, 136] width 29 height 14
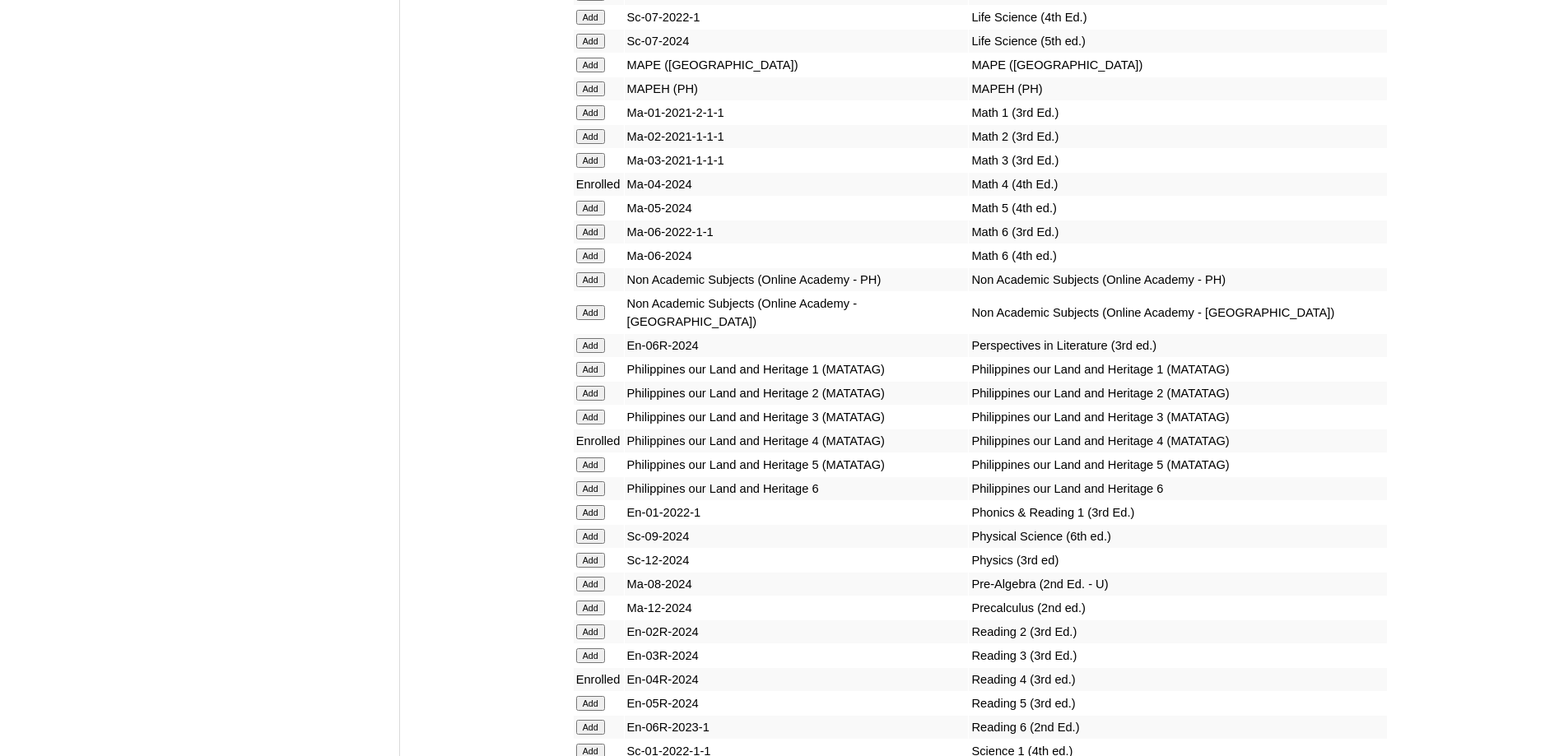
scroll to position [6253, 0]
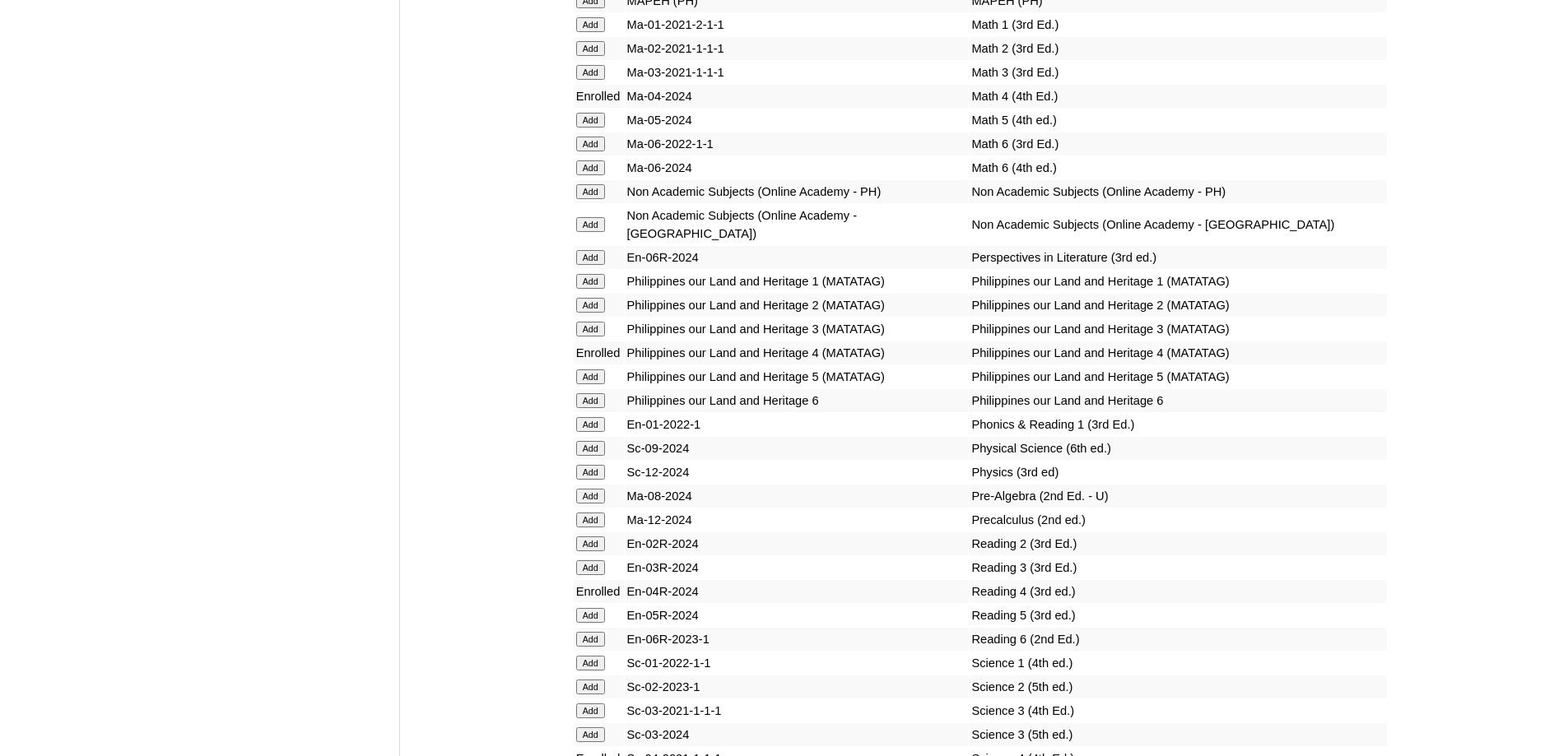
click at [605, 8] on input "Add" at bounding box center [591, 0] width 29 height 14
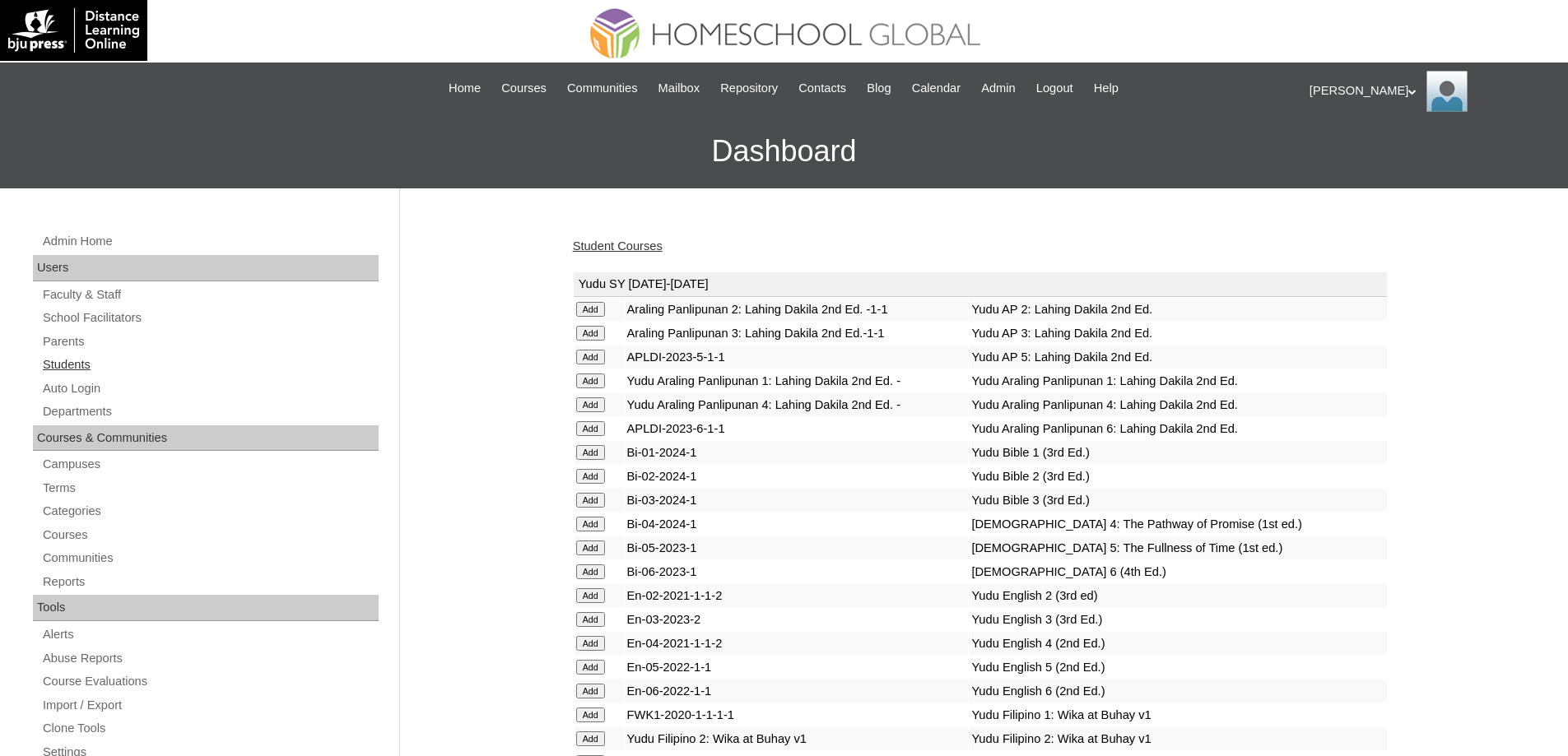
click at [146, 359] on link "Students" at bounding box center [210, 364] width 338 height 20
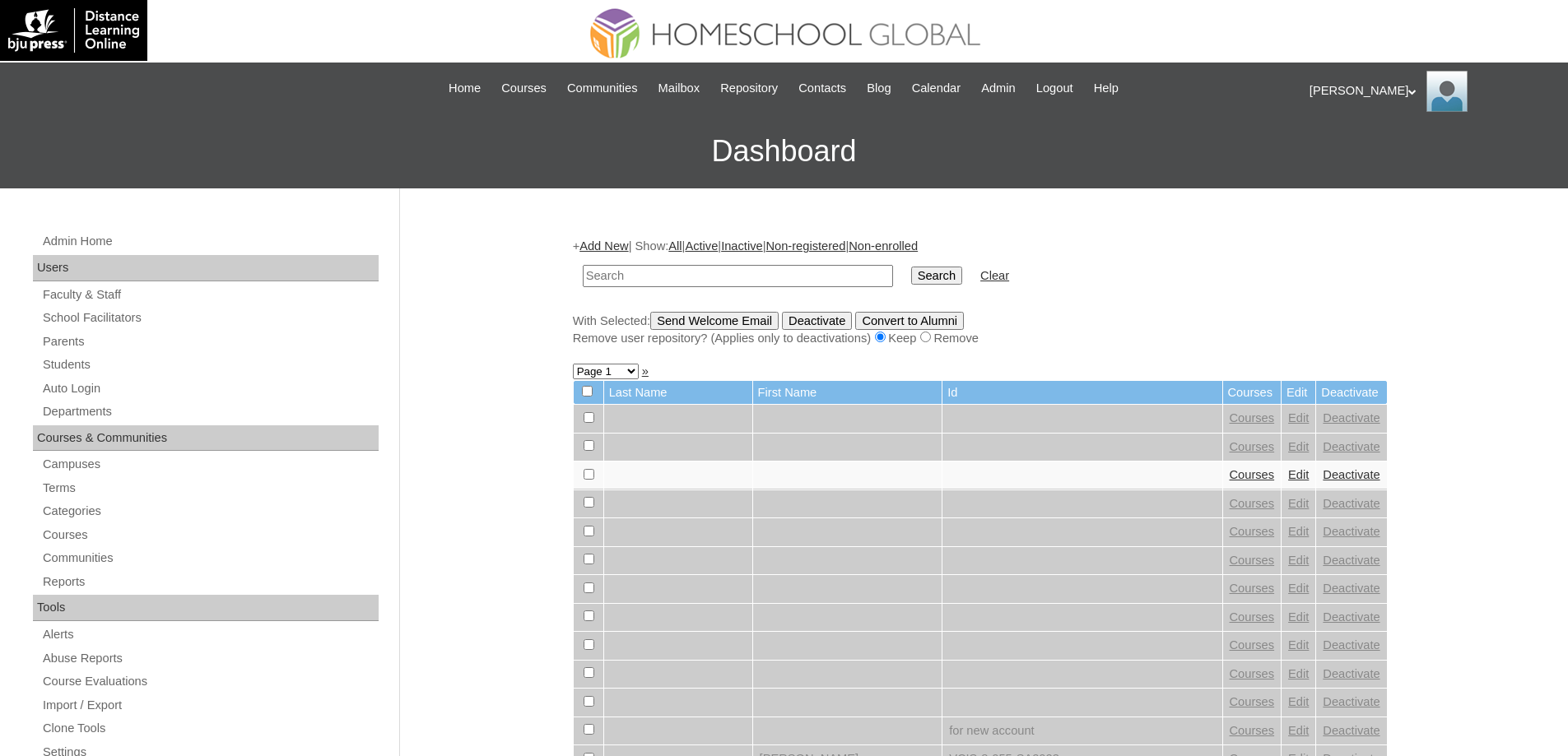
drag, startPoint x: 697, startPoint y: 281, endPoint x: 862, endPoint y: 282, distance: 165.0
click at [701, 280] on input "text" at bounding box center [738, 276] width 310 height 22
paste input "[PERSON_NAME]"
type input "[PERSON_NAME]"
click at [929, 270] on input "Search" at bounding box center [937, 275] width 51 height 18
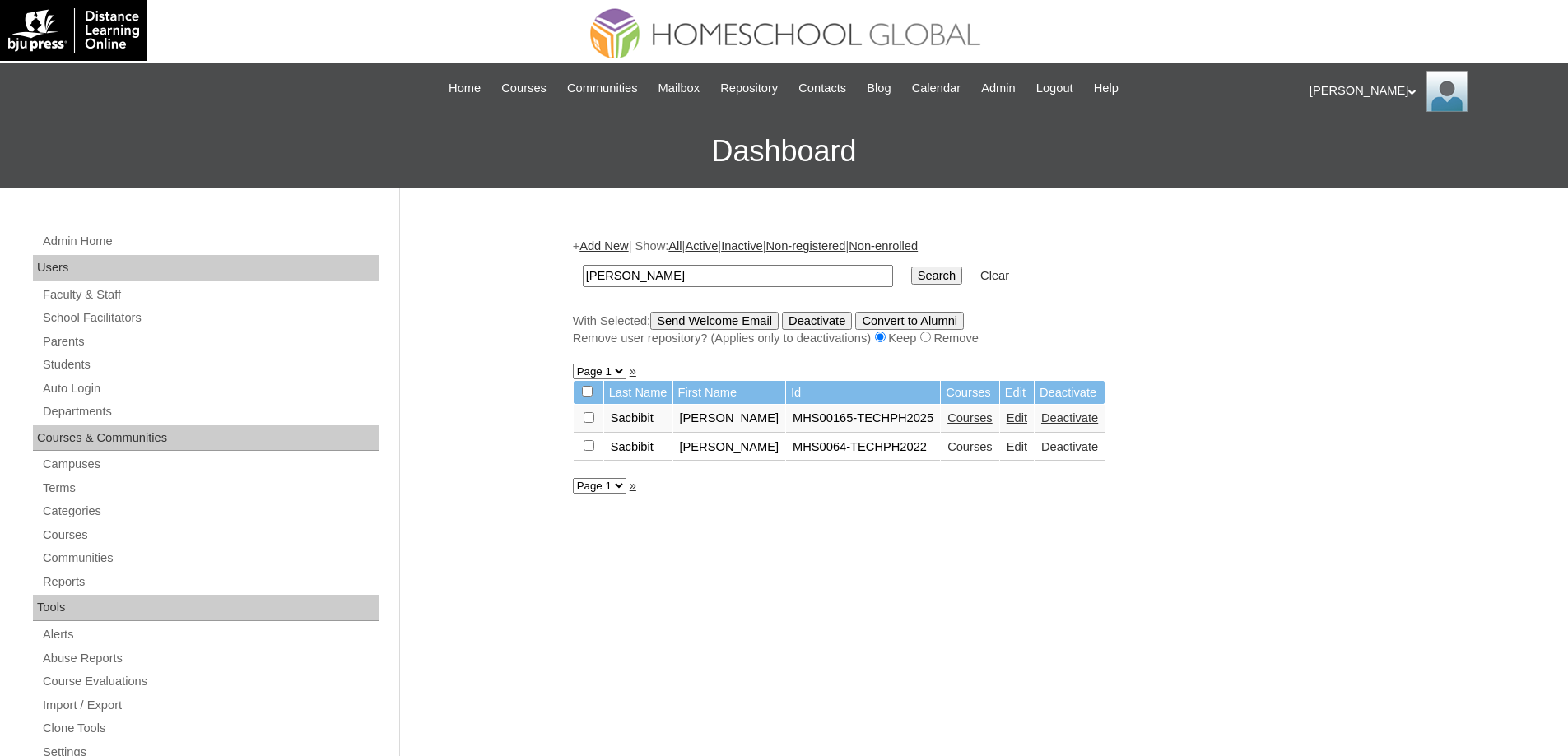
click at [981, 415] on link "Courses" at bounding box center [969, 418] width 45 height 14
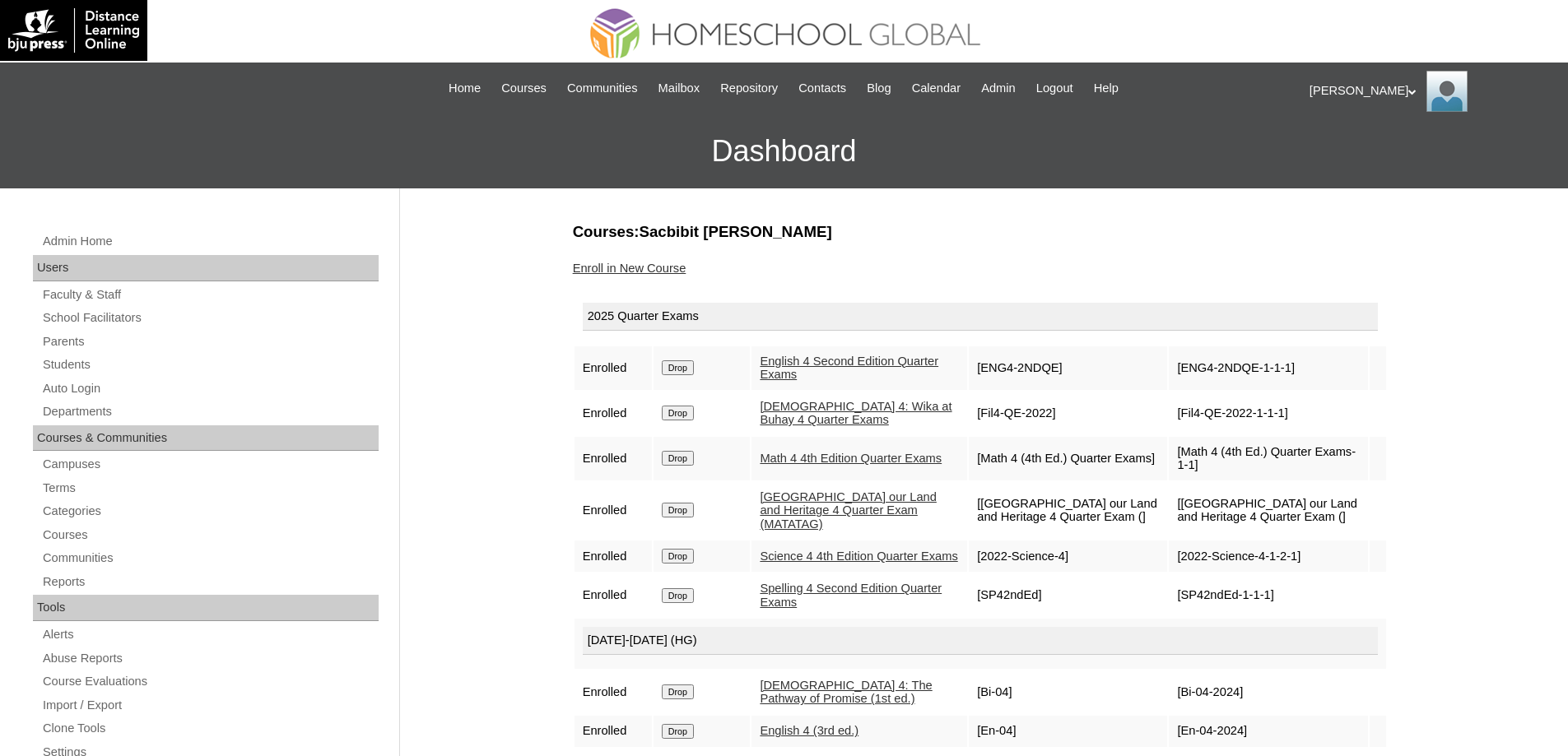
click at [661, 270] on link "Enroll in New Course" at bounding box center [630, 269] width 114 height 14
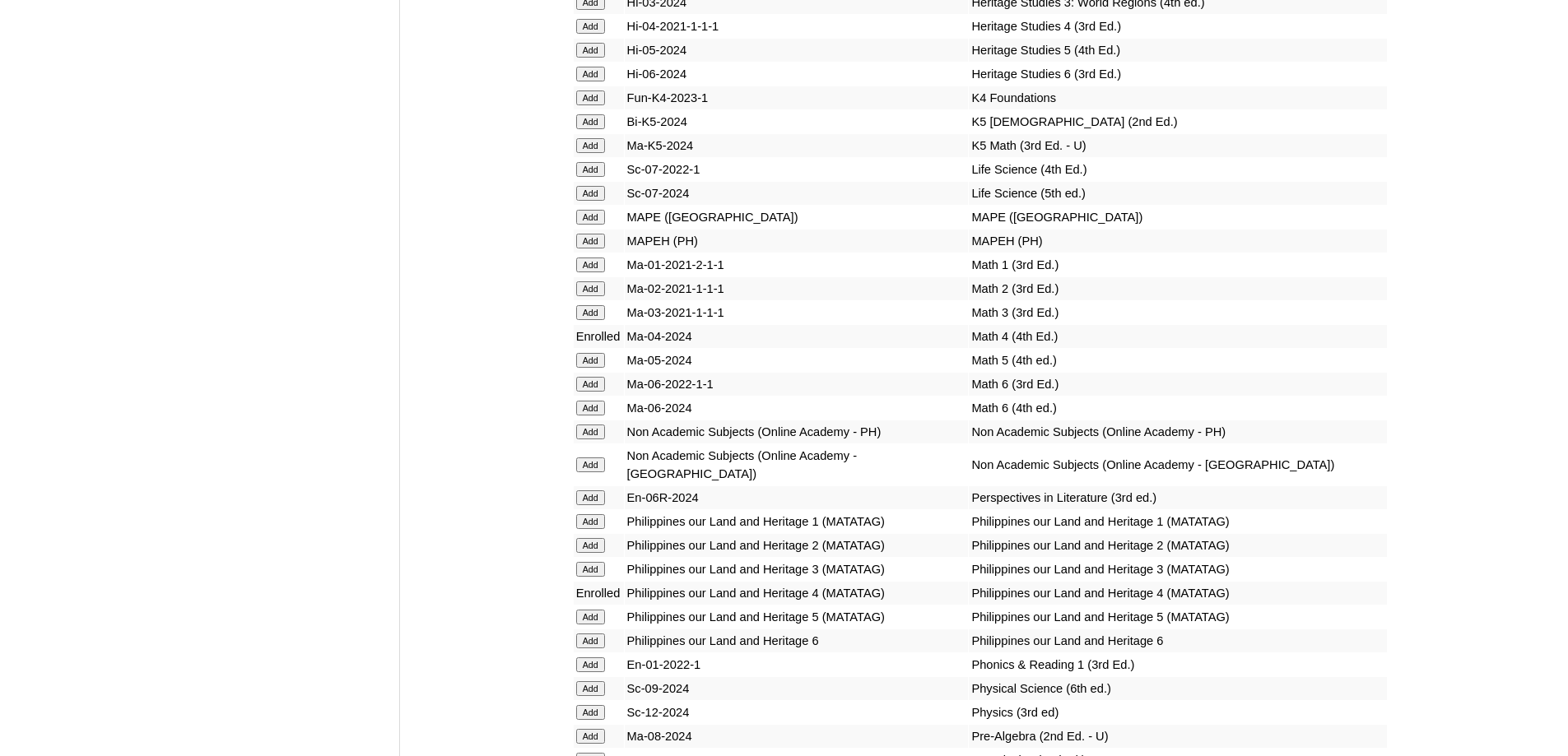
scroll to position [6045, 0]
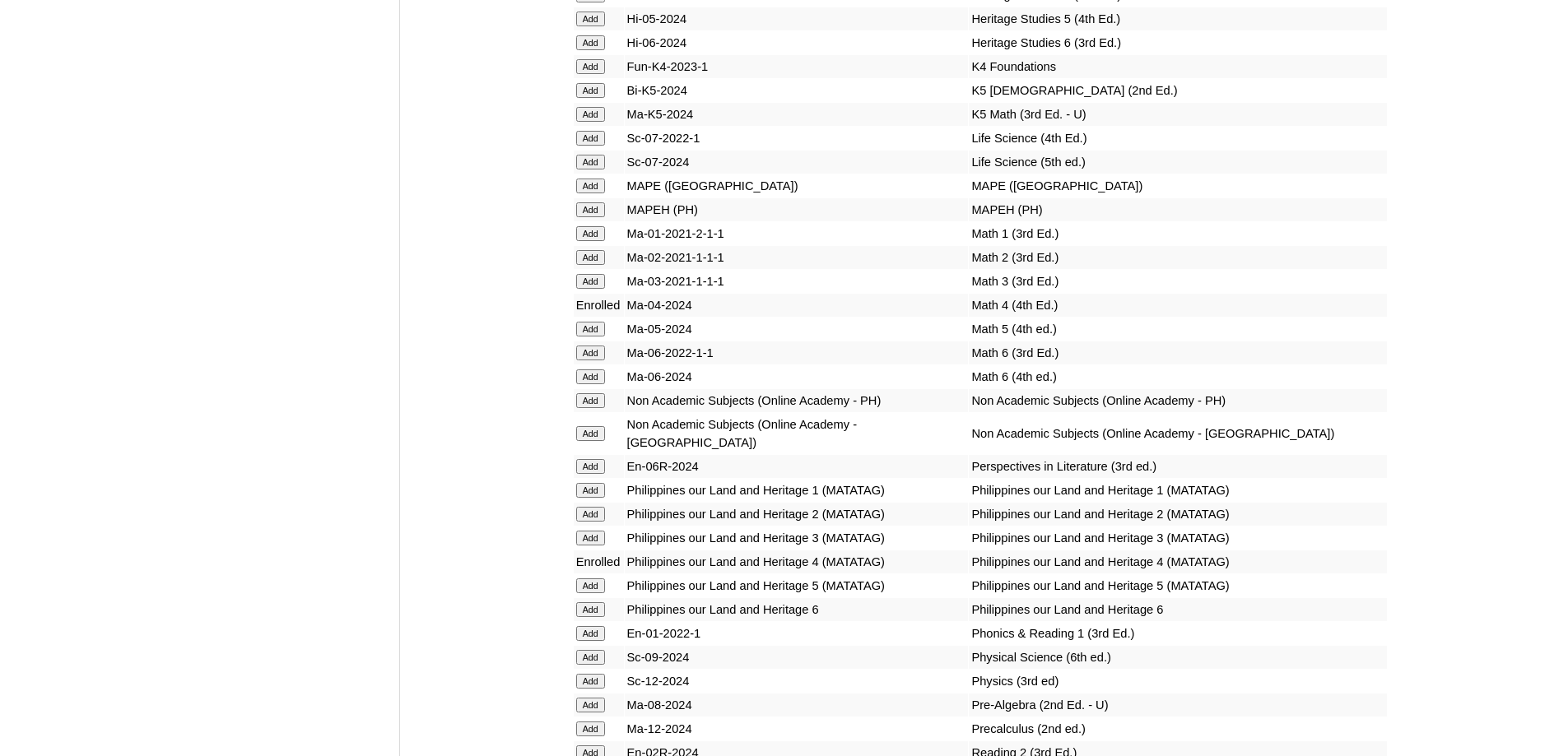
click at [606, 215] on form "Add" at bounding box center [599, 209] width 45 height 14
click at [595, 217] on input "Add" at bounding box center [591, 209] width 29 height 14
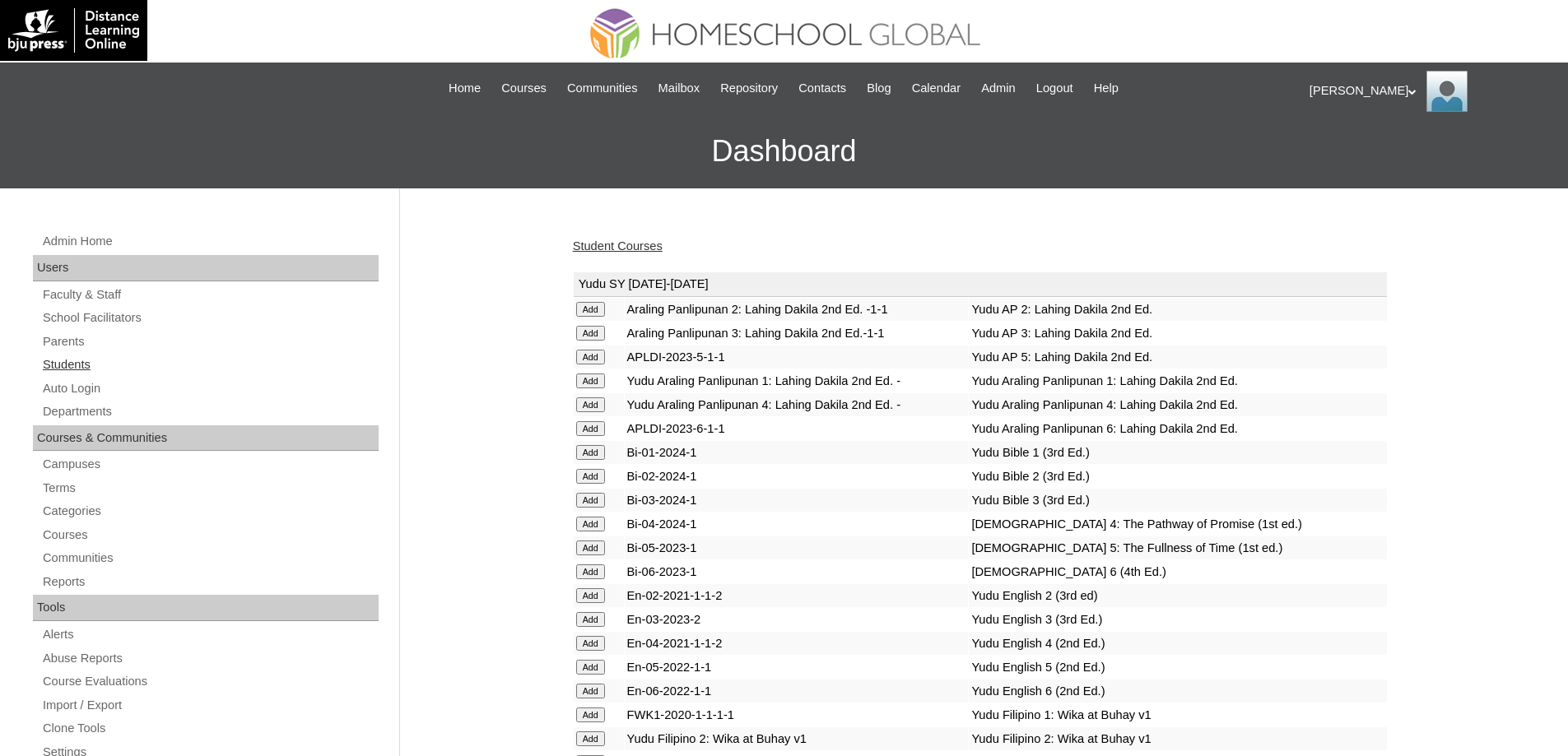
click at [120, 357] on link "Students" at bounding box center [210, 364] width 338 height 20
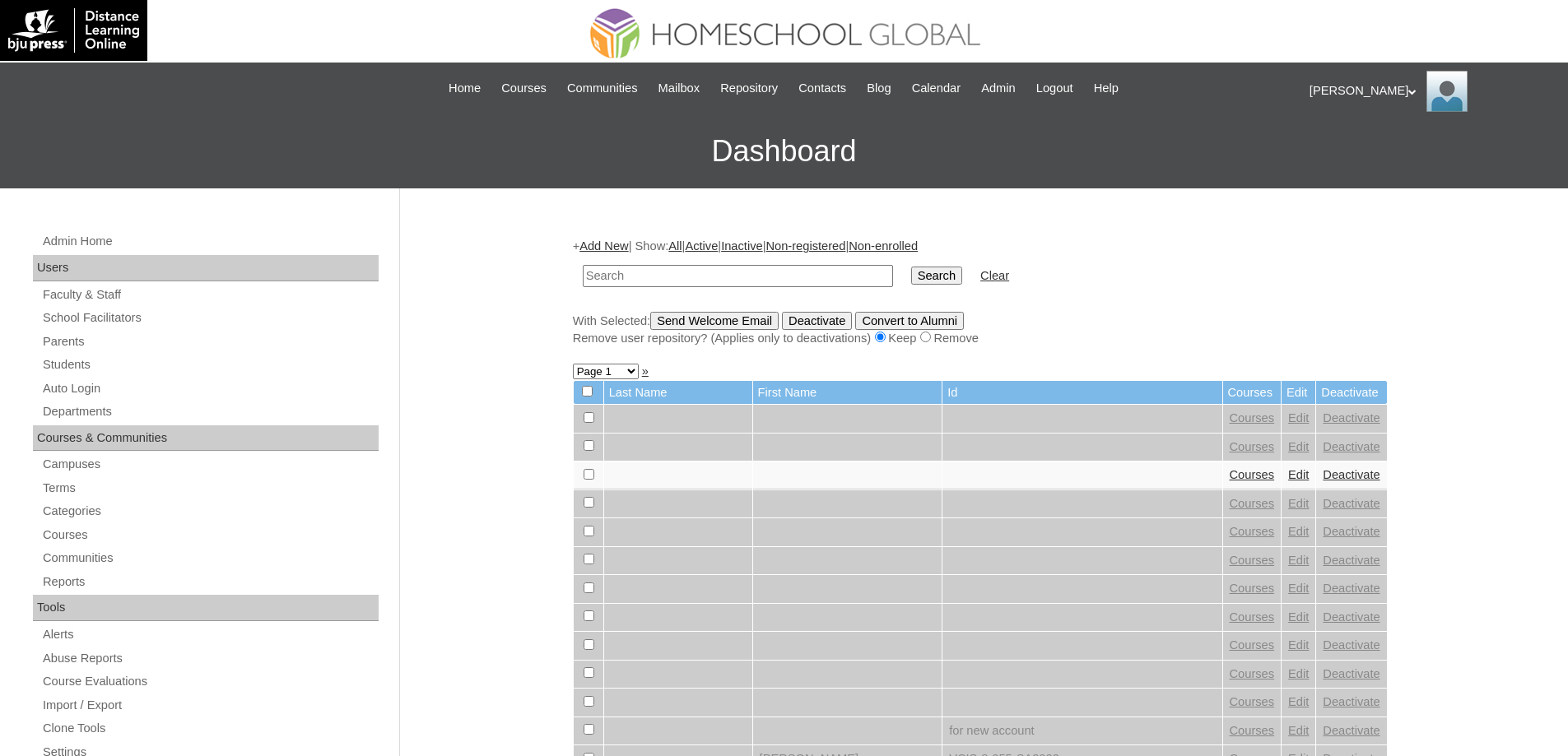
click at [734, 268] on input "text" at bounding box center [738, 276] width 310 height 22
type input "[PERSON_NAME] [PERSON_NAME]"
click at [960, 281] on input "Search" at bounding box center [937, 275] width 51 height 18
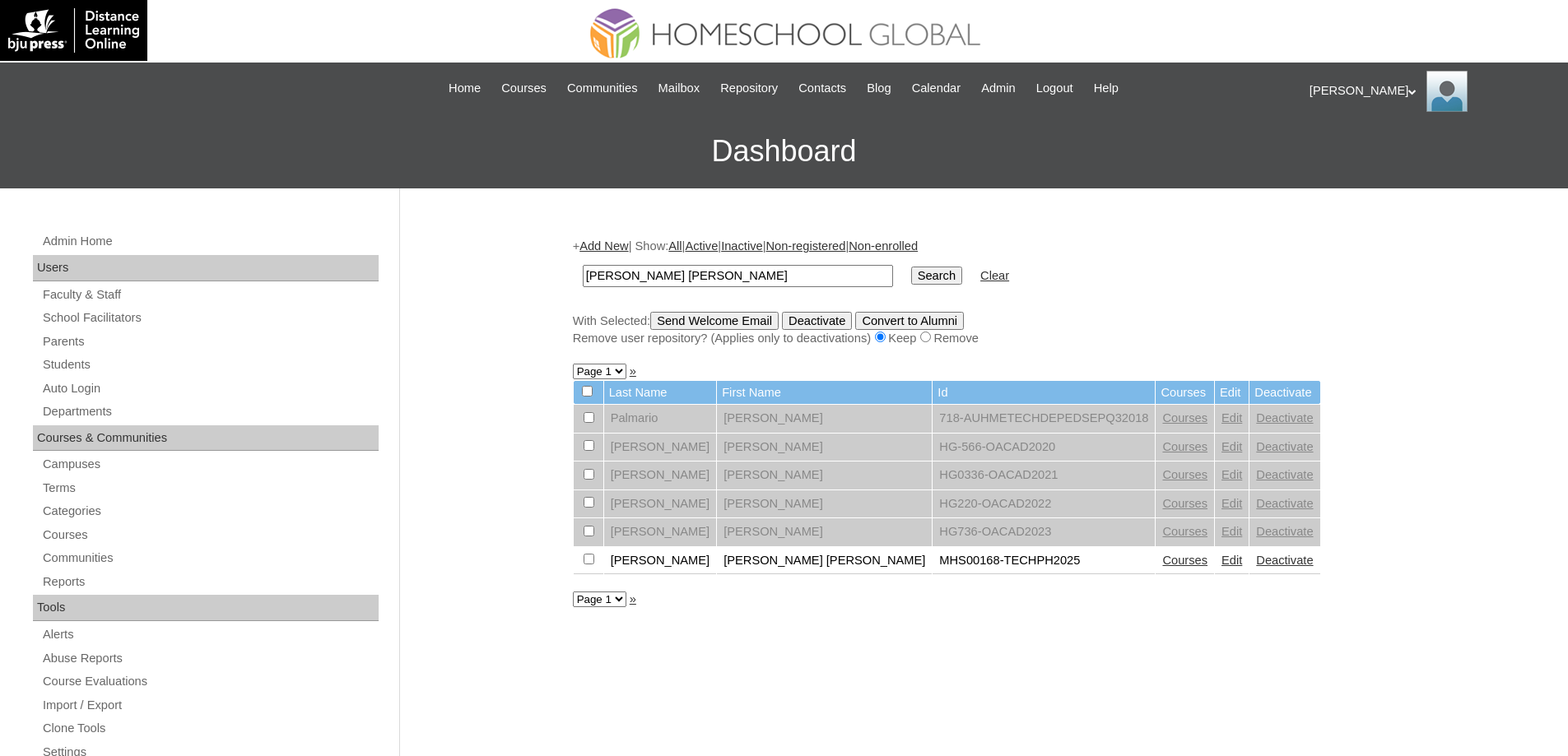
click at [1163, 562] on link "Courses" at bounding box center [1185, 560] width 45 height 14
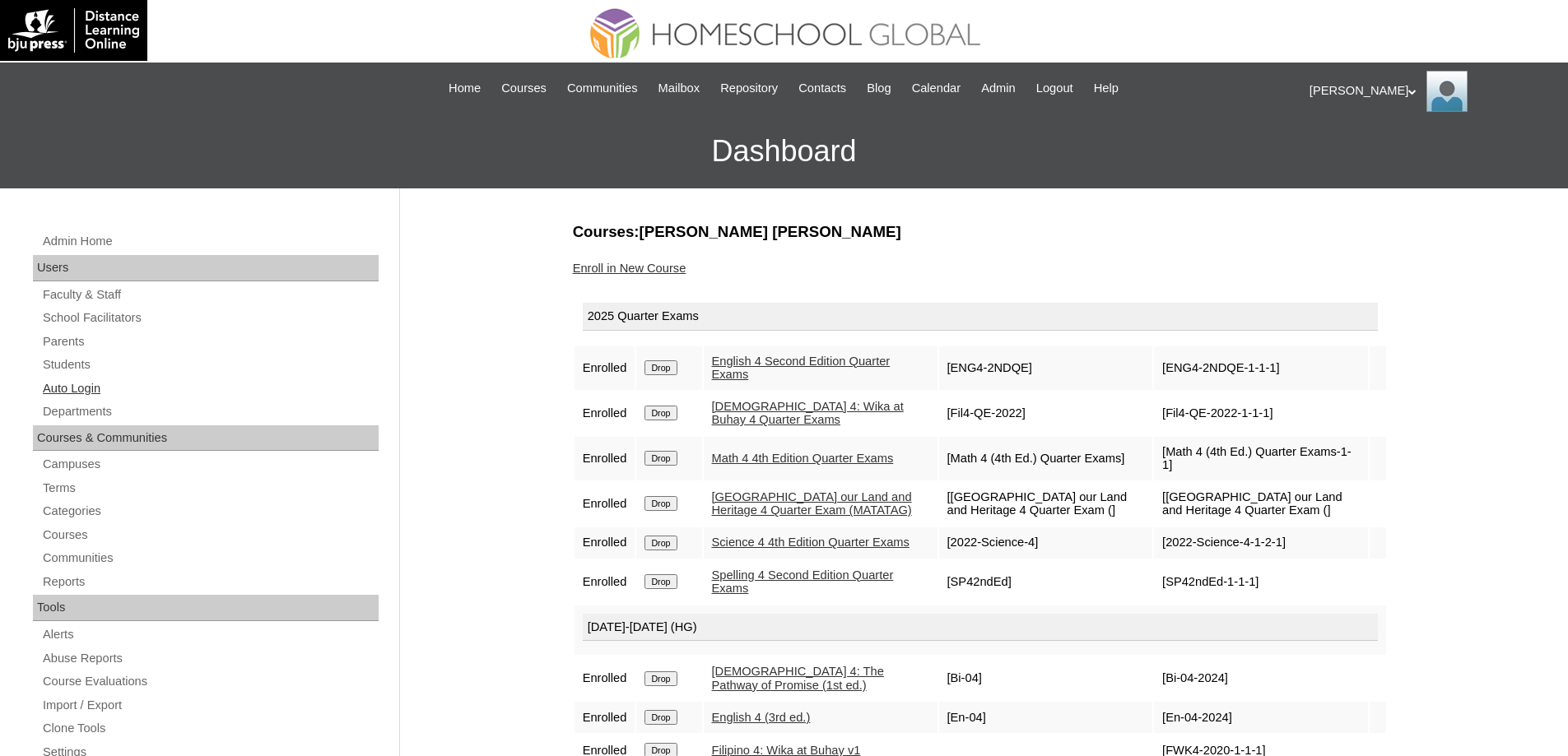
click at [87, 392] on link "Auto Login" at bounding box center [210, 389] width 338 height 20
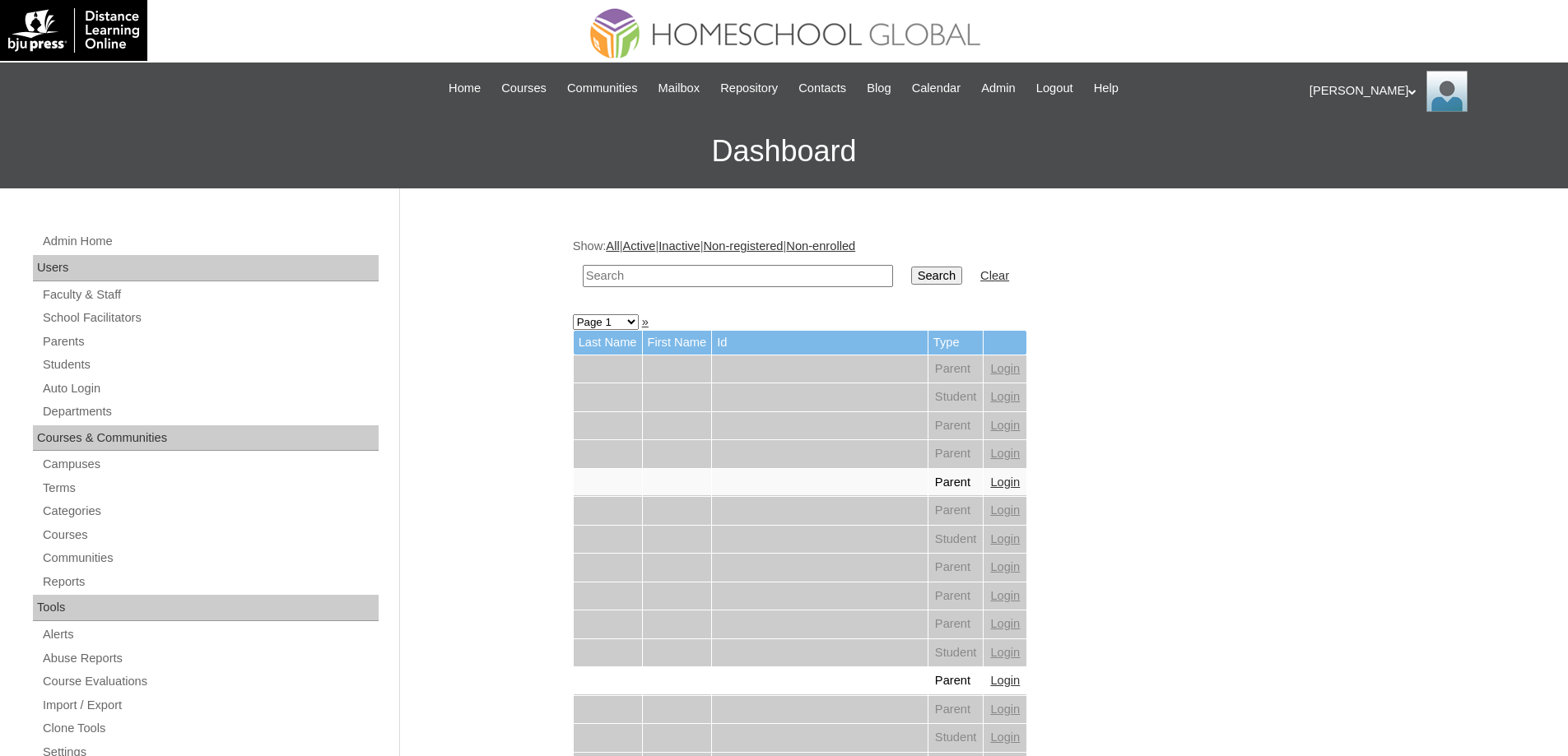
click at [676, 272] on input "text" at bounding box center [738, 276] width 310 height 22
paste input "Alfonso Jav"
type input "Alfonso Jav"
click at [939, 270] on input "Search" at bounding box center [937, 275] width 51 height 18
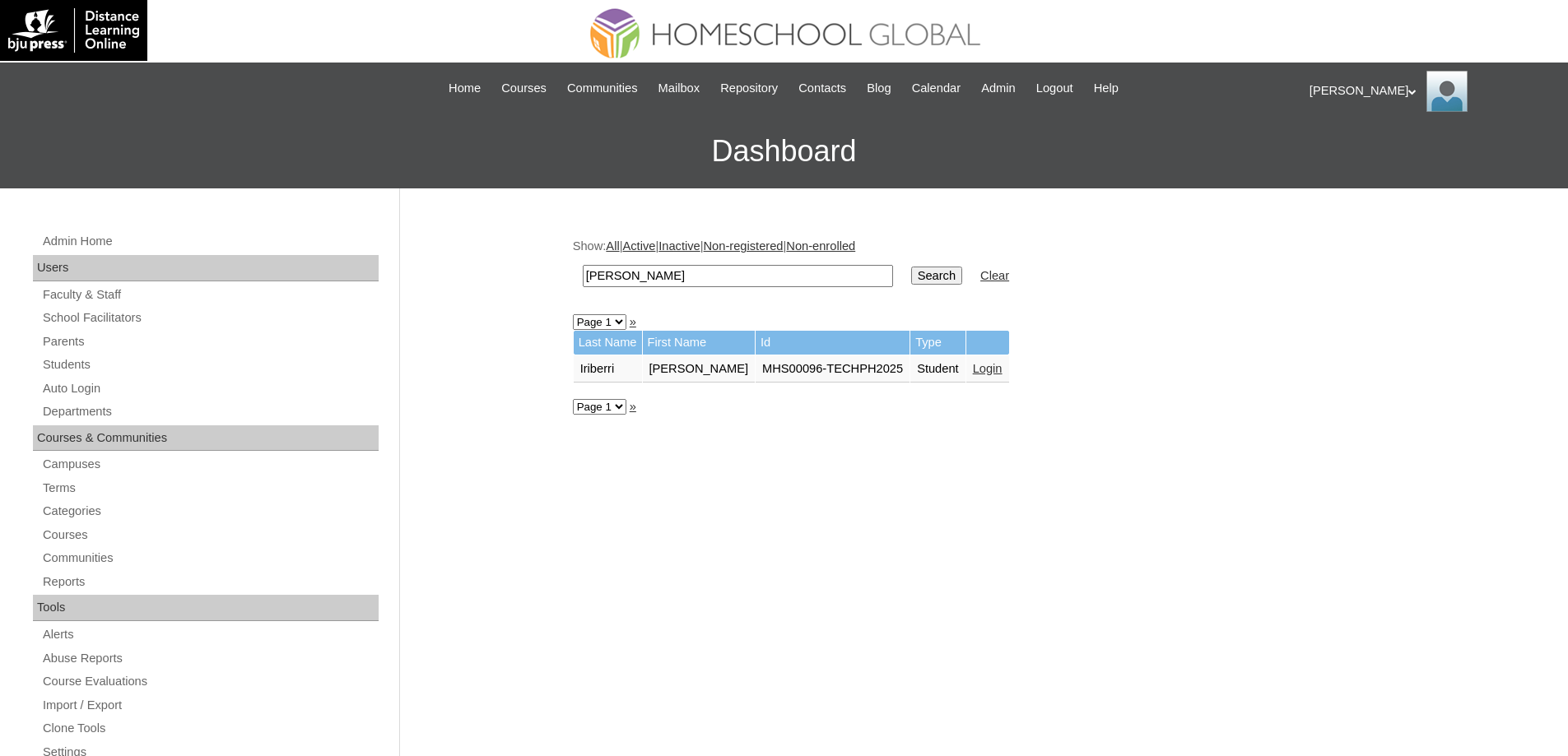
click at [993, 375] on link "Login" at bounding box center [987, 369] width 30 height 14
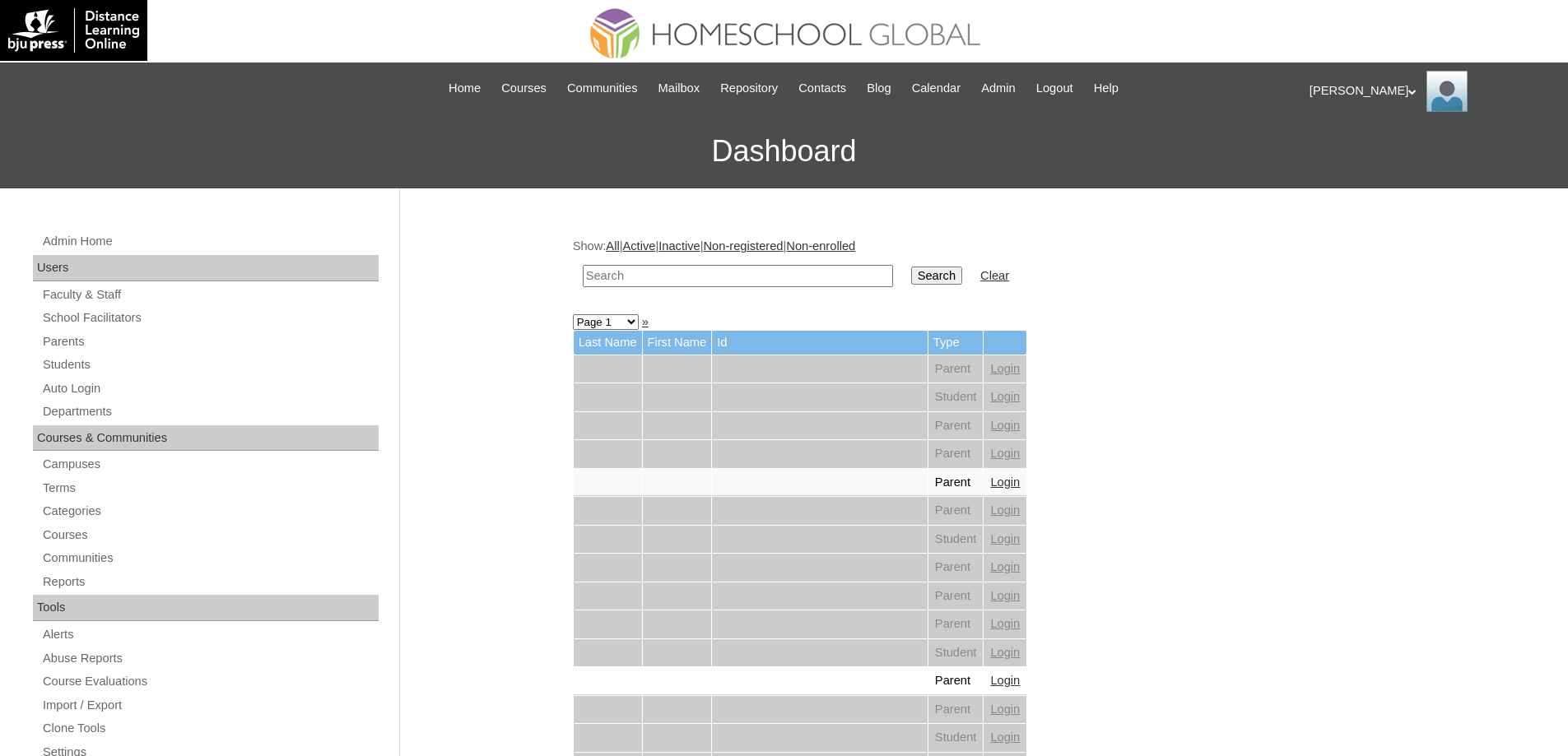
click at [656, 291] on td at bounding box center [738, 276] width 326 height 39
click at [675, 273] on input "text" at bounding box center [738, 276] width 310 height 22
paste input "Ethan Jo S"
type input "Ethan Jo S"
click at [916, 270] on td "Search" at bounding box center [937, 276] width 68 height 39
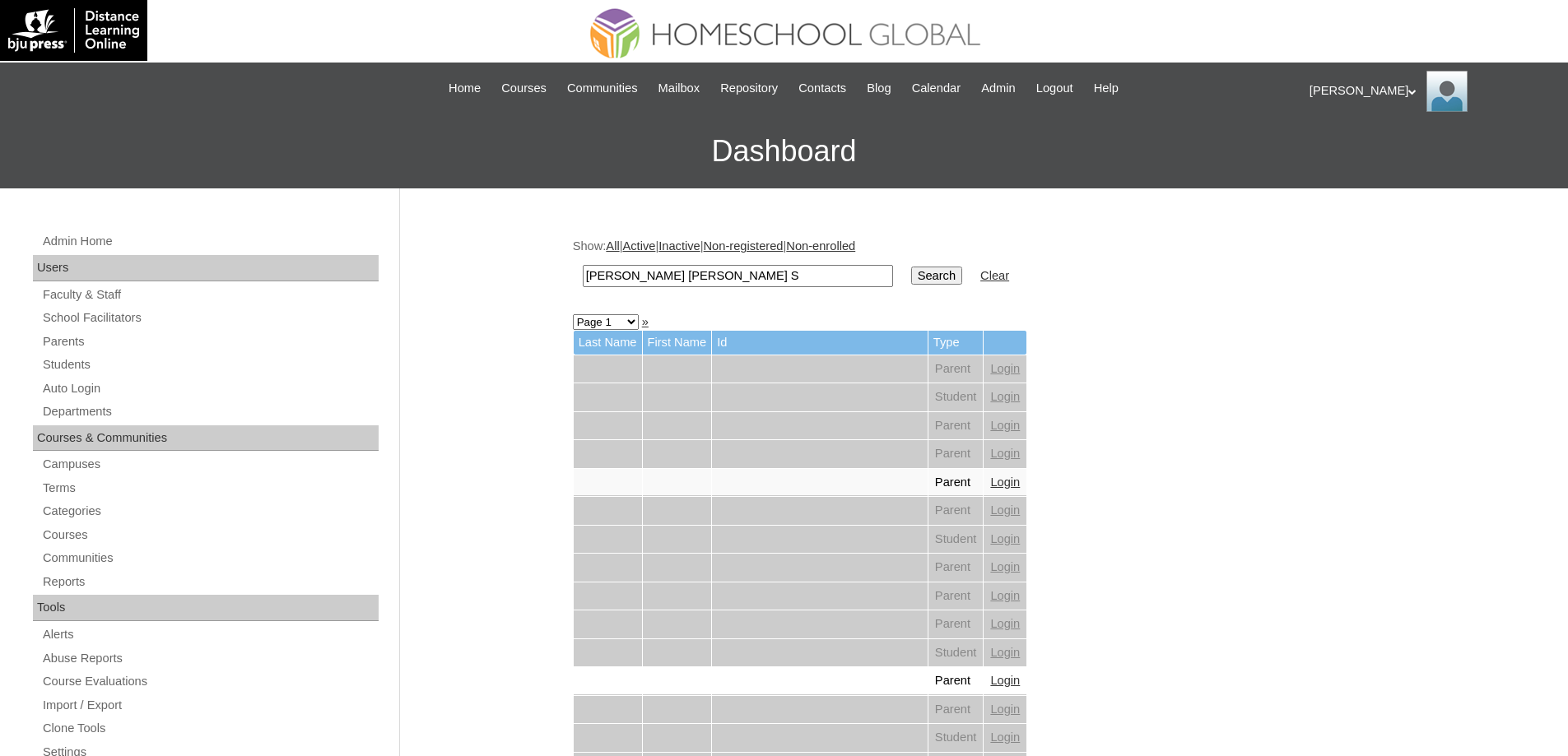
click at [955, 285] on input "Search" at bounding box center [937, 275] width 51 height 18
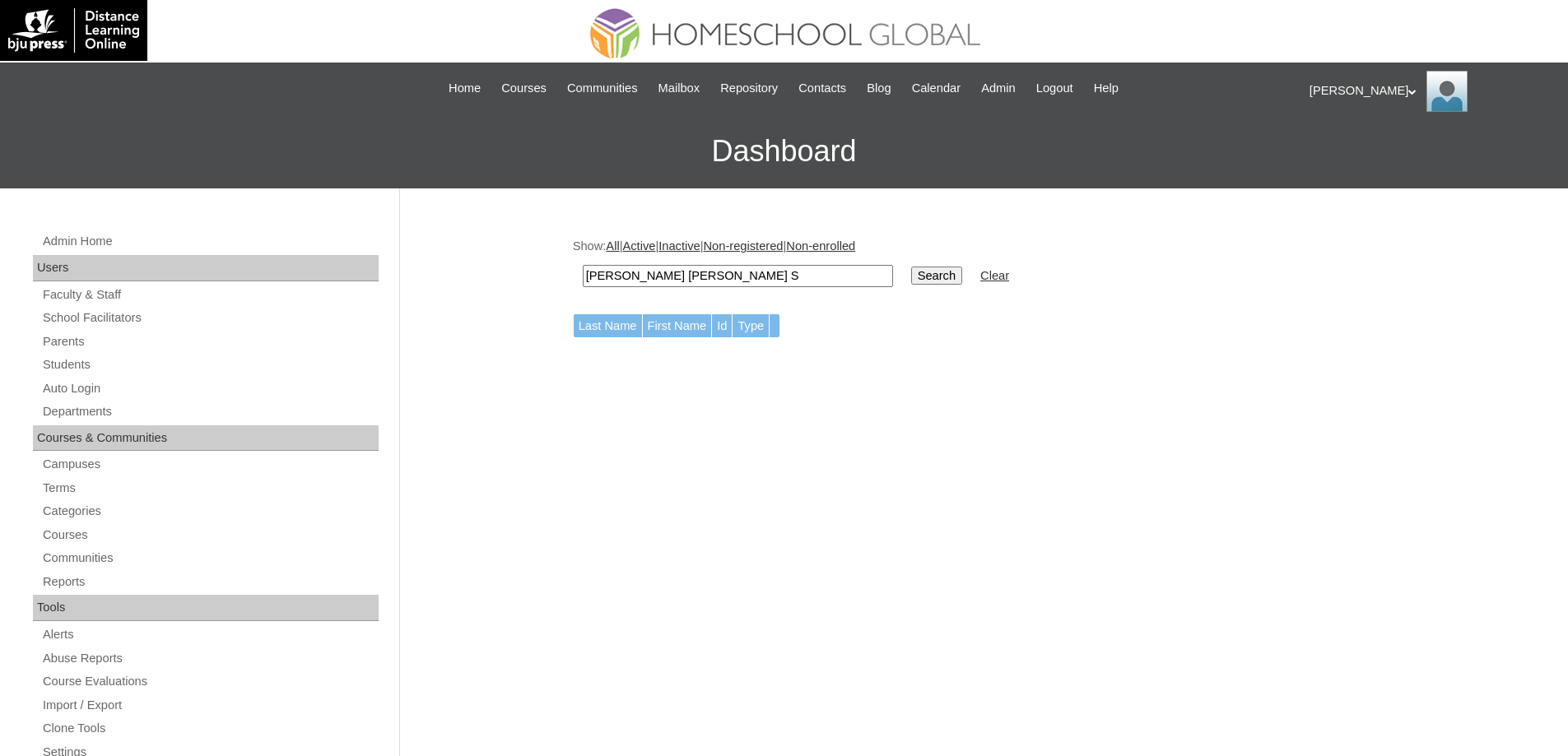
drag, startPoint x: 664, startPoint y: 278, endPoint x: 646, endPoint y: 270, distance: 19.7
click at [636, 273] on input "[PERSON_NAME] [PERSON_NAME] S" at bounding box center [738, 276] width 310 height 22
type input "[PERSON_NAME]"
click at [940, 274] on input "Search" at bounding box center [937, 275] width 51 height 18
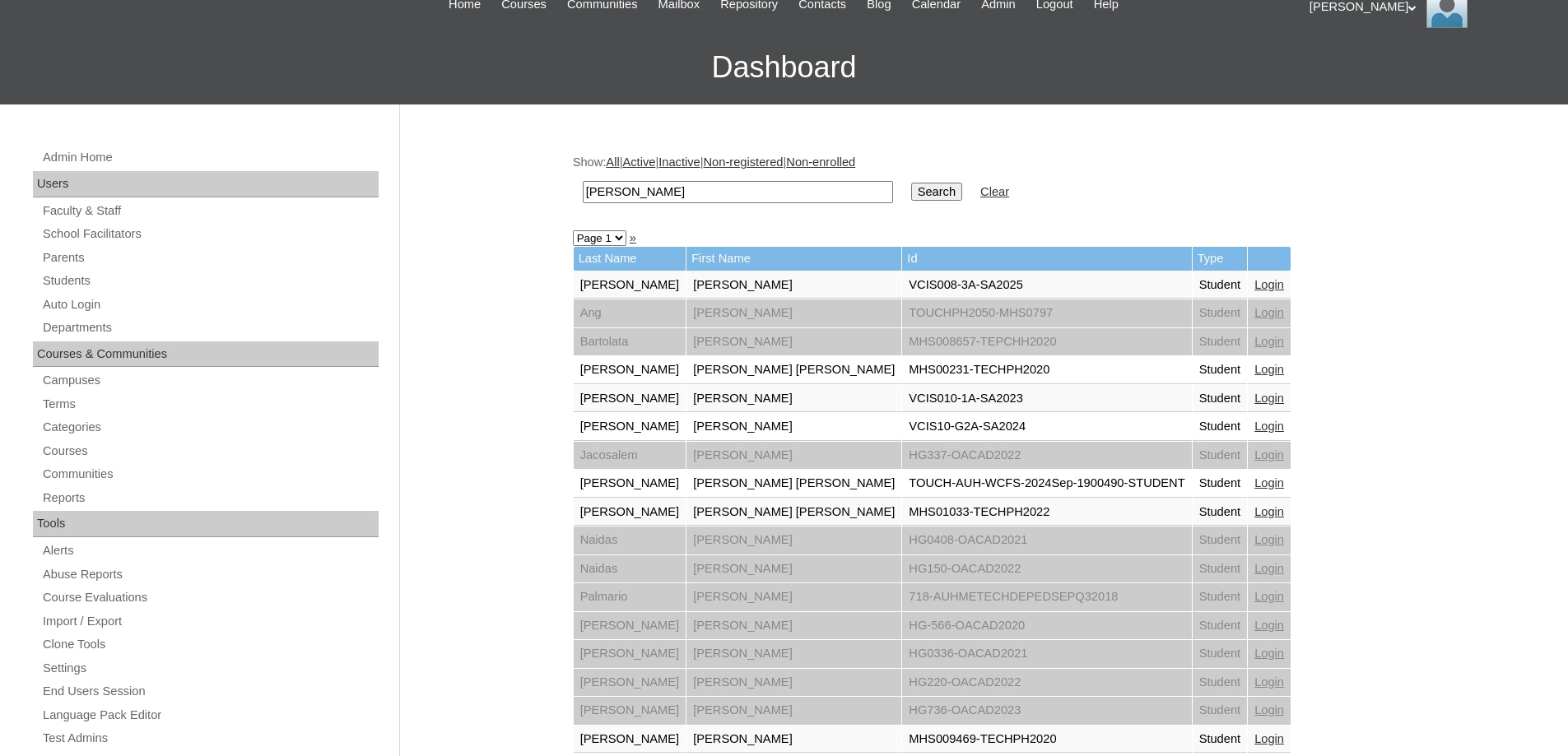
scroll to position [576, 0]
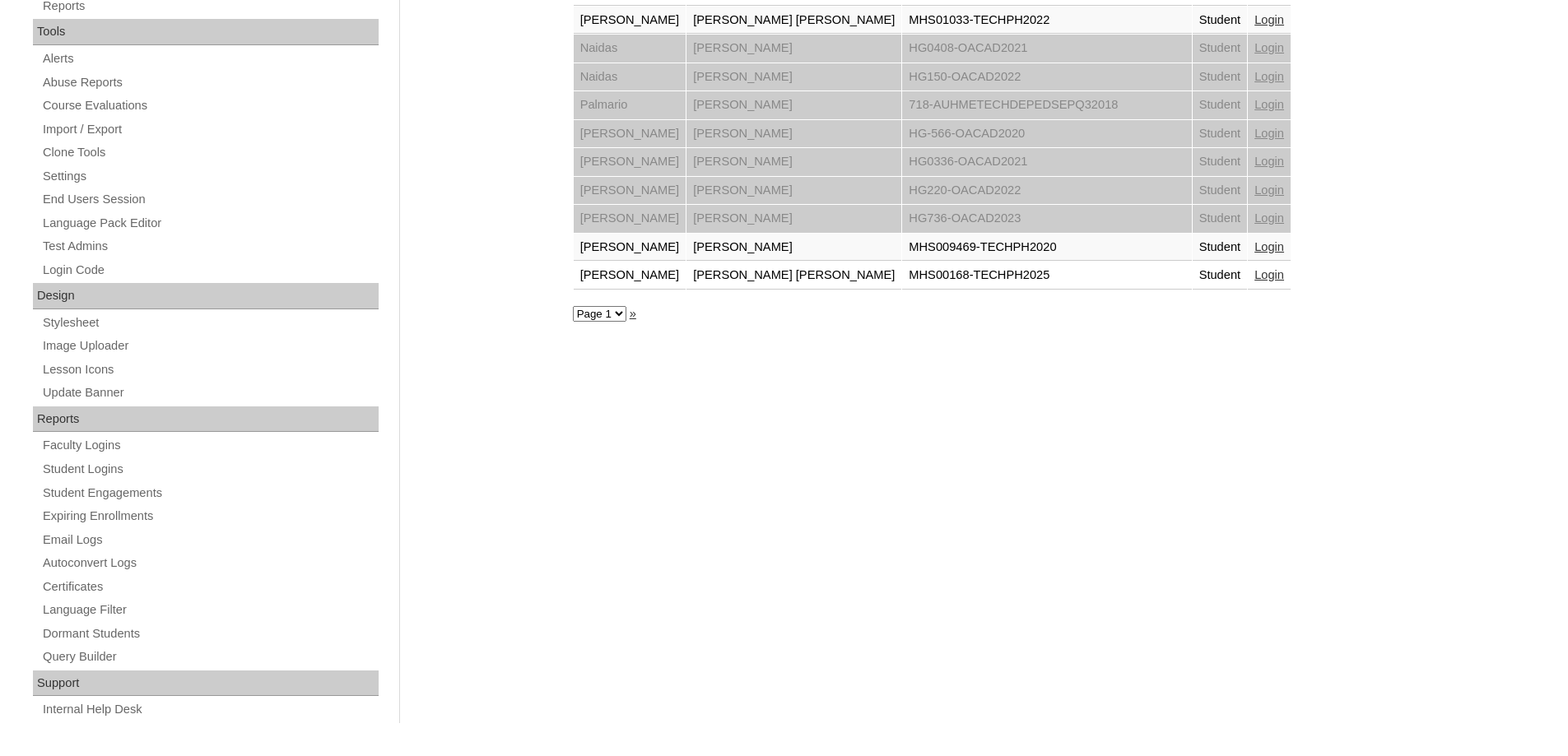
click at [1255, 278] on link "Login" at bounding box center [1269, 275] width 30 height 14
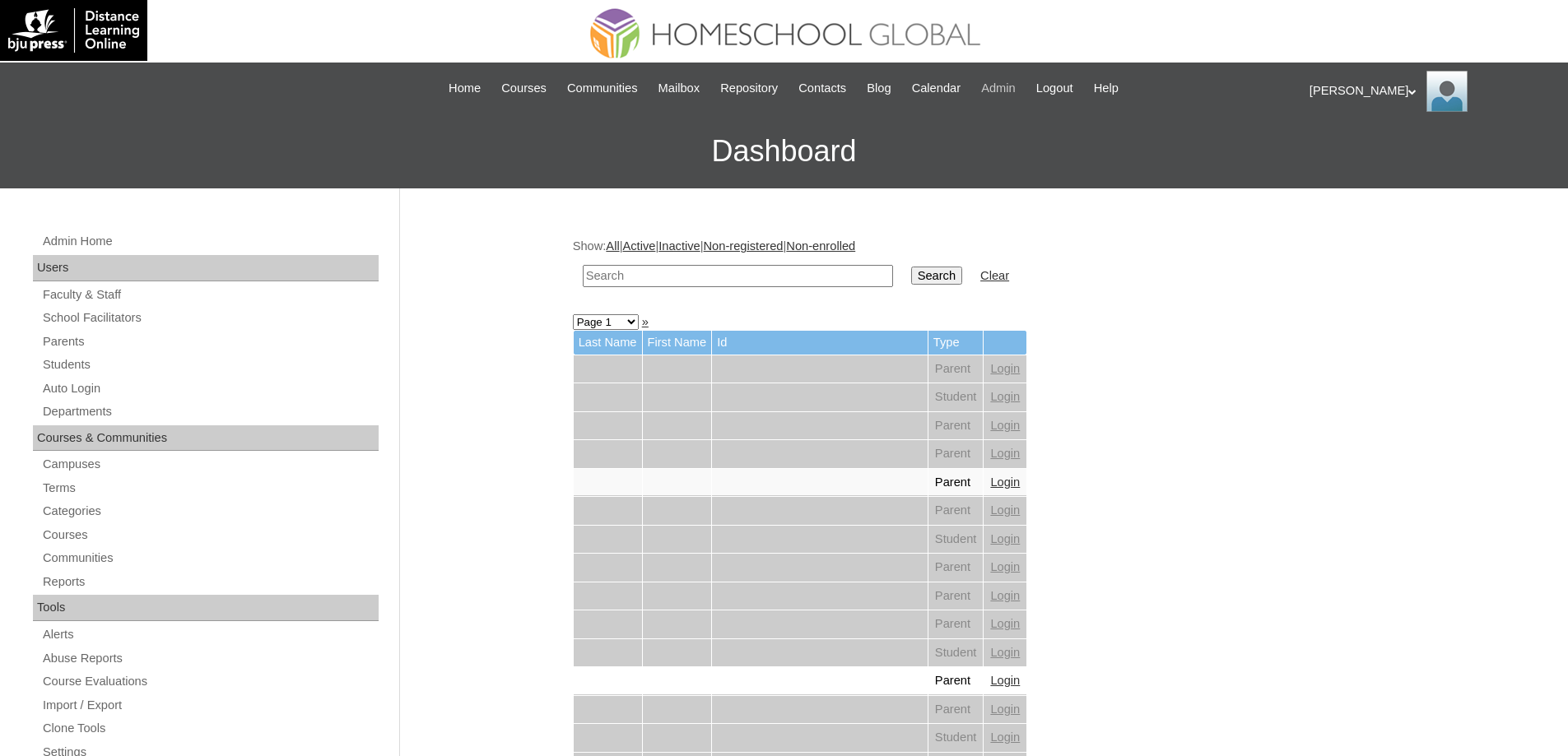
click at [1001, 90] on span "Admin" at bounding box center [998, 88] width 35 height 19
